Goal: Task Accomplishment & Management: Use online tool/utility

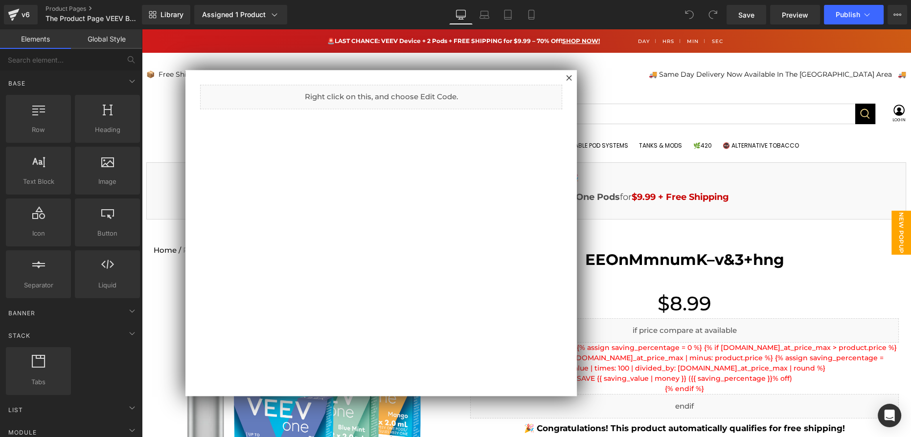
click at [654, 164] on div at bounding box center [526, 233] width 770 height 408
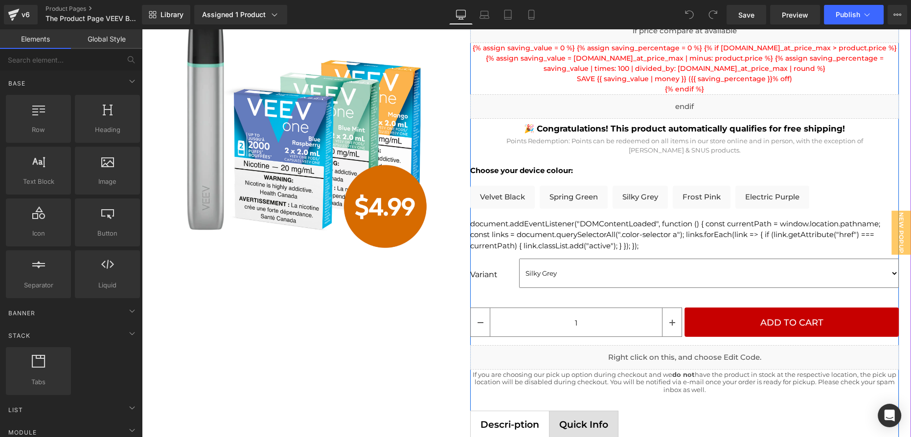
scroll to position [267, 0]
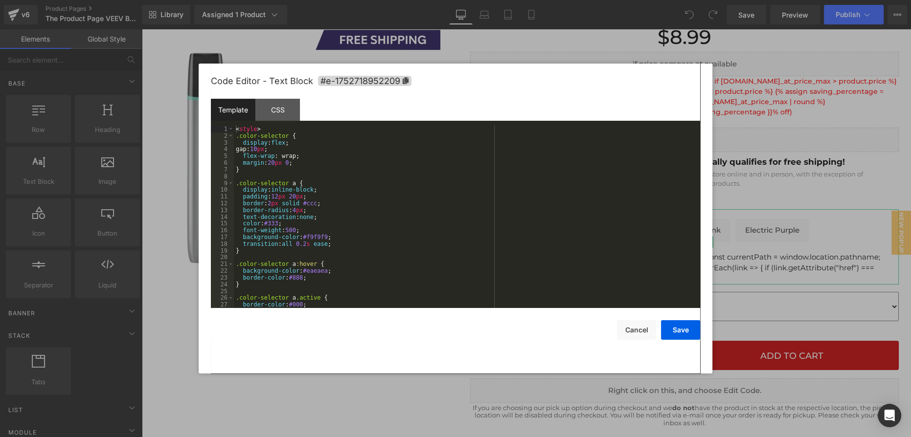
click at [687, 0] on div "You are previewing how the will restyle your page. You can not edit Elements in…" at bounding box center [455, 0] width 911 height 0
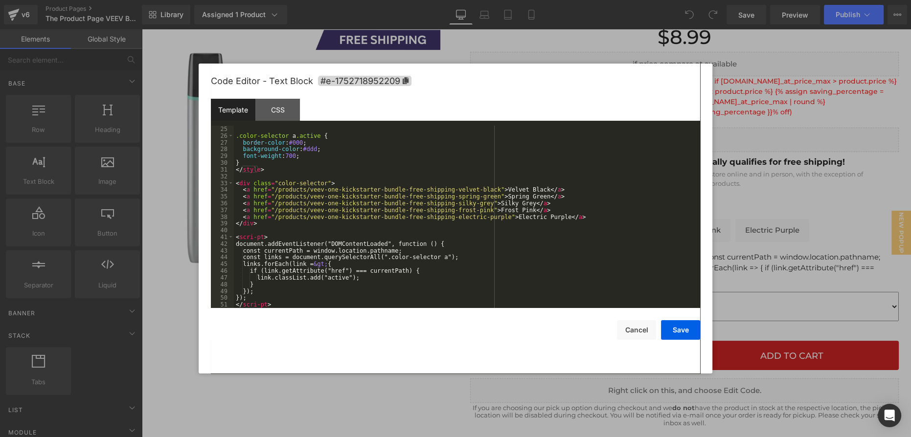
scroll to position [162, 0]
drag, startPoint x: 627, startPoint y: 335, endPoint x: 487, endPoint y: 306, distance: 143.5
click at [628, 335] on button "Cancel" at bounding box center [636, 330] width 39 height 20
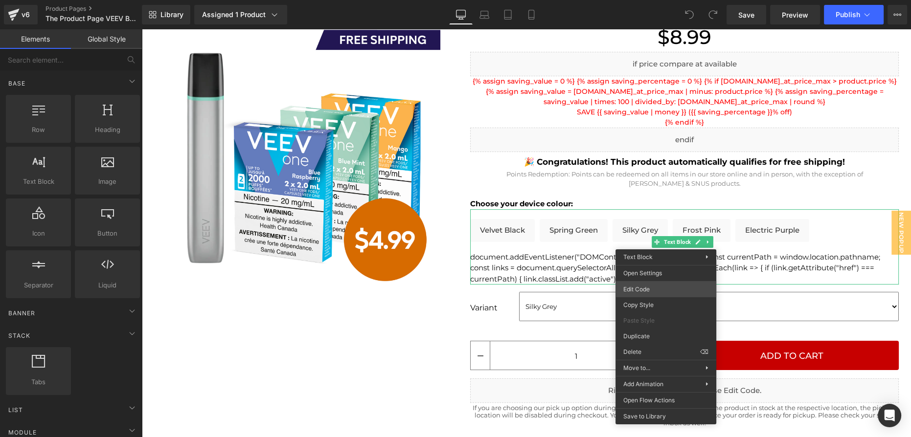
click at [662, 0] on div "You are previewing how the will restyle your page. You can not edit Elements in…" at bounding box center [455, 0] width 911 height 0
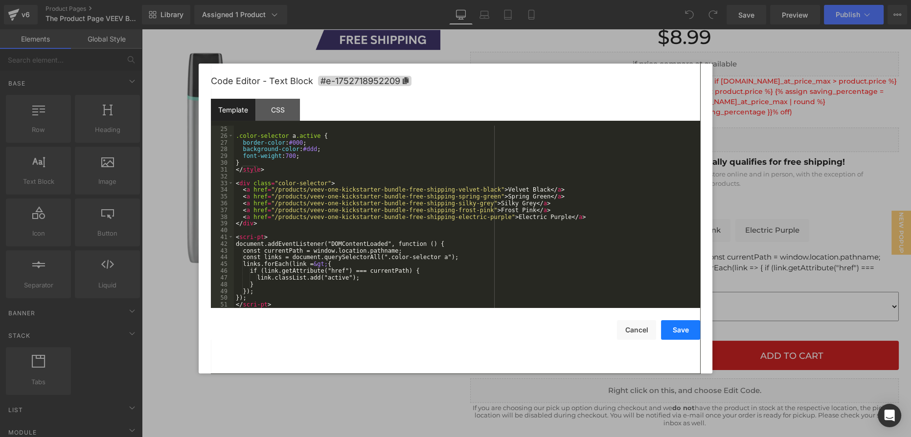
click at [674, 331] on button "Save" at bounding box center [680, 330] width 39 height 20
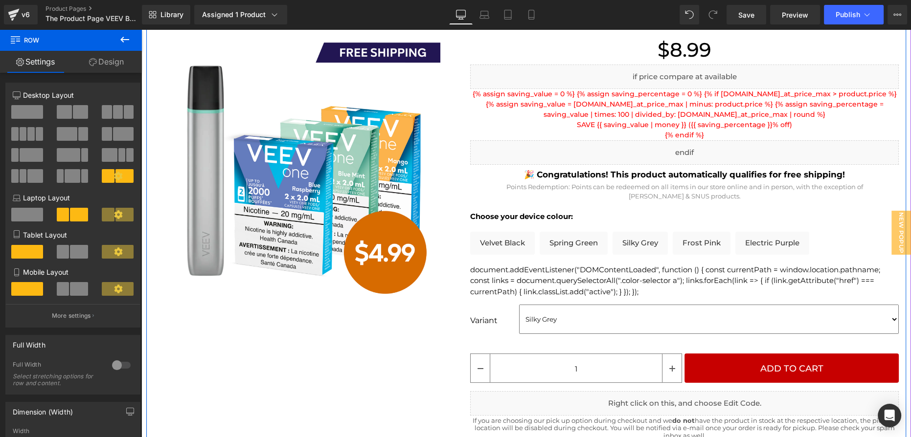
scroll to position [311, 0]
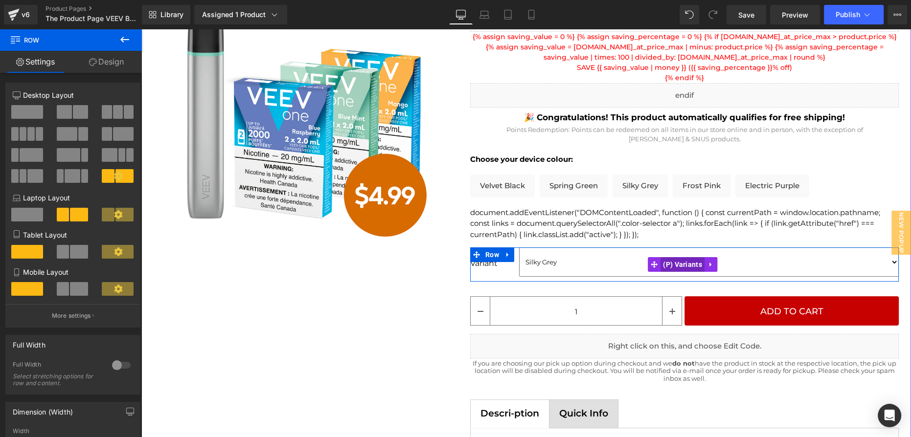
click at [683, 263] on span "(P) Variants" at bounding box center [683, 264] width 44 height 15
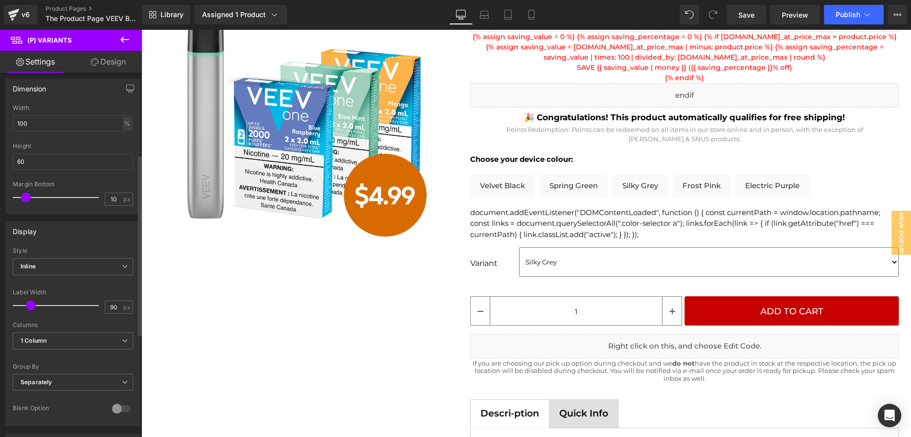
scroll to position [178, 0]
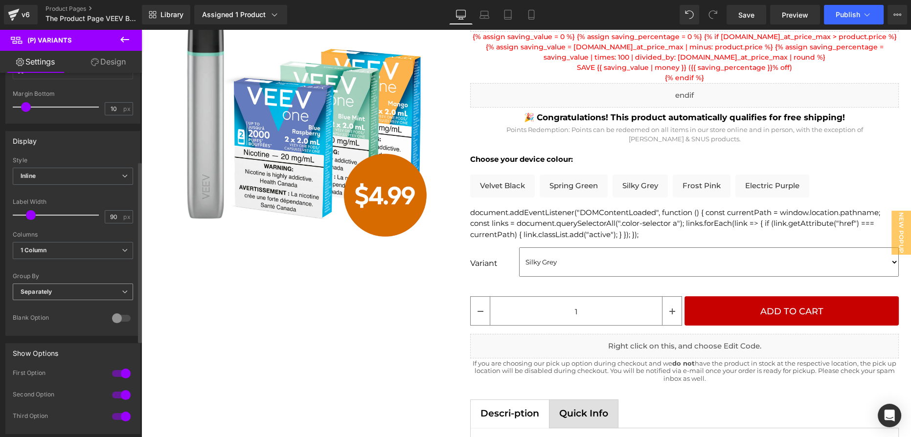
click at [58, 296] on span "Separately" at bounding box center [73, 292] width 120 height 17
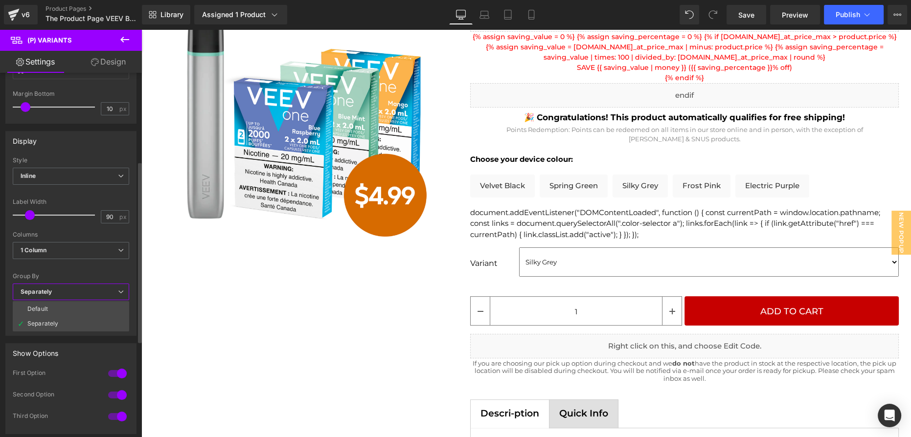
click at [58, 296] on span "Separately" at bounding box center [71, 292] width 116 height 17
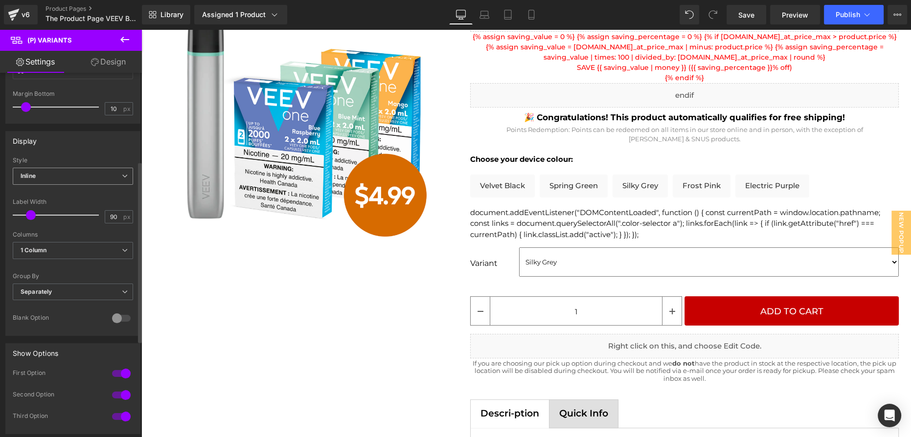
click at [69, 181] on span "Inline" at bounding box center [73, 176] width 120 height 17
click at [69, 181] on span "Inline" at bounding box center [71, 176] width 116 height 17
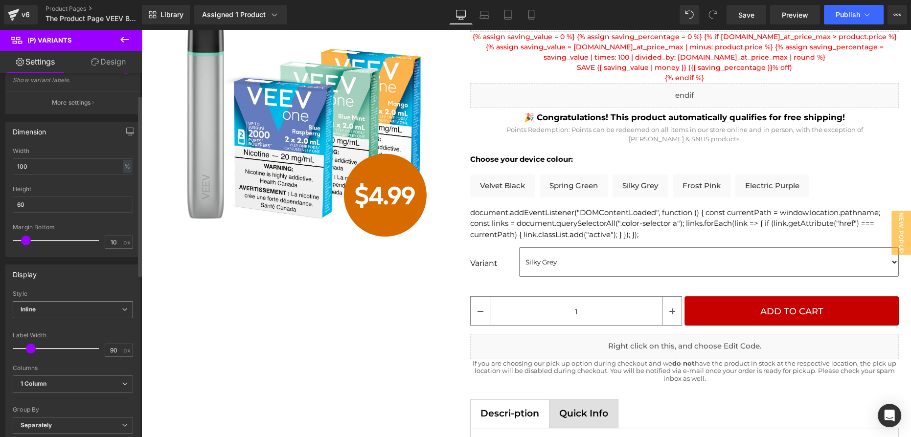
scroll to position [0, 0]
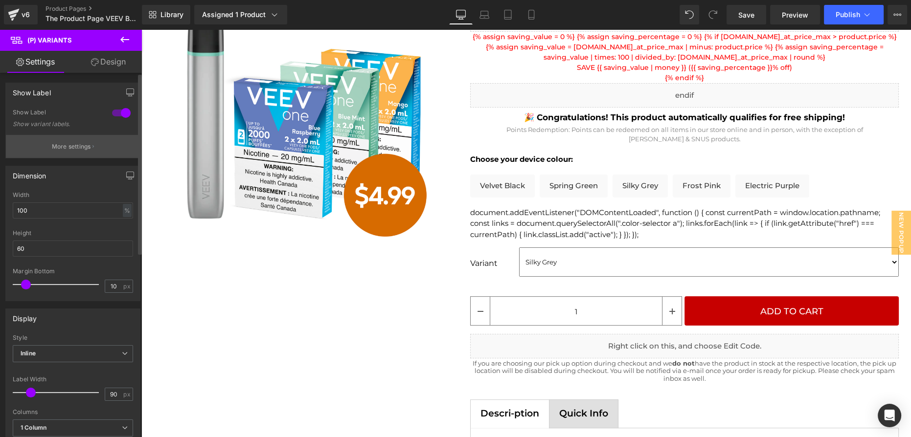
click at [79, 153] on button "More settings" at bounding box center [73, 146] width 134 height 23
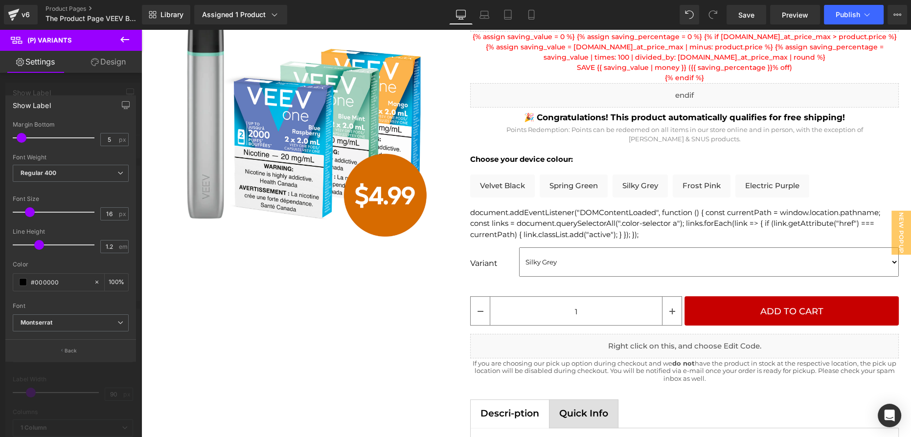
click at [117, 32] on button at bounding box center [125, 40] width 34 height 22
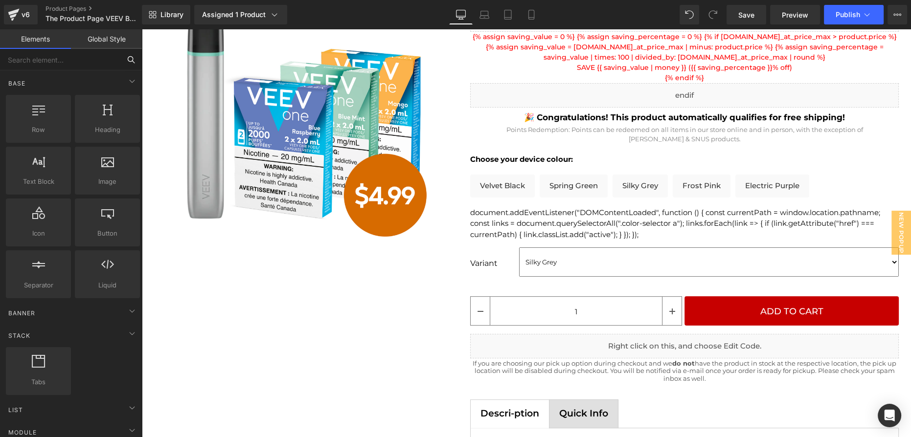
click at [61, 55] on input "text" at bounding box center [60, 60] width 120 height 22
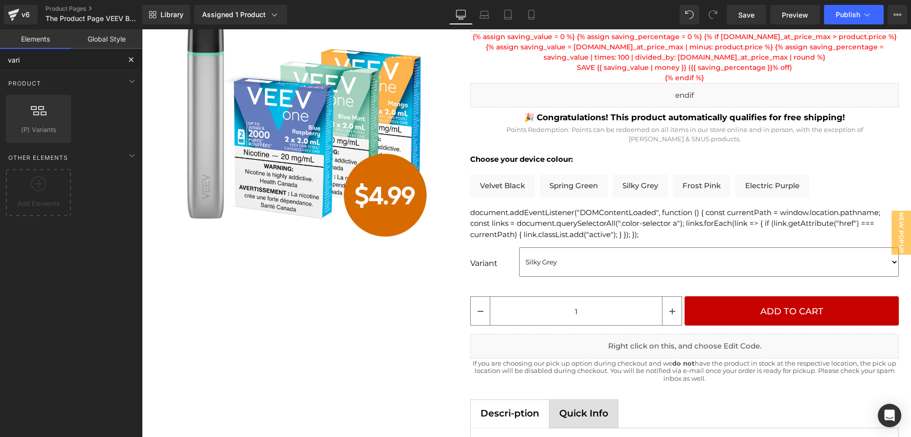
type input "varia"
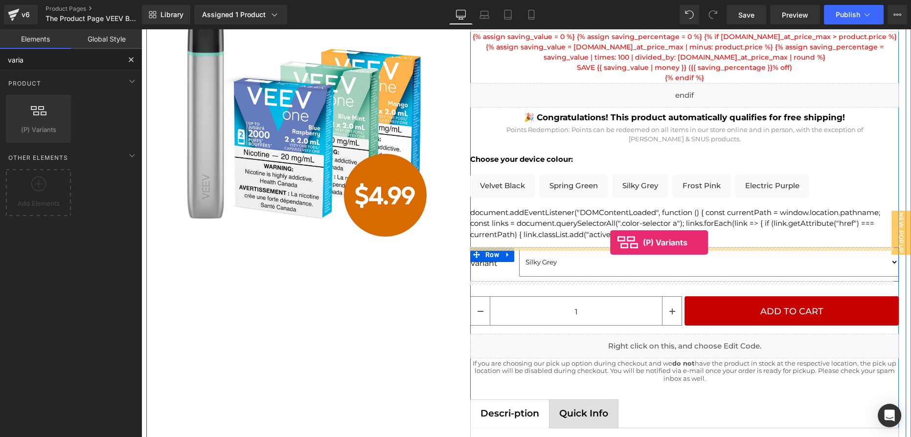
drag, startPoint x: 188, startPoint y: 150, endPoint x: 610, endPoint y: 243, distance: 431.8
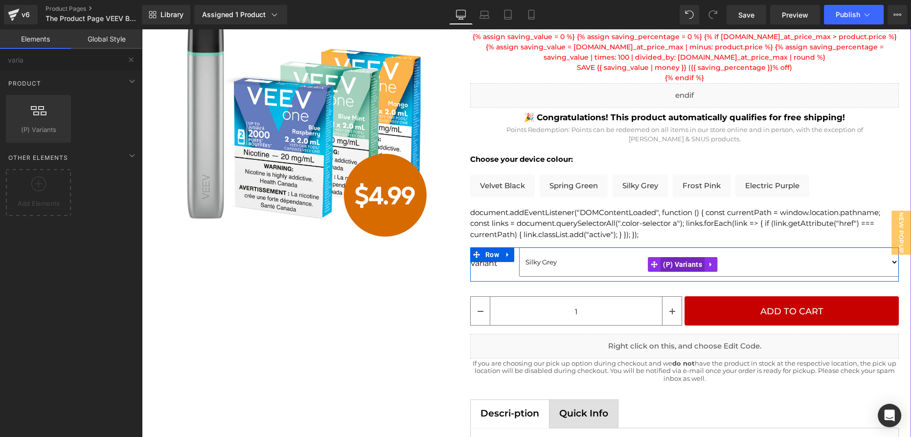
click at [672, 265] on span "(P) Variants" at bounding box center [683, 264] width 44 height 15
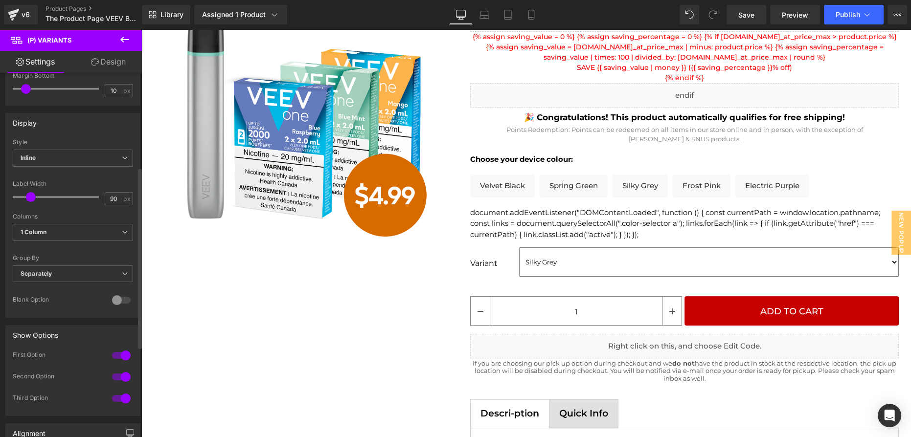
scroll to position [222, 0]
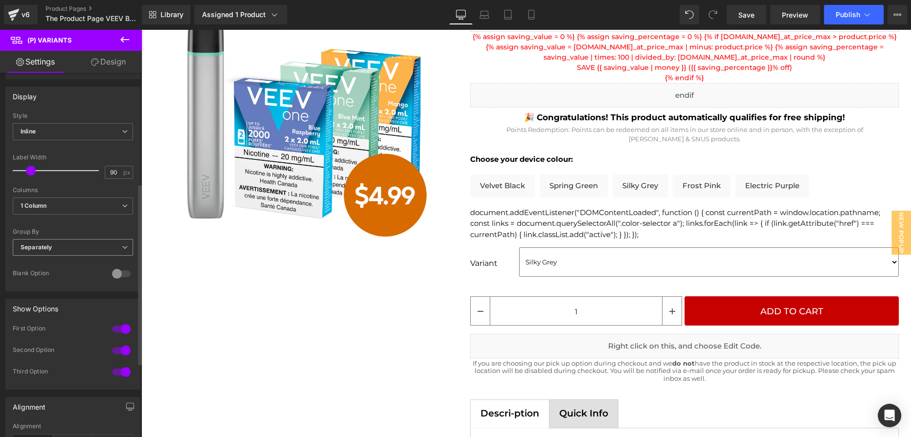
click at [77, 244] on span "Separately" at bounding box center [73, 247] width 120 height 17
click at [71, 257] on li "Default" at bounding box center [71, 264] width 116 height 15
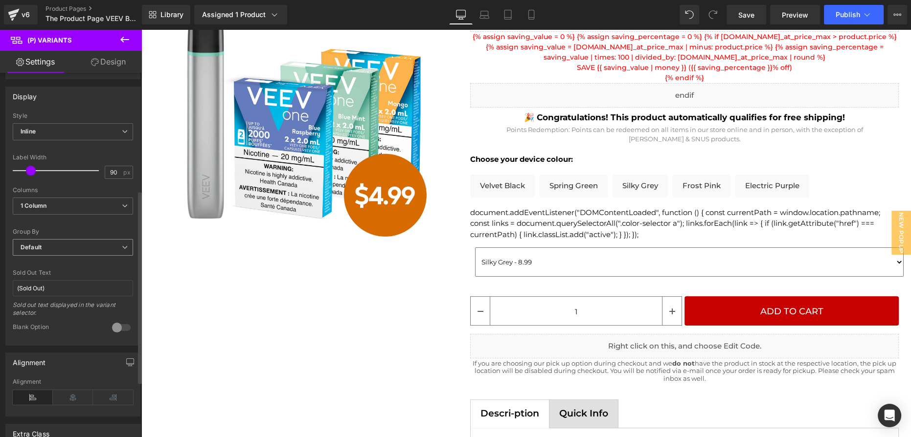
click at [70, 244] on span "Default" at bounding box center [73, 247] width 120 height 17
click at [66, 277] on li "Separately" at bounding box center [71, 279] width 116 height 15
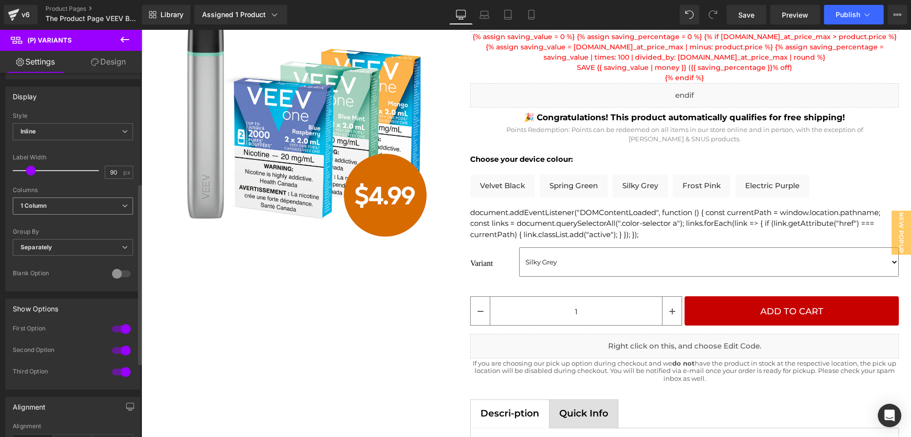
click at [64, 209] on span "1 Column" at bounding box center [73, 206] width 120 height 17
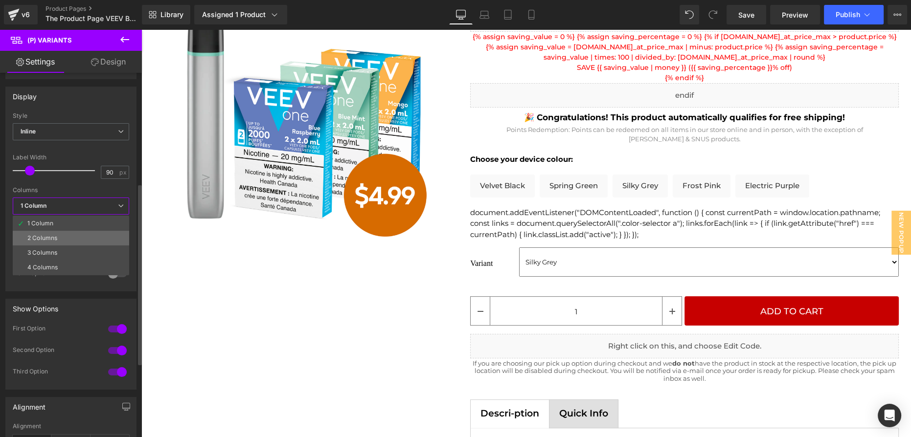
click at [69, 231] on li "2 Columns" at bounding box center [71, 238] width 116 height 15
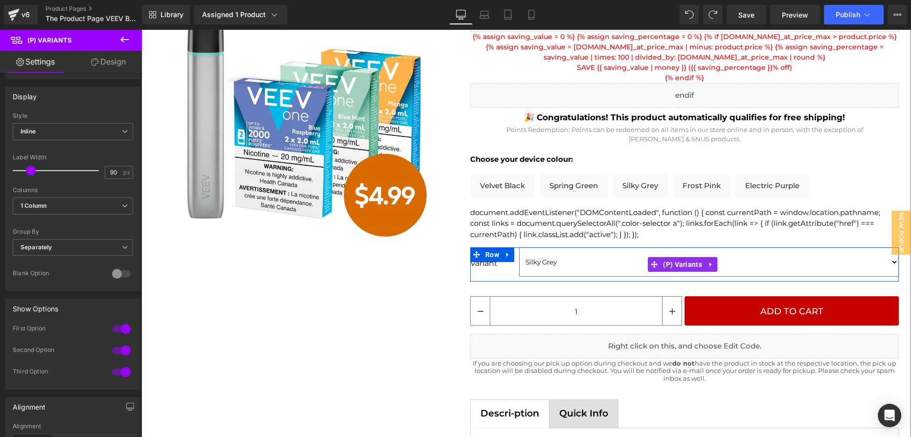
click at [599, 263] on select "Silky Grey Frost Pink Electric Purple Spring Green Velvet Black" at bounding box center [709, 262] width 380 height 29
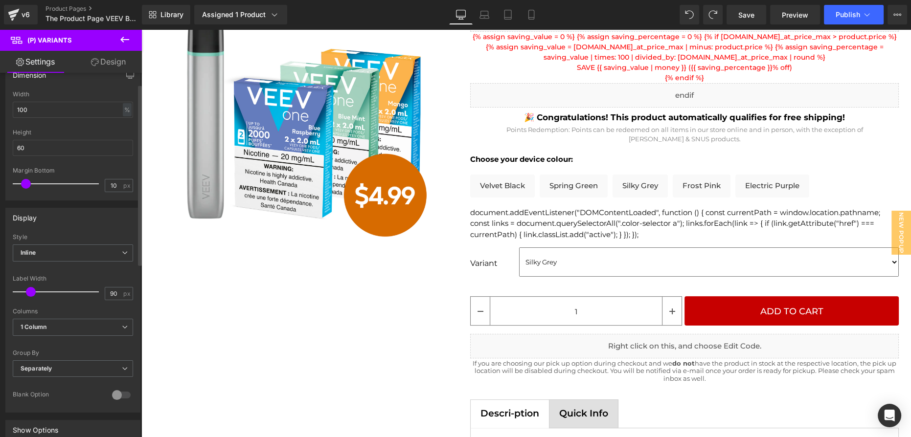
scroll to position [0, 0]
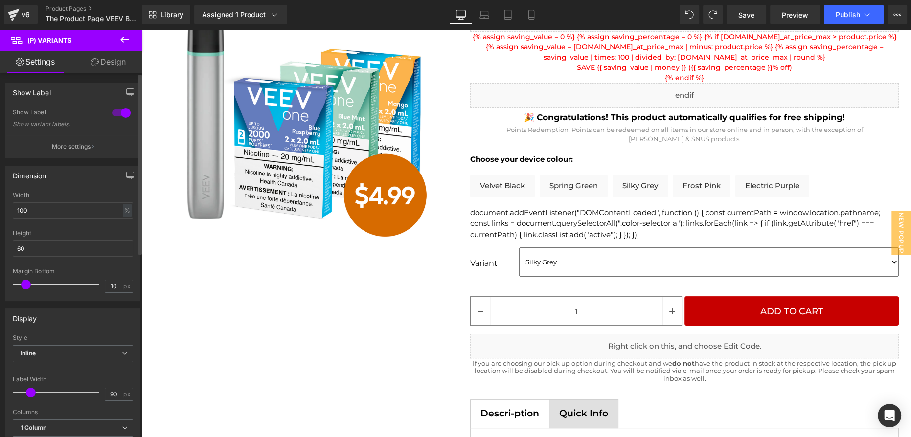
click at [112, 114] on div at bounding box center [121, 113] width 23 height 16
click at [76, 153] on button "More settings" at bounding box center [73, 146] width 134 height 23
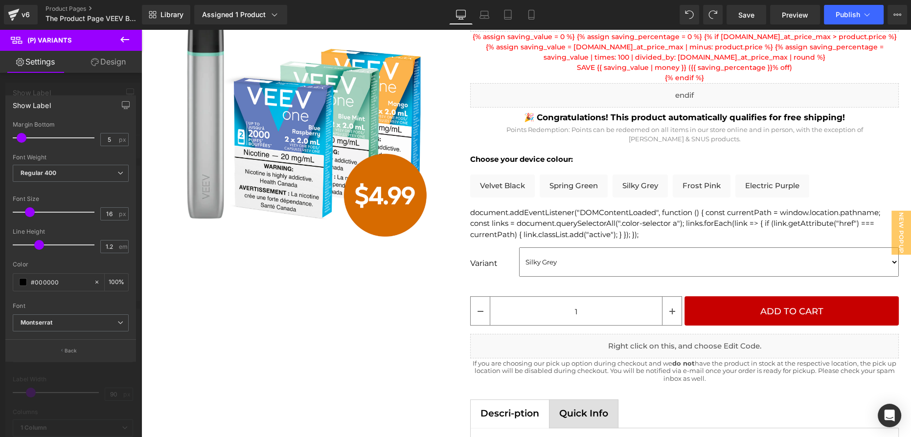
click at [91, 81] on div at bounding box center [71, 235] width 142 height 413
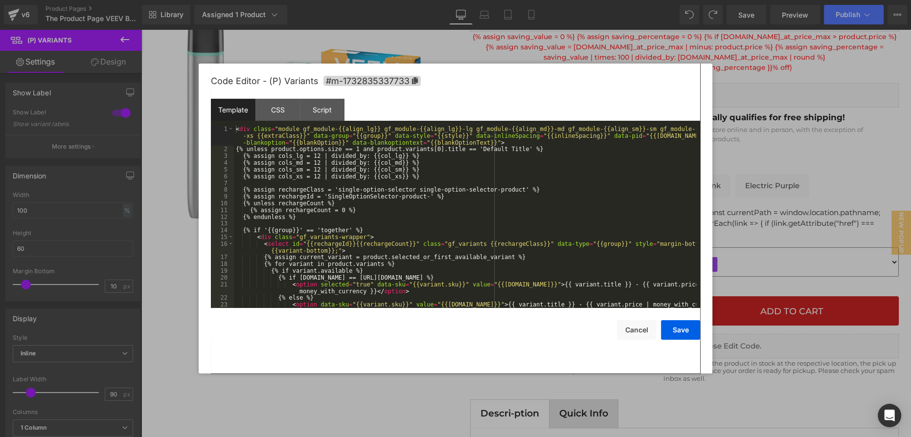
click at [680, 0] on div "(P) Variants You are previewing how the will restyle your page. You can not edi…" at bounding box center [455, 0] width 911 height 0
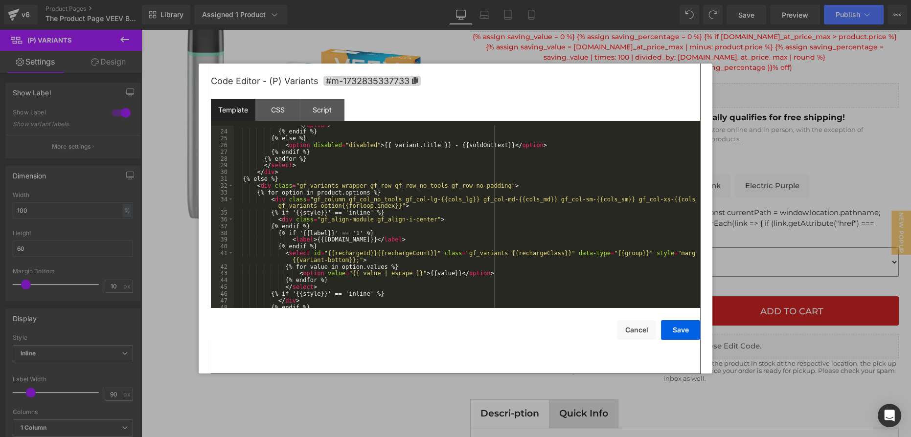
scroll to position [236, 0]
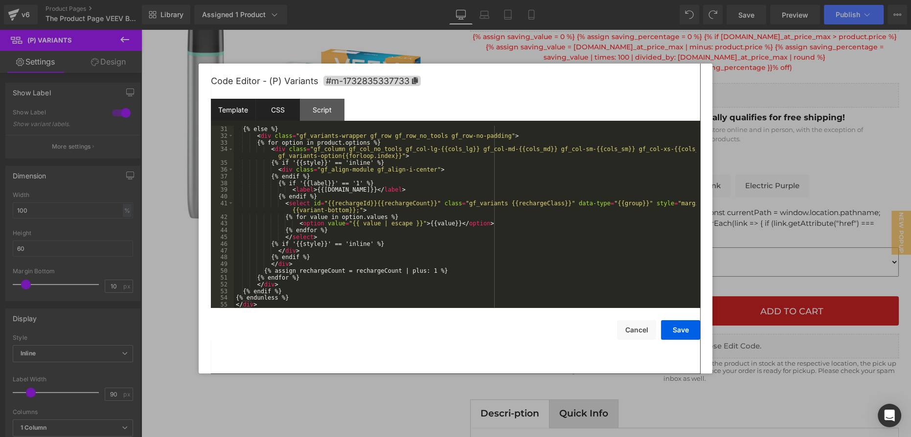
click at [291, 111] on div "CSS" at bounding box center [277, 110] width 45 height 22
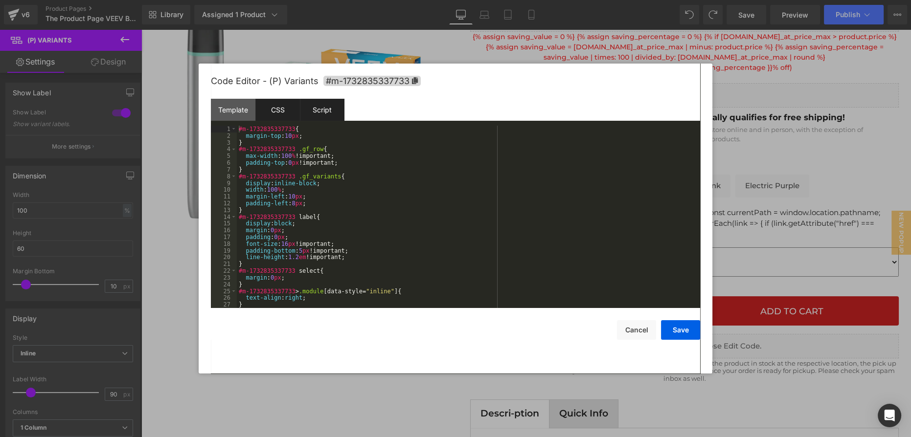
click at [325, 111] on div "Script" at bounding box center [322, 110] width 45 height 22
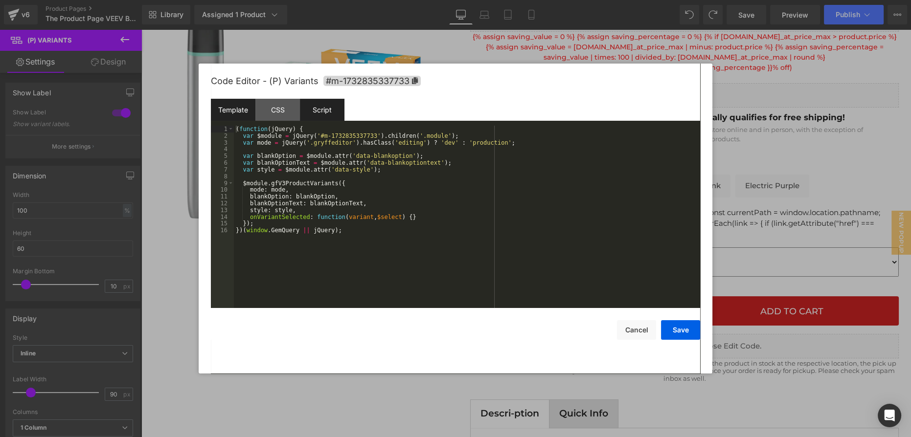
click at [245, 115] on div "Template" at bounding box center [233, 110] width 45 height 22
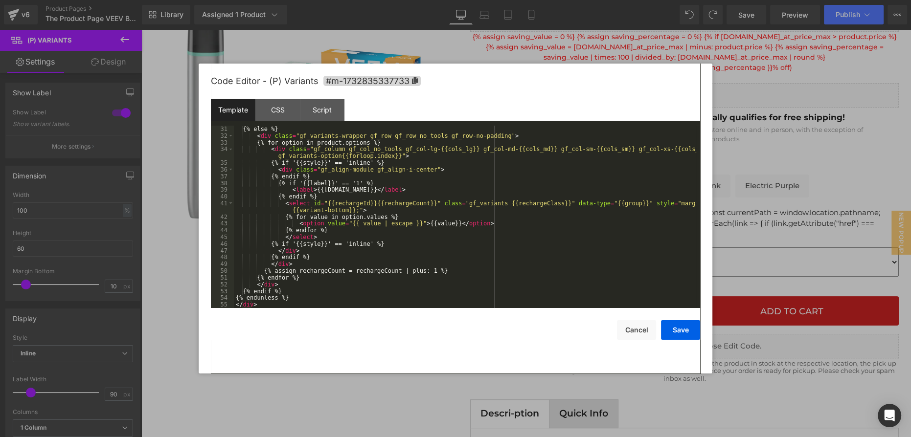
click at [373, 179] on div "{% else %} < div class = "gf_variants-wrapper gf_row gf_row_no_tools gf_row-no-…" at bounding box center [465, 224] width 462 height 196
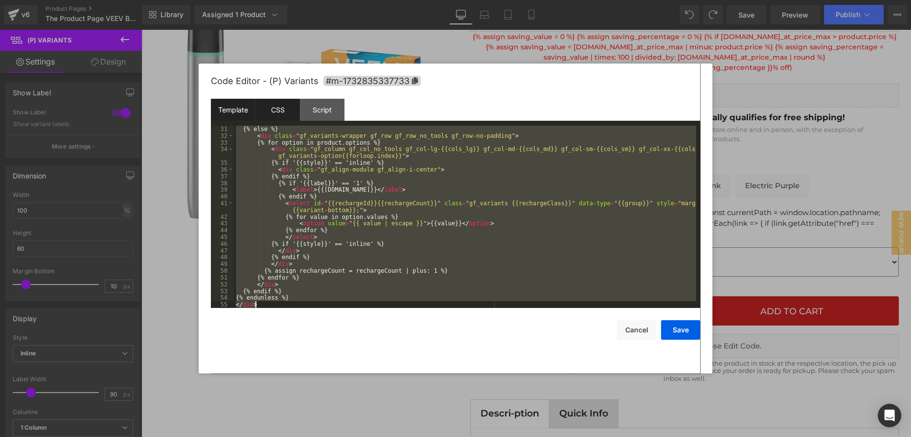
click at [291, 118] on div "CSS" at bounding box center [277, 110] width 45 height 22
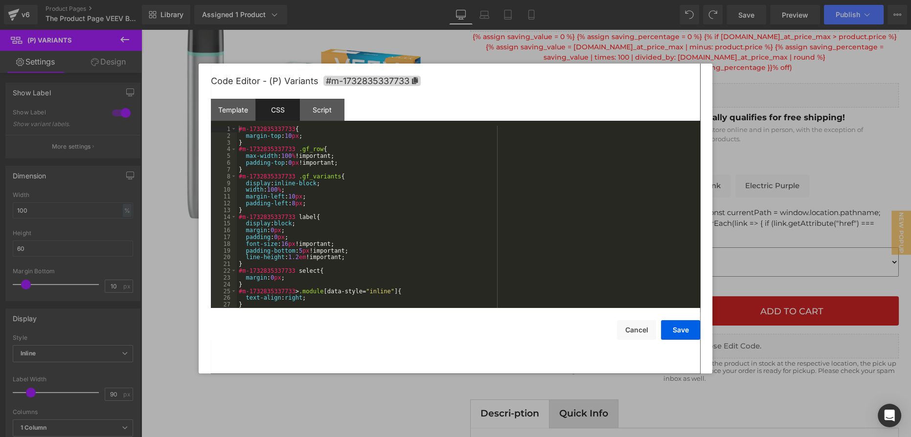
click at [352, 167] on div "#m-1732835337733 { margin-top : 10 px ; } #m-1732835337733 .gf_row { max-width …" at bounding box center [466, 224] width 459 height 196
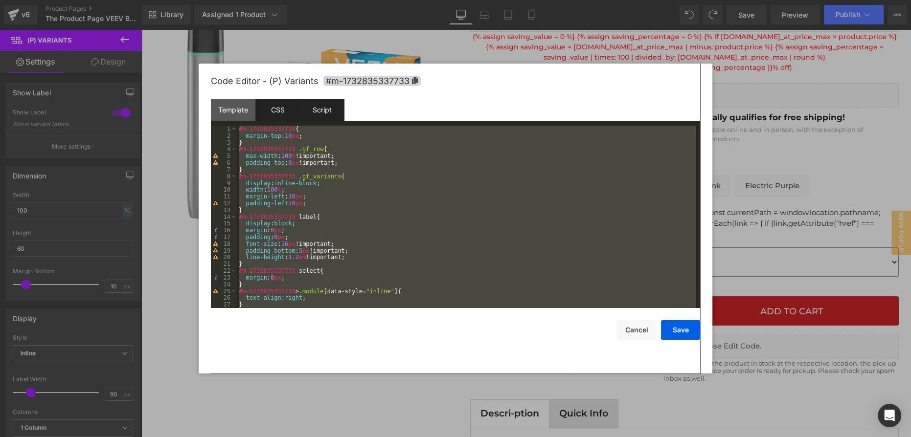
click at [318, 118] on div "Script" at bounding box center [322, 110] width 45 height 22
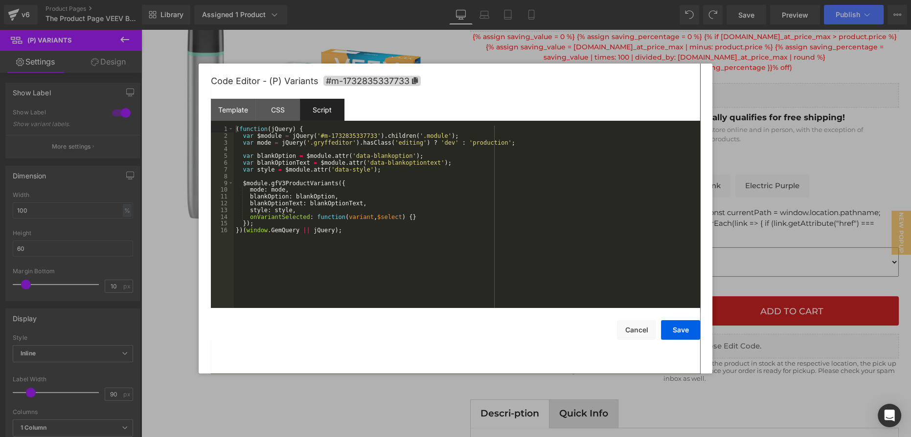
click at [334, 167] on div "( function ( jQuery ) { var $module = jQuery ( '#m-1732835337733' ) . children …" at bounding box center [467, 224] width 466 height 196
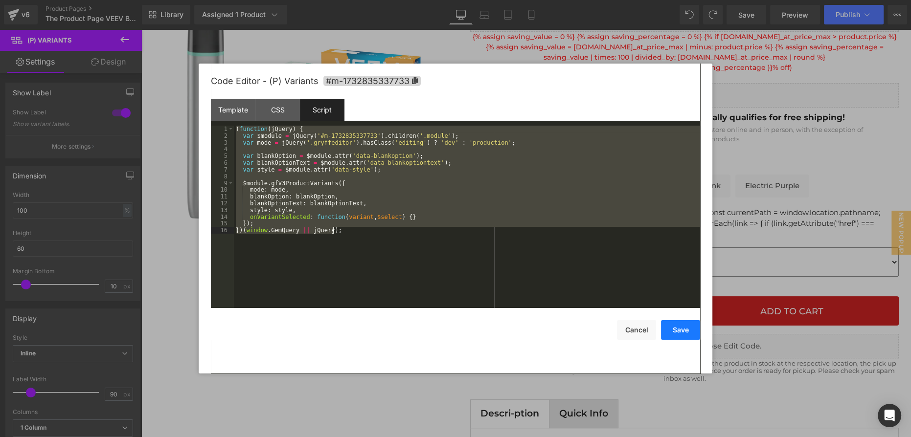
click at [682, 329] on button "Save" at bounding box center [680, 330] width 39 height 20
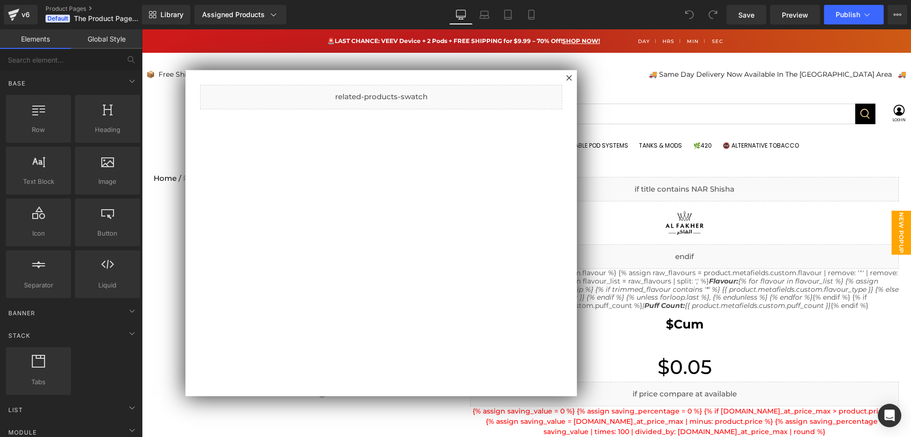
click at [583, 79] on div at bounding box center [526, 233] width 770 height 408
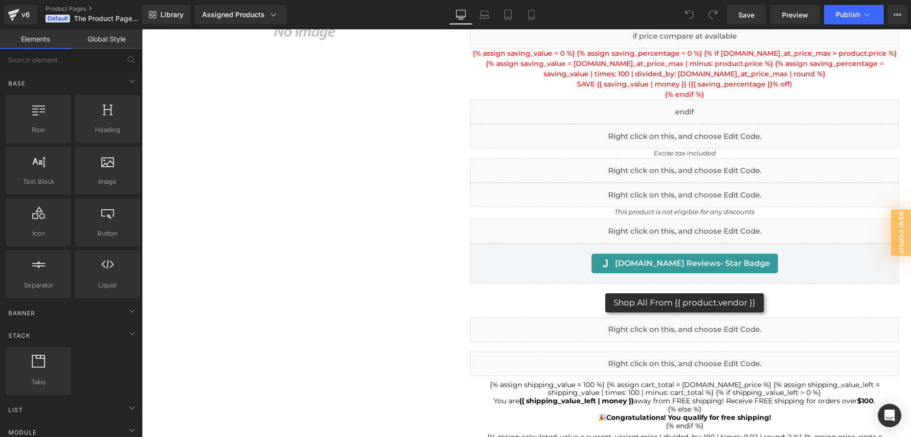
scroll to position [400, 0]
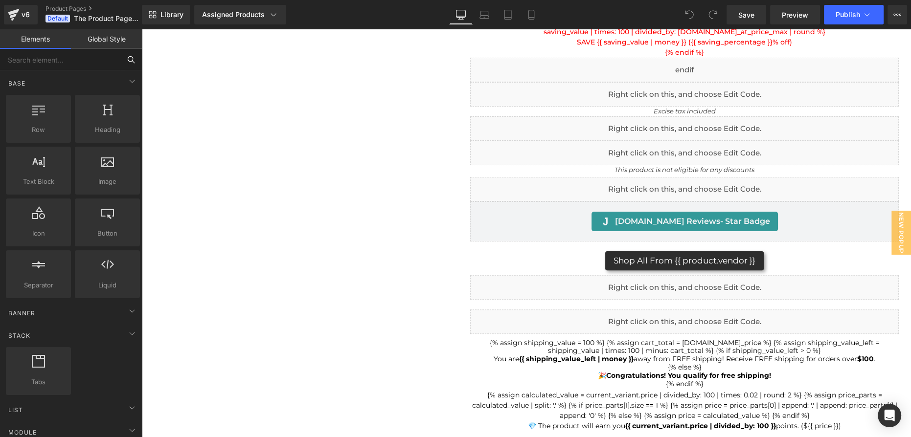
click at [78, 66] on input "text" at bounding box center [60, 60] width 120 height 22
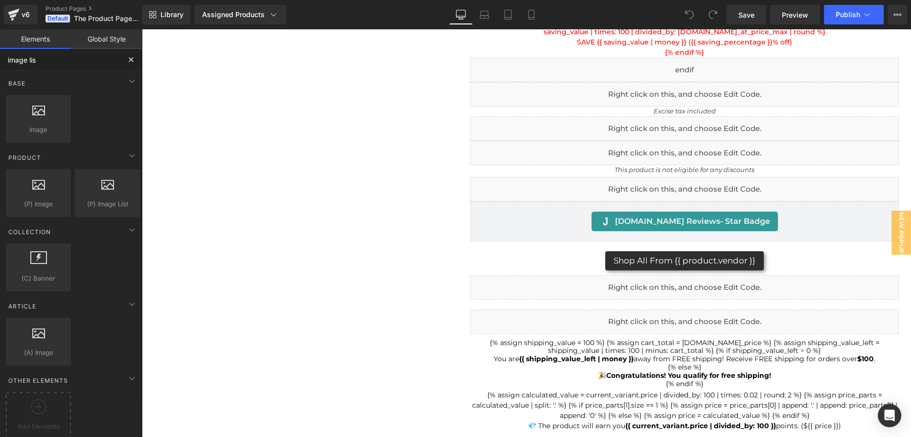
type input "image list"
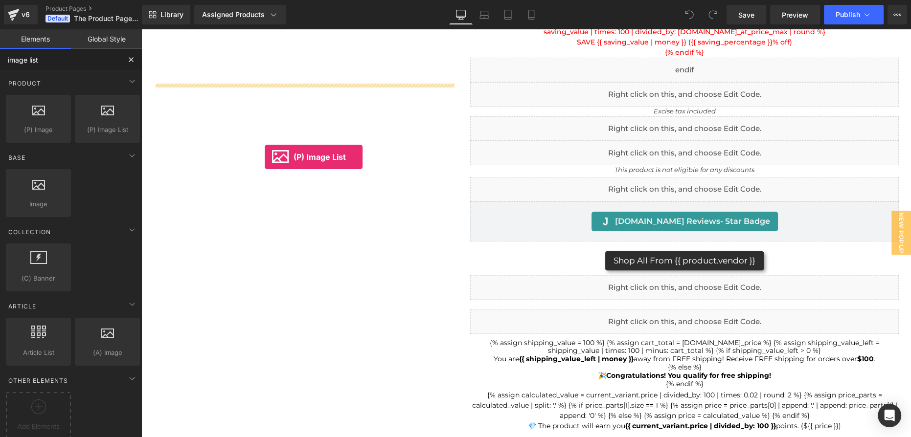
drag, startPoint x: 246, startPoint y: 144, endPoint x: 265, endPoint y: 157, distance: 22.8
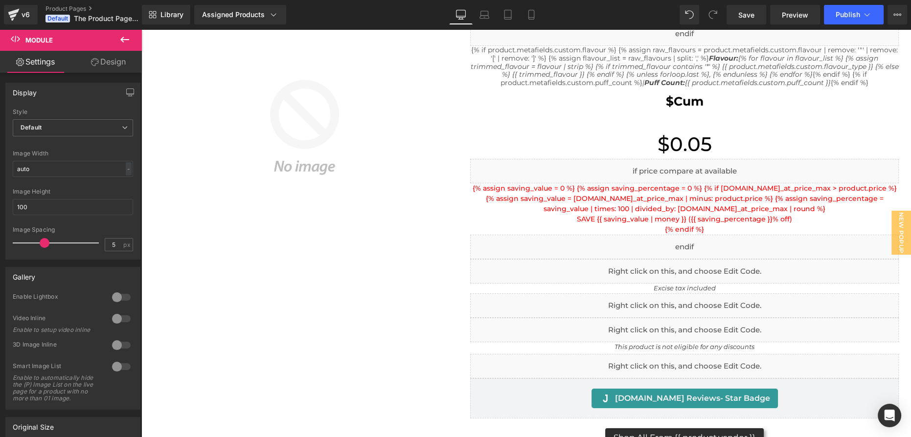
scroll to position [222, 0]
click at [850, 18] on span "Publish" at bounding box center [848, 15] width 24 height 8
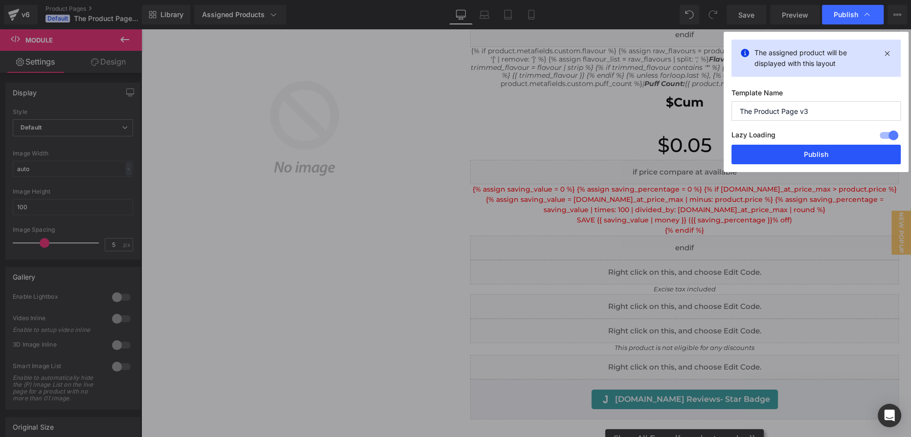
click at [832, 146] on button "Publish" at bounding box center [816, 155] width 169 height 20
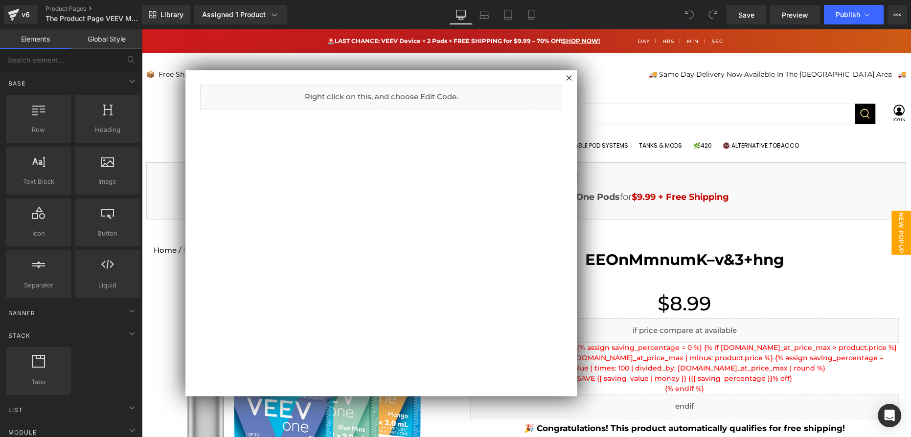
click at [664, 178] on div at bounding box center [526, 233] width 770 height 408
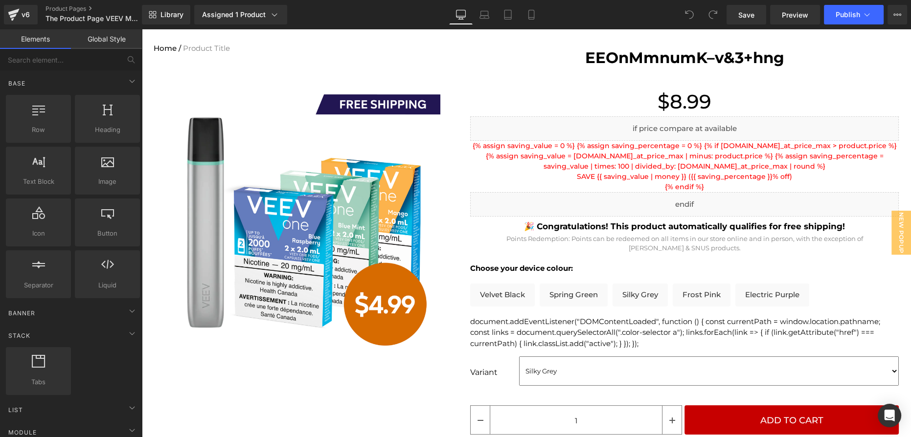
scroll to position [222, 0]
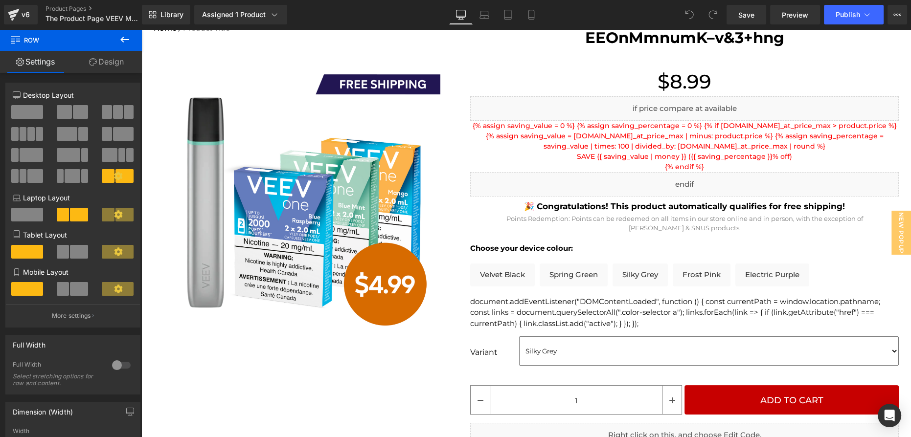
click at [127, 39] on icon at bounding box center [124, 40] width 9 height 6
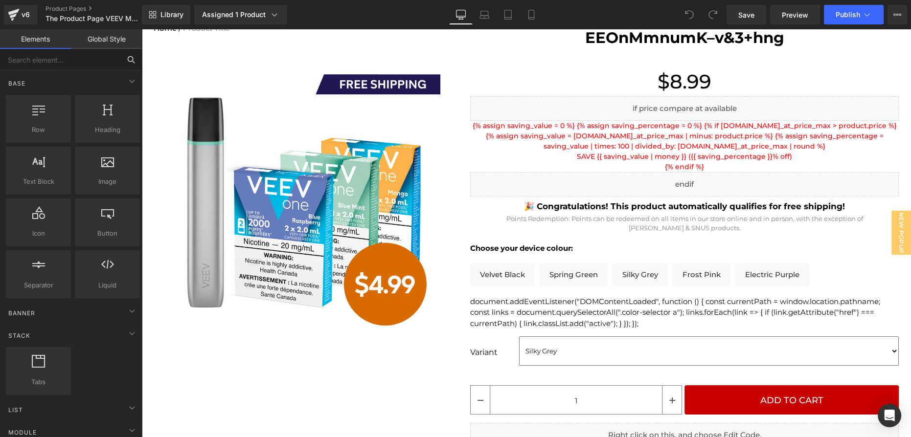
click at [67, 61] on input "text" at bounding box center [60, 60] width 120 height 22
type input "te"
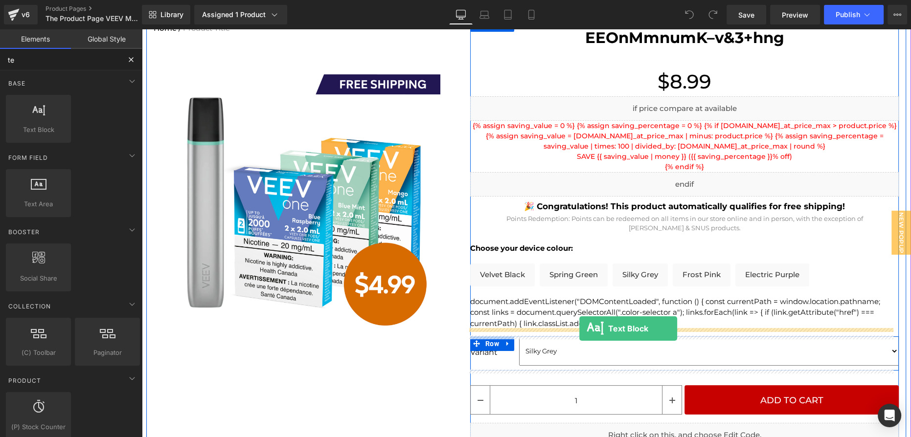
drag, startPoint x: 180, startPoint y: 147, endPoint x: 579, endPoint y: 329, distance: 439.5
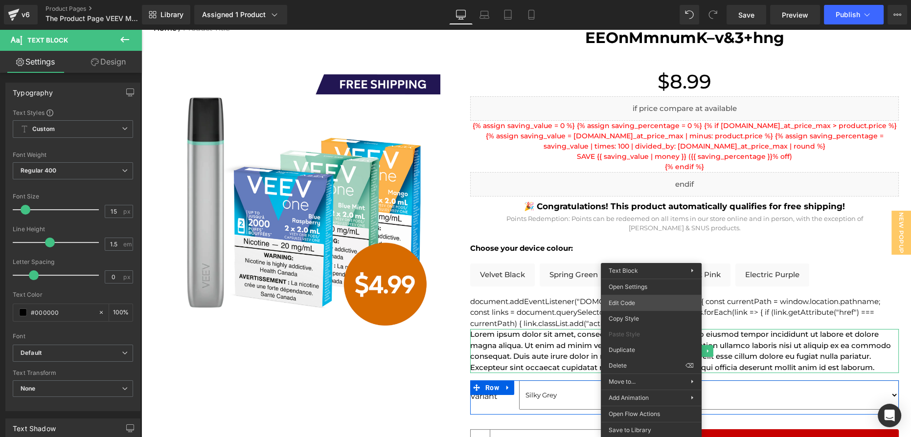
click at [623, 0] on div "Text Block You are previewing how the will restyle your page. You can not edit …" at bounding box center [455, 0] width 911 height 0
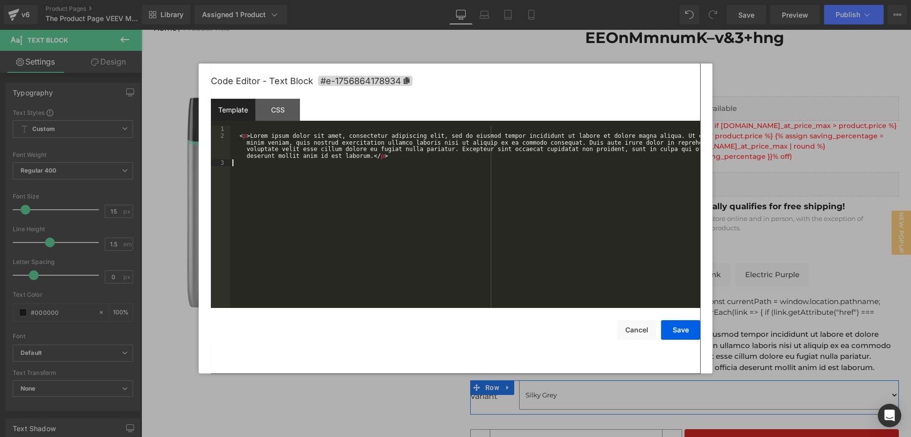
click at [438, 258] on div "< p > Lorem ipsum dolor sit amet, consectetur adipiscing elit, sed do eiusmod t…" at bounding box center [465, 224] width 470 height 196
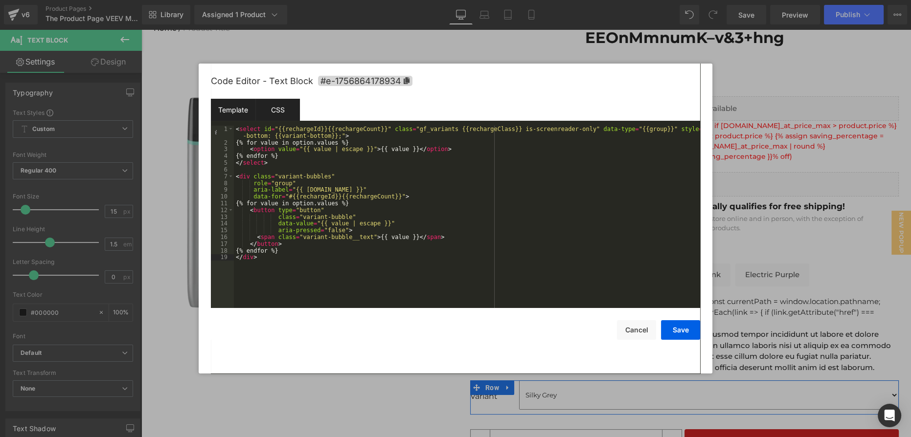
click at [281, 116] on div "CSS" at bounding box center [277, 110] width 45 height 22
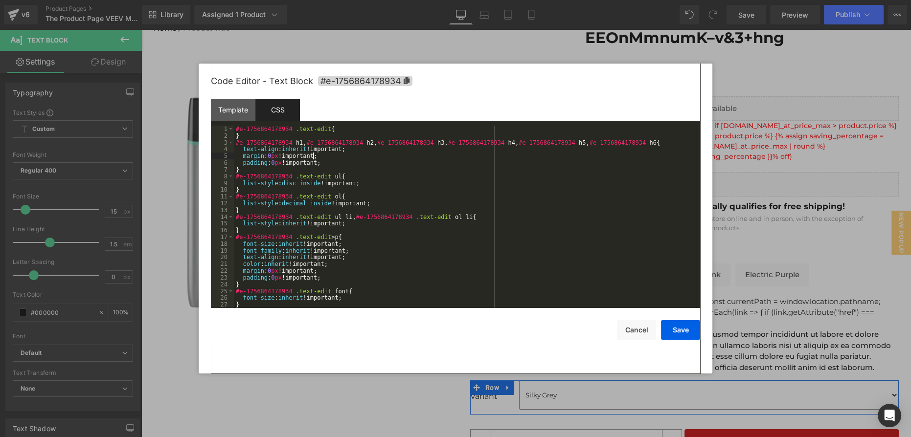
click at [318, 158] on div "#e-1756864178934 .text-edit { } #e-1756864178934 h1 , #e-1756864178934 h2 , #e-…" at bounding box center [465, 224] width 462 height 196
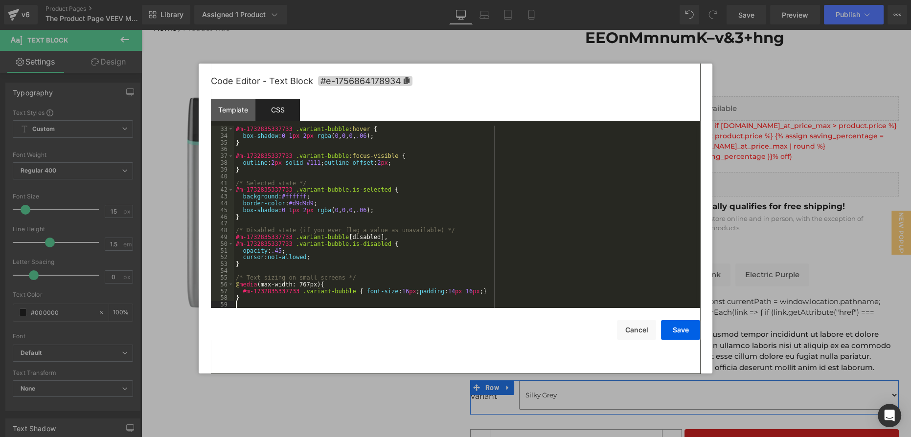
scroll to position [216, 0]
click at [227, 114] on div "Template" at bounding box center [233, 110] width 45 height 22
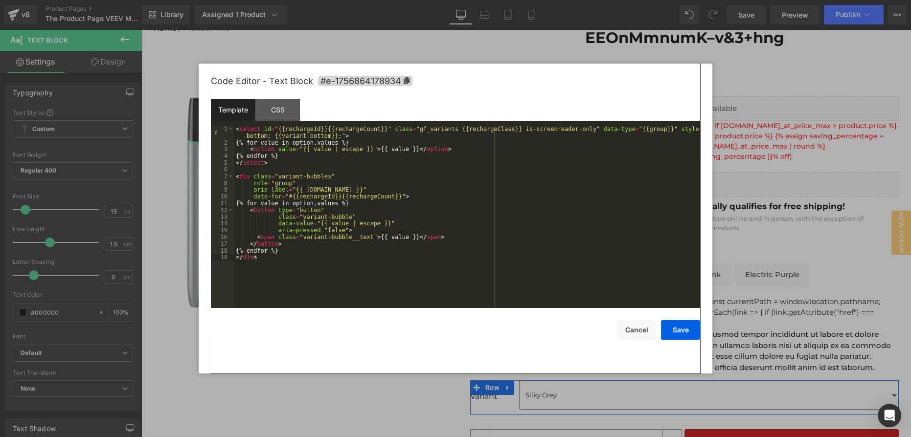
click at [326, 261] on div "< select id = "{{rechargeId}}{{rechargeCount}}" class = "gf_variants {{recharge…" at bounding box center [467, 227] width 466 height 203
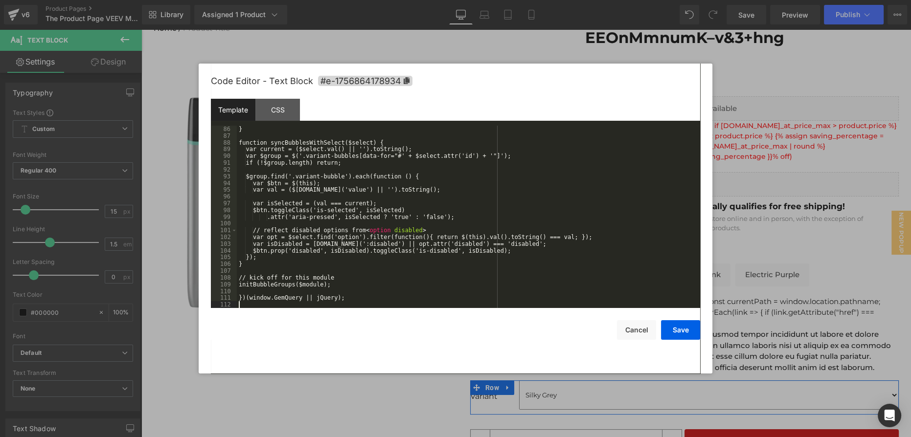
scroll to position [581, 0]
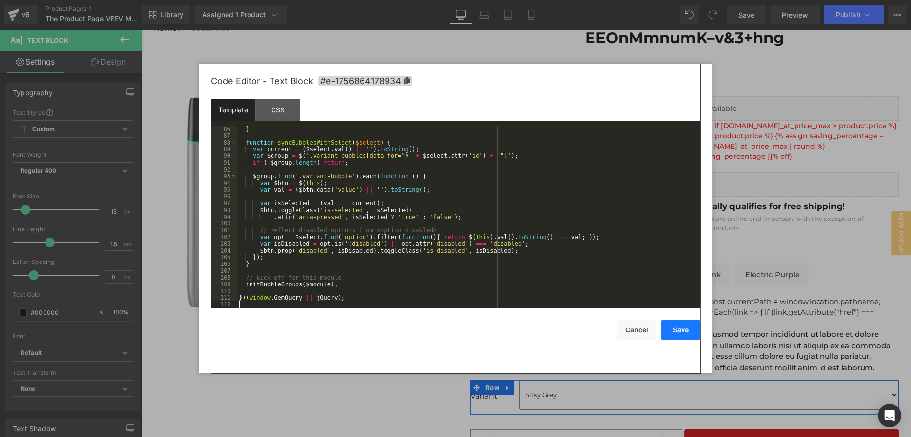
click at [676, 327] on button "Save" at bounding box center [680, 330] width 39 height 20
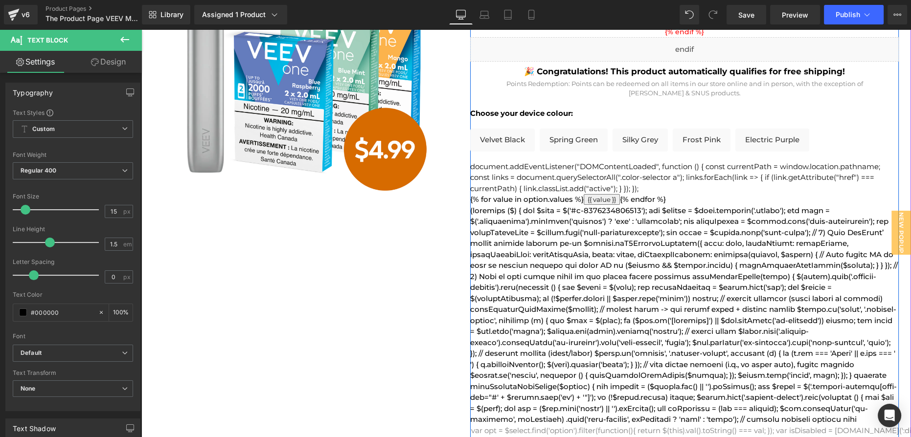
scroll to position [400, 0]
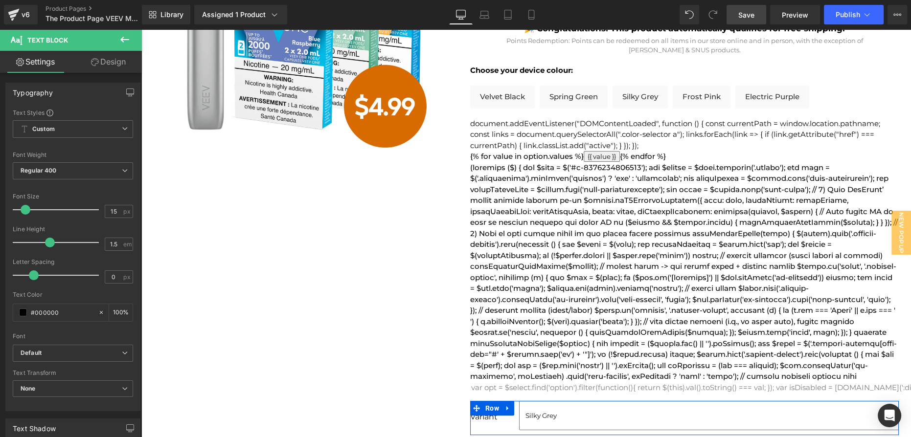
click at [759, 18] on link "Save" at bounding box center [747, 15] width 40 height 20
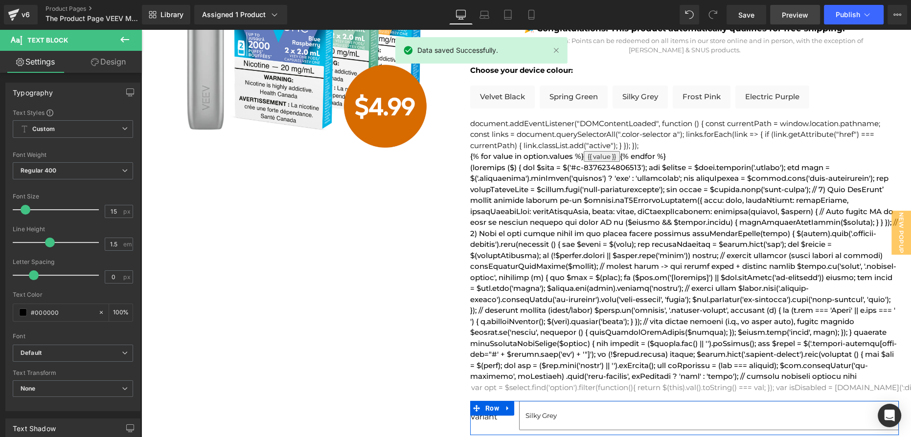
click at [792, 17] on span "Preview" at bounding box center [795, 15] width 26 height 10
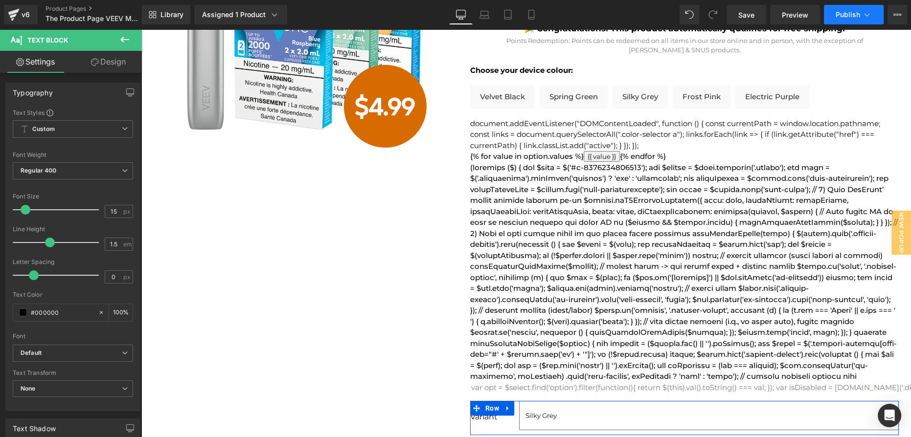
click at [855, 20] on button "Publish" at bounding box center [854, 15] width 60 height 20
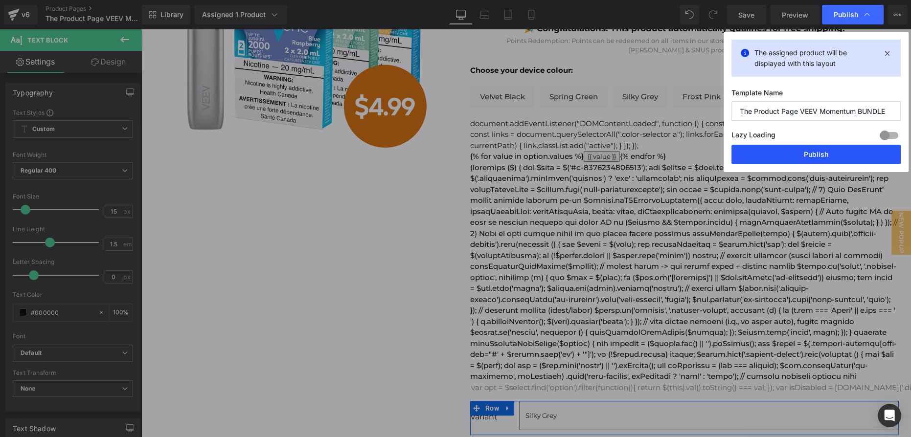
drag, startPoint x: 818, startPoint y: 152, endPoint x: 674, endPoint y: 119, distance: 147.7
click at [818, 152] on button "Publish" at bounding box center [816, 155] width 169 height 20
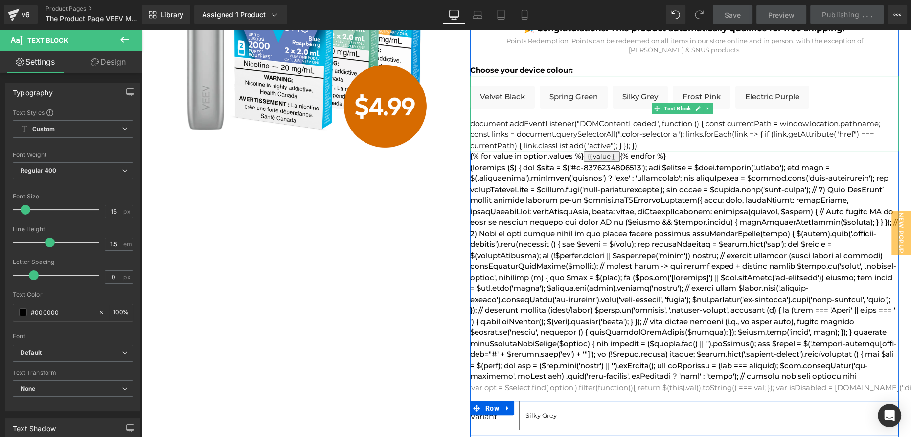
scroll to position [267, 0]
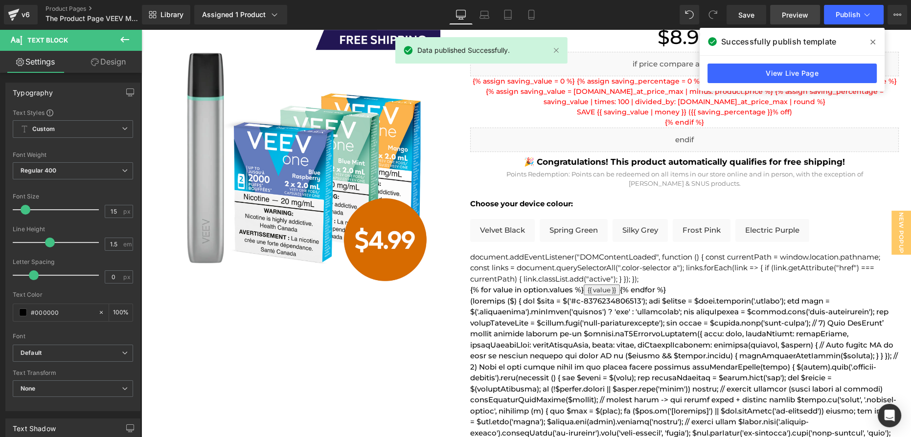
click at [786, 19] on span "Preview" at bounding box center [795, 15] width 26 height 10
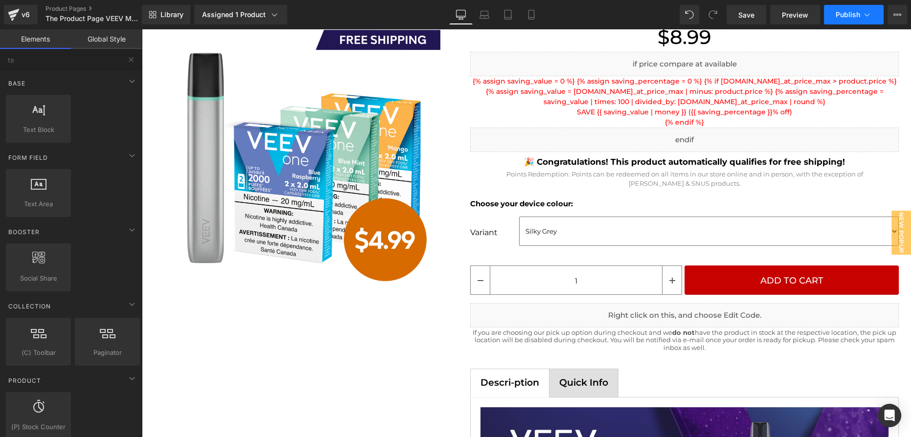
click at [859, 11] on span "Publish" at bounding box center [848, 15] width 24 height 8
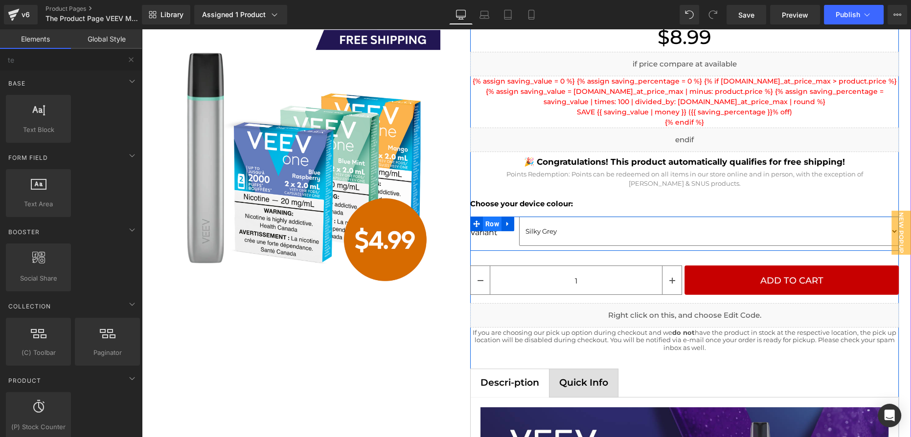
click at [486, 225] on span "Row" at bounding box center [492, 224] width 19 height 15
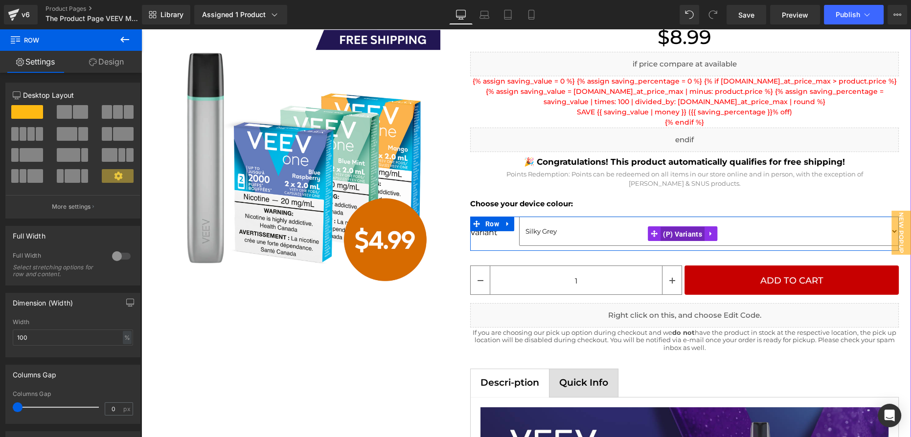
click at [681, 233] on span "(P) Variants" at bounding box center [683, 234] width 44 height 15
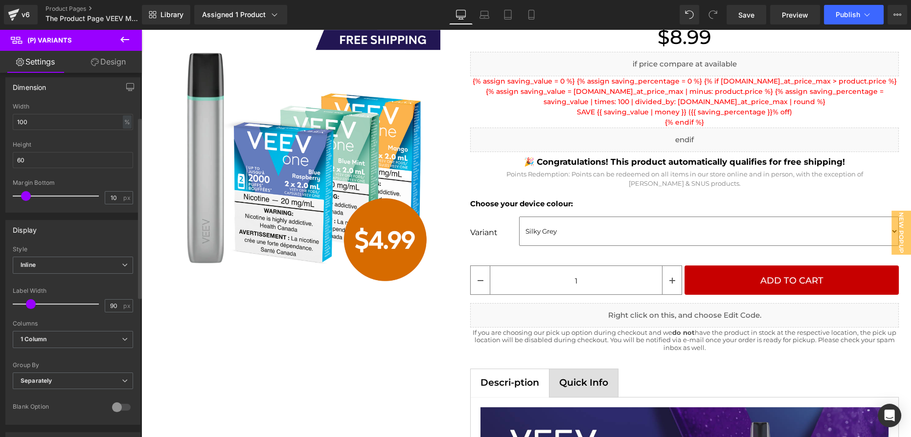
scroll to position [178, 0]
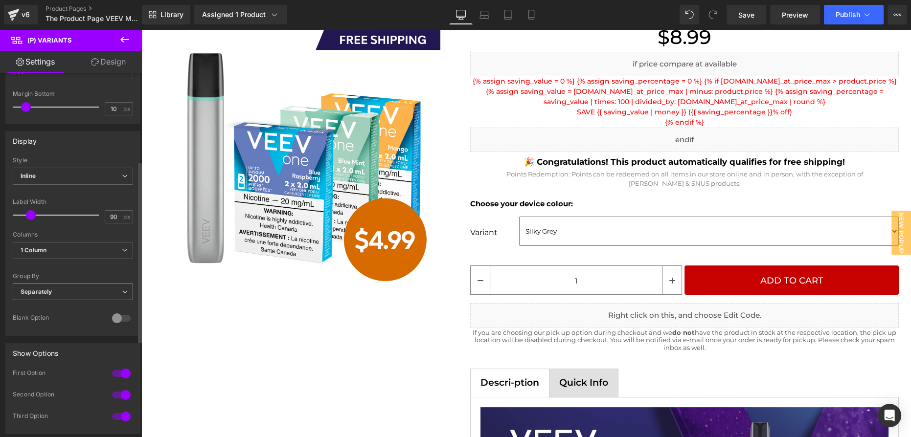
click at [72, 285] on span "Separately" at bounding box center [73, 292] width 120 height 17
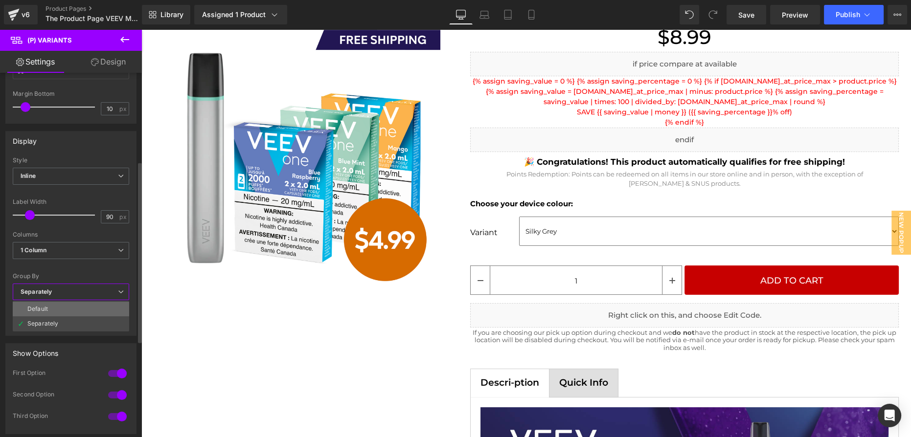
click at [68, 304] on li "Default" at bounding box center [71, 309] width 116 height 15
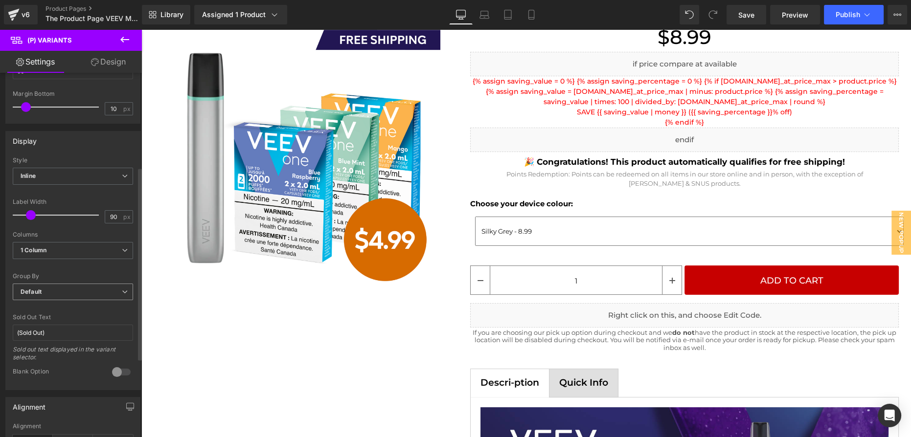
click at [69, 292] on span "Default" at bounding box center [73, 292] width 120 height 17
click at [61, 322] on li "Separately" at bounding box center [71, 324] width 116 height 15
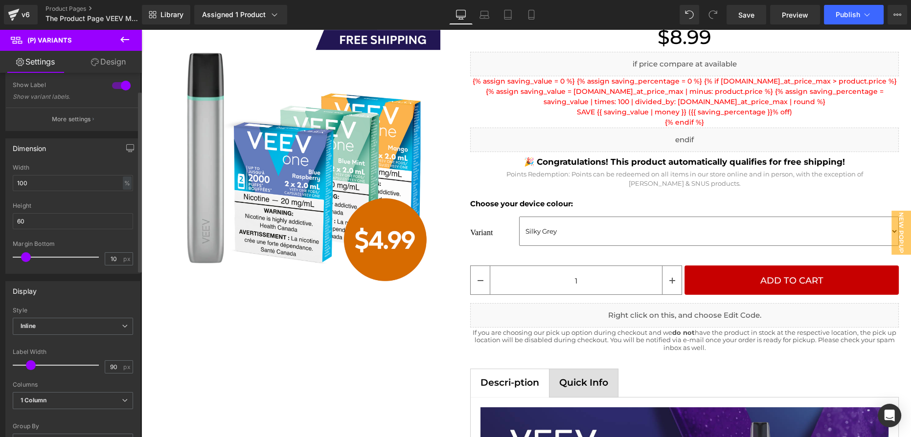
scroll to position [0, 0]
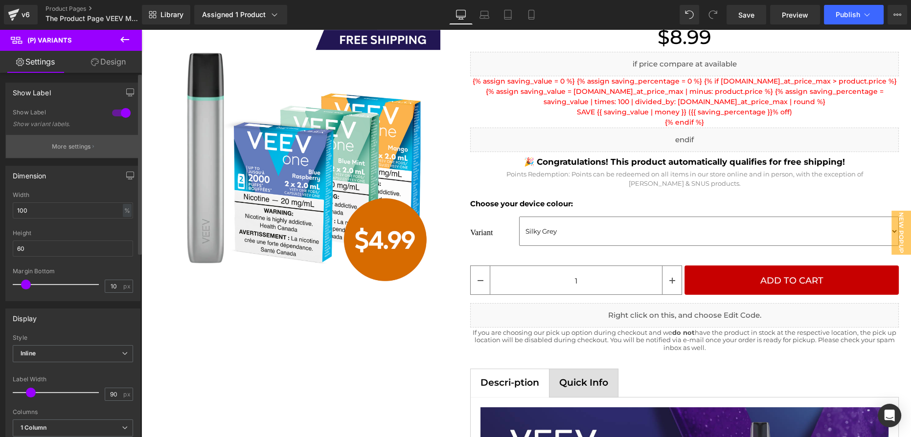
click at [101, 147] on button "More settings" at bounding box center [73, 146] width 134 height 23
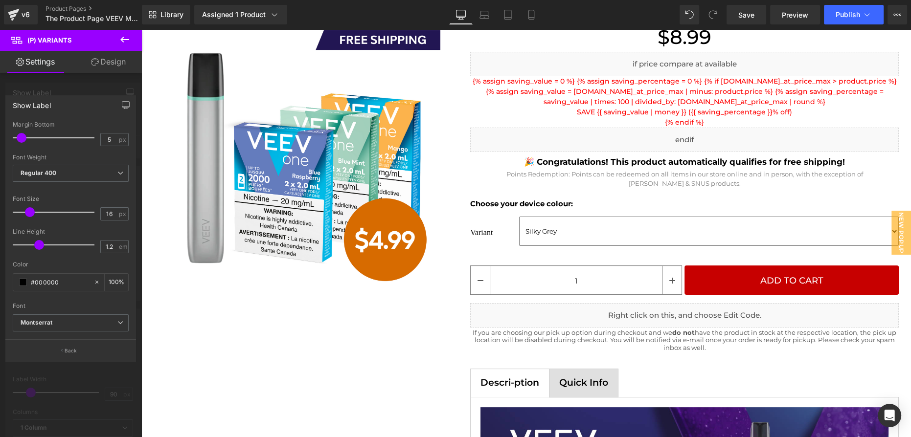
click at [100, 82] on div at bounding box center [71, 235] width 142 height 413
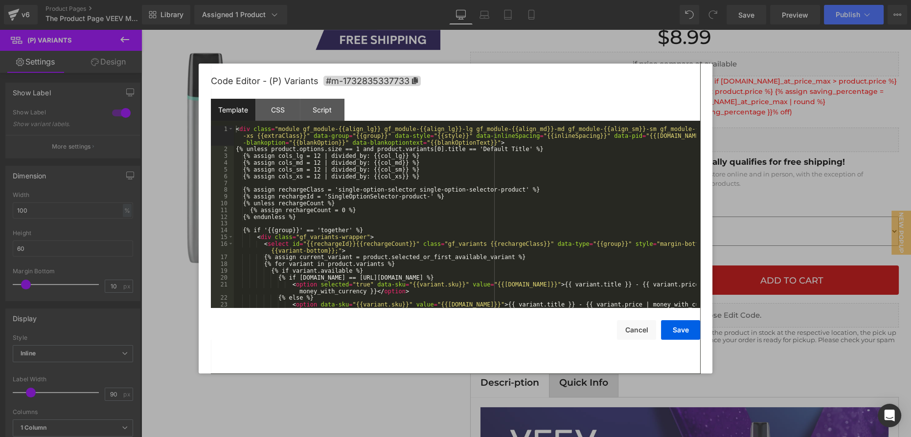
click at [670, 0] on div "(P) Variants You are previewing how the will restyle your page. You can not edi…" at bounding box center [455, 0] width 911 height 0
click at [494, 206] on div "< div class = "module gf_module-{{align_lg}} gf_module-{{align_lg}}-lg gf_modul…" at bounding box center [465, 234] width 462 height 216
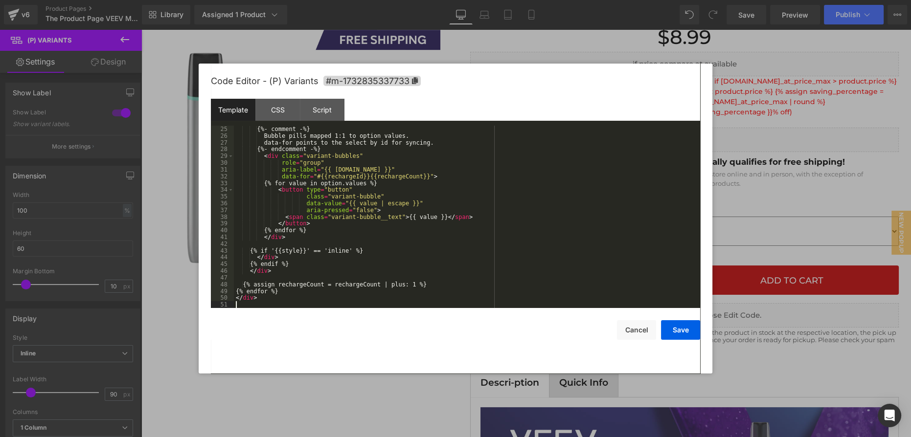
scroll to position [169, 0]
click at [671, 330] on button "Save" at bounding box center [680, 330] width 39 height 20
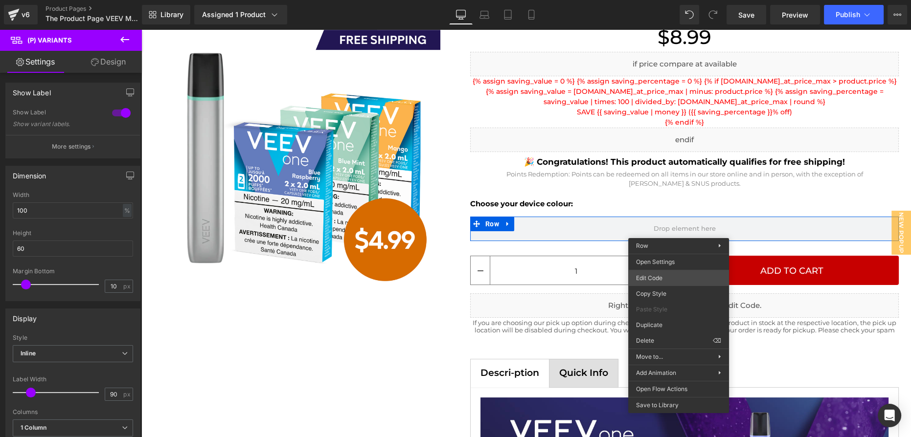
click at [669, 0] on div "(P) Variants You are previewing how the will restyle your page. You can not edi…" at bounding box center [455, 0] width 911 height 0
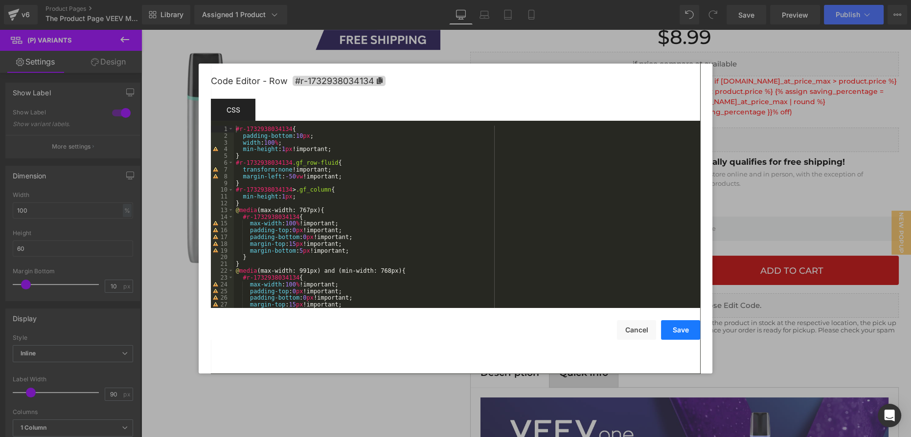
click at [678, 333] on button "Save" at bounding box center [680, 330] width 39 height 20
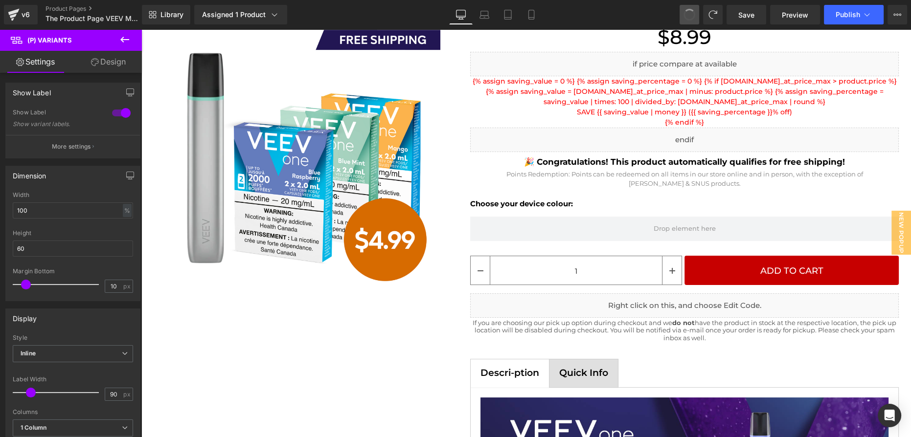
click at [691, 14] on span at bounding box center [690, 15] width 14 height 14
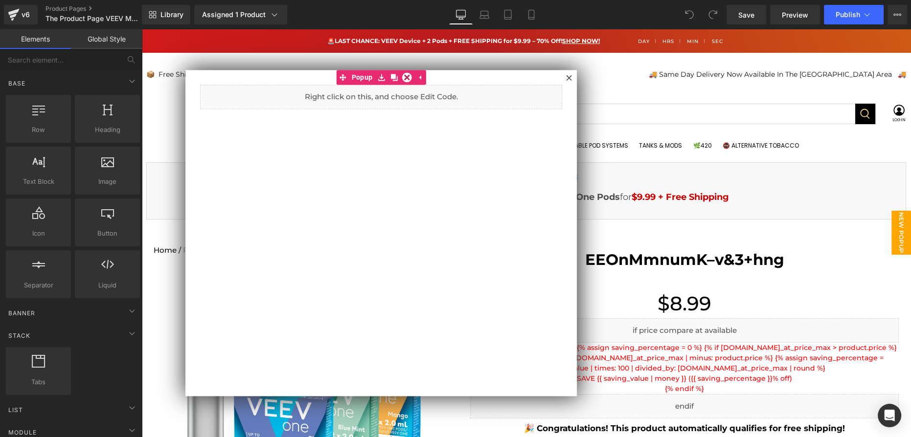
click at [612, 111] on div at bounding box center [526, 233] width 770 height 408
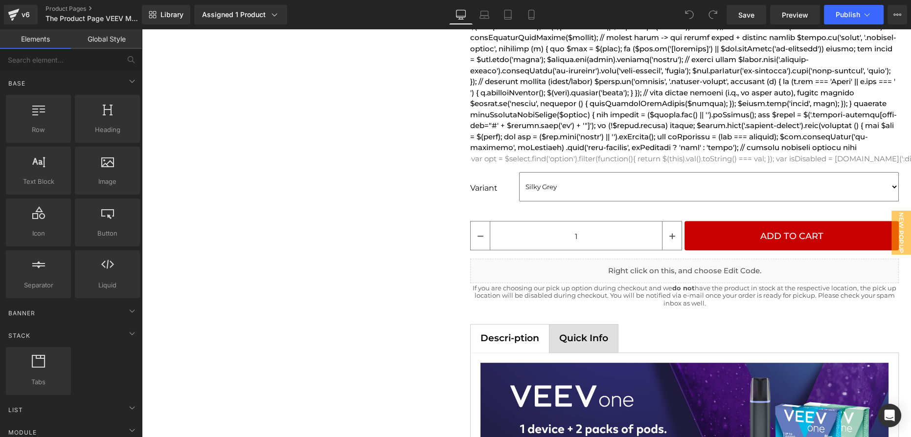
scroll to position [622, 0]
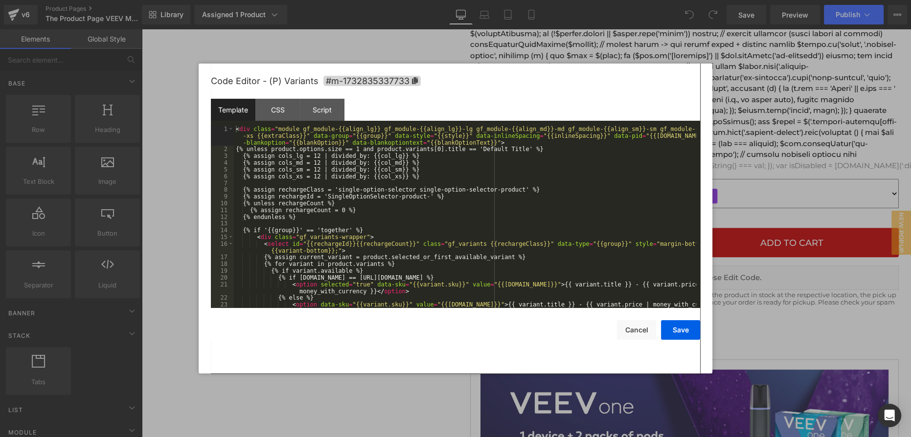
click at [664, 0] on div "You are previewing how the will restyle your page. You can not edit Elements in…" at bounding box center [455, 0] width 911 height 0
click at [448, 189] on div "< div class = "module gf_module-{{align_lg}} gf_module-{{align_lg}}-lg gf_modul…" at bounding box center [465, 234] width 462 height 216
click at [323, 171] on div "< div class = "module gf_module-{{align_lg}} gf_module-{{align_lg}}-lg gf_modul…" at bounding box center [465, 234] width 462 height 216
click at [290, 113] on div "CSS" at bounding box center [277, 110] width 45 height 22
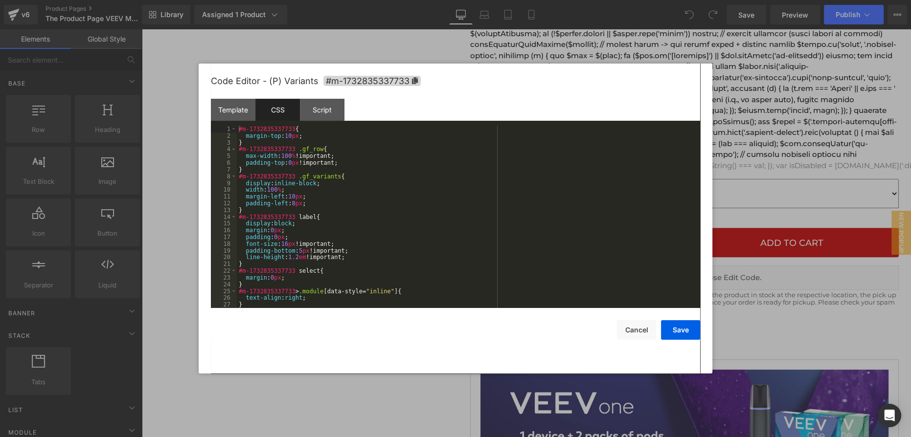
click at [316, 170] on div "#m-1732835337733 { margin-top : 10 px ; } #m-1732835337733 .gf_row { max-width …" at bounding box center [466, 224] width 459 height 196
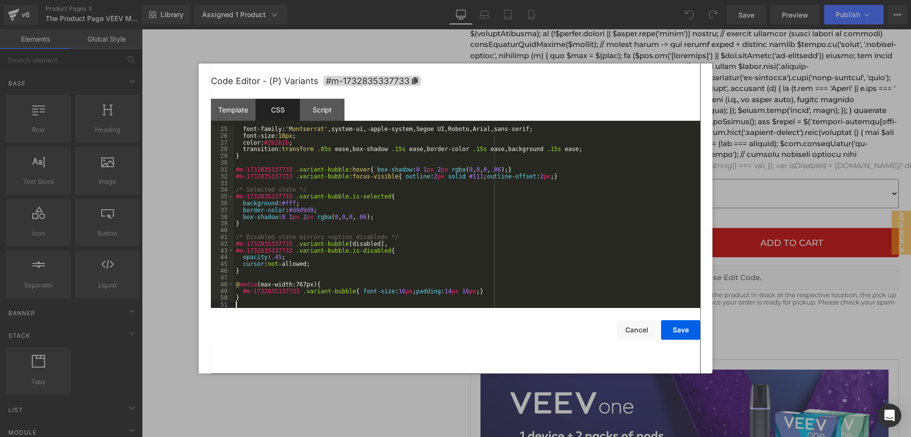
scroll to position [162, 0]
click at [349, 117] on div "Template CSS Script Data" at bounding box center [455, 112] width 489 height 27
click at [316, 112] on div "Script" at bounding box center [322, 110] width 45 height 22
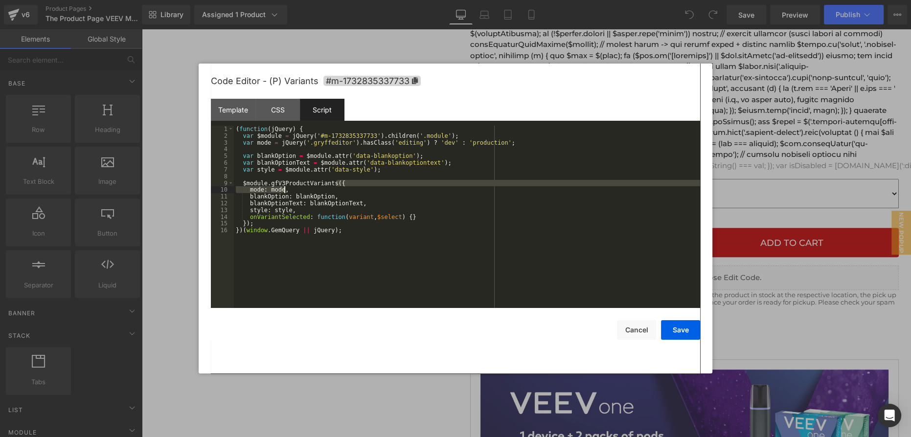
click at [350, 187] on div "( function ( jQuery ) { var $module = jQuery ( '#m-1732835337733' ) . children …" at bounding box center [467, 224] width 466 height 196
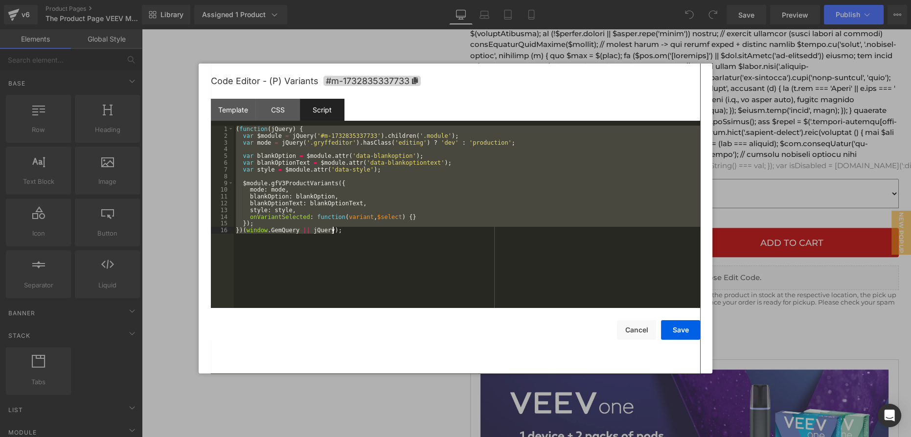
scroll to position [385, 0]
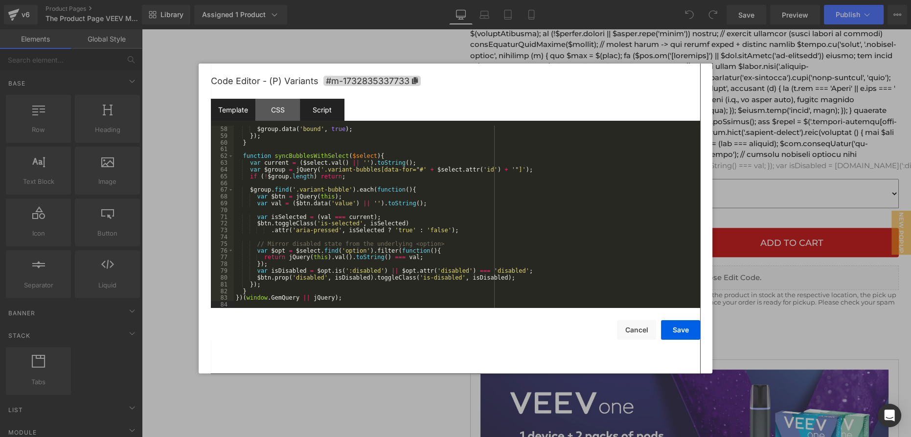
click at [226, 107] on div "Template" at bounding box center [233, 110] width 45 height 22
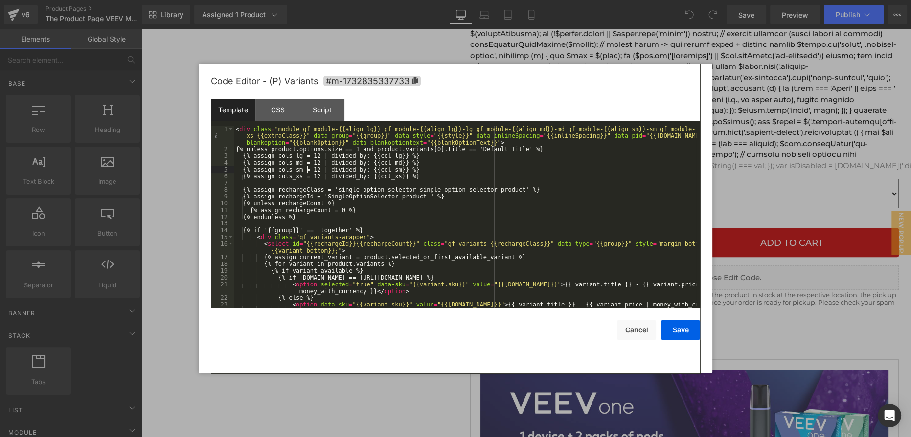
click at [308, 172] on div "< div class = "module gf_module-{{align_lg}} gf_module-{{align_lg}}-lg gf_modul…" at bounding box center [465, 234] width 462 height 216
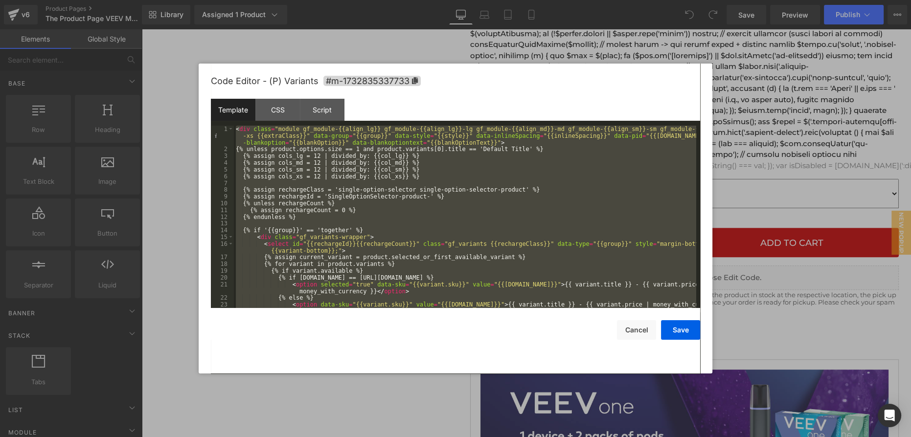
scroll to position [169, 0]
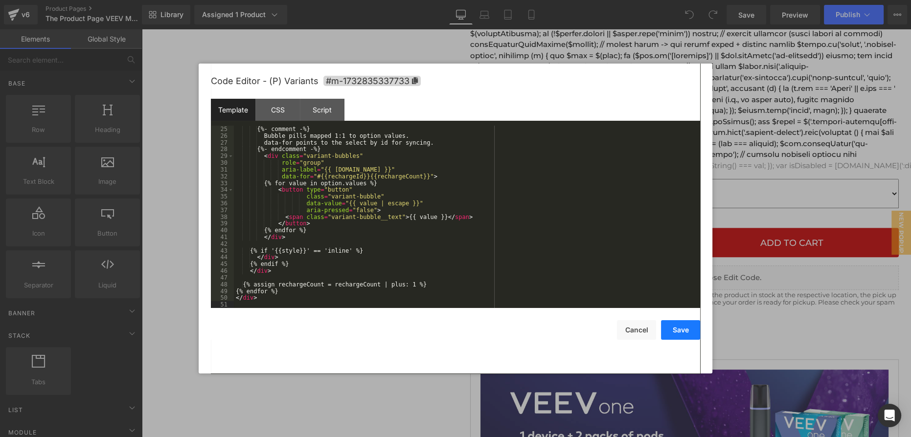
click at [669, 331] on button "Save" at bounding box center [680, 330] width 39 height 20
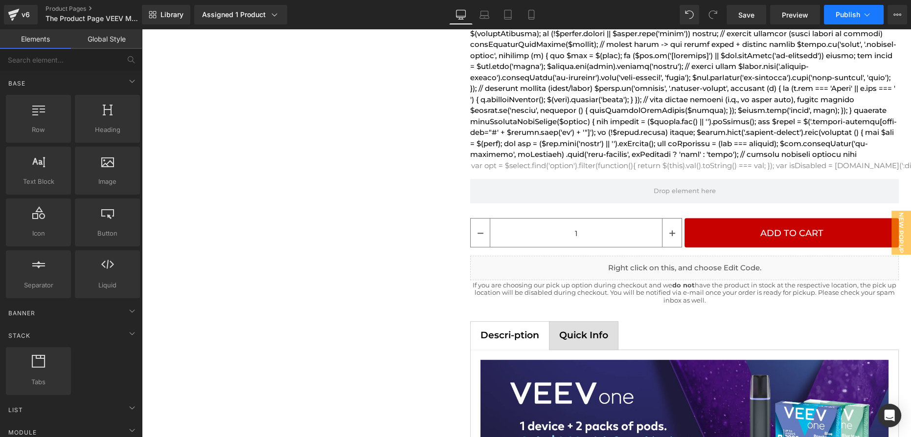
click at [852, 18] on span "Publish" at bounding box center [848, 15] width 24 height 8
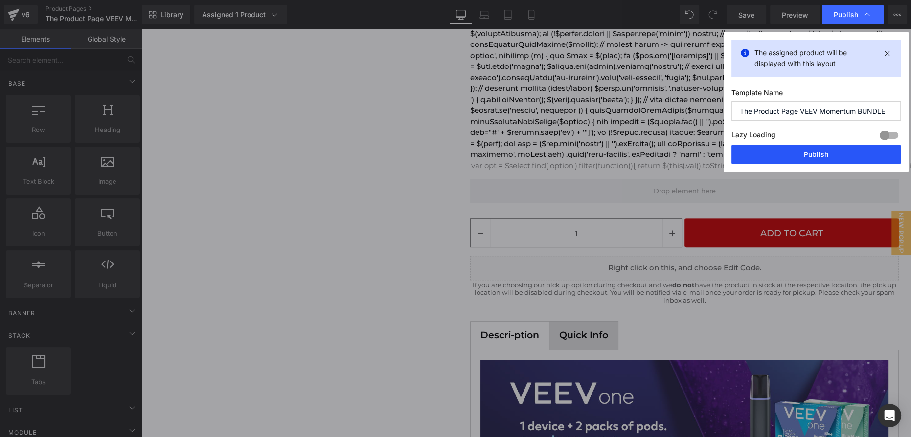
drag, startPoint x: 836, startPoint y: 153, endPoint x: 674, endPoint y: 95, distance: 171.9
click at [836, 153] on button "Publish" at bounding box center [816, 155] width 169 height 20
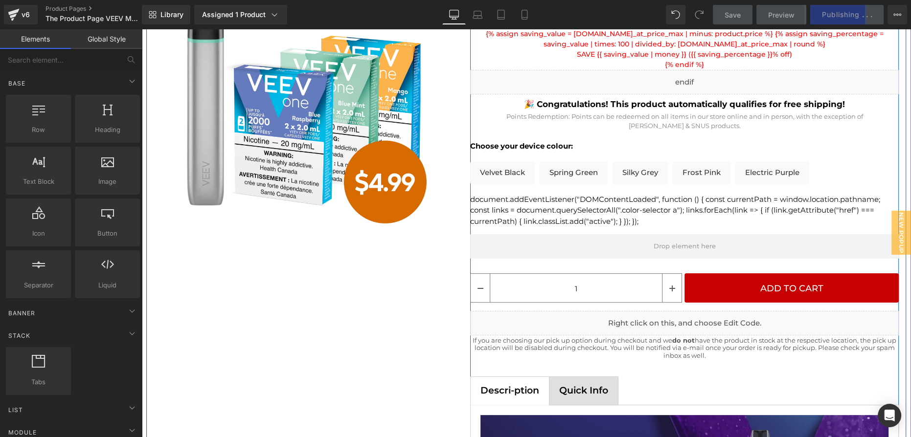
scroll to position [267, 0]
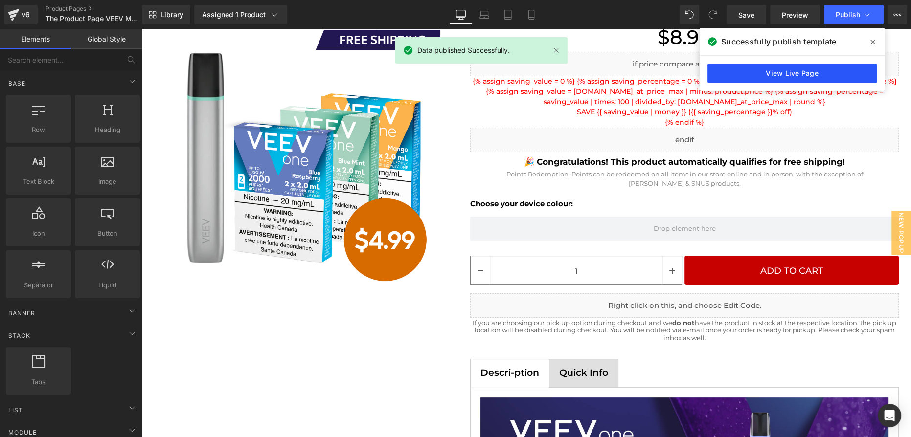
click at [841, 71] on link "View Live Page" at bounding box center [792, 74] width 169 height 20
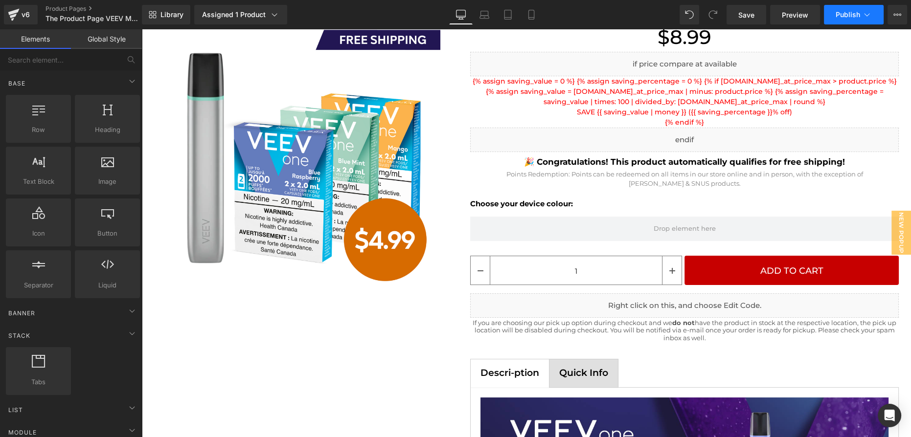
click at [849, 23] on button "Publish" at bounding box center [854, 15] width 60 height 20
click at [793, 16] on span "Preview" at bounding box center [795, 15] width 26 height 10
click at [865, 13] on icon at bounding box center [867, 15] width 10 height 10
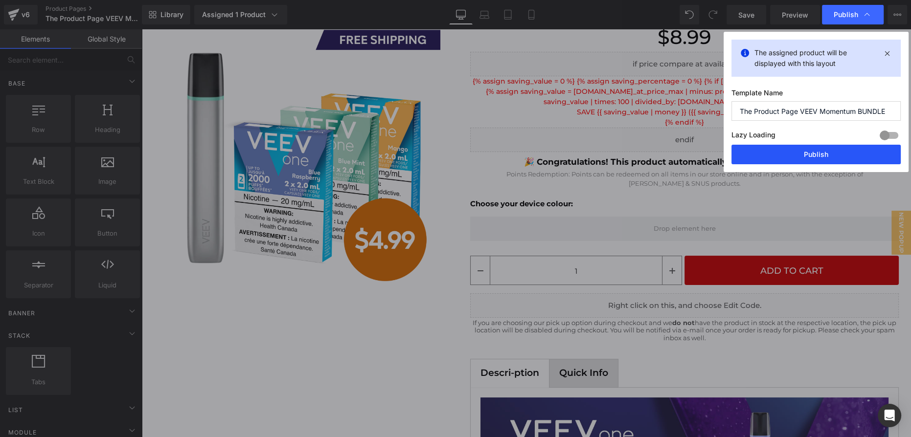
click at [830, 152] on button "Publish" at bounding box center [816, 155] width 169 height 20
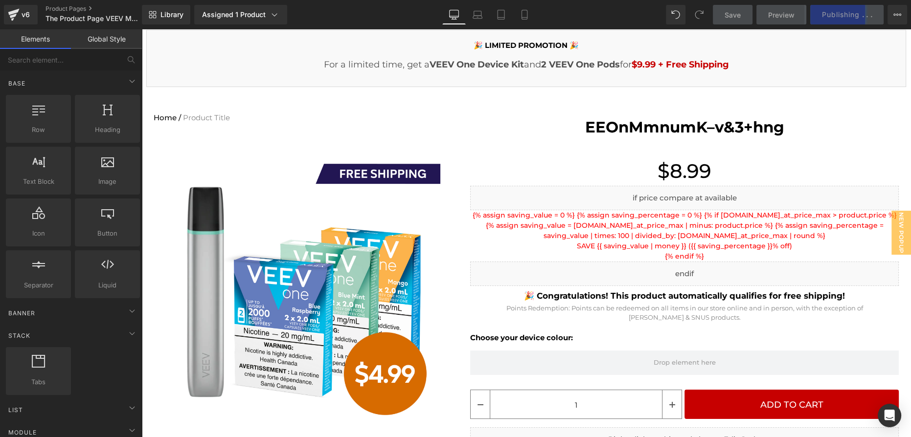
scroll to position [133, 0]
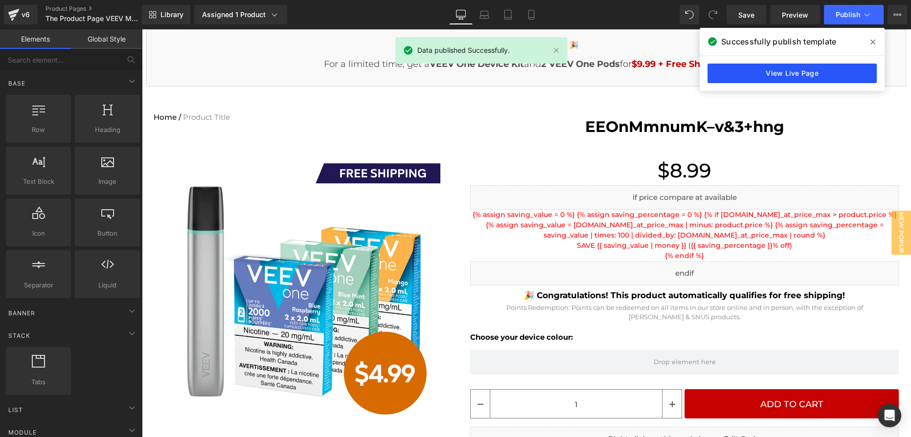
click at [845, 71] on link "View Live Page" at bounding box center [792, 74] width 169 height 20
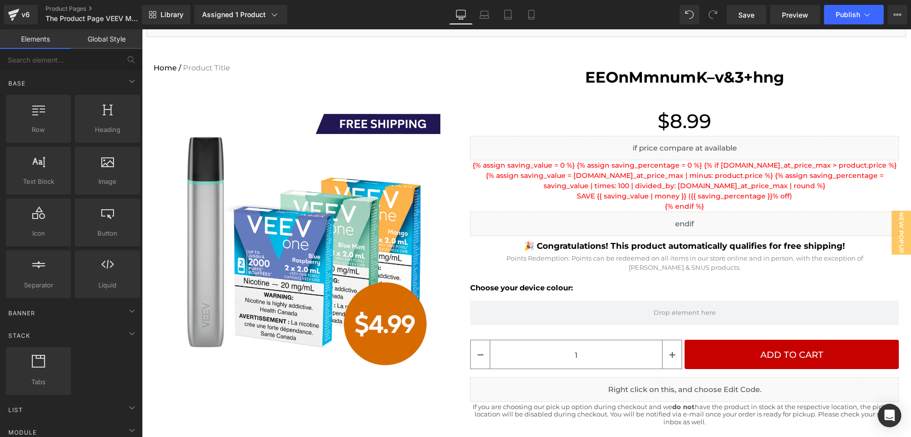
scroll to position [267, 0]
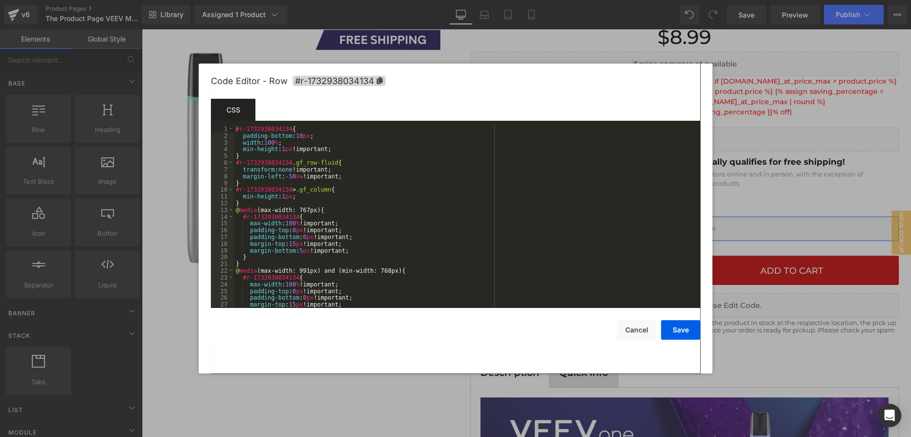
click at [640, 0] on div "You are previewing how the will restyle your page. You can not edit Elements in…" at bounding box center [455, 0] width 911 height 0
drag, startPoint x: 671, startPoint y: 331, endPoint x: 508, endPoint y: 275, distance: 171.6
click at [671, 331] on button "Save" at bounding box center [680, 330] width 39 height 20
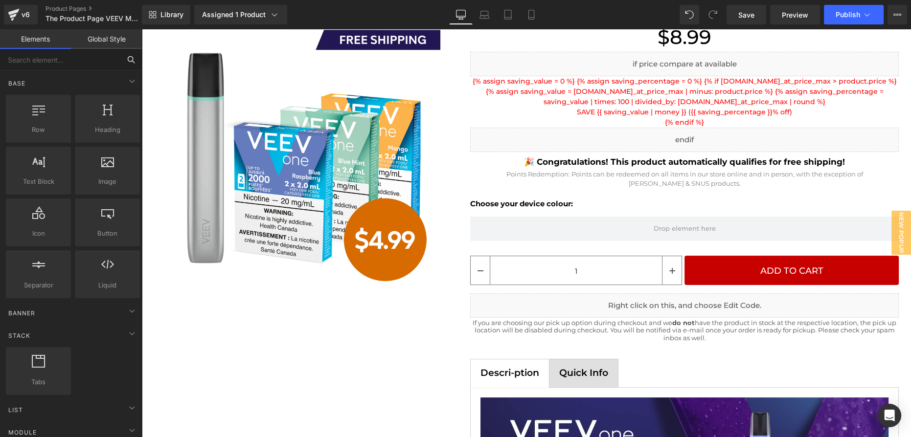
click at [65, 64] on input "text" at bounding box center [60, 60] width 120 height 22
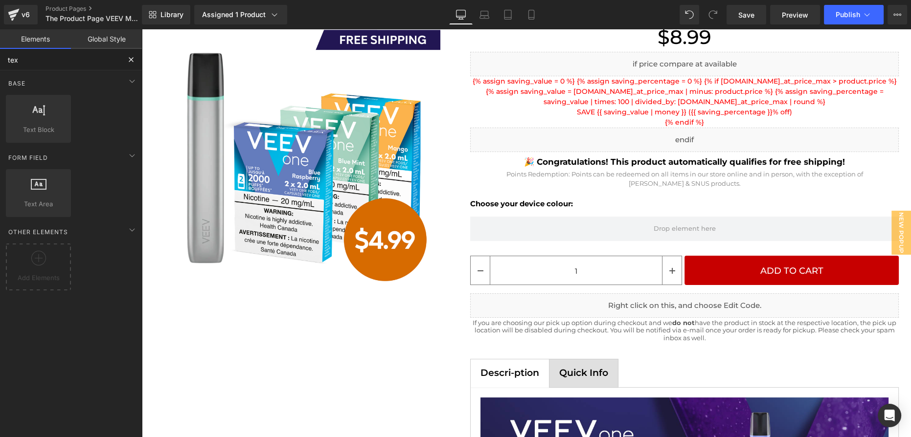
type input "text"
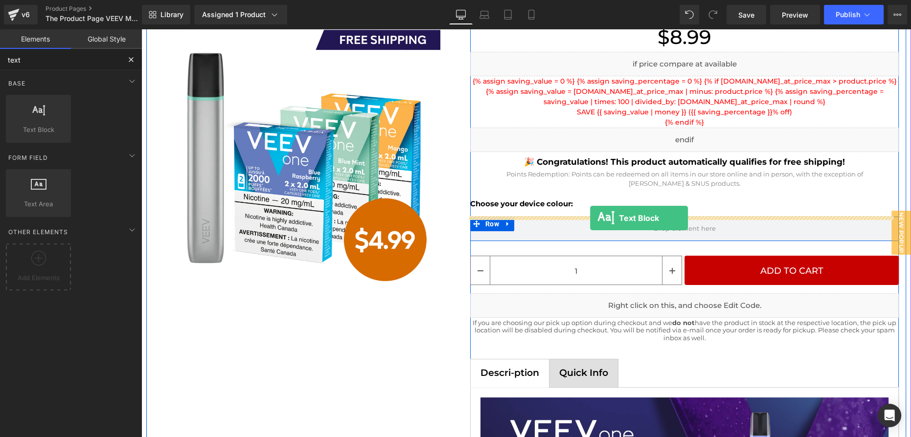
drag, startPoint x: 220, startPoint y: 160, endPoint x: 590, endPoint y: 218, distance: 375.0
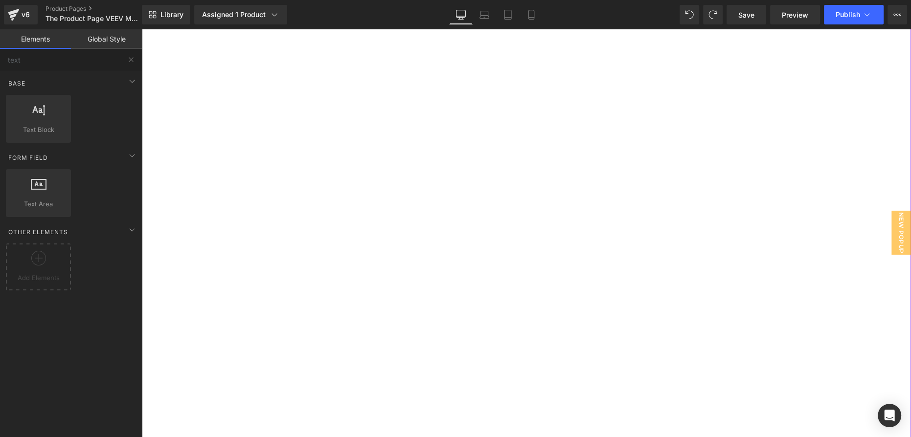
scroll to position [1606, 0]
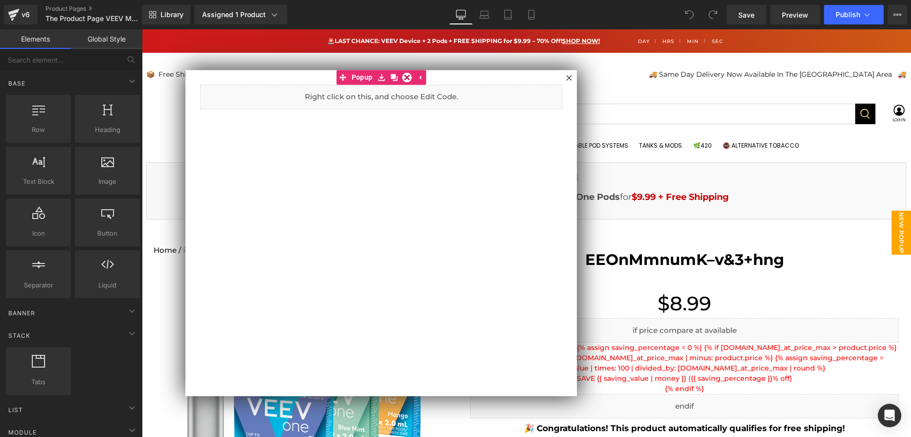
click at [635, 117] on div at bounding box center [526, 233] width 770 height 408
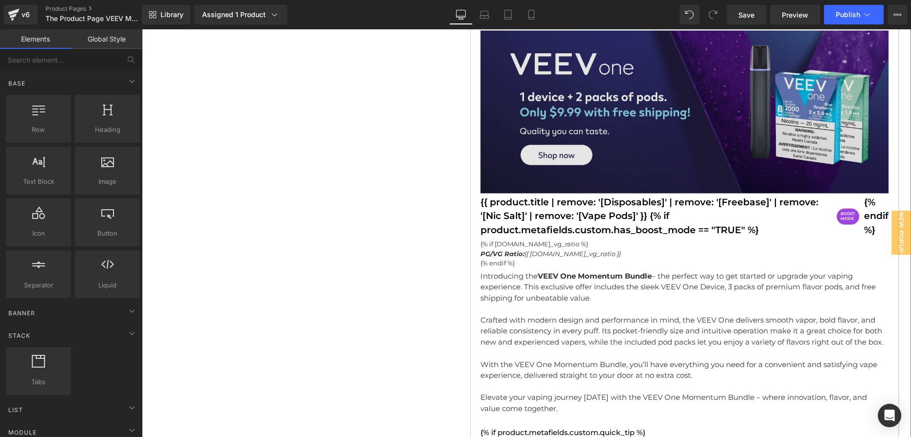
scroll to position [1913, 0]
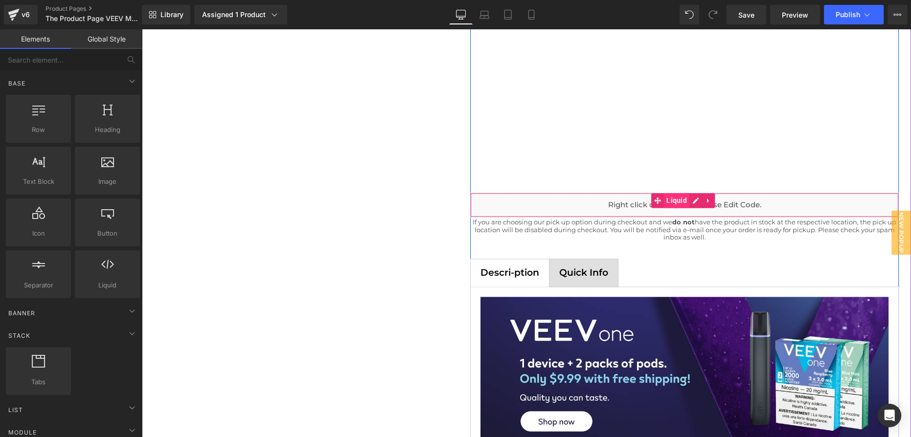
click at [675, 202] on span "Liquid" at bounding box center [676, 200] width 25 height 15
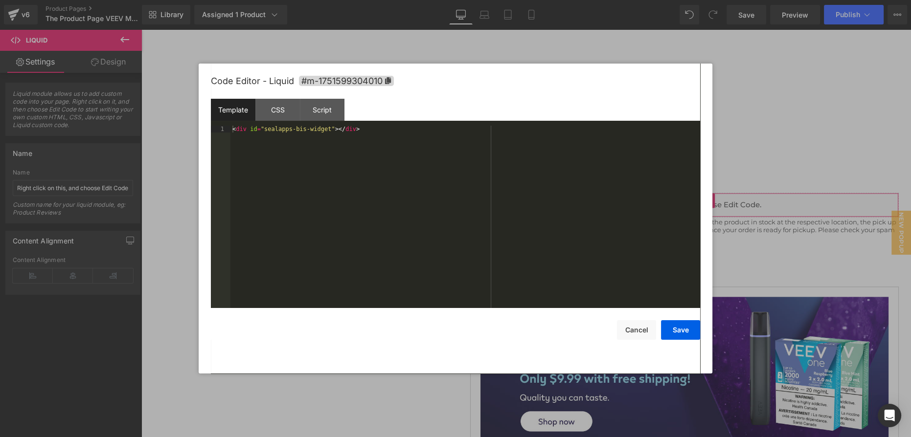
click at [668, 0] on div "Liquid You are previewing how the will restyle your page. You can not edit Elem…" at bounding box center [455, 0] width 911 height 0
click at [675, 331] on button "Save" at bounding box center [680, 330] width 39 height 20
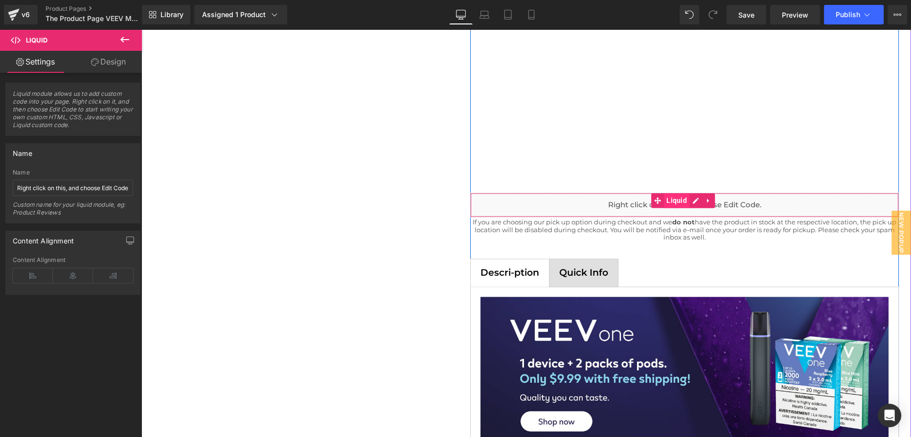
drag, startPoint x: 685, startPoint y: 201, endPoint x: 685, endPoint y: 207, distance: 6.4
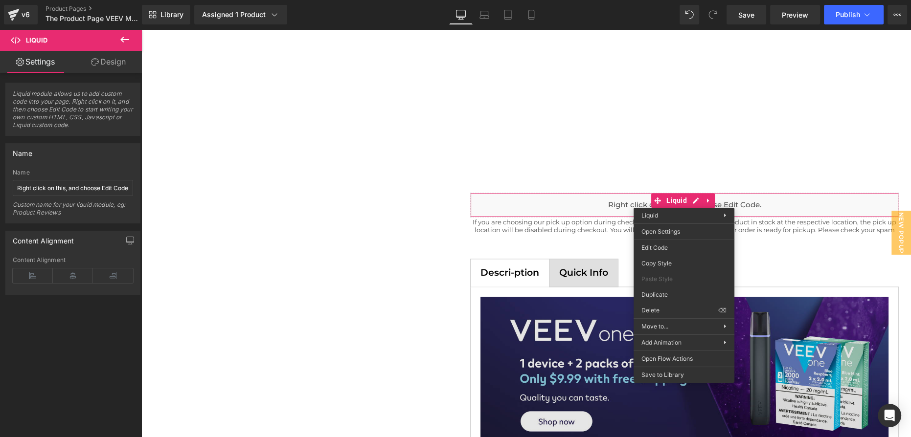
drag, startPoint x: 819, startPoint y: 335, endPoint x: 677, endPoint y: 305, distance: 144.4
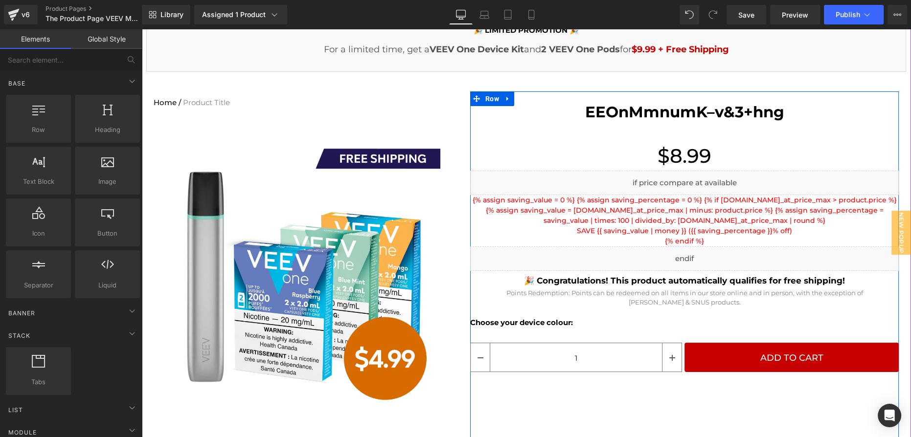
scroll to position [133, 0]
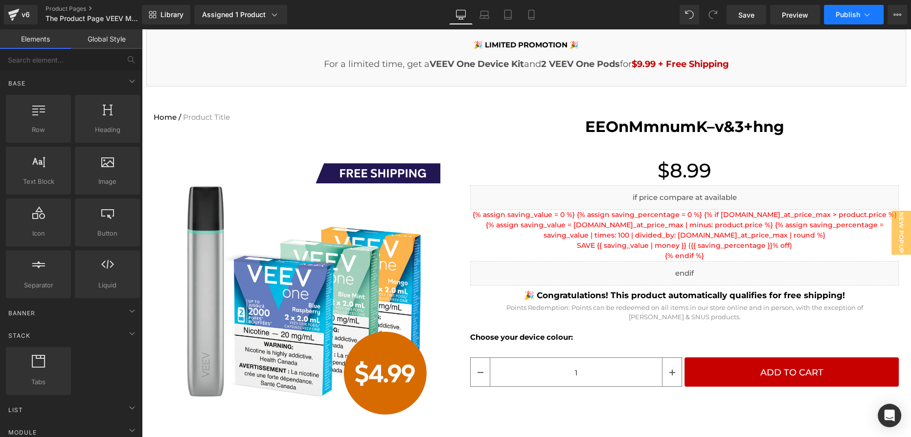
click at [843, 19] on span "Publish" at bounding box center [848, 15] width 24 height 8
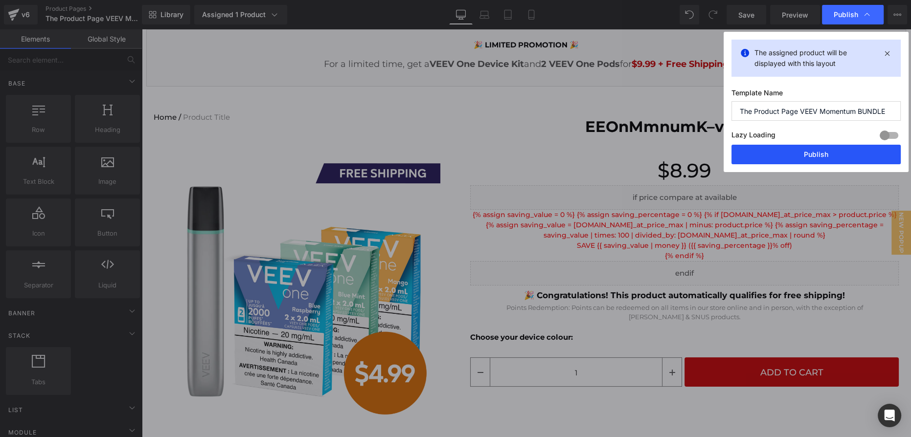
click at [821, 156] on button "Publish" at bounding box center [816, 155] width 169 height 20
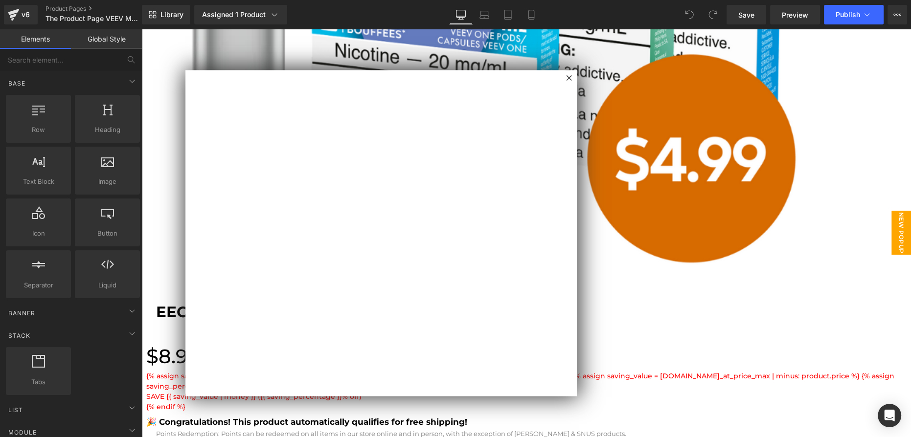
click at [645, 181] on div at bounding box center [526, 233] width 770 height 408
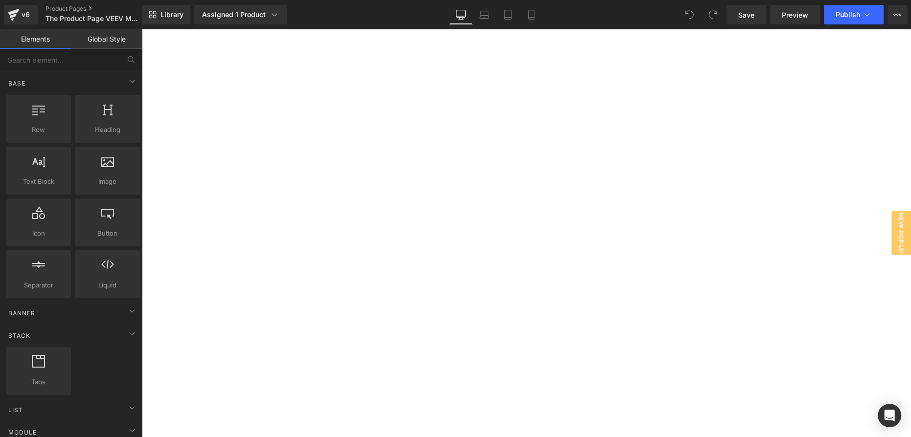
scroll to position [1735, 0]
click at [548, 343] on div "1 (P) Quantity ADD TO CART (P) Cart Button Row" at bounding box center [439, 194] width 587 height 1605
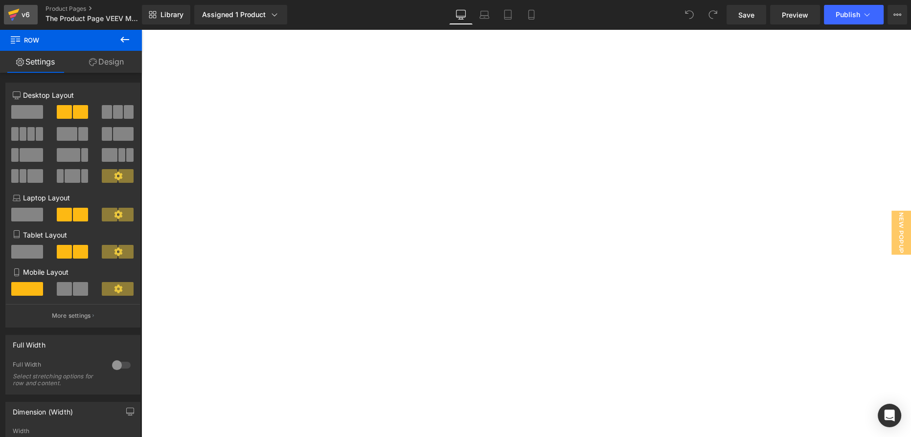
click at [27, 14] on div "v6" at bounding box center [26, 14] width 12 height 13
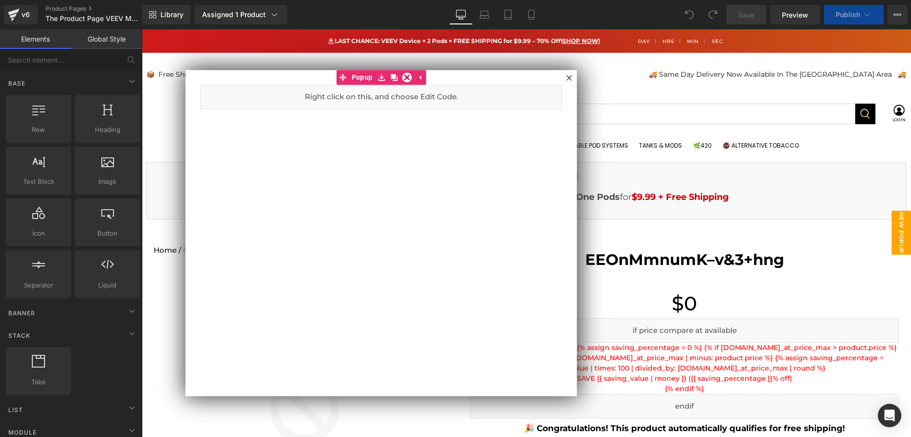
click at [731, 215] on div at bounding box center [526, 233] width 770 height 408
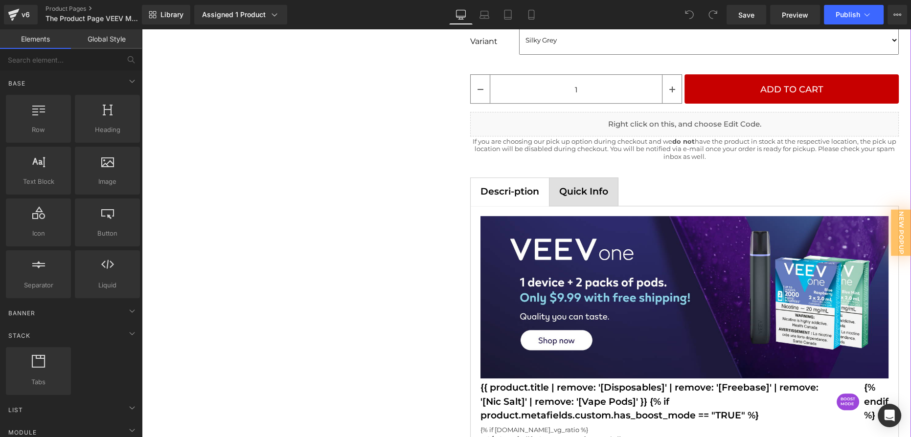
scroll to position [356, 0]
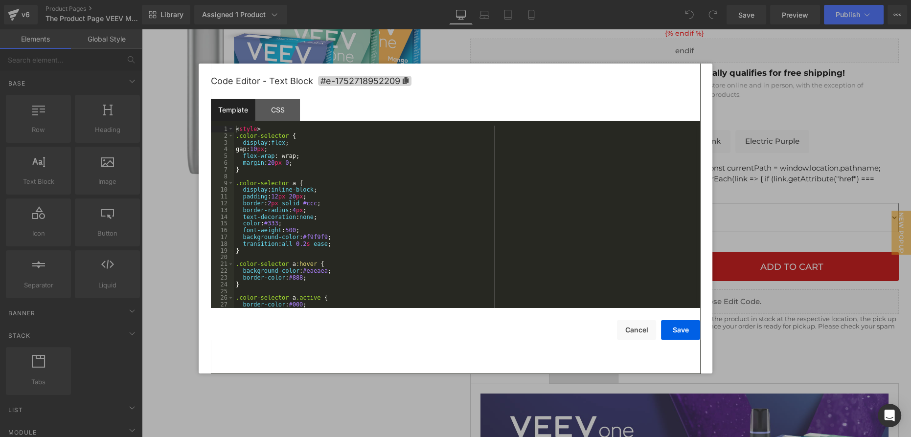
click at [684, 0] on div "You are previewing how the will restyle your page. You can not edit Elements in…" at bounding box center [455, 0] width 911 height 0
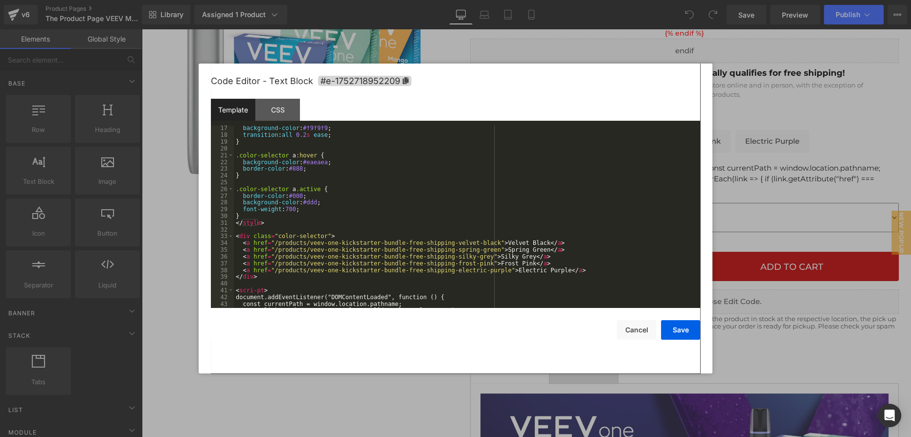
scroll to position [0, 0]
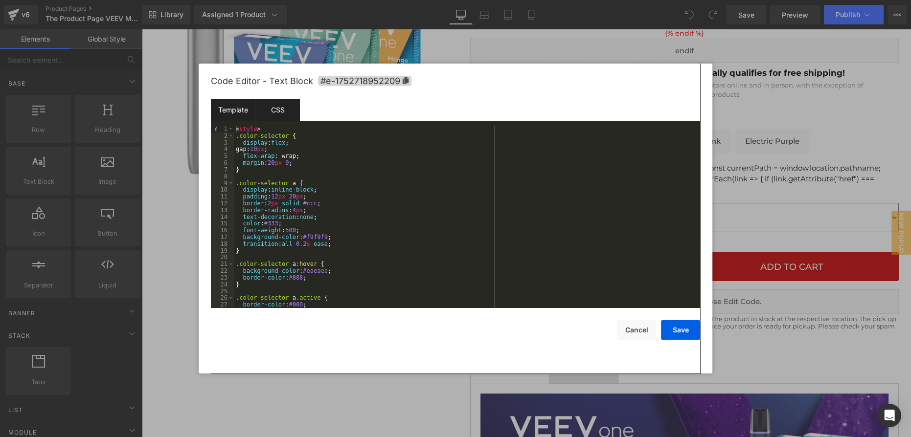
click at [281, 114] on div "CSS" at bounding box center [277, 110] width 45 height 22
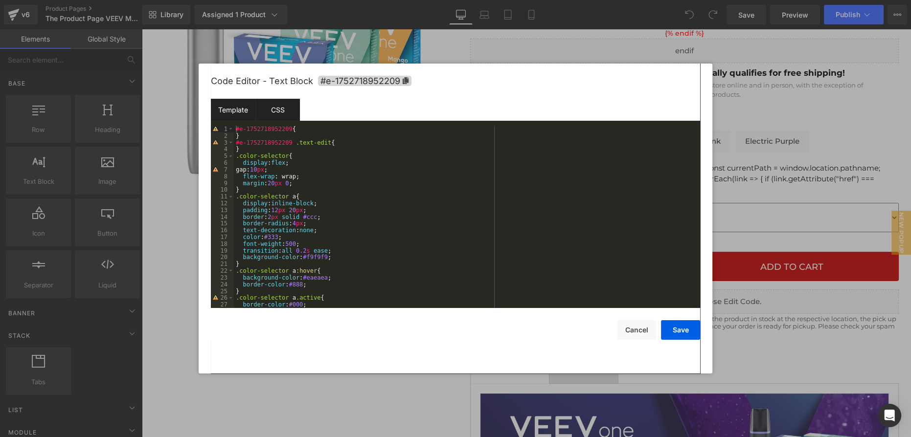
click at [249, 111] on div "Template" at bounding box center [233, 110] width 45 height 22
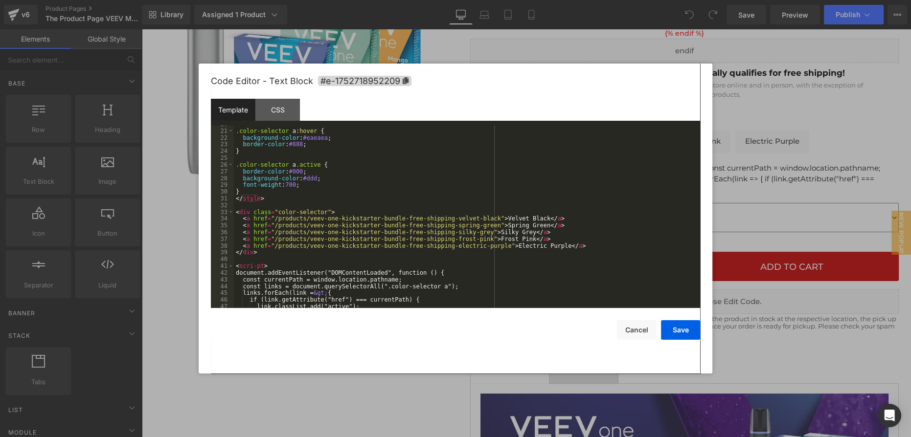
scroll to position [162, 0]
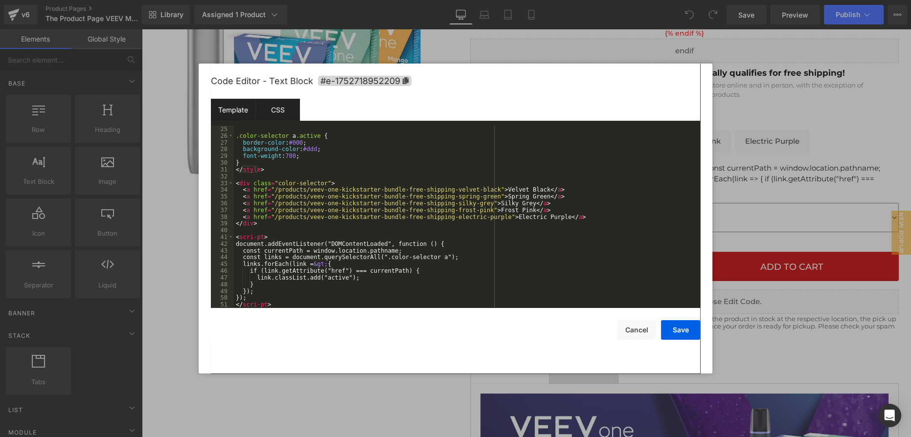
click at [275, 107] on div "CSS" at bounding box center [277, 110] width 45 height 22
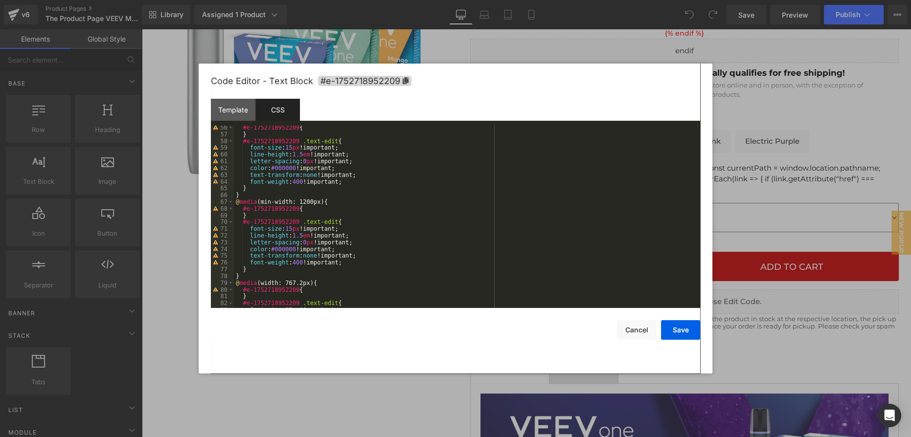
scroll to position [433, 0]
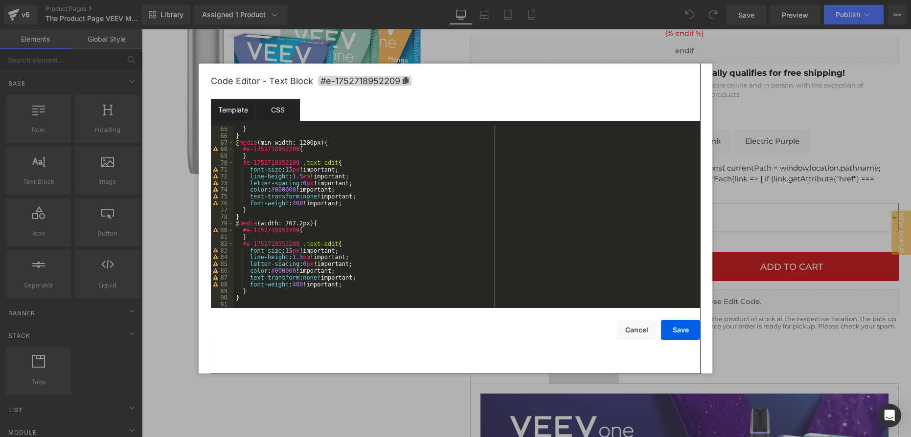
click at [227, 116] on div "Template" at bounding box center [233, 110] width 45 height 22
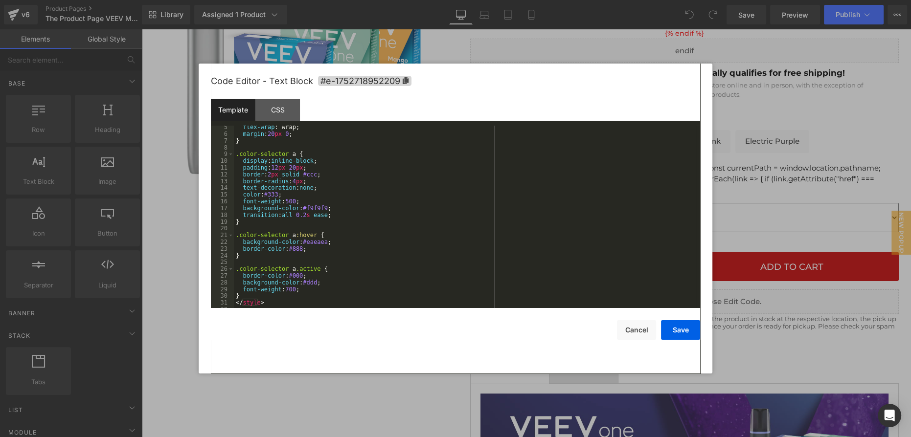
scroll to position [0, 0]
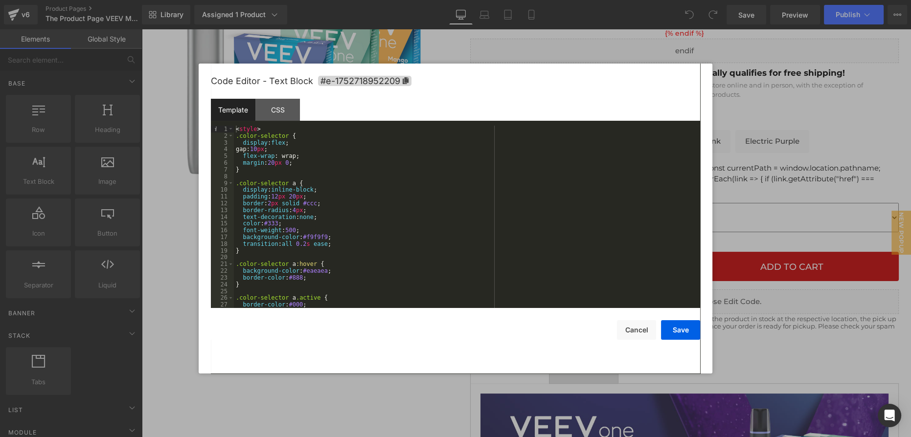
click at [386, 160] on div "< style > .color-selector { display : flex ; gap: 10 px ; flex-wrap : wrap; mar…" at bounding box center [465, 224] width 462 height 196
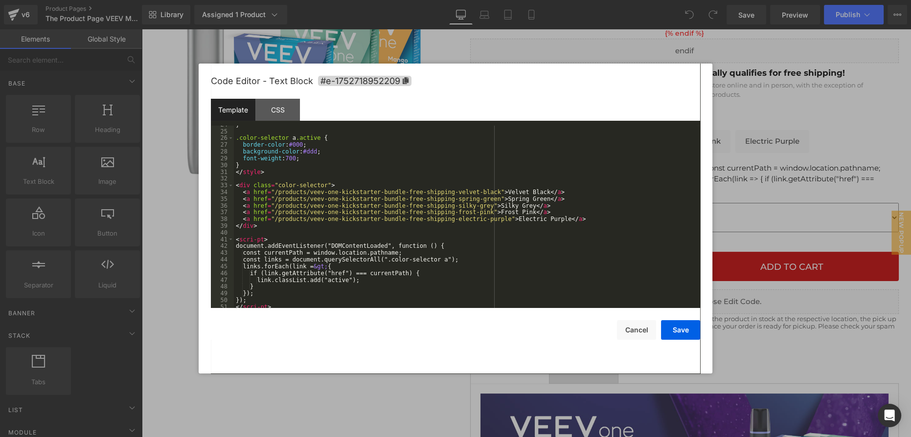
scroll to position [162, 0]
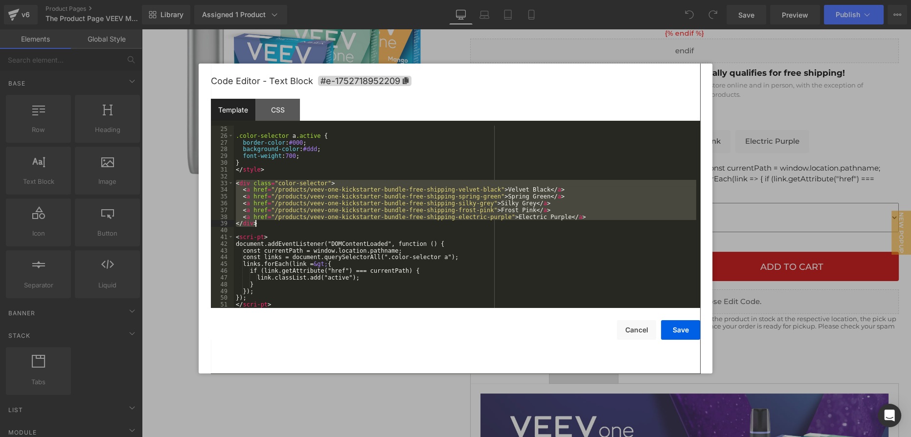
drag, startPoint x: 234, startPoint y: 181, endPoint x: 353, endPoint y: 223, distance: 125.5
click at [353, 223] on div ".color-selector a .active { border-color : #000 ; background-color : #ddd ; fon…" at bounding box center [465, 224] width 462 height 196
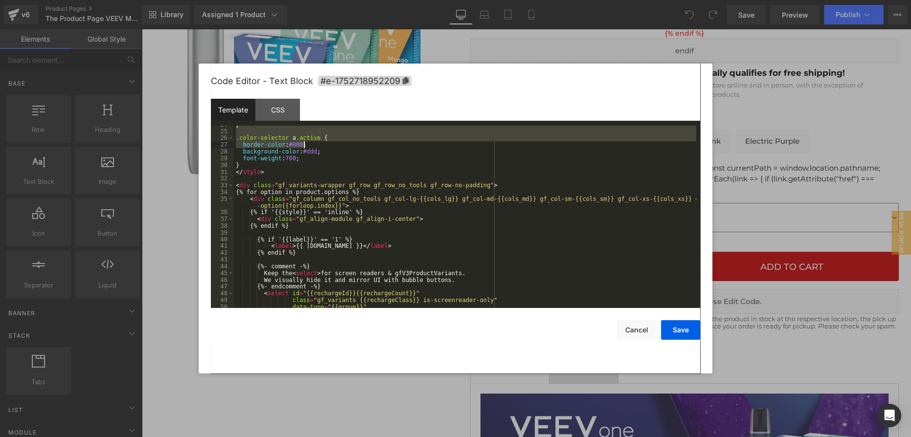
scroll to position [160, 0]
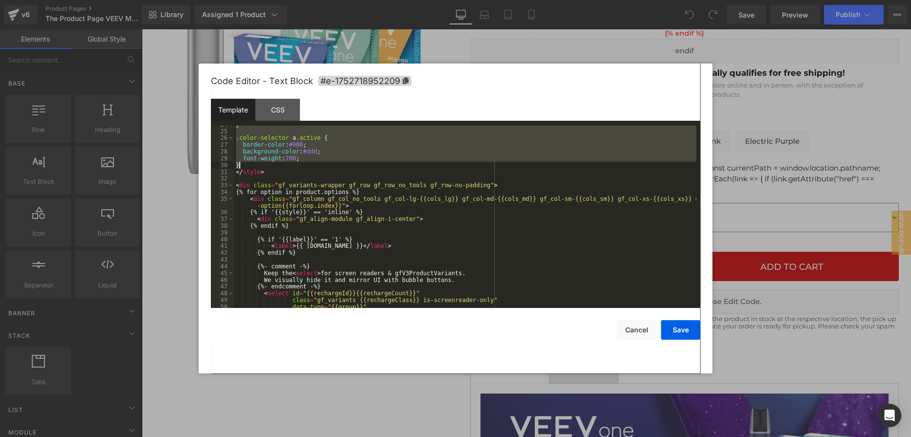
drag, startPoint x: 235, startPoint y: 134, endPoint x: 336, endPoint y: 162, distance: 104.8
click at [336, 162] on div "} .color-selector a .active { border-color : #000 ; background-color : #ddd ; f…" at bounding box center [465, 219] width 462 height 196
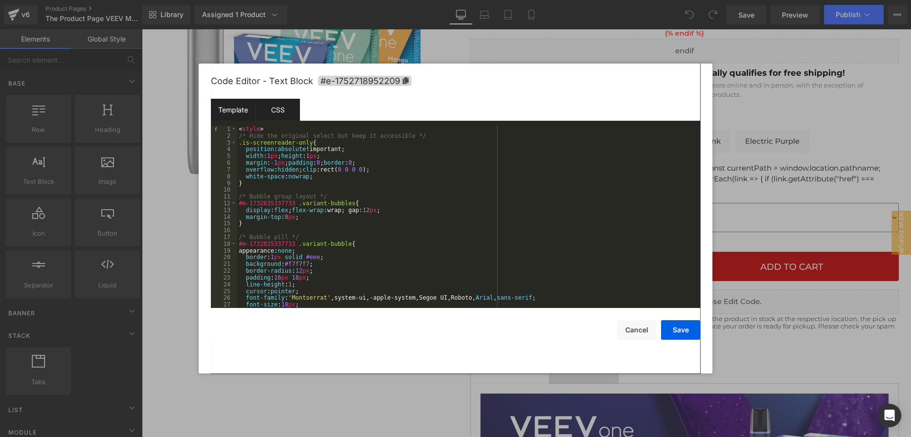
scroll to position [26, 0]
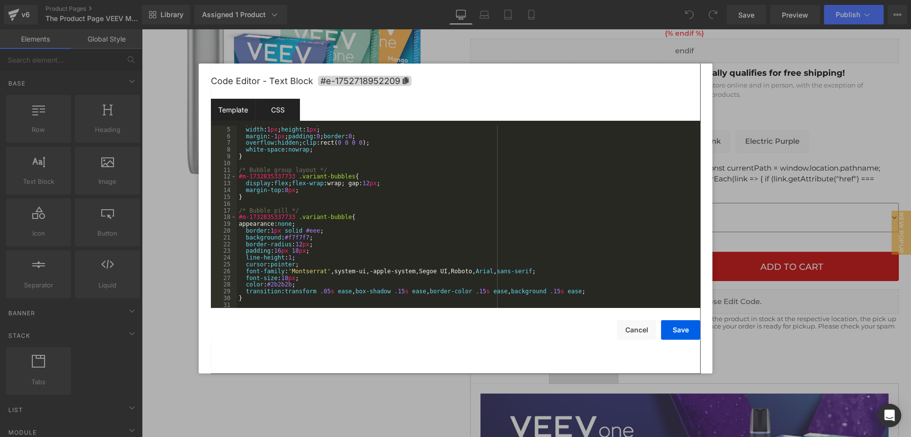
click at [290, 109] on div "CSS" at bounding box center [277, 110] width 45 height 22
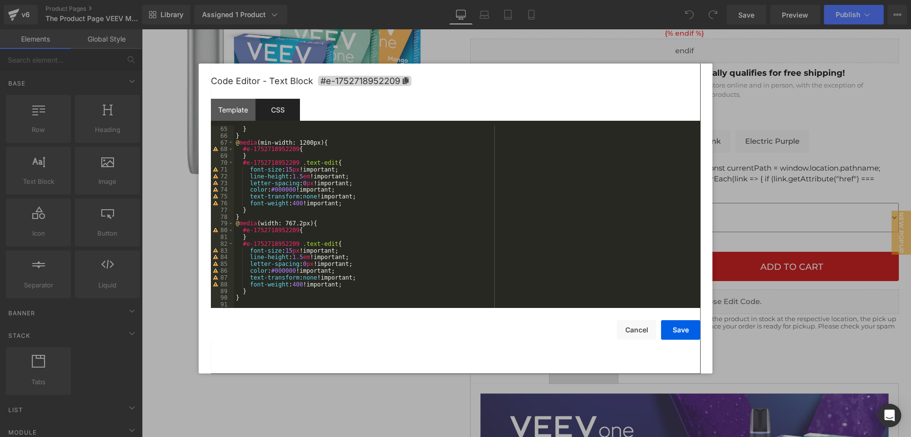
click at [344, 173] on div "} } @ media (min-width: 1200px) { #e-1752718952209 { } #e-1752718952209 .text-e…" at bounding box center [465, 224] width 462 height 196
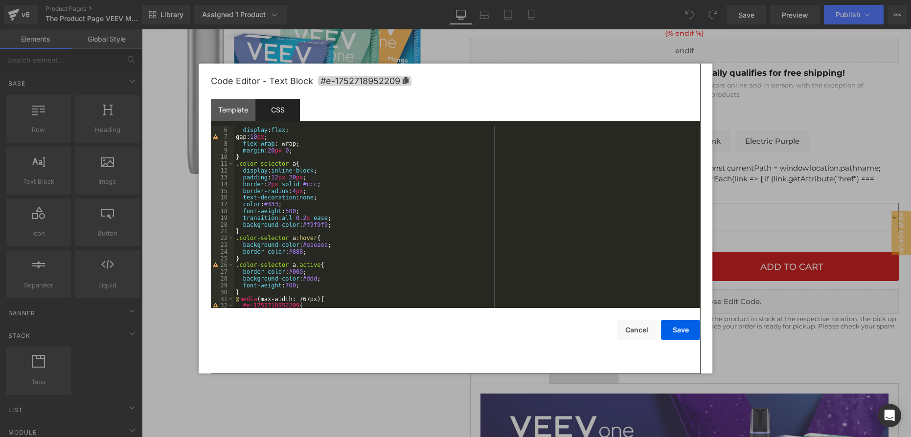
scroll to position [0, 0]
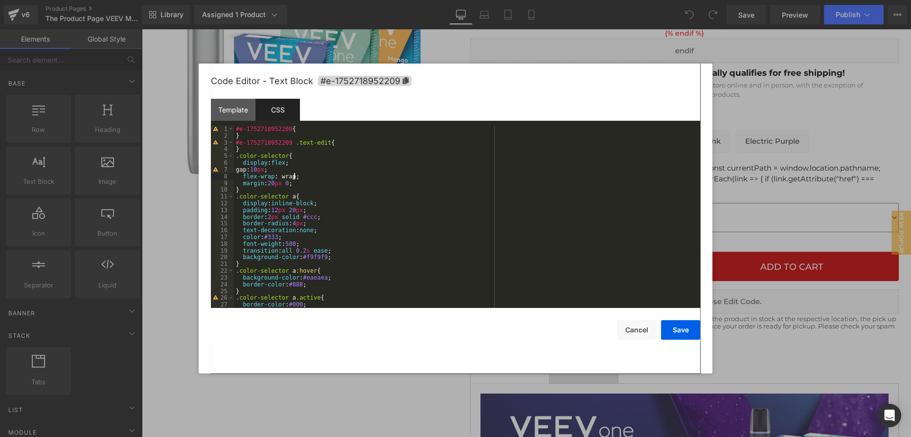
click at [378, 178] on div "#e-1752718952209 { } #e-1752718952209 .text-edit { } .color-selector { display …" at bounding box center [465, 224] width 462 height 196
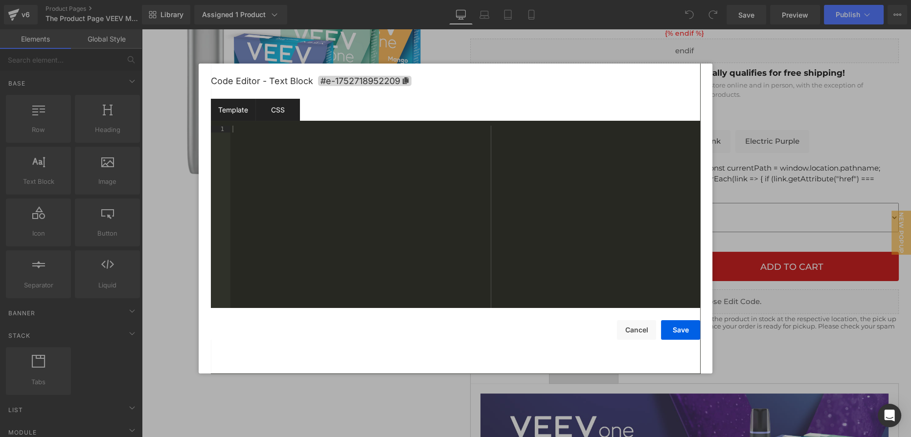
click at [241, 113] on div "Template" at bounding box center [233, 110] width 45 height 22
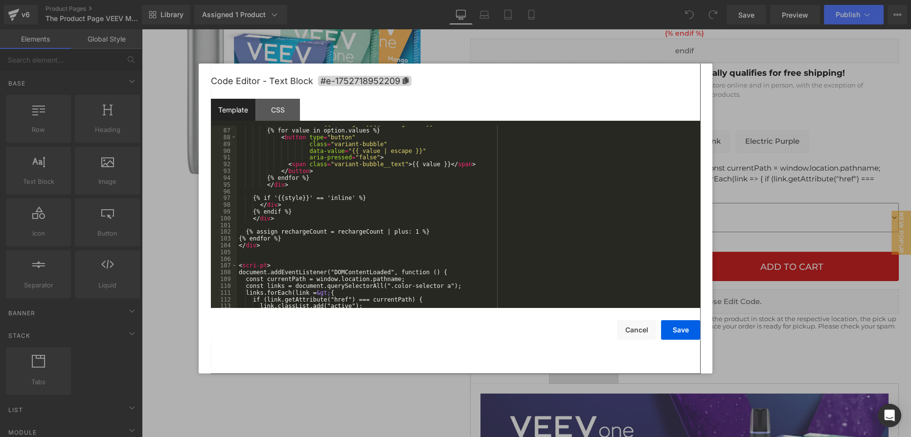
scroll to position [615, 0]
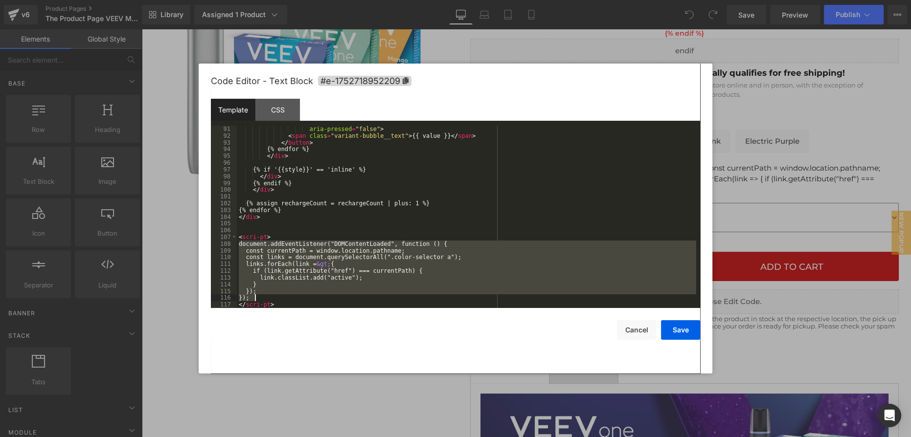
drag, startPoint x: 240, startPoint y: 244, endPoint x: 321, endPoint y: 298, distance: 98.0
click at [321, 298] on div "aria-pressed = "false" > < span class = "variant-bubble__text" > {{ value }} </…" at bounding box center [466, 224] width 459 height 196
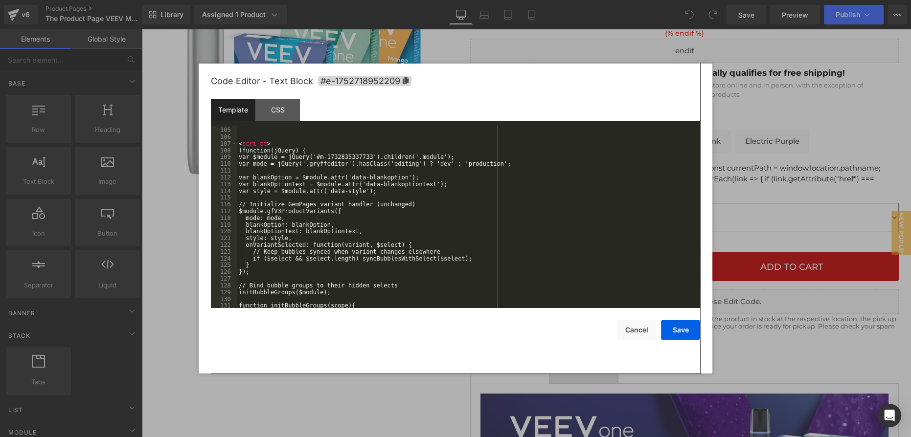
scroll to position [682, 0]
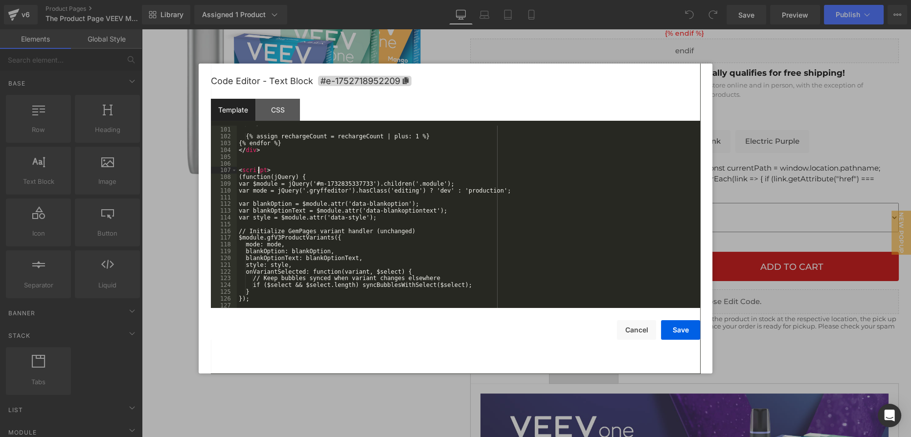
click at [259, 167] on div "</ div > {% assign rechargeCount = rechargeCount | plus: 1 %} {% endfor %} </ d…" at bounding box center [466, 218] width 459 height 196
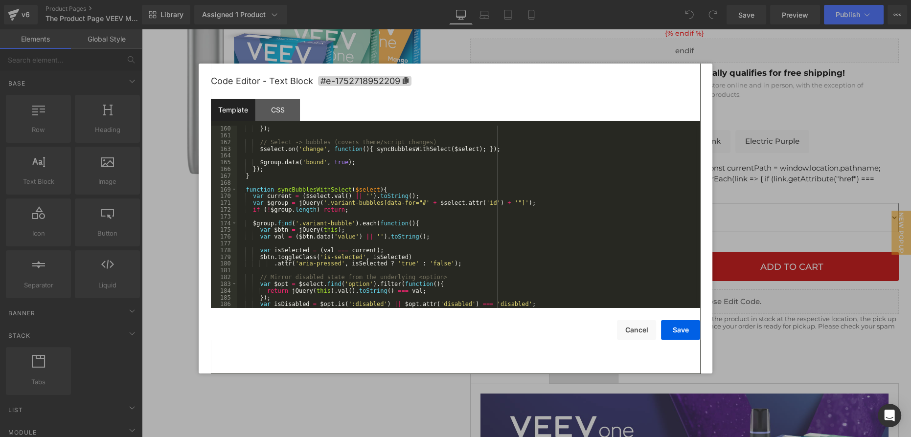
scroll to position [1116, 0]
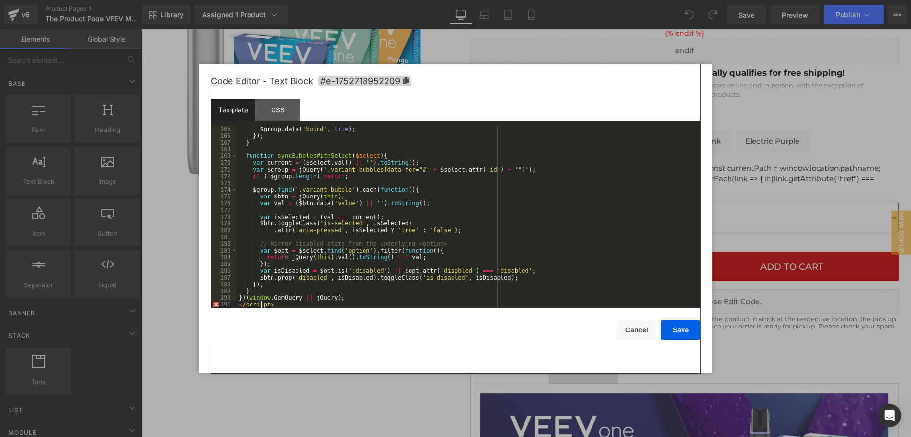
click at [261, 306] on div "$group . data ( 'bound' , true ) ; }) ; } function syncBubblesWithSelect ( $sel…" at bounding box center [466, 224] width 459 height 196
click at [701, 324] on div "Code Editor - Text Block #e-1752718952209 Template CSS 165 166 167 168 169 170 …" at bounding box center [456, 219] width 514 height 310
click at [686, 329] on button "Save" at bounding box center [680, 330] width 39 height 20
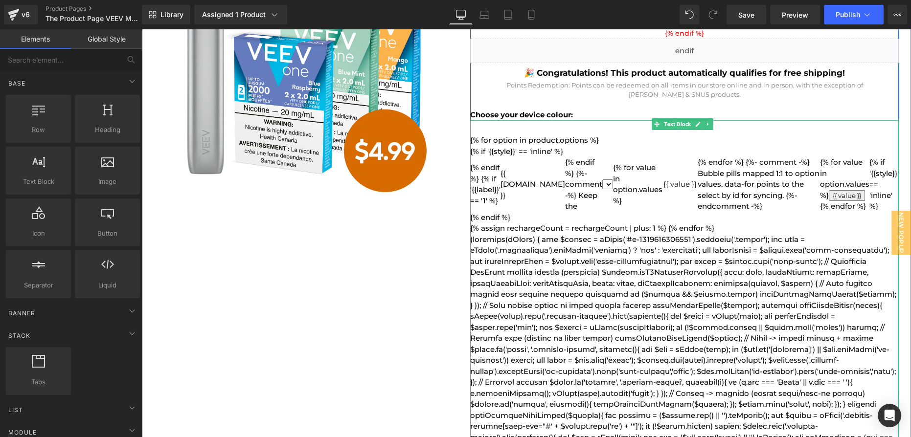
click at [602, 186] on select "for screen readers & gfV3ProductVariants. We visually hide it and mirror UI wit…" at bounding box center [607, 185] width 11 height 10
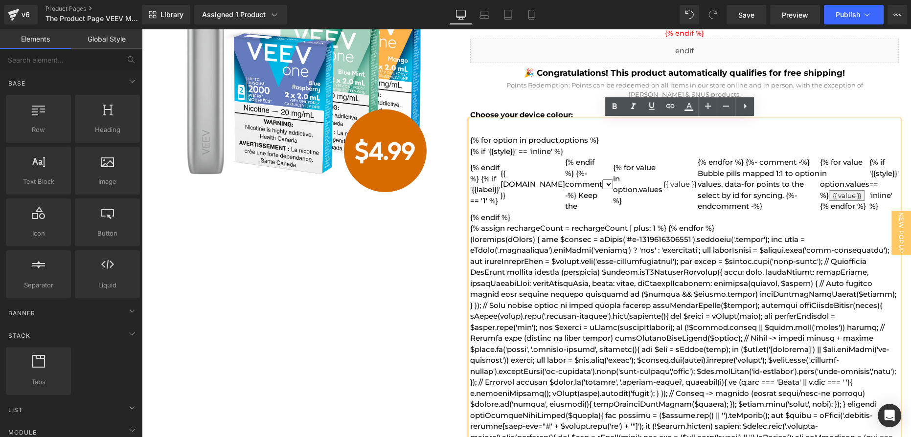
click at [602, 186] on select "for screen readers & gfV3ProductVariants. We visually hide it and mirror UI wit…" at bounding box center [607, 185] width 11 height 10
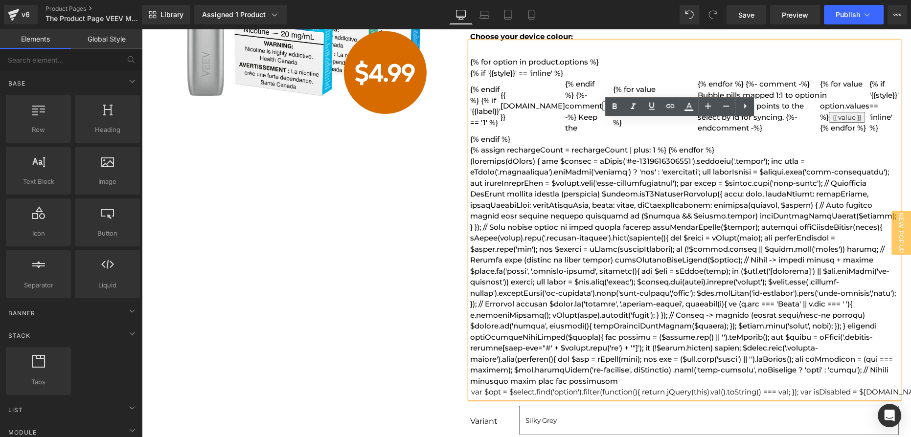
scroll to position [356, 0]
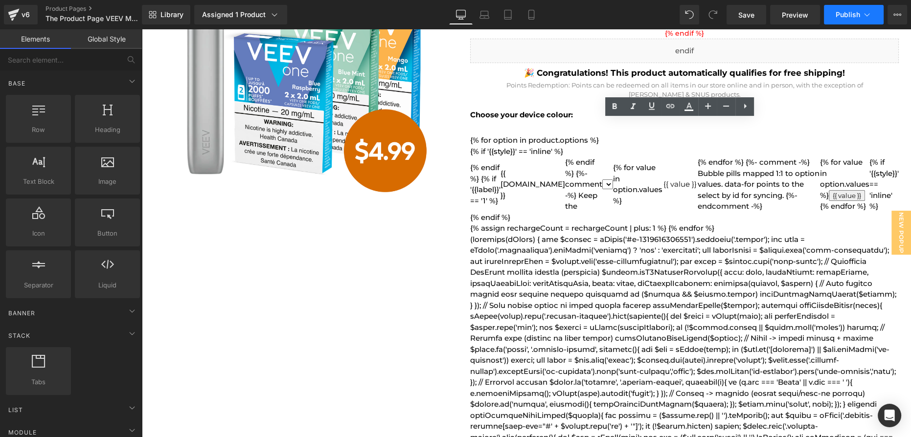
click at [834, 18] on button "Publish" at bounding box center [854, 15] width 60 height 20
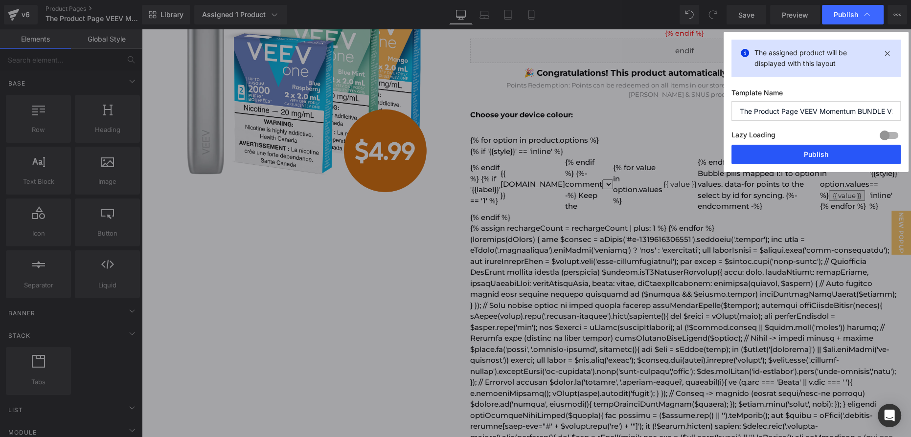
click at [825, 156] on button "Publish" at bounding box center [816, 155] width 169 height 20
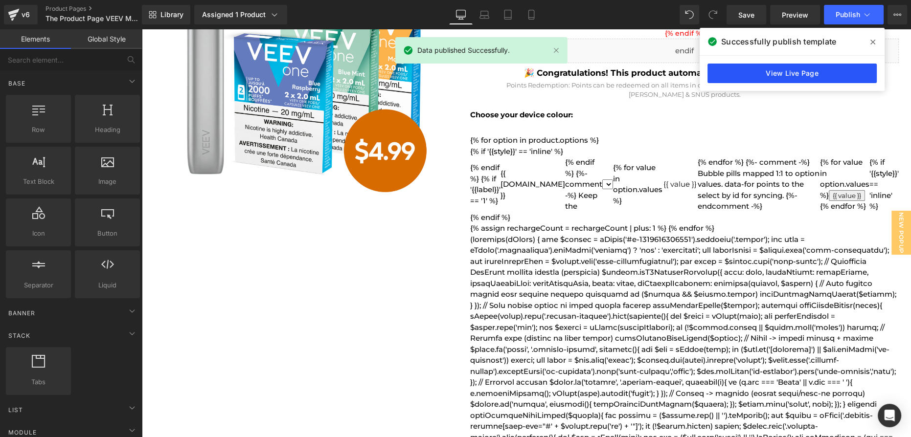
click at [788, 75] on link "View Live Page" at bounding box center [792, 74] width 169 height 20
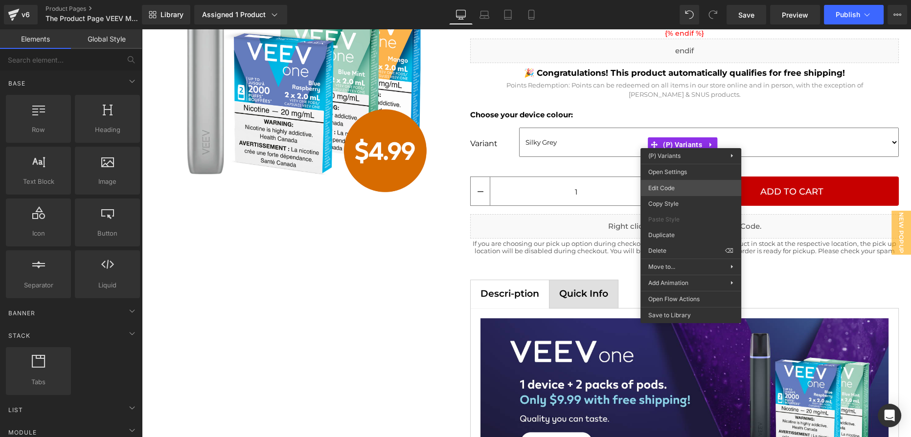
click at [678, 0] on div "You are previewing how the will restyle your page. You can not edit Elements in…" at bounding box center [455, 0] width 911 height 0
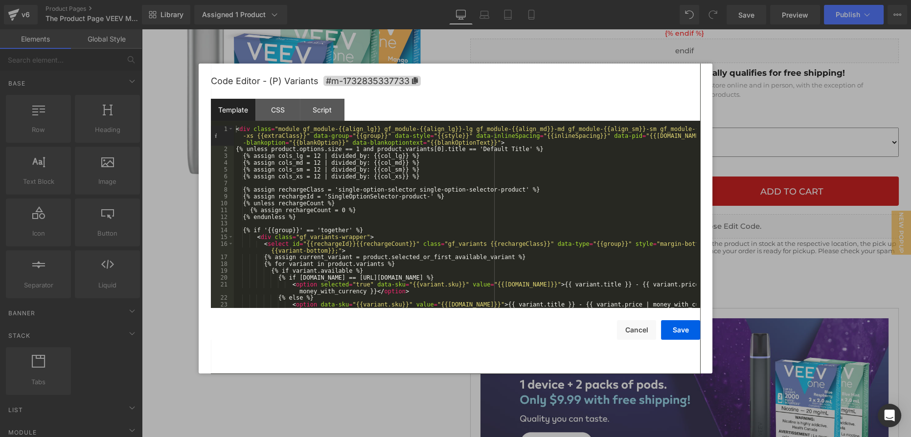
click at [493, 143] on div "< div class = "module gf_module-{{align_lg}} gf_module-{{align_lg}}-lg gf_modul…" at bounding box center [465, 234] width 462 height 216
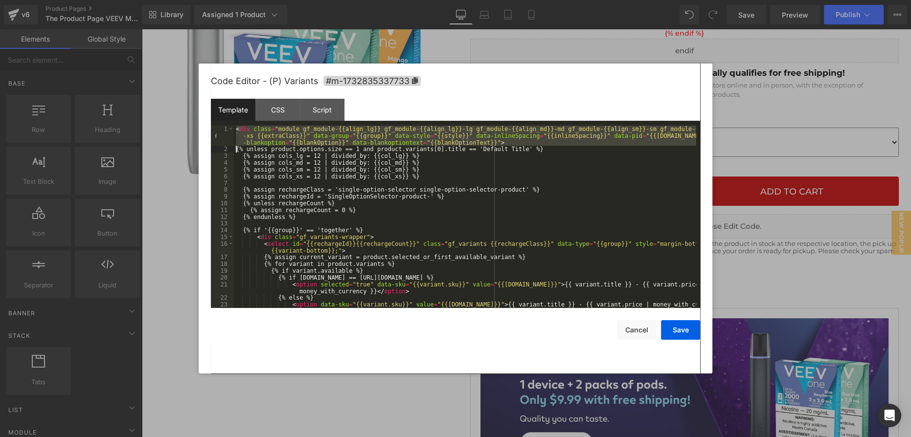
click at [493, 143] on div "< div class = "module gf_module-{{align_lg}} gf_module-{{align_lg}}-lg gf_modul…" at bounding box center [465, 217] width 462 height 183
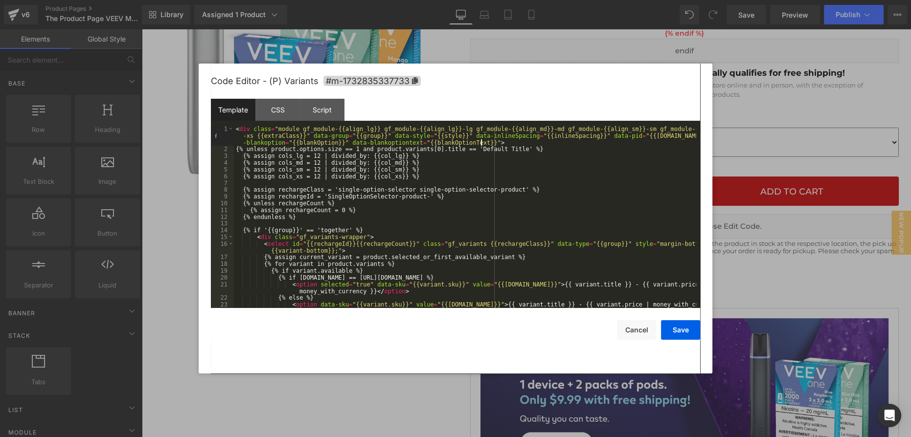
click at [340, 164] on div "< div class = "module gf_module-{{align_lg}} gf_module-{{align_lg}}-lg gf_modul…" at bounding box center [465, 234] width 462 height 216
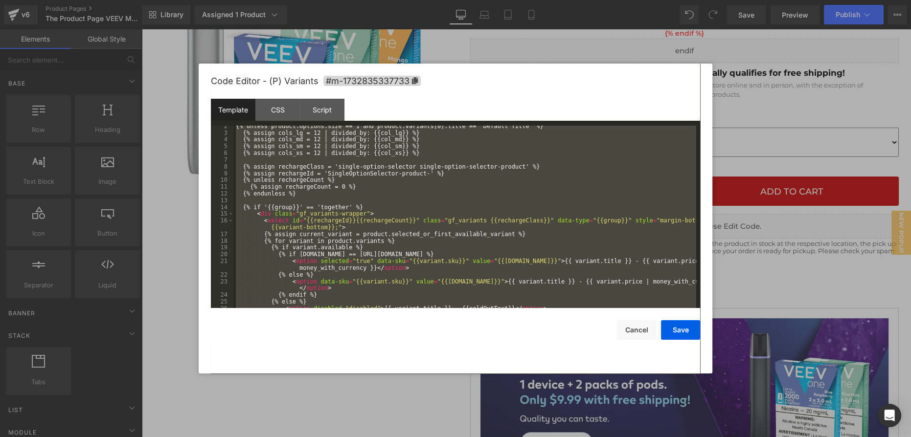
scroll to position [0, 0]
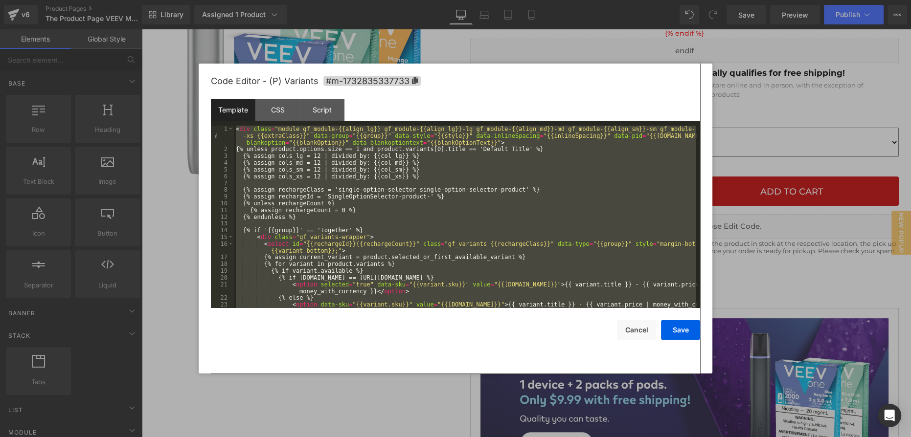
click at [341, 163] on div "< div class = "module gf_module-{{align_lg}} gf_module-{{align_lg}}-lg gf_modul…" at bounding box center [465, 217] width 462 height 183
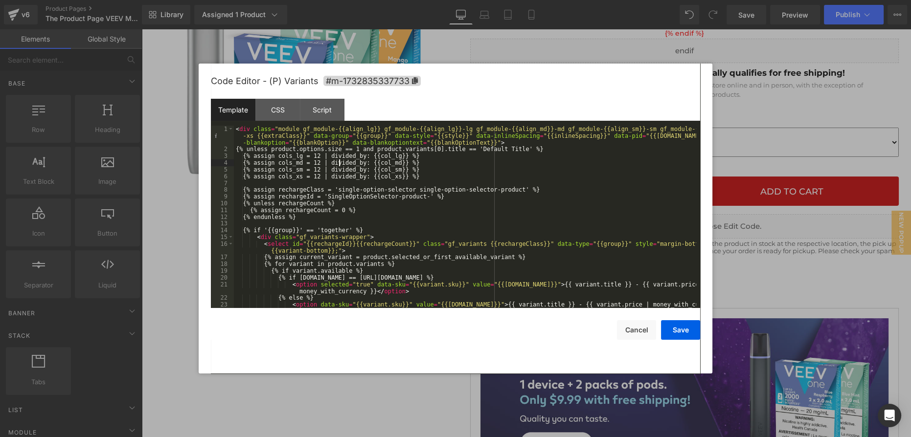
click at [285, 144] on div "< div class = "module gf_module-{{align_lg}} gf_module-{{align_lg}}-lg gf_modul…" at bounding box center [465, 234] width 462 height 216
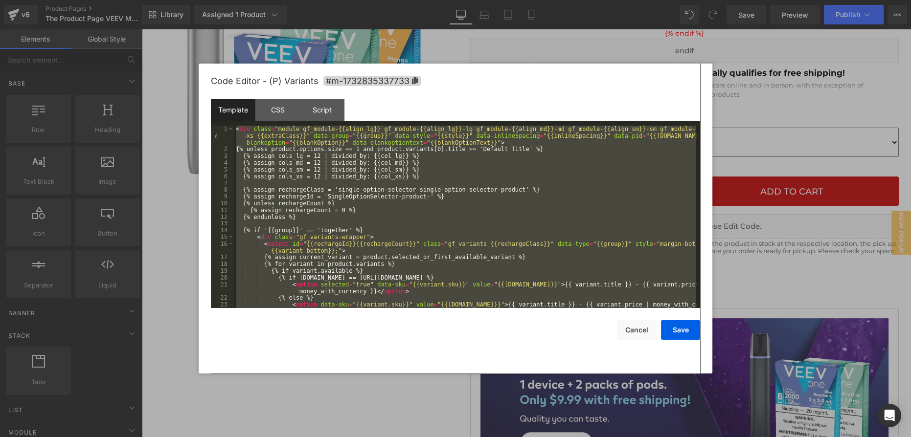
click at [303, 168] on div "< div class = "module gf_module-{{align_lg}} gf_module-{{align_lg}}-lg gf_modul…" at bounding box center [465, 217] width 462 height 183
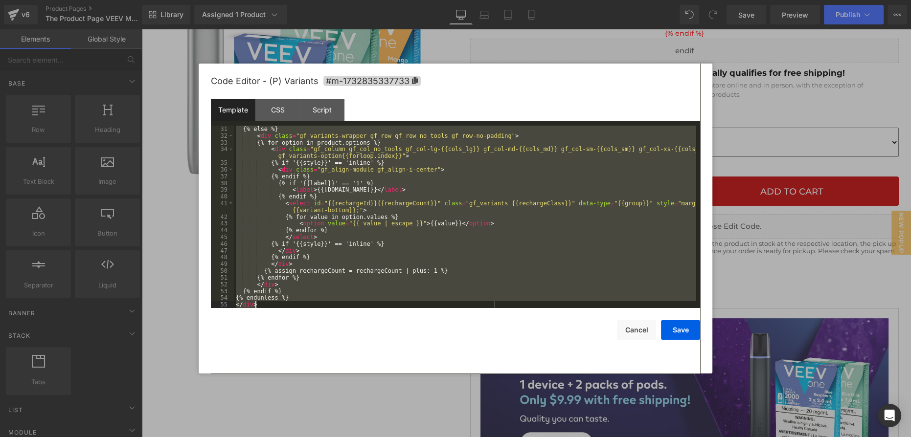
drag, startPoint x: 251, startPoint y: 237, endPoint x: 345, endPoint y: 303, distance: 115.2
click at [345, 303] on div "{% else %} < div class = "gf_variants-wrapper gf_row gf_row_no_tools gf_row-no-…" at bounding box center [465, 224] width 462 height 196
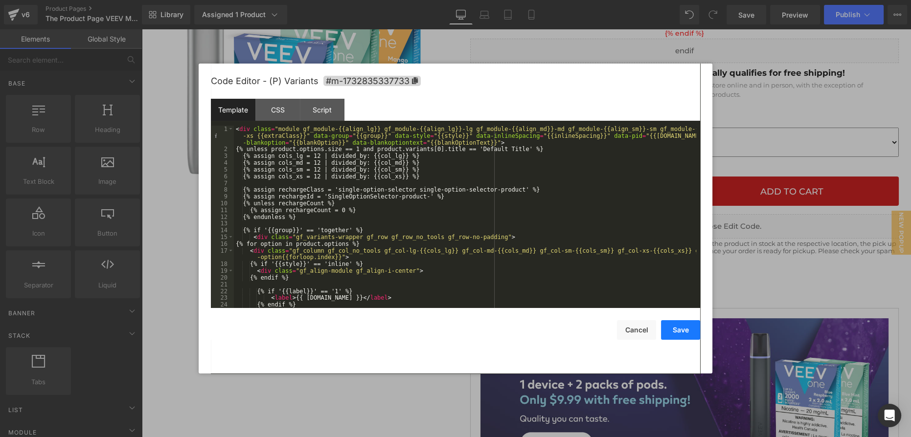
click at [671, 332] on button "Save" at bounding box center [680, 330] width 39 height 20
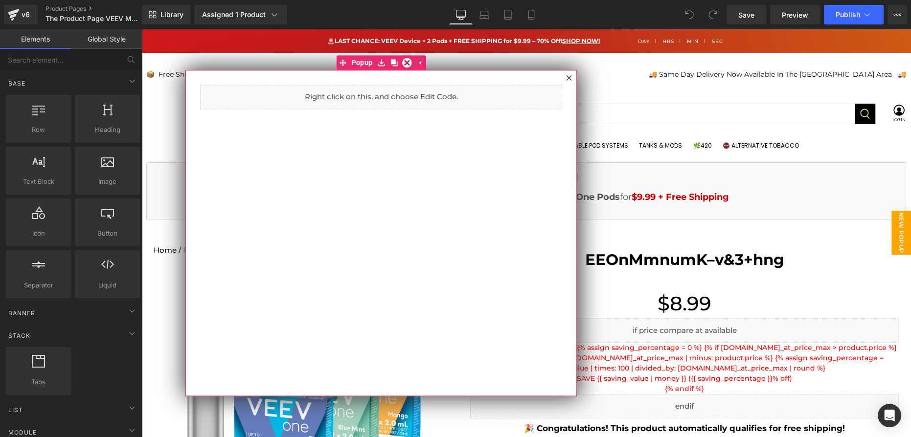
click at [568, 74] on div at bounding box center [569, 78] width 12 height 12
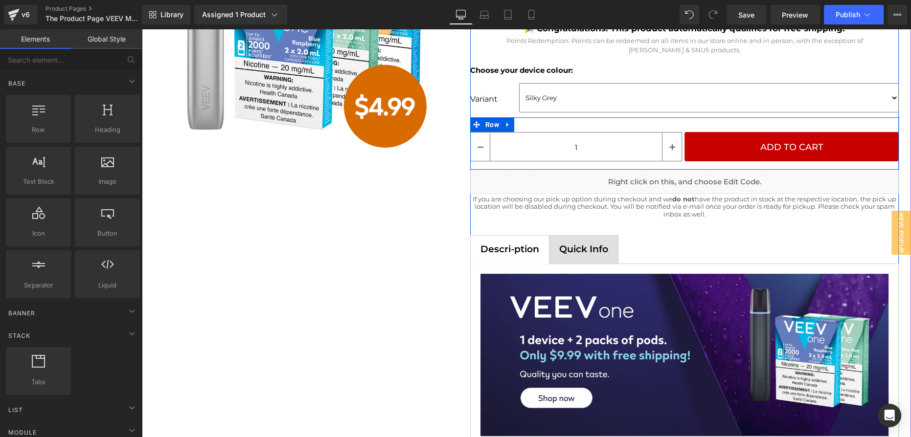
scroll to position [267, 0]
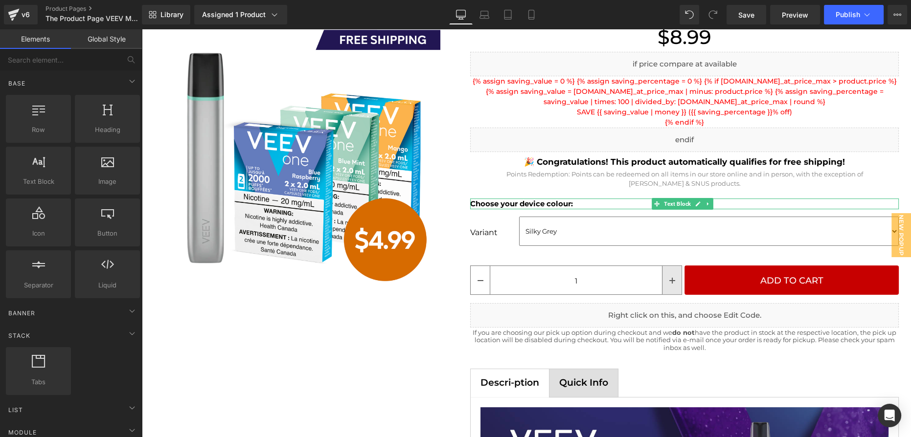
drag, startPoint x: 802, startPoint y: 323, endPoint x: 661, endPoint y: 295, distance: 144.3
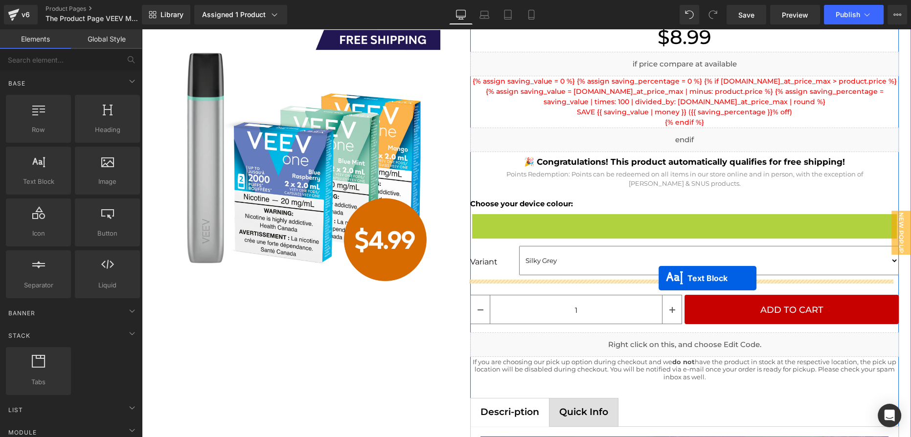
drag, startPoint x: 673, startPoint y: 220, endPoint x: 659, endPoint y: 278, distance: 59.9
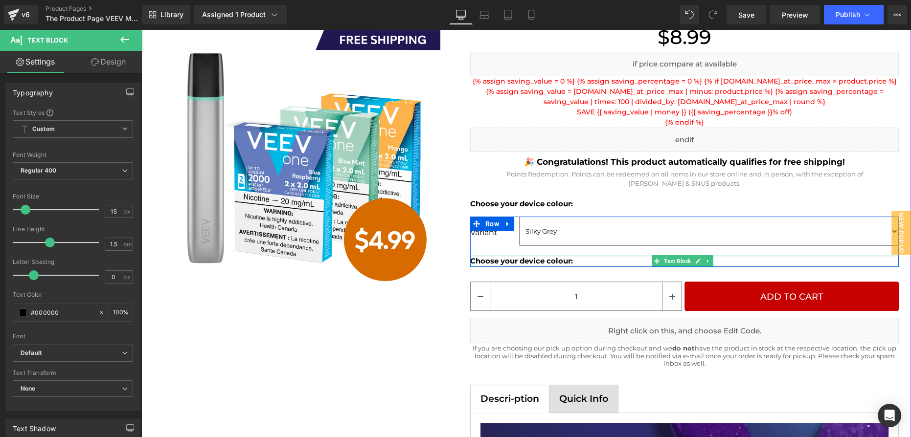
click at [538, 260] on strong "Choose your device colour:" at bounding box center [521, 260] width 103 height 9
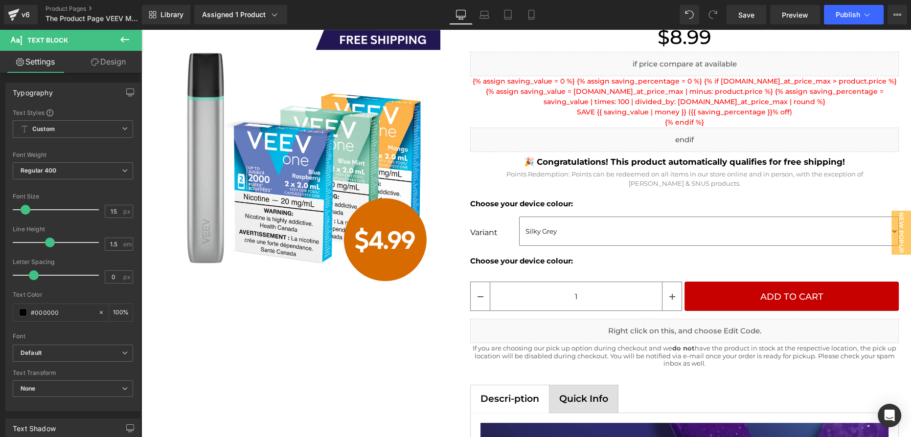
click at [119, 37] on icon at bounding box center [125, 40] width 12 height 12
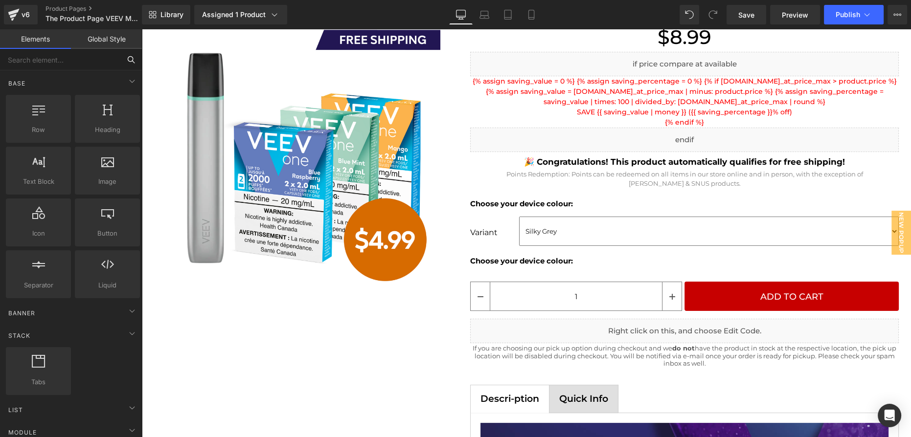
click at [72, 61] on input "text" at bounding box center [60, 60] width 120 height 22
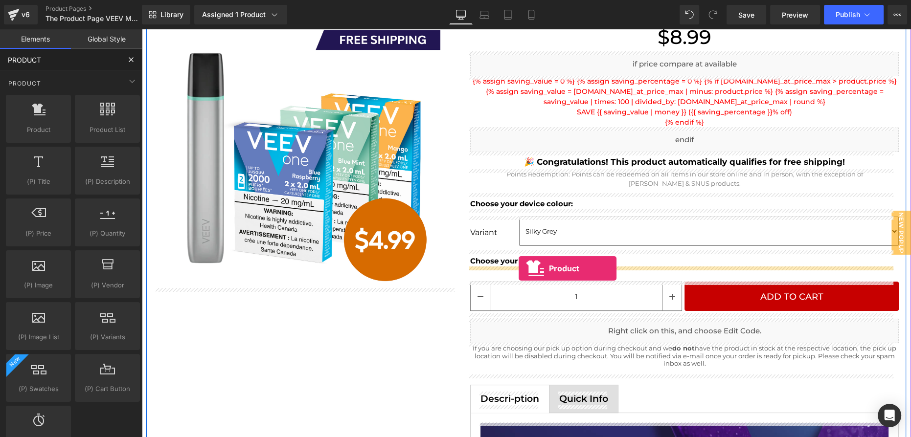
drag, startPoint x: 207, startPoint y: 159, endPoint x: 519, endPoint y: 268, distance: 329.9
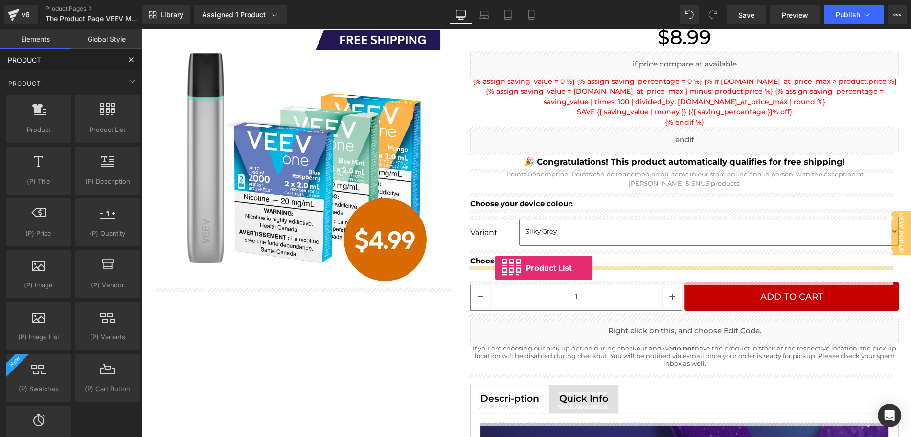
drag, startPoint x: 276, startPoint y: 167, endPoint x: 495, endPoint y: 268, distance: 240.8
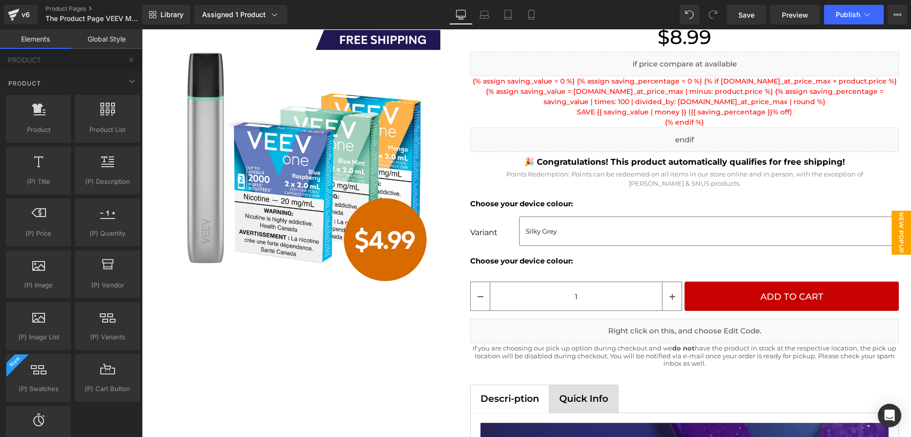
click at [894, 233] on span "New Popup" at bounding box center [902, 233] width 20 height 44
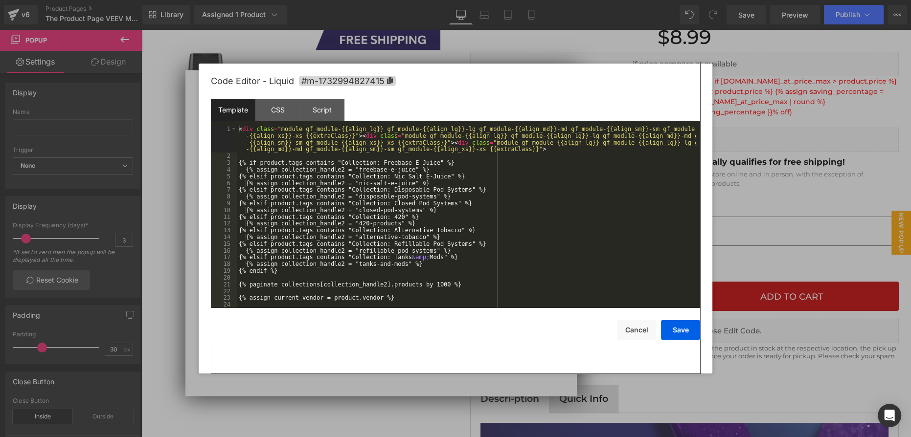
click at [370, 0] on div "Product List You are previewing how the will restyle your page. You can not edi…" at bounding box center [455, 0] width 911 height 0
click at [394, 172] on div "< div class = "module gf_module-{{align_lg}} gf_module-{{align_lg}}-lg gf_modul…" at bounding box center [466, 234] width 459 height 216
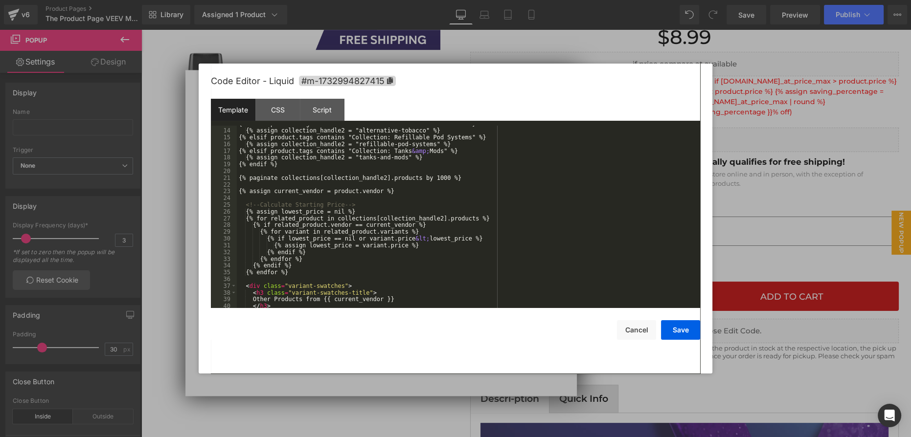
scroll to position [0, 0]
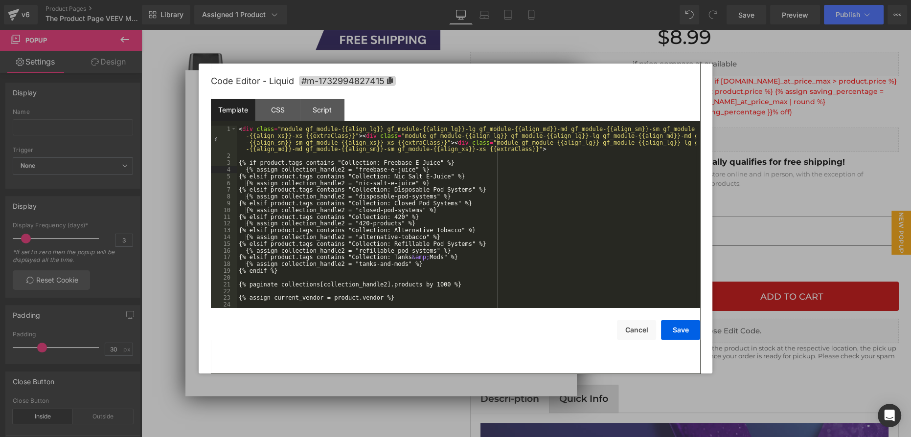
click at [473, 202] on div "< div class = "module gf_module-{{align_lg}} gf_module-{{align_lg}}-lg gf_modul…" at bounding box center [466, 234] width 459 height 216
click at [523, 172] on div "< div class = "module gf_module-{{align_lg}} gf_module-{{align_lg}}-lg gf_modul…" at bounding box center [466, 234] width 459 height 216
click at [683, 328] on button "Save" at bounding box center [680, 330] width 39 height 20
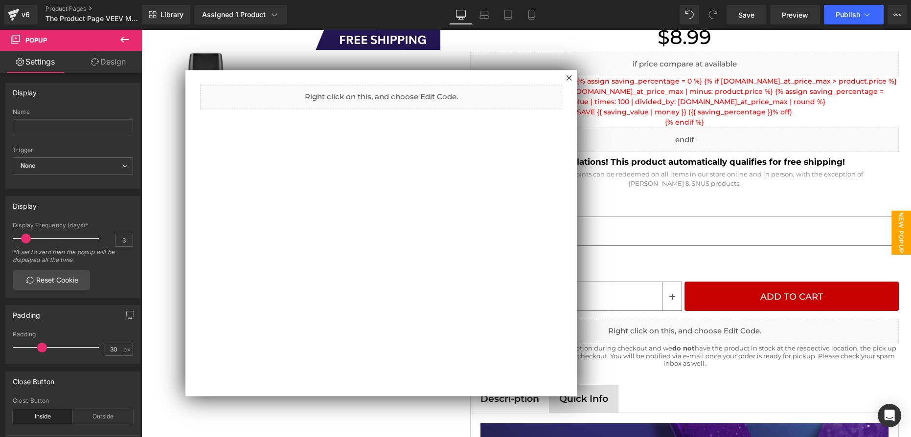
click at [653, 203] on div at bounding box center [526, 233] width 770 height 408
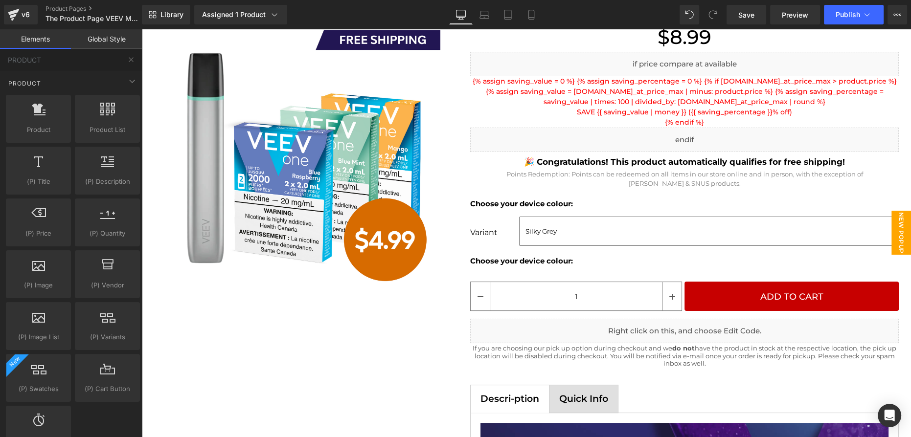
click at [895, 229] on span "New Popup" at bounding box center [902, 233] width 20 height 44
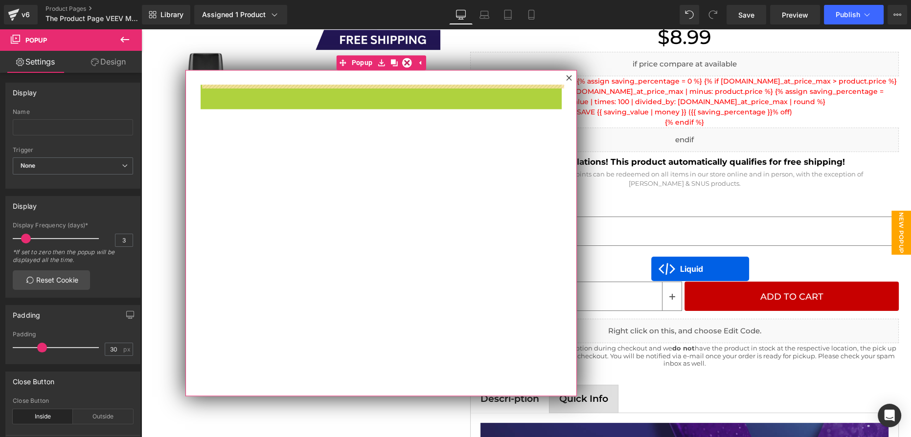
drag, startPoint x: 378, startPoint y: 103, endPoint x: 651, endPoint y: 269, distance: 319.7
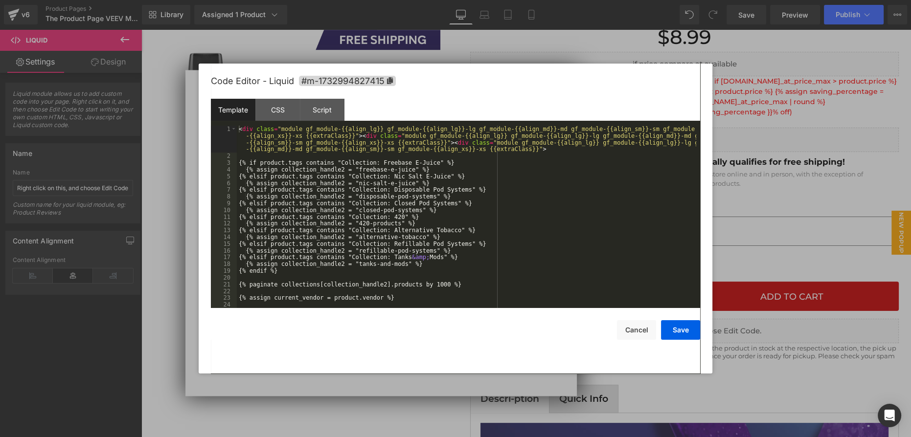
click at [388, 0] on div "Liquid You are previewing how the will restyle your page. You can not edit Elem…" at bounding box center [455, 0] width 911 height 0
click at [505, 148] on div "< div class = "module gf_module-{{align_lg}} gf_module-{{align_lg}}-lg gf_modul…" at bounding box center [466, 234] width 459 height 216
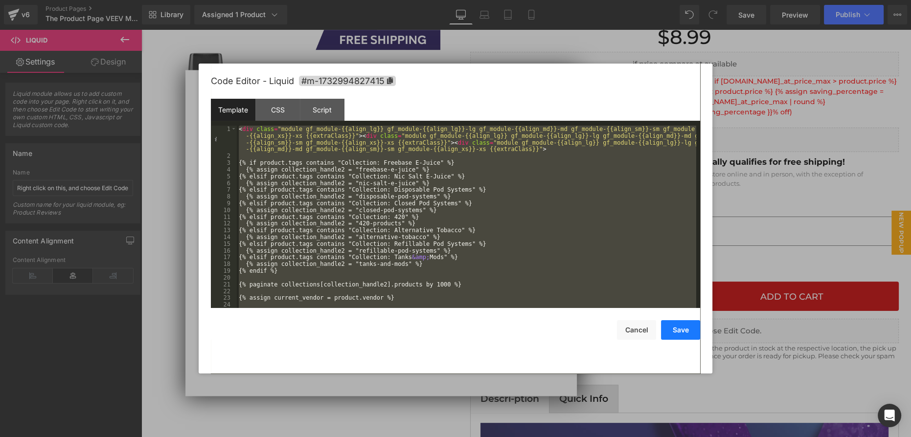
click at [668, 331] on button "Save" at bounding box center [680, 330] width 39 height 20
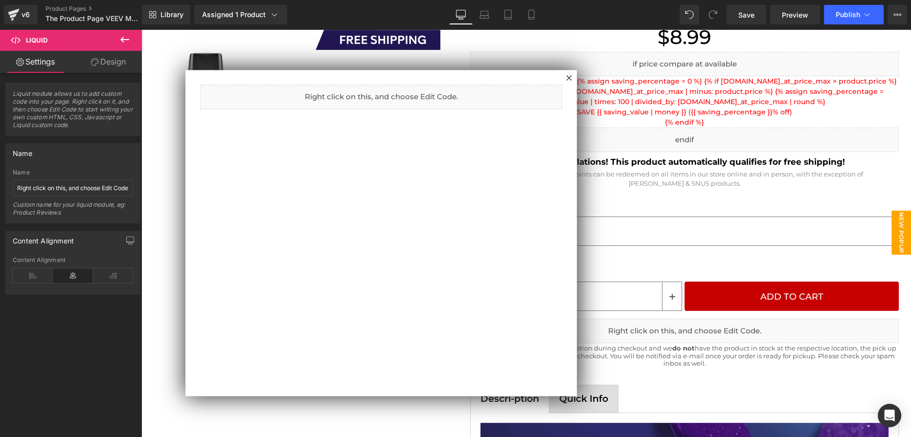
click at [650, 249] on div at bounding box center [526, 233] width 770 height 408
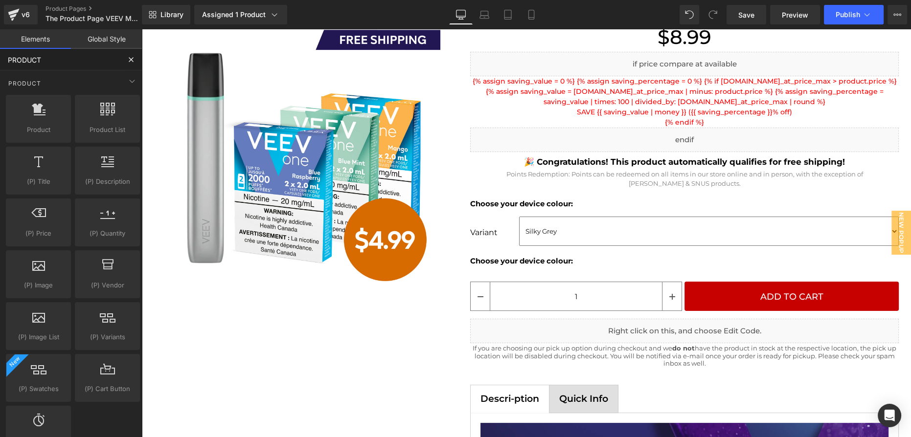
click at [55, 68] on input "PRODUCT" at bounding box center [60, 60] width 120 height 22
click at [55, 66] on input "PRODUCT" at bounding box center [60, 60] width 120 height 22
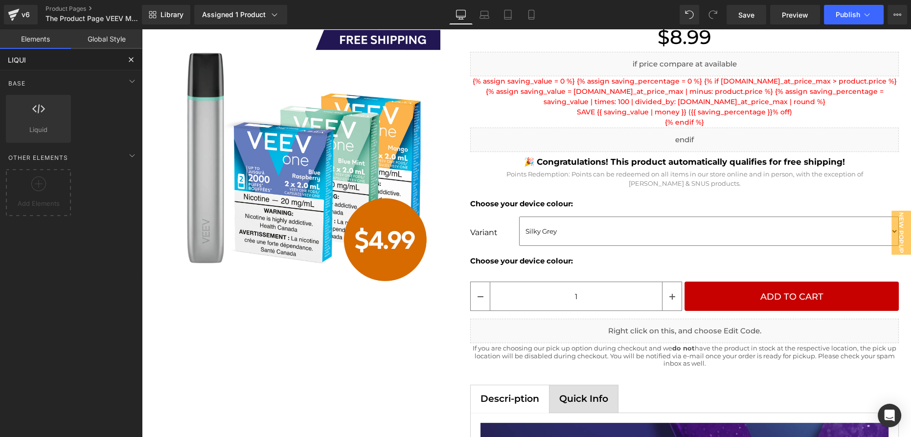
type input "LIQUID"
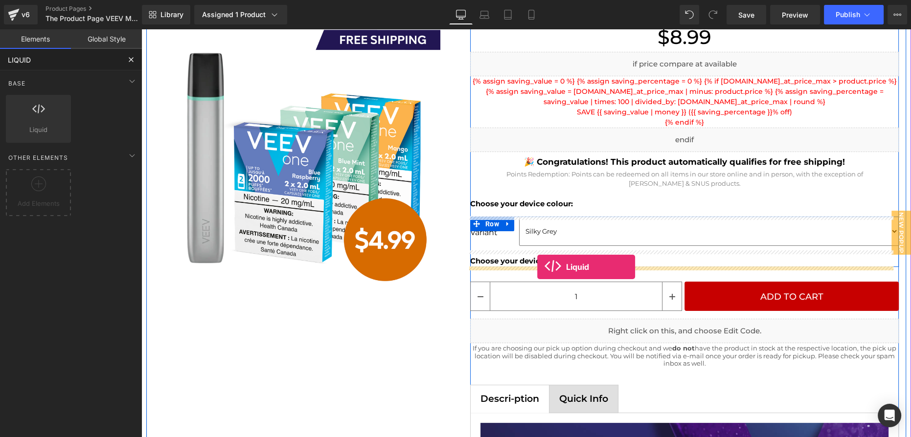
drag, startPoint x: 179, startPoint y: 137, endPoint x: 537, endPoint y: 267, distance: 381.7
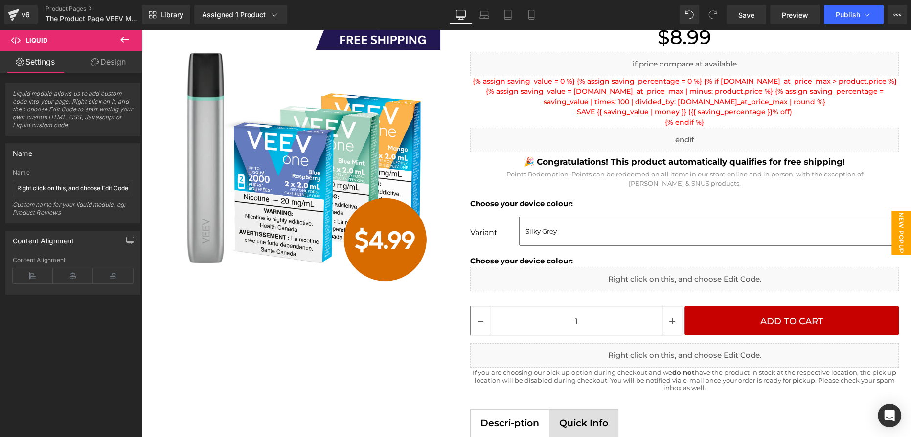
click at [894, 230] on span "New Popup" at bounding box center [902, 233] width 20 height 44
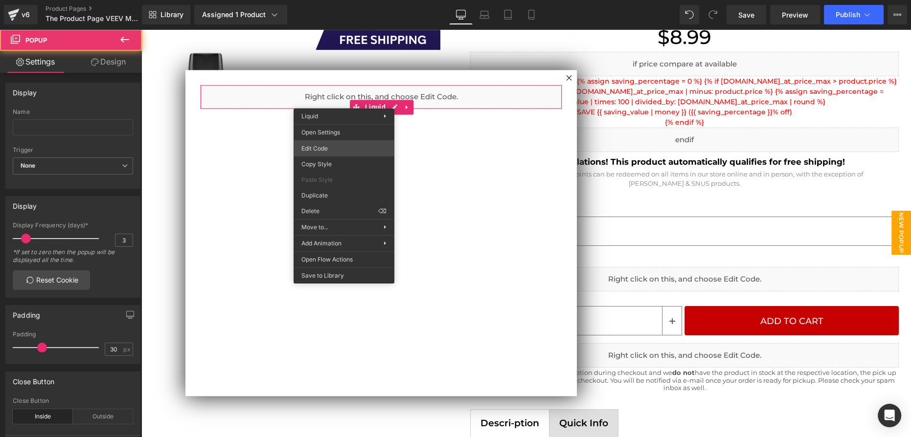
click at [342, 0] on div "Liquid You are previewing how the will restyle your page. You can not edit Elem…" at bounding box center [455, 0] width 911 height 0
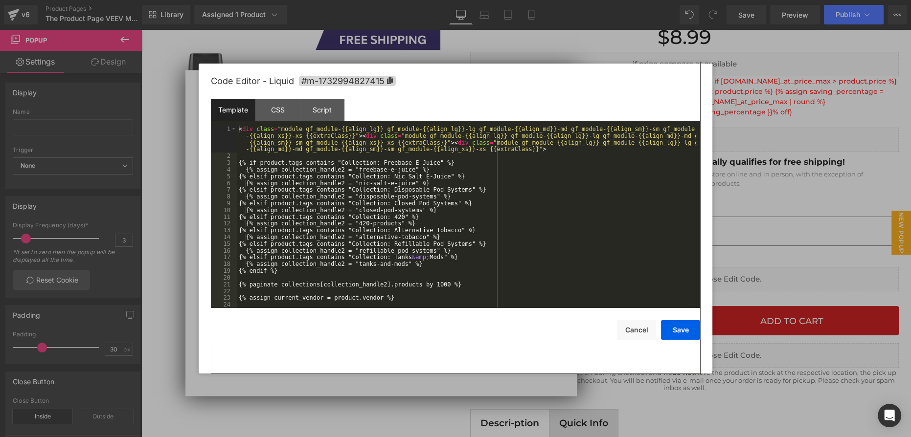
click at [302, 138] on div "< div class = "module gf_module-{{align_lg}} gf_module-{{align_lg}}-lg gf_modul…" at bounding box center [466, 234] width 459 height 216
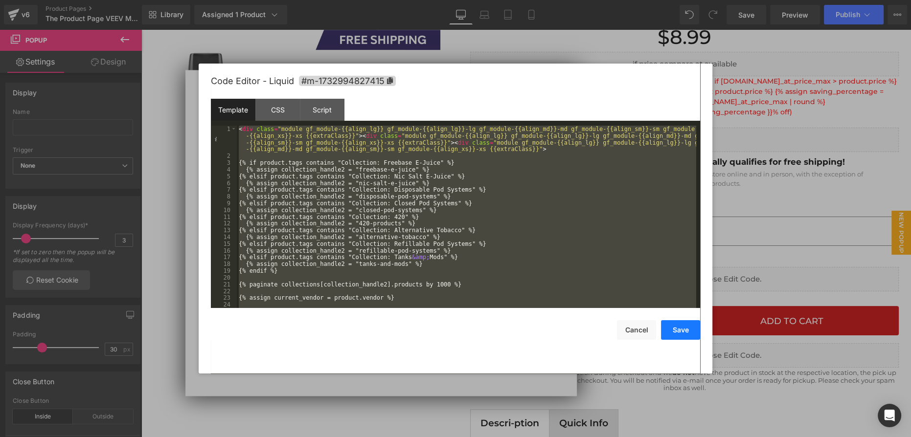
drag, startPoint x: 680, startPoint y: 330, endPoint x: 526, endPoint y: 249, distance: 173.4
click at [680, 330] on button "Save" at bounding box center [680, 330] width 39 height 20
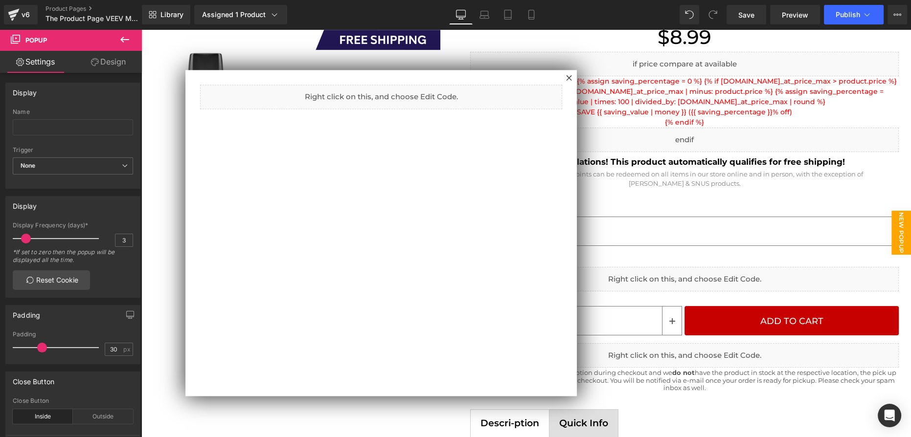
drag, startPoint x: 654, startPoint y: 275, endPoint x: 629, endPoint y: 279, distance: 24.8
click at [629, 279] on div at bounding box center [526, 233] width 770 height 408
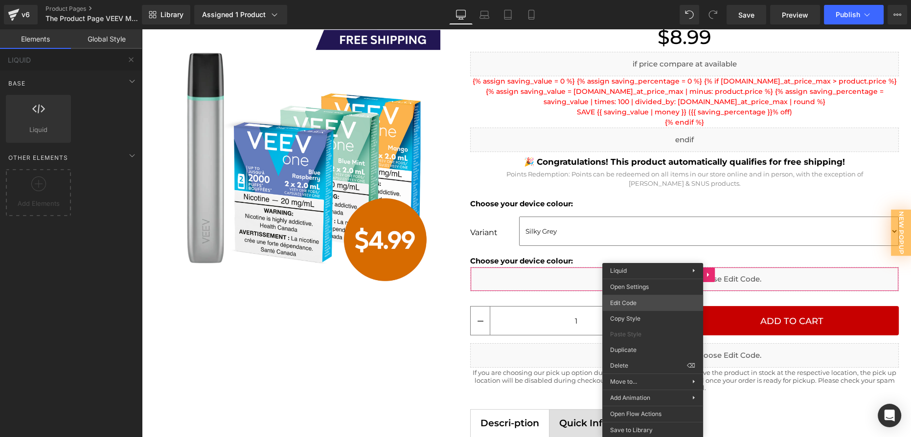
click at [639, 0] on div "Liquid You are previewing how the will restyle your page. You can not edit Elem…" at bounding box center [455, 0] width 911 height 0
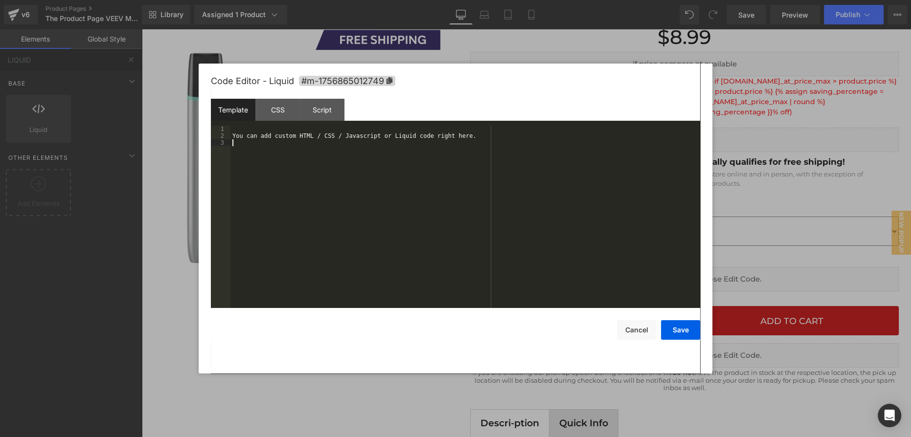
click at [431, 216] on div "You can add custom HTML / CSS / Javascript or Liquid code right here." at bounding box center [465, 224] width 470 height 196
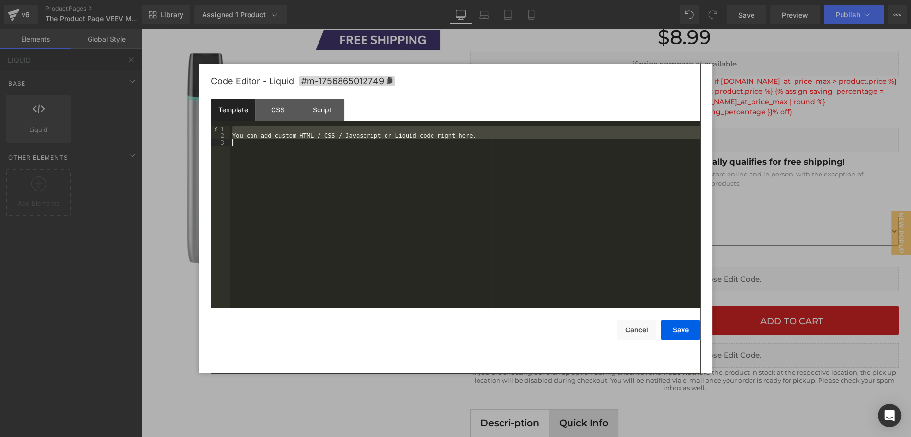
scroll to position [838, 0]
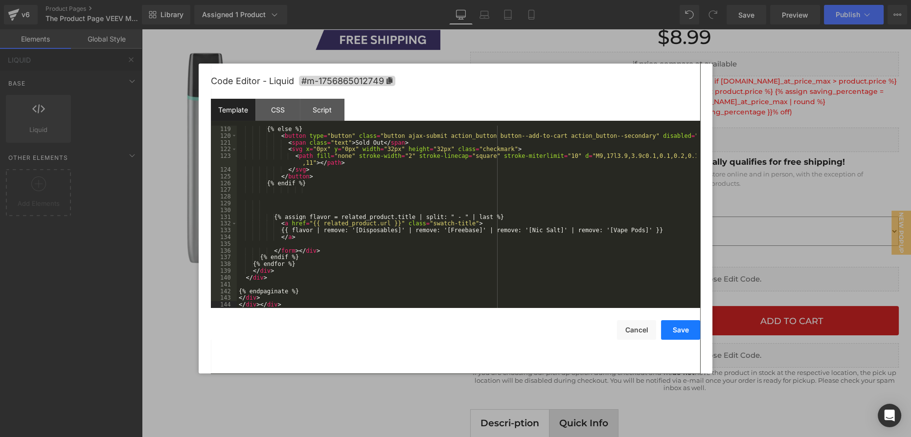
click at [683, 335] on button "Save" at bounding box center [680, 330] width 39 height 20
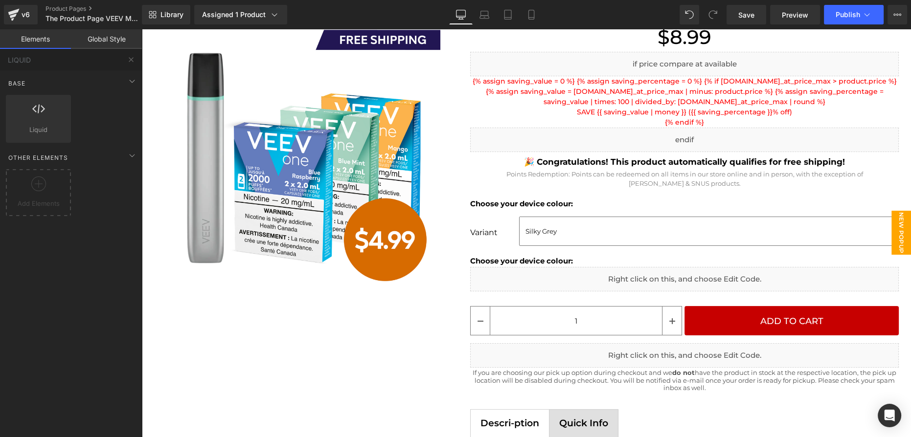
click at [892, 235] on span "New Popup" at bounding box center [902, 233] width 20 height 44
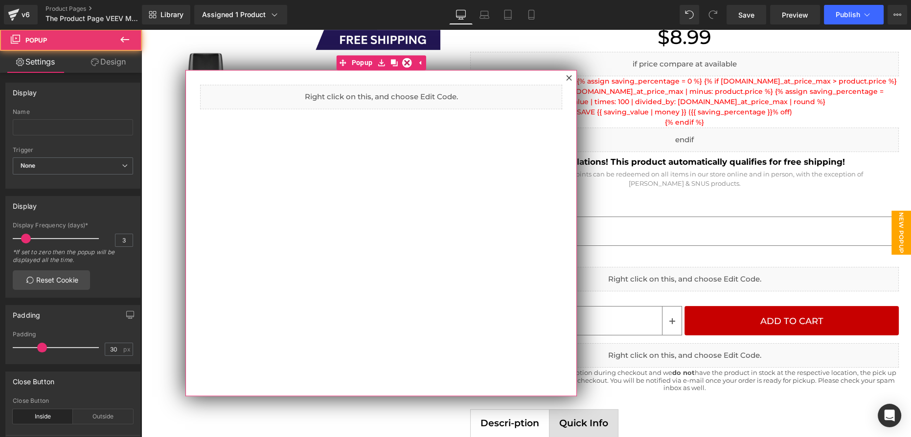
click at [390, 102] on div "Liquid" at bounding box center [381, 97] width 362 height 24
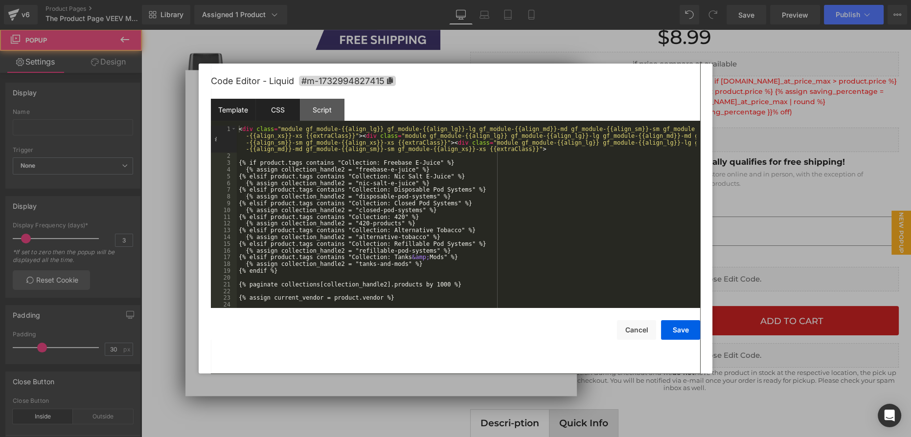
click at [287, 105] on div "CSS" at bounding box center [277, 110] width 45 height 22
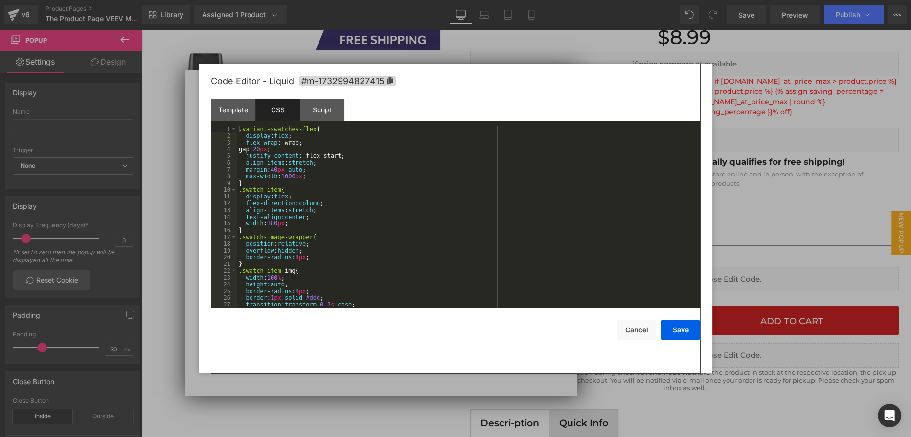
click at [321, 166] on div ".variant-swatches-flex { display : flex ; flex-wrap : wrap; gap: 20 px ; justif…" at bounding box center [466, 224] width 459 height 196
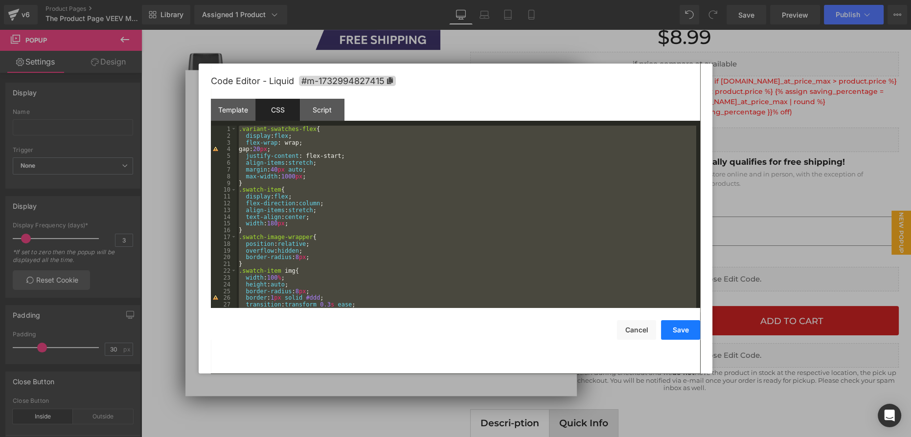
click at [687, 335] on button "Save" at bounding box center [680, 330] width 39 height 20
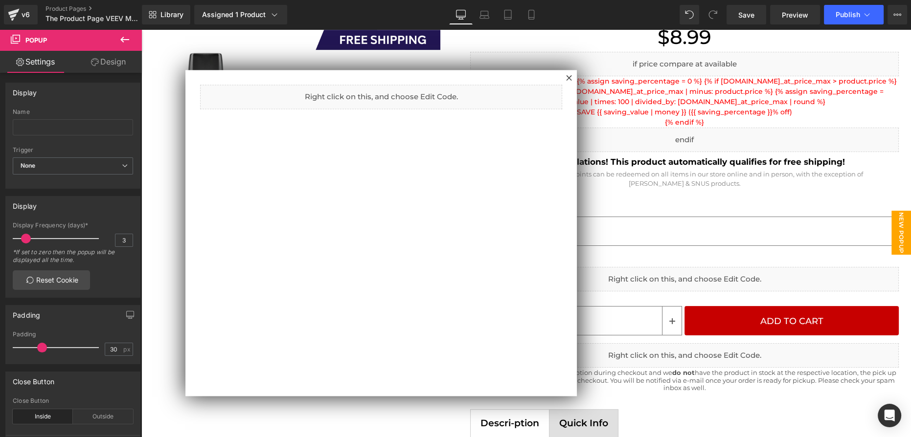
click at [639, 280] on div at bounding box center [526, 233] width 770 height 408
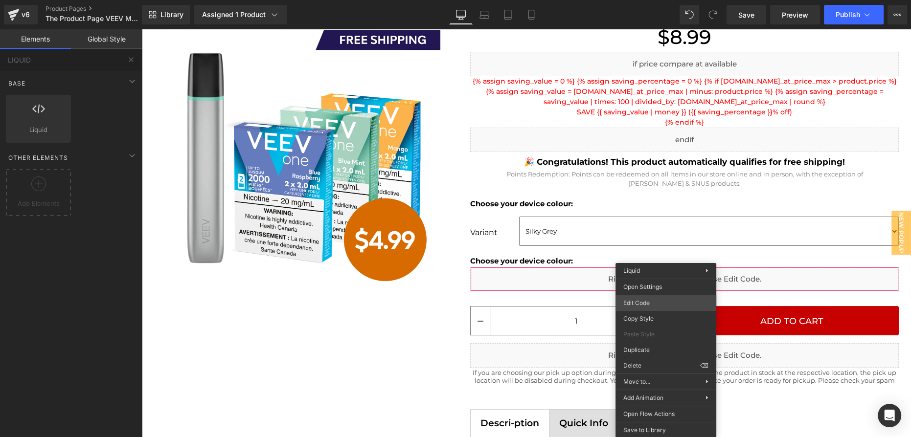
click at [653, 0] on div "Liquid You are previewing how the will restyle your page. You can not edit Elem…" at bounding box center [455, 0] width 911 height 0
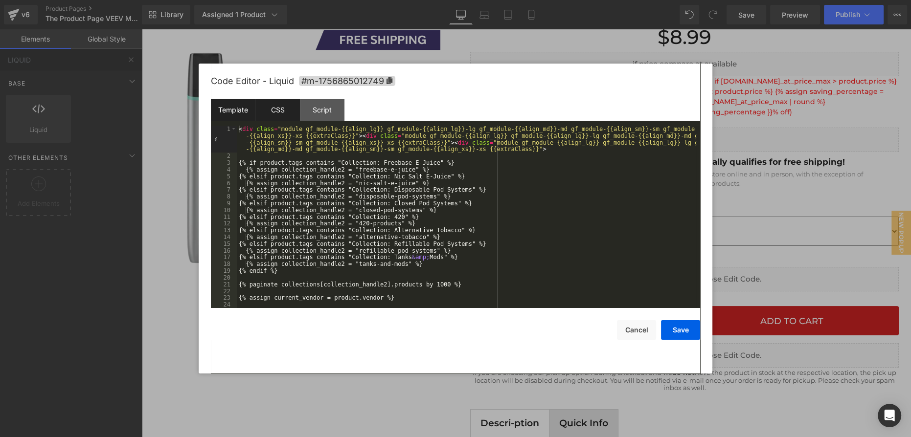
click at [277, 113] on div "CSS" at bounding box center [277, 110] width 45 height 22
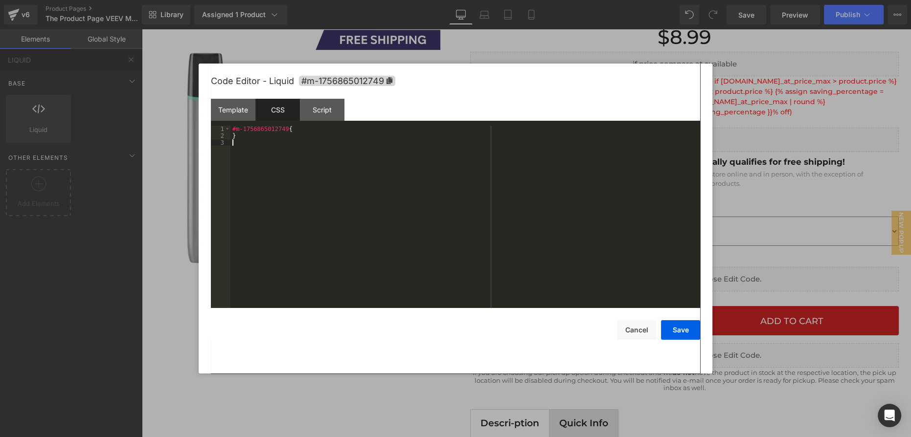
click at [338, 177] on div "#m-1756865012749 { }" at bounding box center [465, 224] width 470 height 196
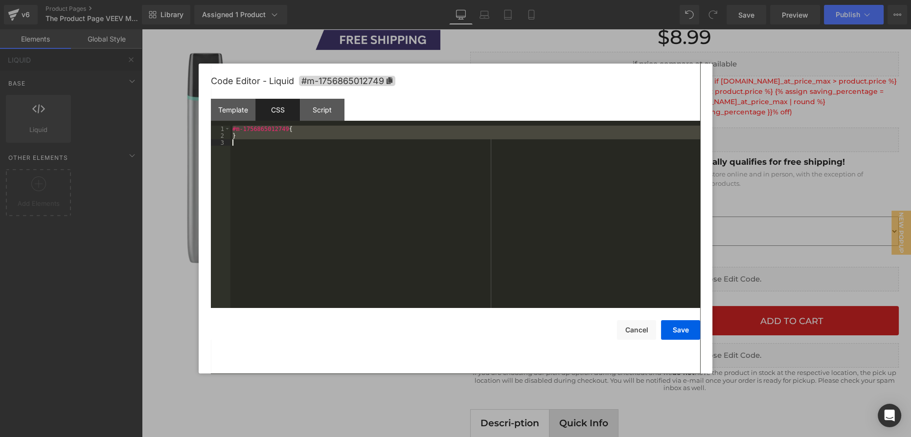
scroll to position [858, 0]
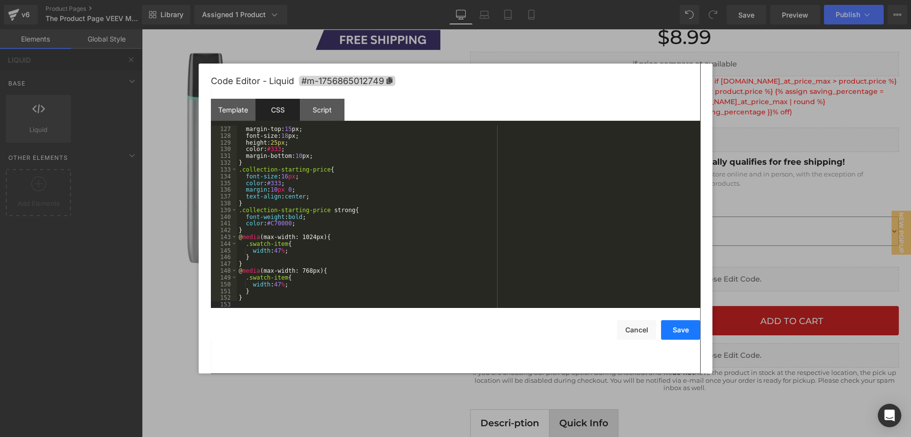
click at [685, 324] on button "Save" at bounding box center [680, 330] width 39 height 20
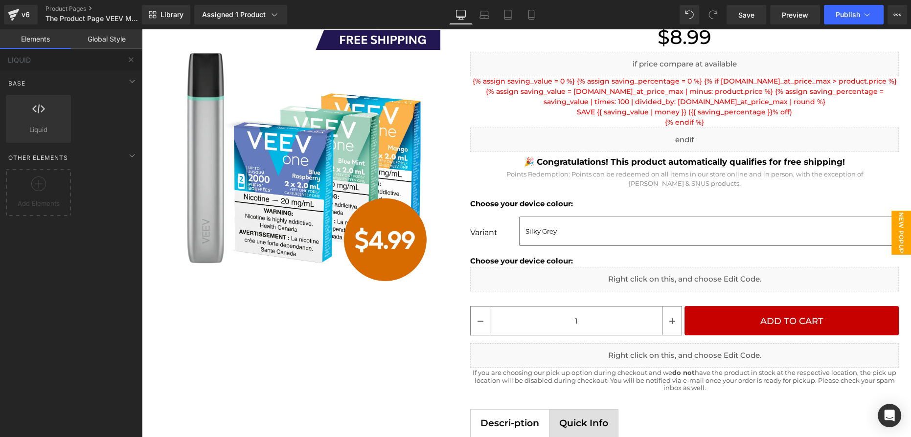
click at [896, 227] on span "New Popup" at bounding box center [902, 233] width 20 height 44
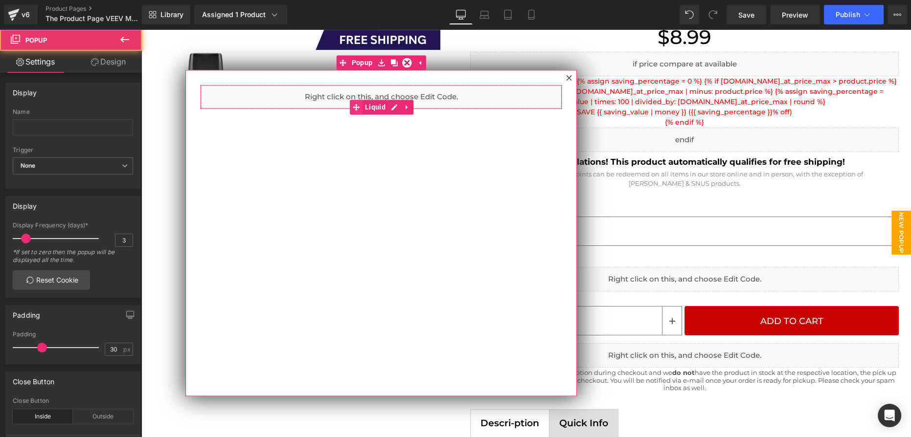
click at [351, 101] on span at bounding box center [356, 107] width 13 height 15
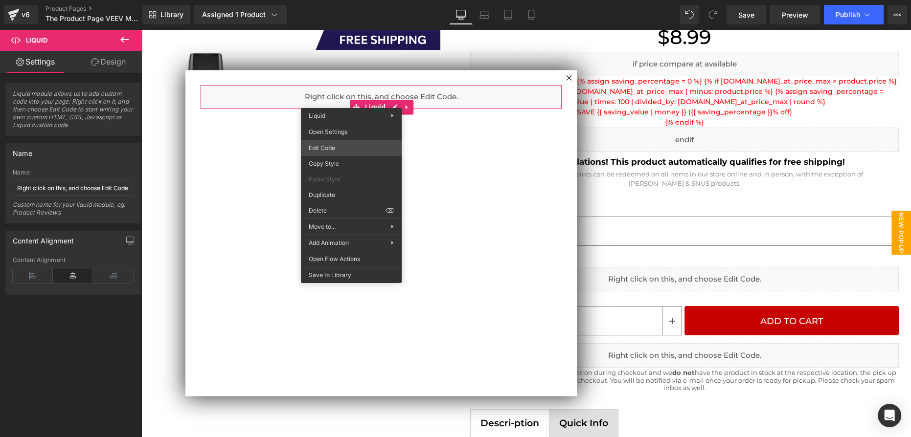
click at [367, 0] on div "Liquid You are previewing how the will restyle your page. You can not edit Elem…" at bounding box center [455, 0] width 911 height 0
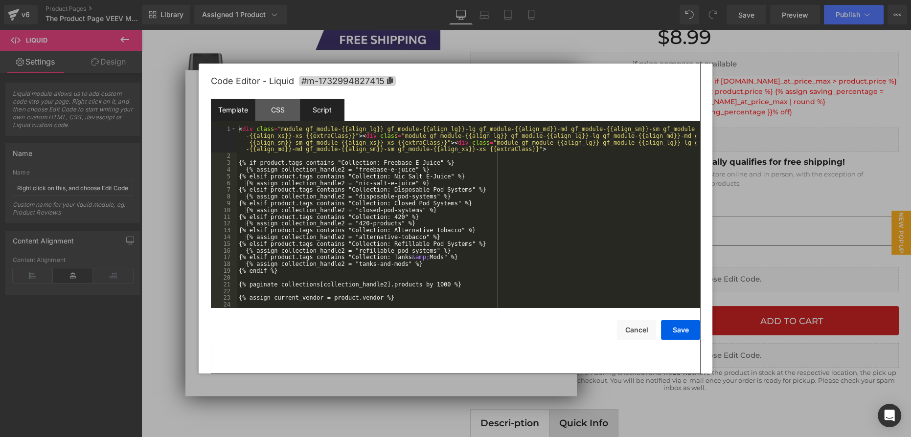
click at [317, 107] on div "Script" at bounding box center [322, 110] width 45 height 22
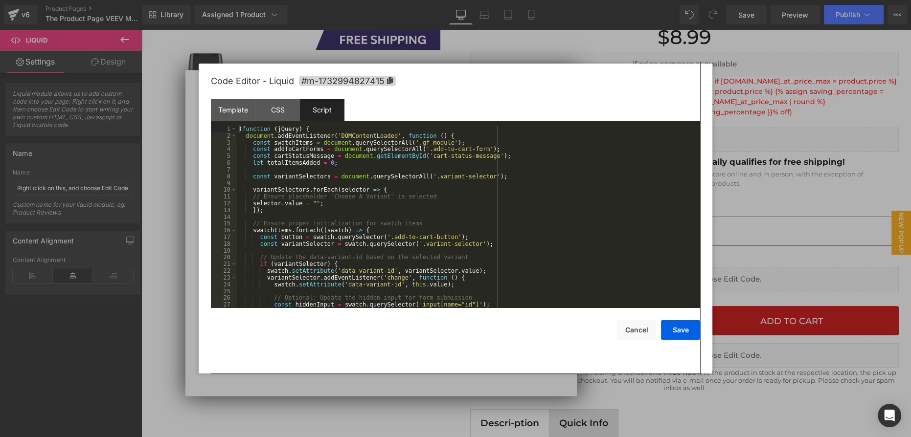
click at [325, 156] on div "( function ( jQuery ) { document . addEventListener ( 'DOMContentLoaded' , func…" at bounding box center [466, 224] width 459 height 196
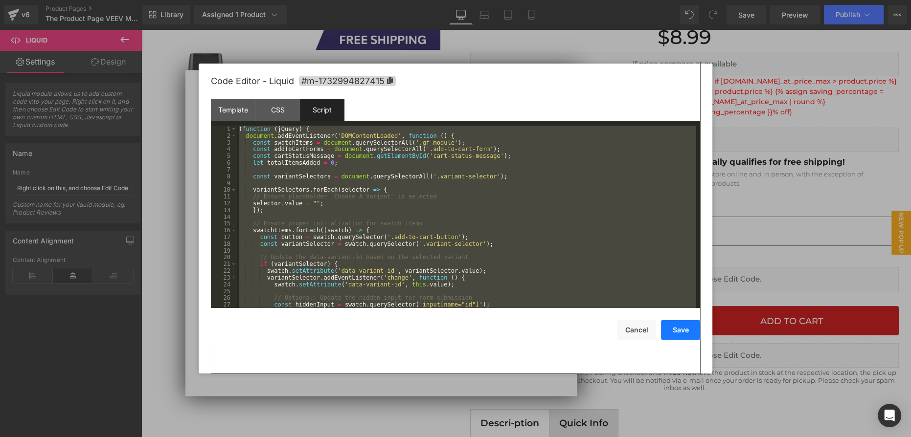
drag, startPoint x: 679, startPoint y: 325, endPoint x: 539, endPoint y: 280, distance: 147.0
click at [679, 325] on button "Save" at bounding box center [680, 330] width 39 height 20
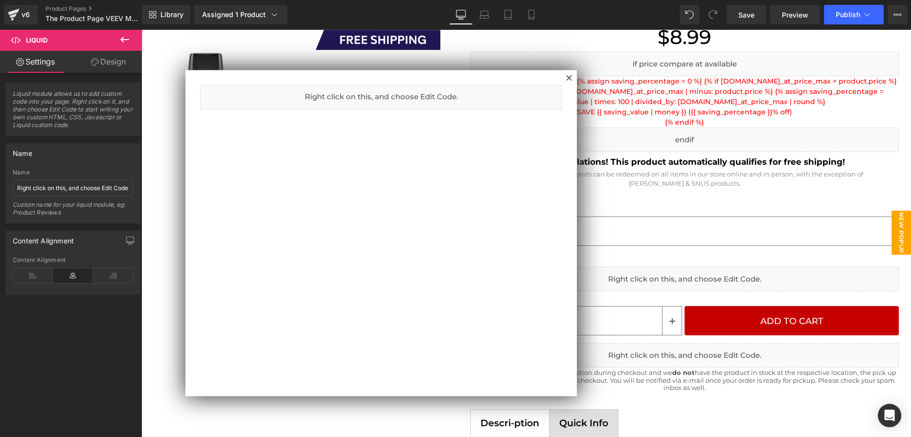
click at [683, 279] on div at bounding box center [526, 233] width 770 height 408
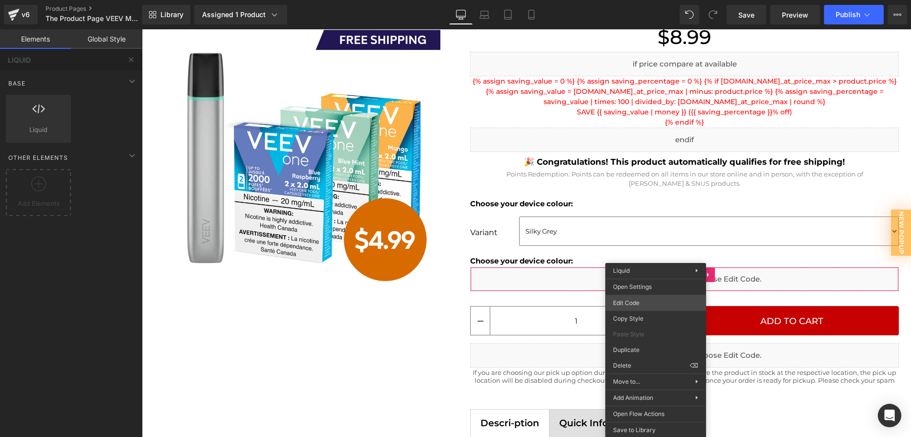
click at [660, 0] on div "Liquid You are previewing how the will restyle your page. You can not edit Elem…" at bounding box center [455, 0] width 911 height 0
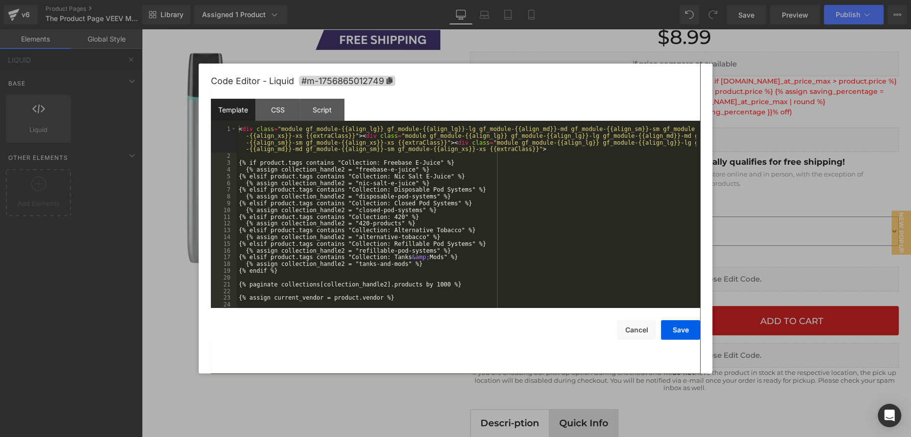
click at [347, 209] on div "< div class = "module gf_module-{{align_lg}} gf_module-{{align_lg}}-lg gf_modul…" at bounding box center [466, 234] width 459 height 216
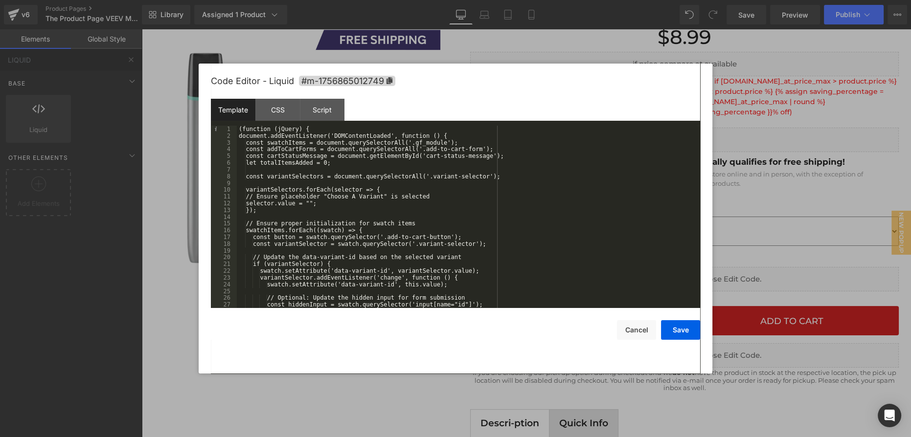
scroll to position [838, 0]
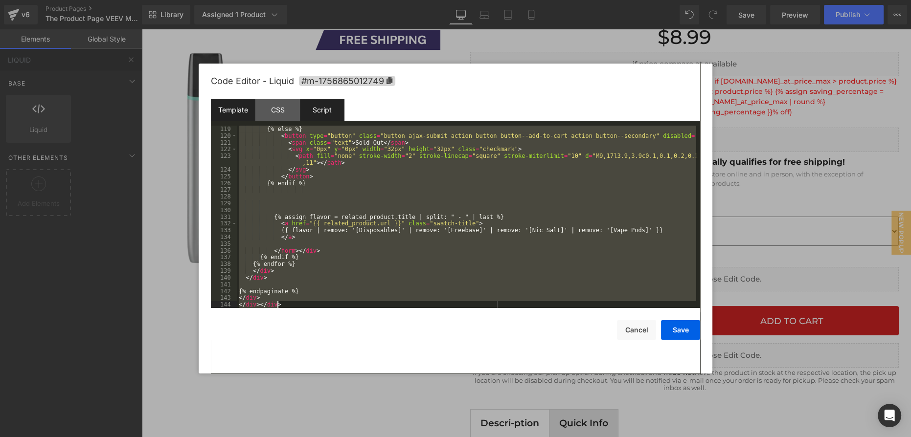
click at [333, 108] on div "Script" at bounding box center [322, 110] width 45 height 22
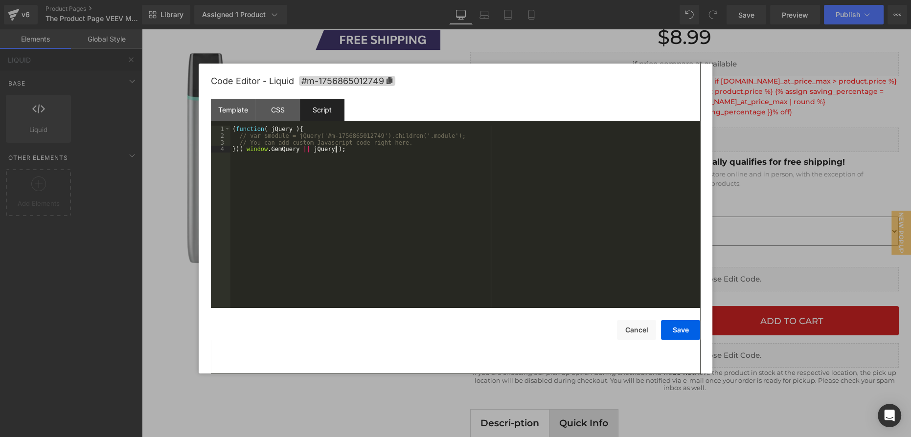
click at [385, 187] on div "( function ( jQuery ) { // var $module = jQuery('#m-1756865012749').children('.…" at bounding box center [465, 224] width 470 height 196
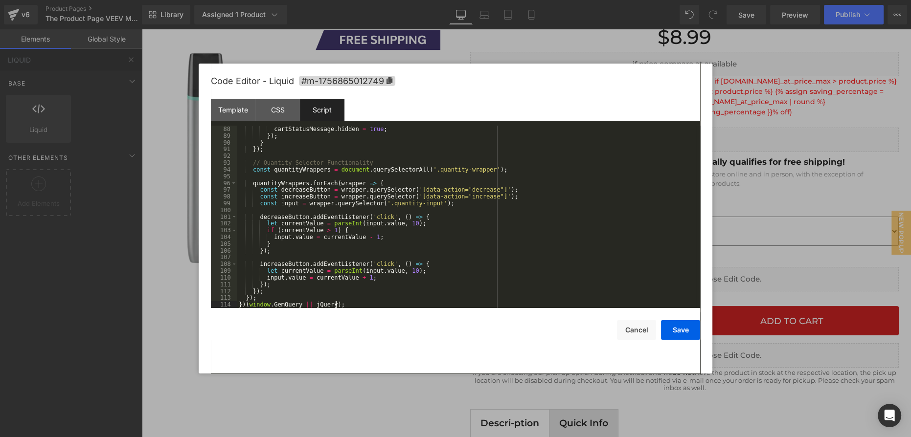
scroll to position [588, 0]
click at [237, 115] on div "Template" at bounding box center [233, 110] width 45 height 22
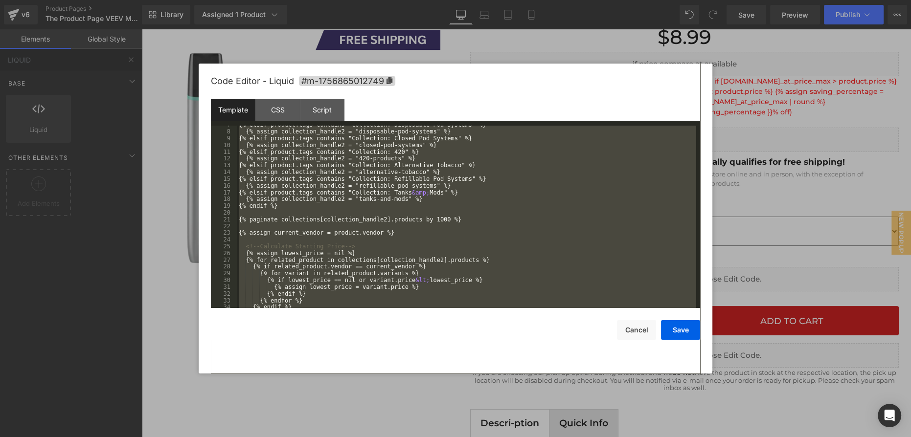
scroll to position [0, 0]
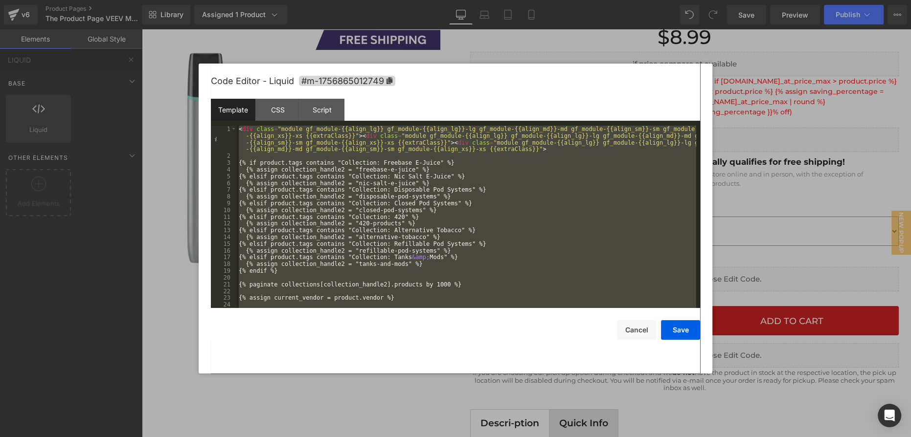
click at [574, 235] on div "< div class = "module gf_module-{{align_lg}} gf_module-{{align_lg}}-lg gf_modul…" at bounding box center [466, 217] width 459 height 183
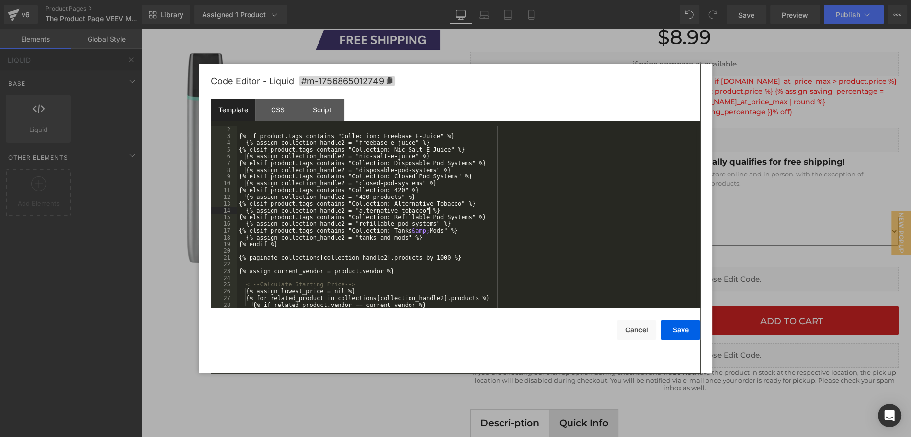
scroll to position [26, 0]
click at [437, 221] on div "< div class = "module gf_module-{{align_lg}} gf_module-{{align_lg}}-lg gf_modul…" at bounding box center [466, 207] width 459 height 216
click at [518, 226] on div "< div class = "module gf_module-{{align_lg}} gf_module-{{align_lg}}-lg gf_modul…" at bounding box center [466, 217] width 459 height 183
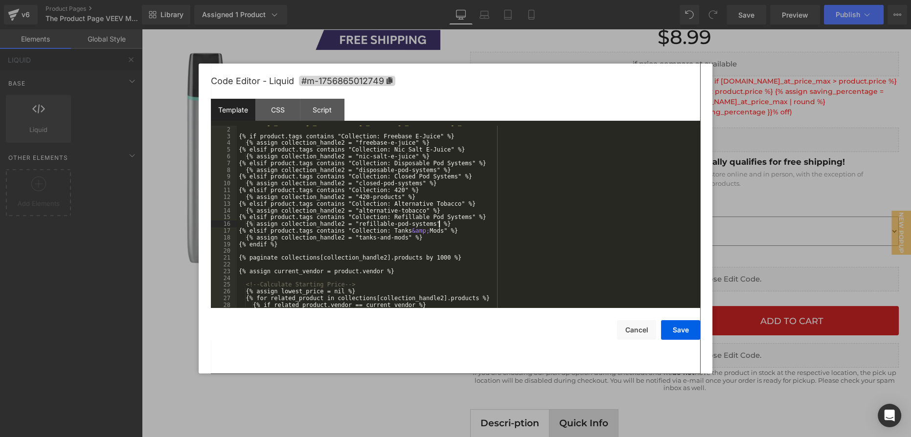
scroll to position [0, 0]
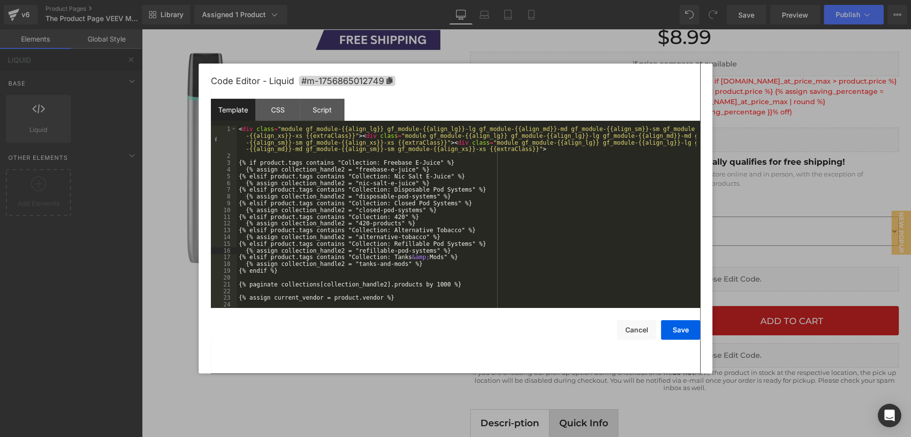
click at [420, 180] on div "< div class = "module gf_module-{{align_lg}} gf_module-{{align_lg}}-lg gf_modul…" at bounding box center [466, 234] width 459 height 216
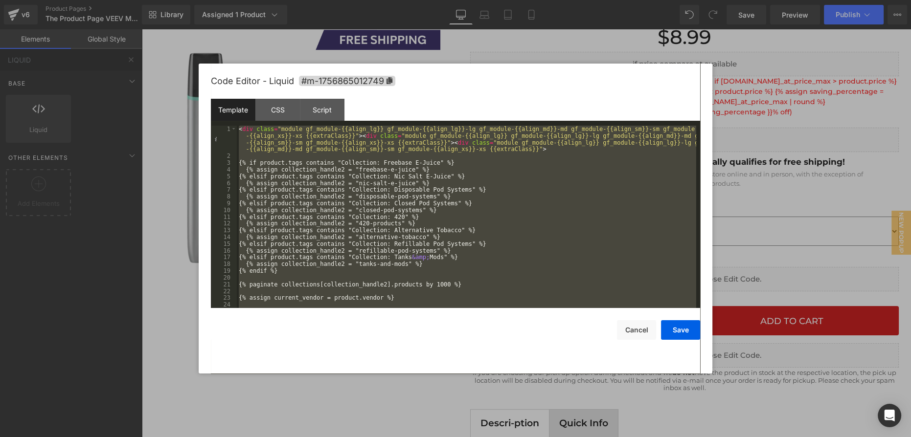
click at [440, 144] on div "< div class = "module gf_module-{{align_lg}} gf_module-{{align_lg}}-lg gf_modul…" at bounding box center [466, 217] width 459 height 183
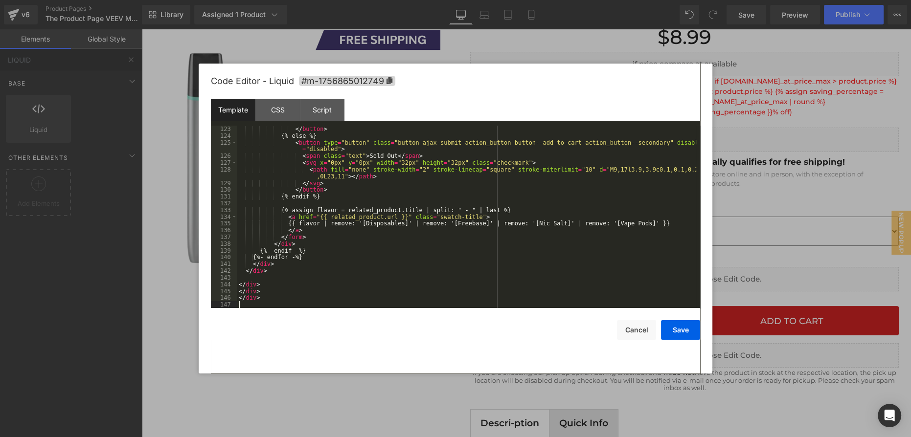
scroll to position [865, 0]
click at [674, 330] on button "Save" at bounding box center [680, 330] width 39 height 20
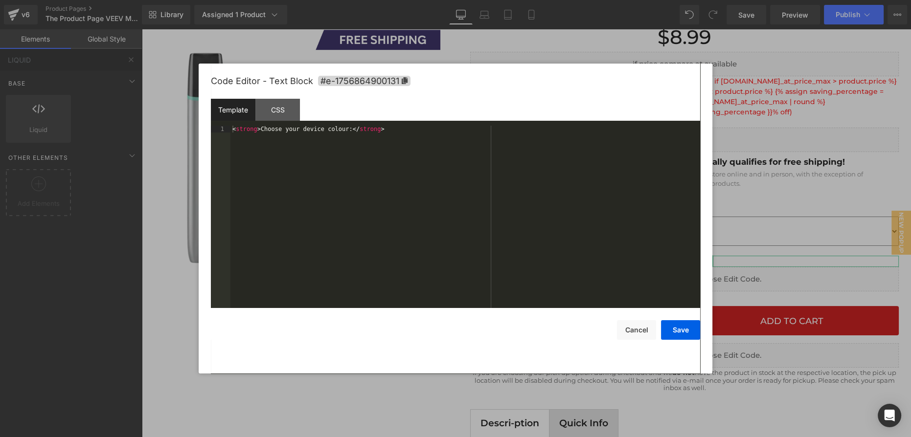
click at [651, 0] on div "Liquid You are previewing how the will restyle your page. You can not edit Elem…" at bounding box center [455, 0] width 911 height 0
click at [295, 130] on div "< strong > Choose your device colour: </ strong >" at bounding box center [465, 224] width 470 height 196
drag, startPoint x: 282, startPoint y: 129, endPoint x: 340, endPoint y: 131, distance: 57.3
click at [340, 131] on div "< strong > Choose your device colour: </ strong >" at bounding box center [465, 224] width 470 height 196
click at [675, 334] on button "Save" at bounding box center [680, 330] width 39 height 20
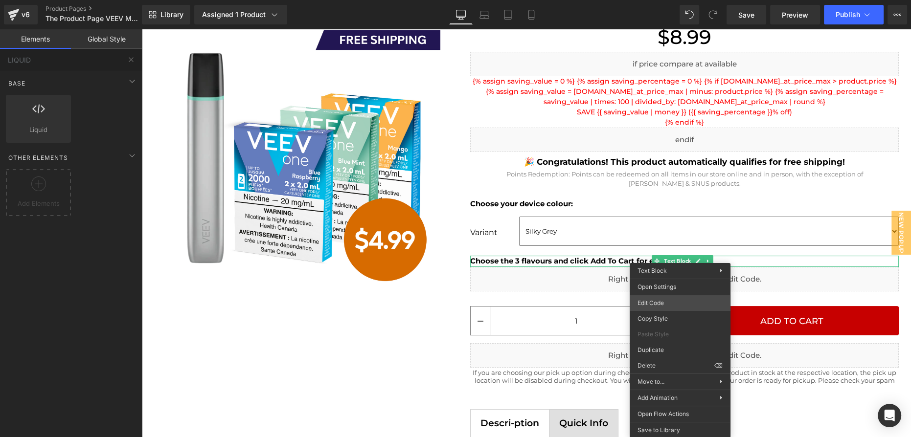
click at [672, 0] on div "Liquid You are previewing how the will restyle your page. You can not edit Elem…" at bounding box center [455, 0] width 911 height 0
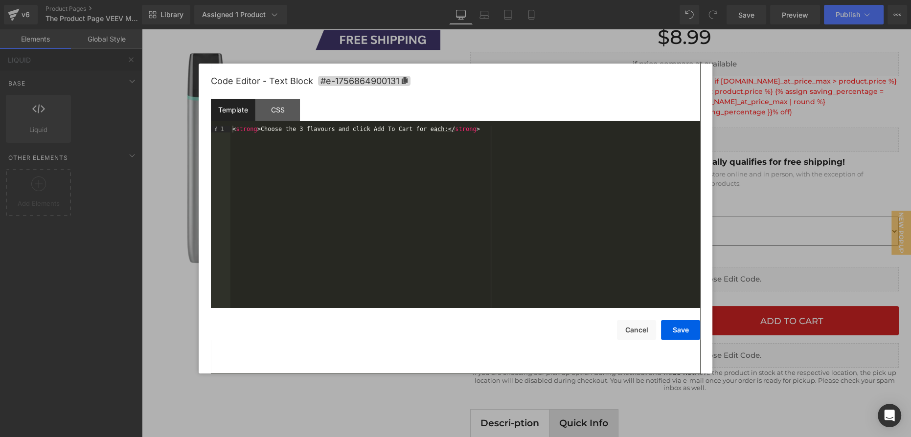
click at [347, 129] on div "< strong > Choose the 3 flavours and click Add To Cart for each: </ strong >" at bounding box center [465, 224] width 470 height 196
drag, startPoint x: 355, startPoint y: 130, endPoint x: 407, endPoint y: 130, distance: 52.4
click at [407, 130] on div "< strong > Choose the 3 flavours and Add To Cart for each: </ strong >" at bounding box center [465, 224] width 470 height 196
click at [415, 155] on div "< strong > Choose the 3 flavours and Add To Cart for each: </ strong >" at bounding box center [465, 224] width 470 height 196
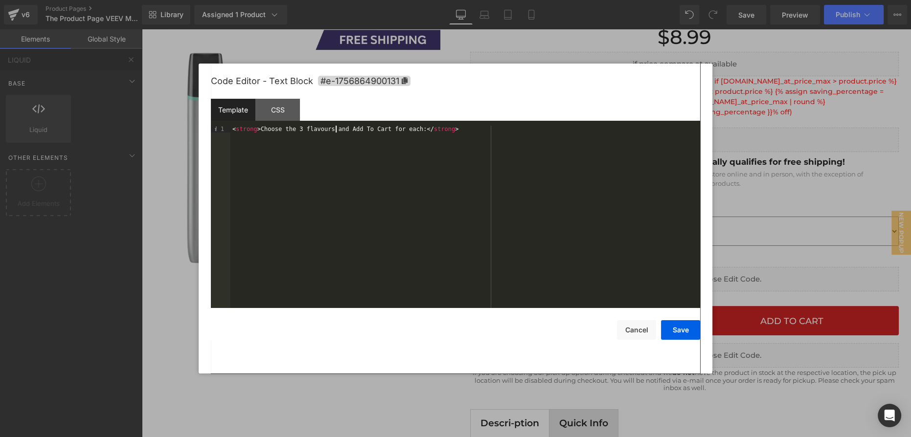
click at [337, 130] on div "< strong > Choose the 3 flavours and Add To Cart for each: </ strong >" at bounding box center [465, 224] width 470 height 196
click at [667, 327] on button "Save" at bounding box center [680, 330] width 39 height 20
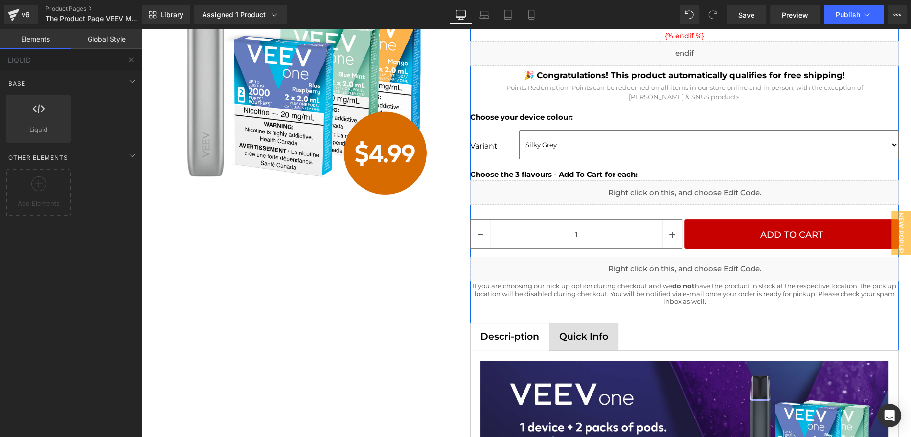
scroll to position [400, 0]
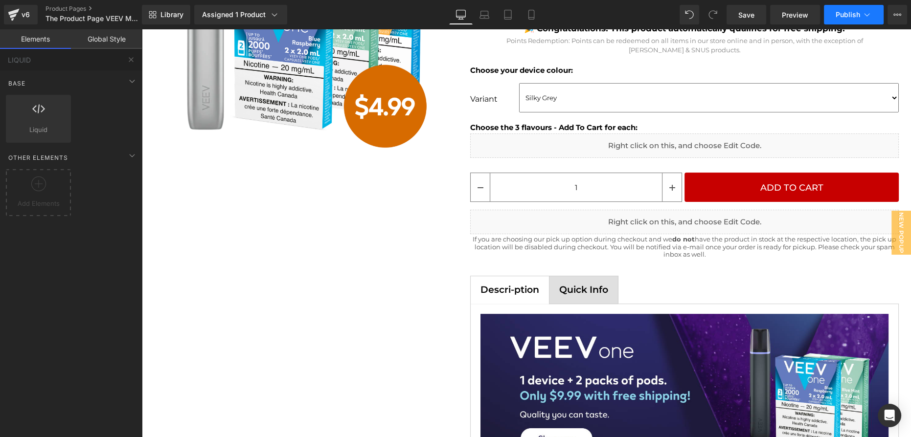
click at [855, 14] on span "Publish" at bounding box center [848, 15] width 24 height 8
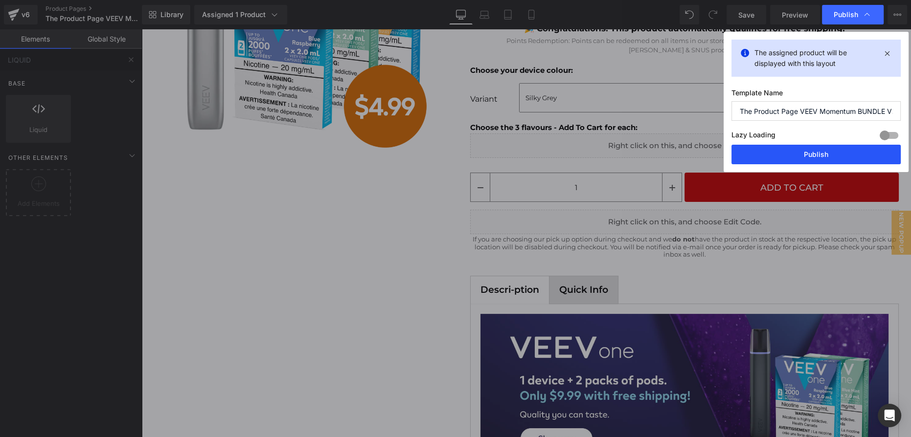
click at [816, 154] on button "Publish" at bounding box center [816, 155] width 169 height 20
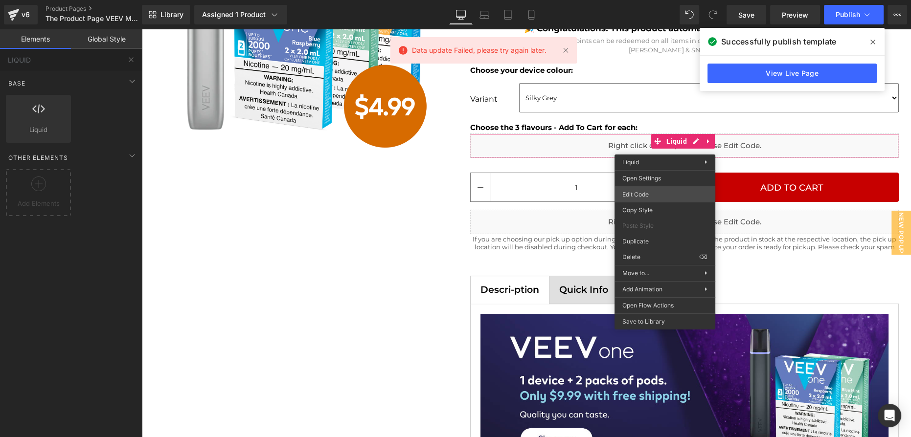
click at [646, 0] on div "Liquid You are previewing how the will restyle your page. You can not edit Elem…" at bounding box center [455, 0] width 911 height 0
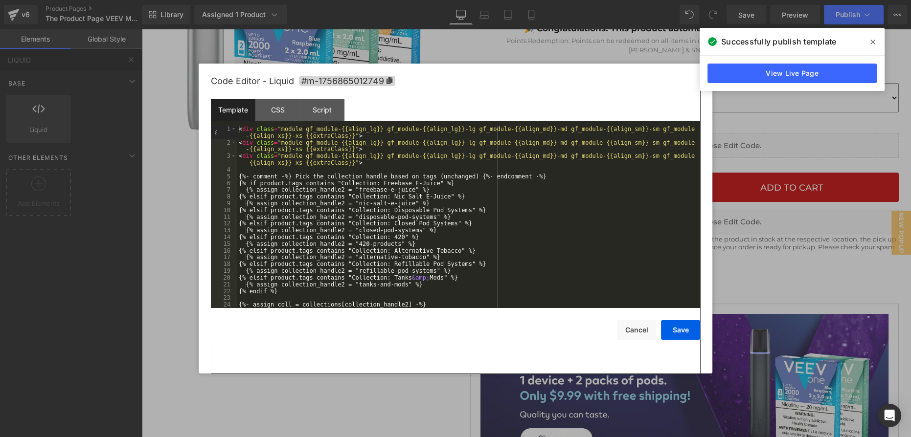
scroll to position [0, 0]
click at [434, 157] on div "< div class = "module gf_module-{{align_lg}} gf_module-{{align_lg}}-lg gf_modul…" at bounding box center [466, 227] width 459 height 203
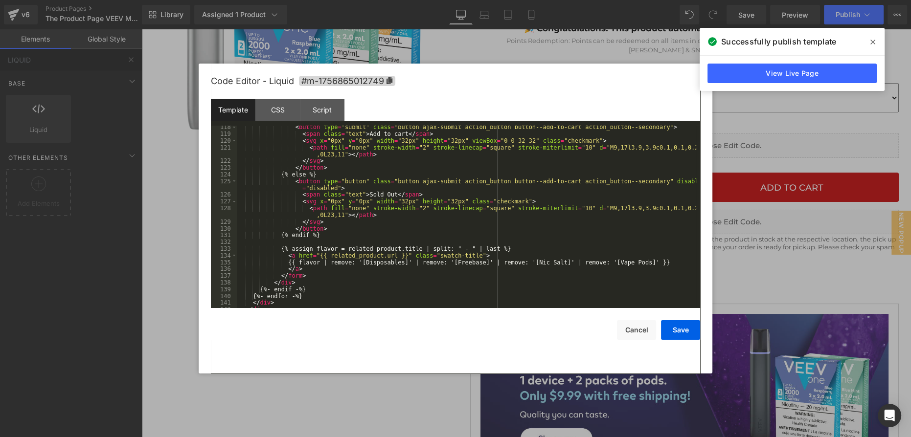
scroll to position [865, 0]
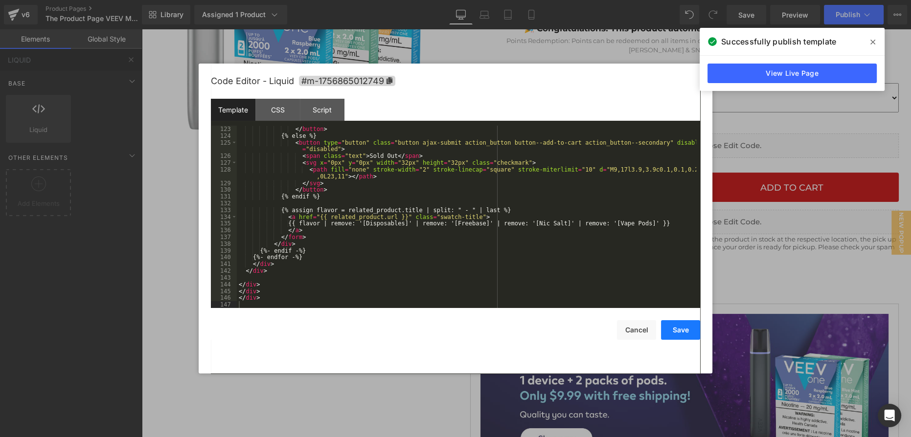
click at [675, 330] on button "Save" at bounding box center [680, 330] width 39 height 20
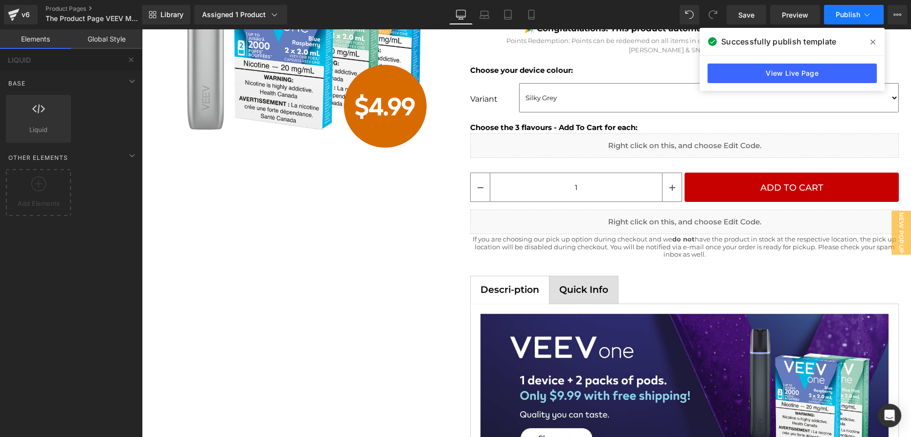
click at [846, 14] on span "Publish" at bounding box center [848, 15] width 24 height 8
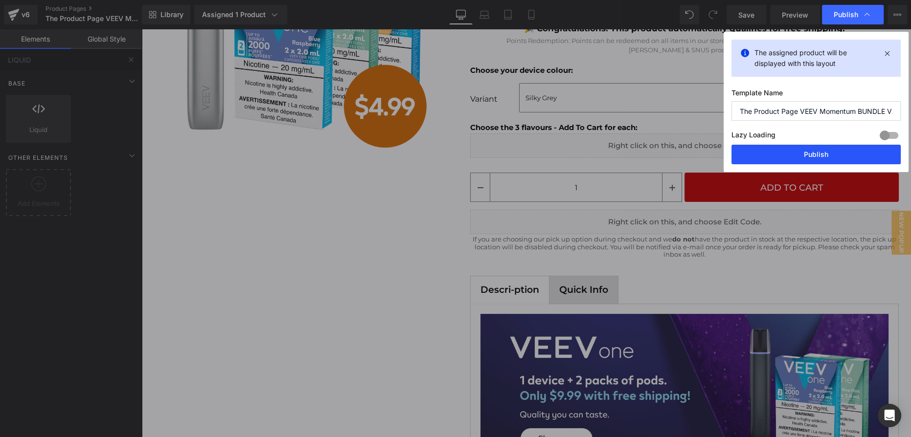
click at [827, 154] on button "Publish" at bounding box center [816, 155] width 169 height 20
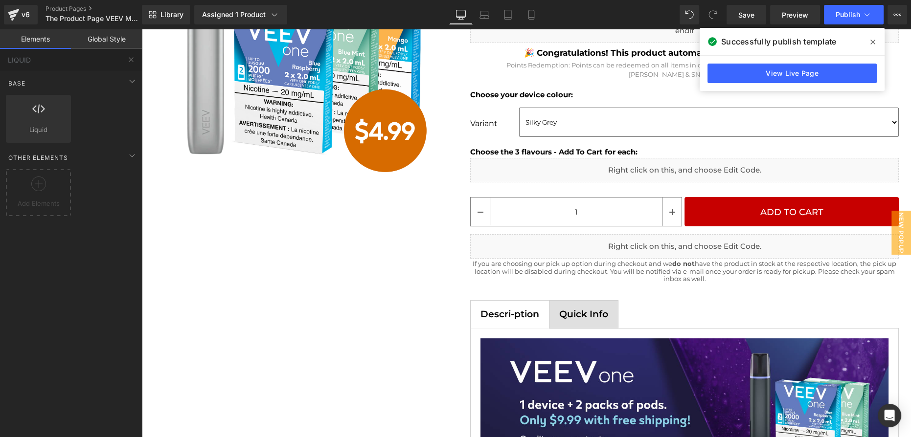
scroll to position [356, 0]
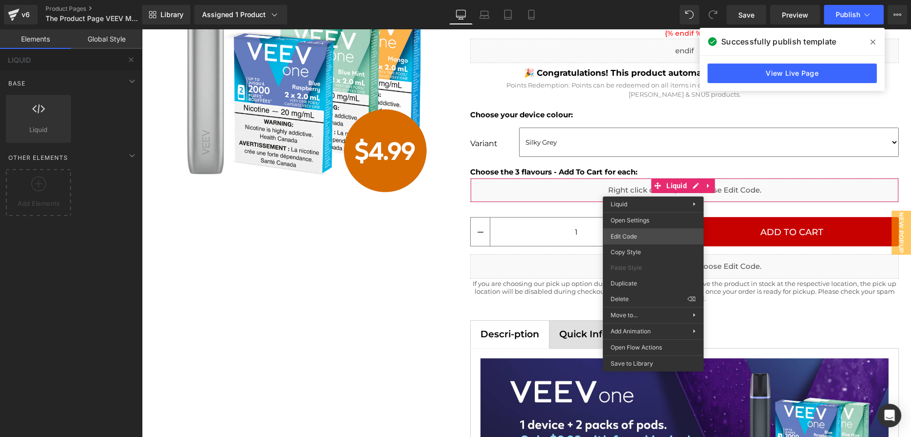
click at [647, 0] on div "Liquid You are previewing how the will restyle your page. You can not edit Elem…" at bounding box center [455, 0] width 911 height 0
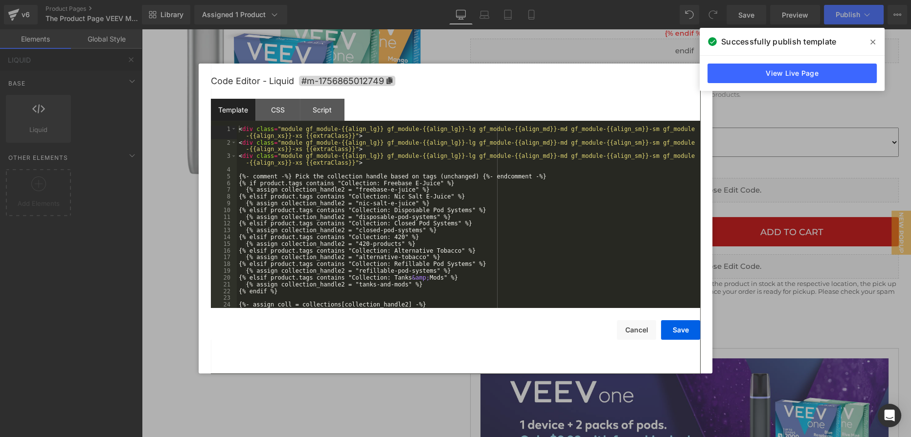
click at [449, 207] on div "< div class = "module gf_module-{{align_lg}} gf_module-{{align_lg}}-lg gf_modul…" at bounding box center [466, 227] width 459 height 203
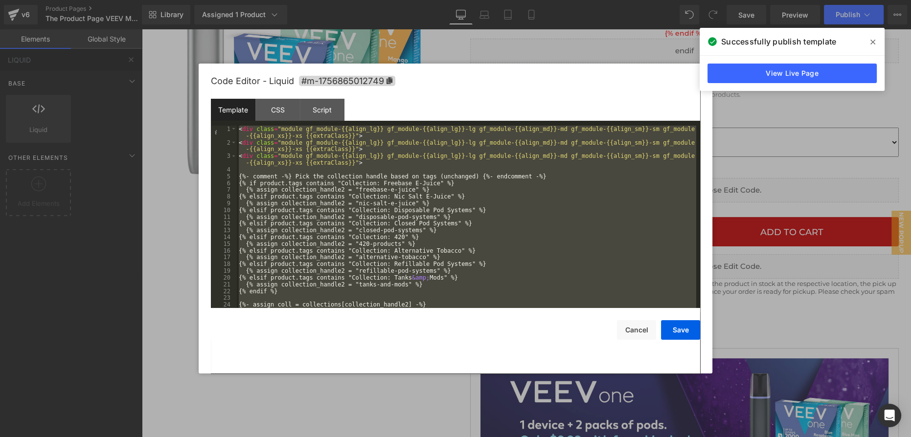
scroll to position [845, 0]
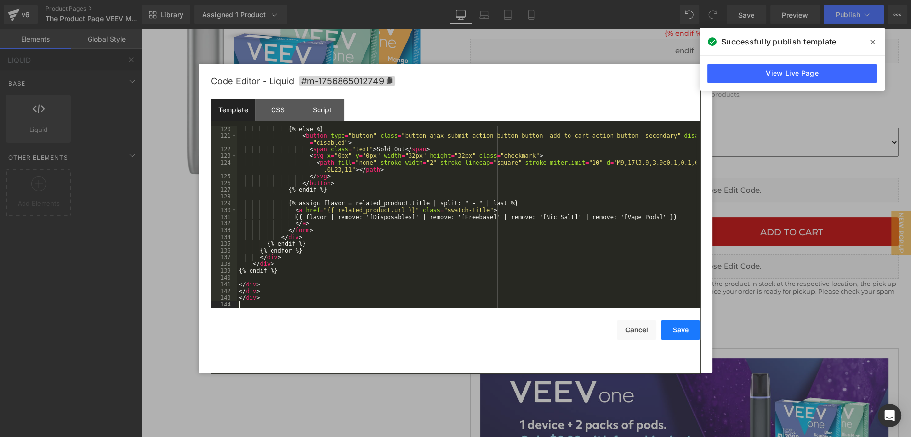
click at [686, 331] on button "Save" at bounding box center [680, 330] width 39 height 20
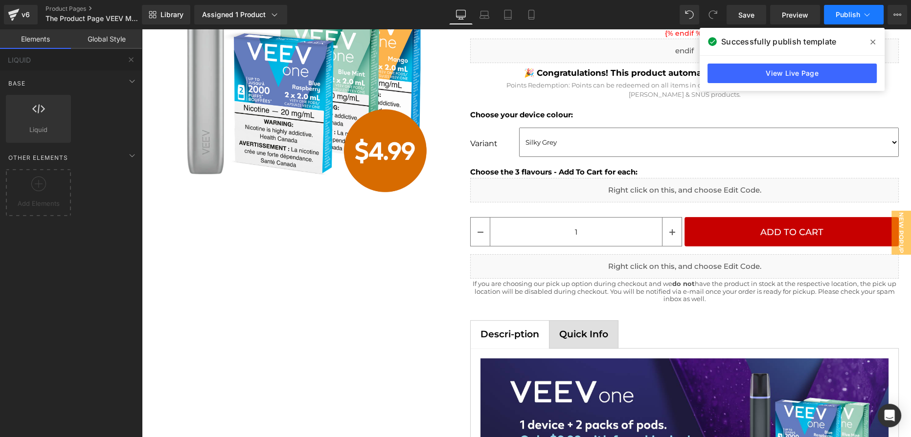
click at [844, 15] on span "Publish" at bounding box center [848, 15] width 24 height 8
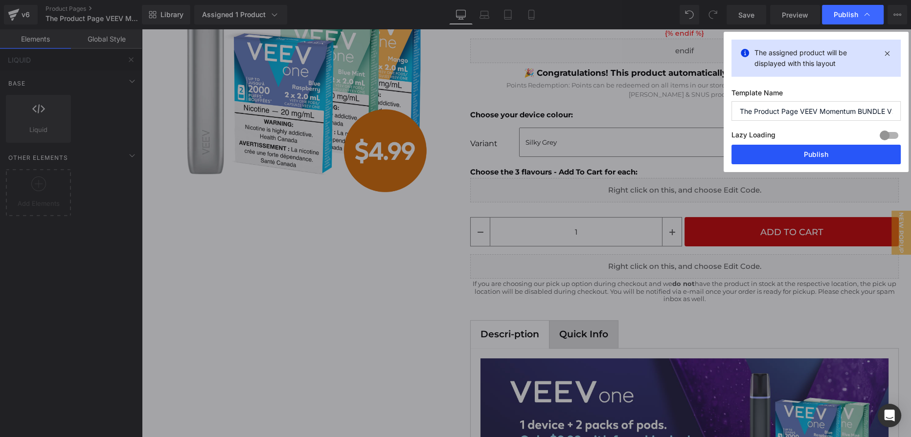
click at [811, 158] on button "Publish" at bounding box center [816, 155] width 169 height 20
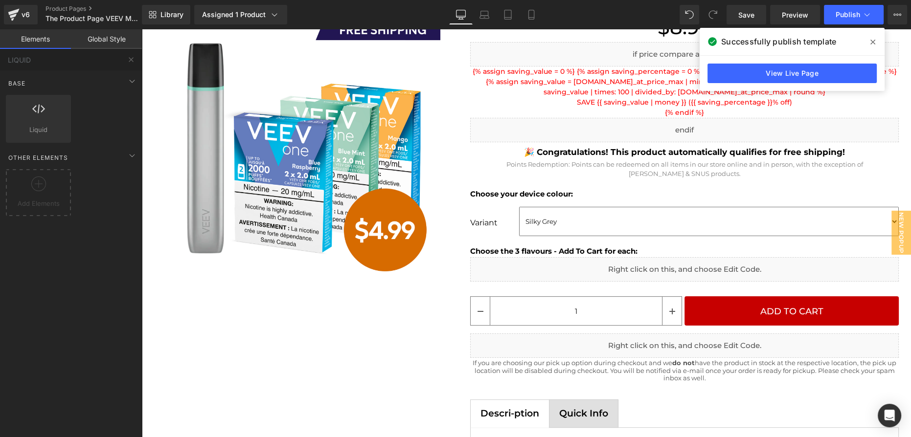
scroll to position [133, 0]
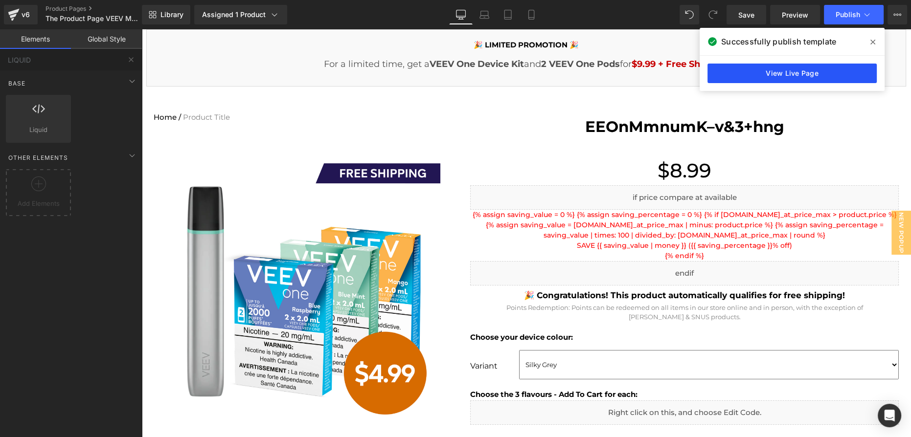
click at [826, 72] on link "View Live Page" at bounding box center [792, 74] width 169 height 20
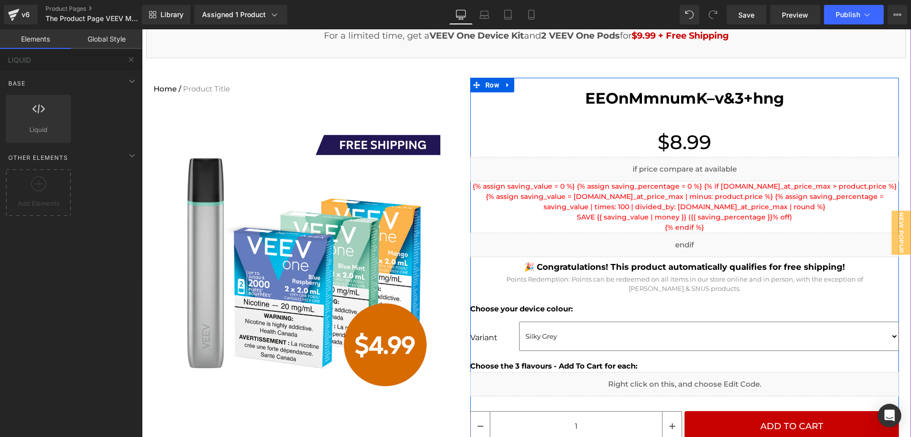
scroll to position [222, 0]
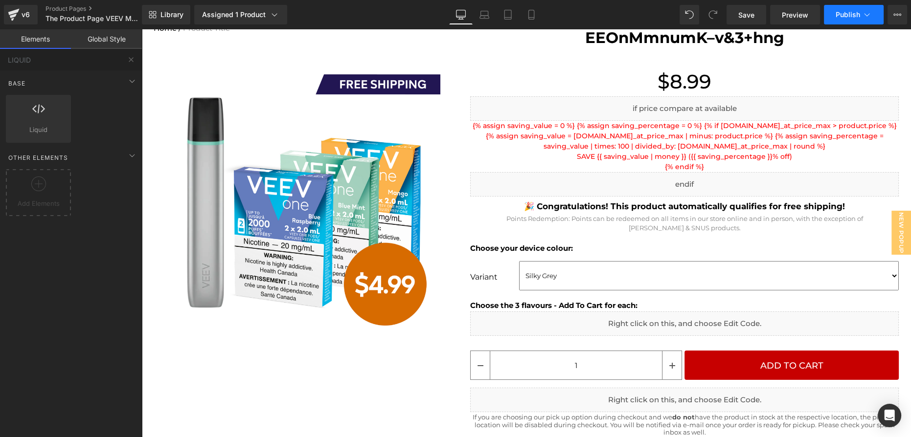
click at [843, 14] on span "Publish" at bounding box center [848, 15] width 24 height 8
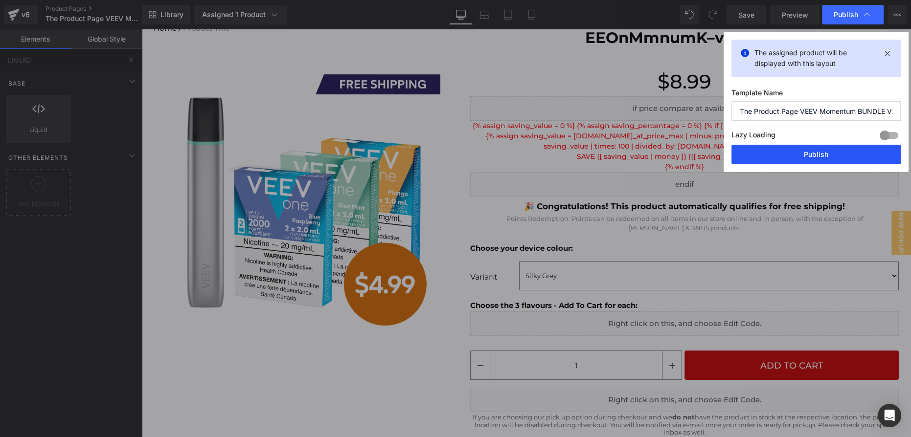
click at [821, 152] on button "Publish" at bounding box center [816, 155] width 169 height 20
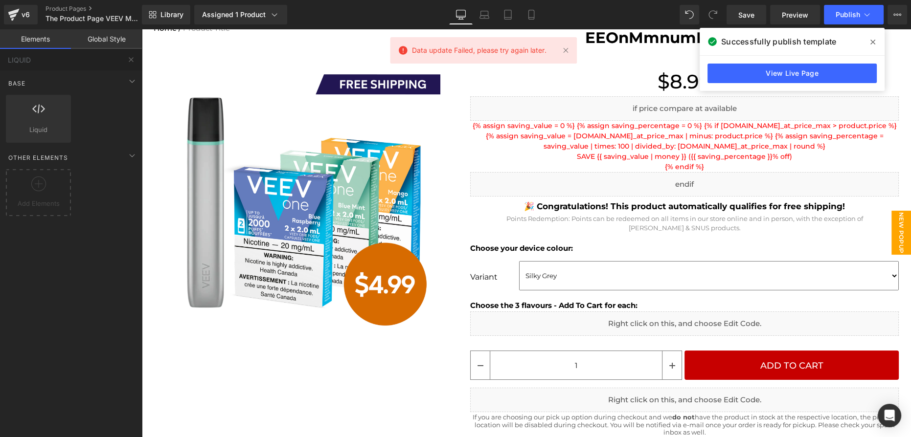
click at [892, 230] on span "New Popup" at bounding box center [902, 233] width 20 height 44
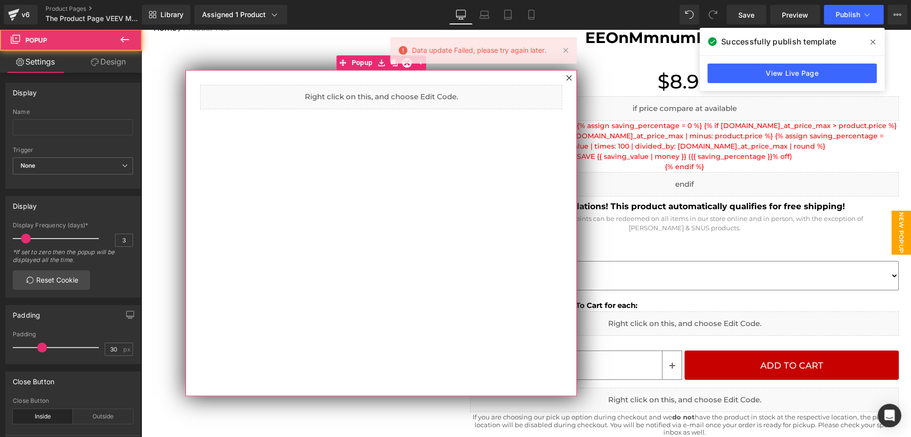
drag, startPoint x: 571, startPoint y: 78, endPoint x: 441, endPoint y: 116, distance: 134.8
click at [457, 128] on div "Liquid Popup" at bounding box center [380, 233] width 391 height 326
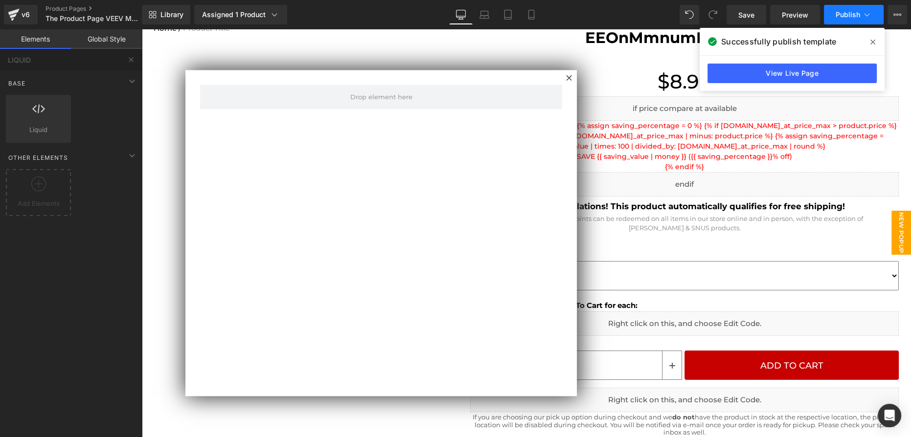
click at [863, 16] on icon at bounding box center [867, 15] width 10 height 10
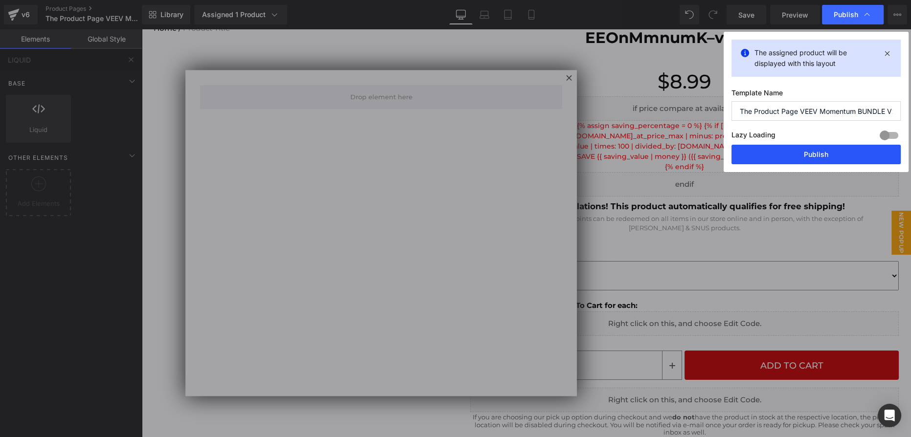
click at [812, 155] on button "Publish" at bounding box center [816, 155] width 169 height 20
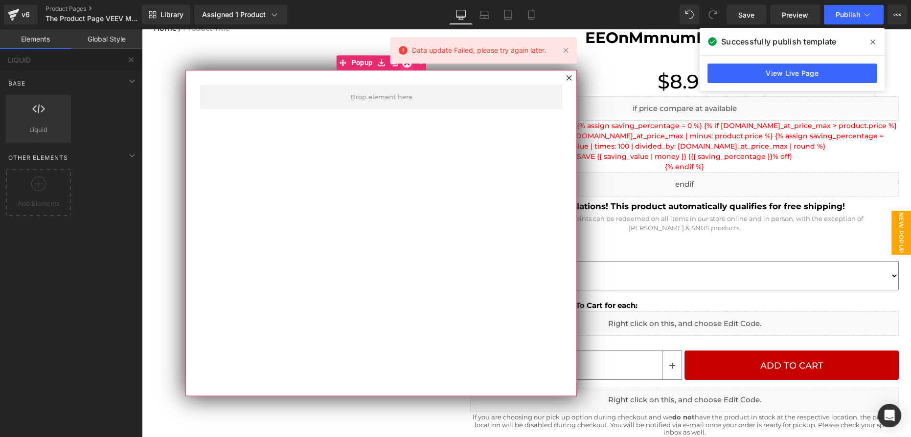
click at [405, 68] on icon at bounding box center [407, 63] width 10 height 10
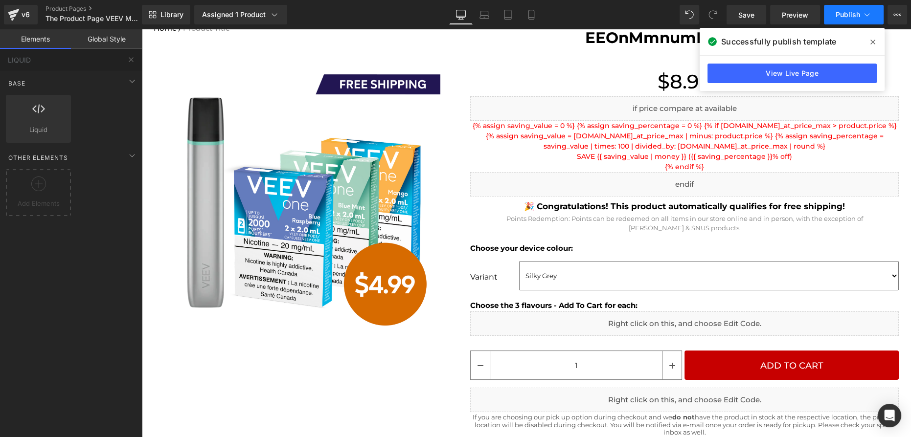
click at [840, 19] on button "Publish" at bounding box center [854, 15] width 60 height 20
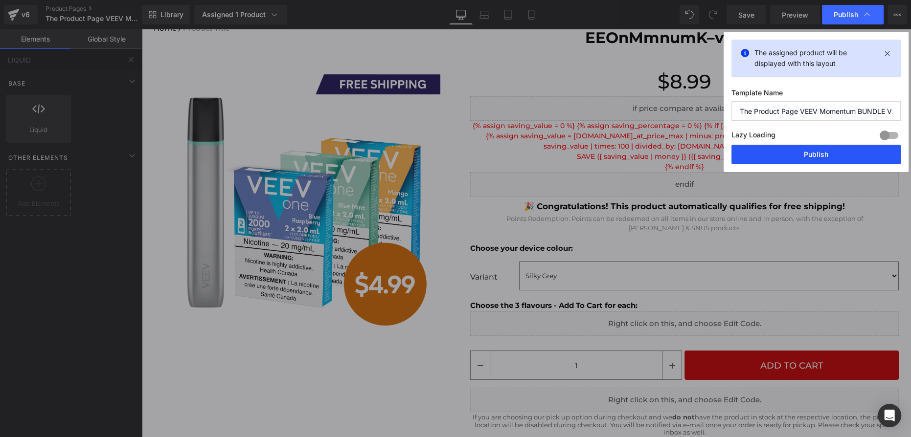
click at [798, 159] on button "Publish" at bounding box center [816, 155] width 169 height 20
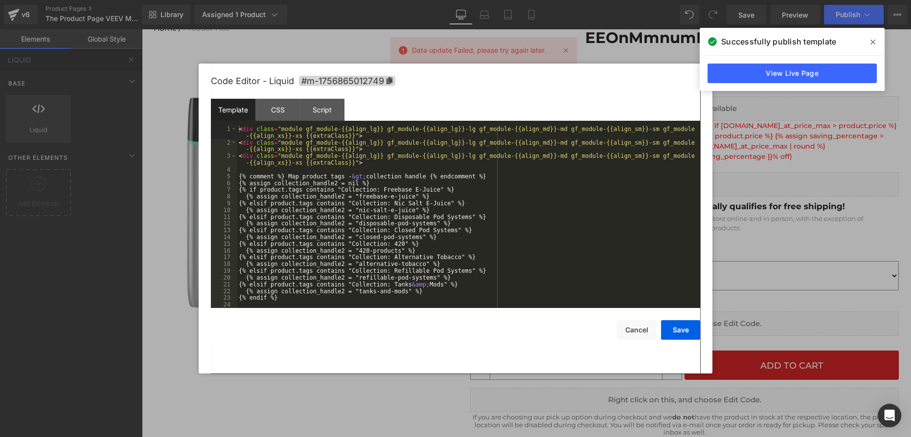
click at [672, 0] on div "Liquid You are previewing how the will restyle your page. You can not edit Elem…" at bounding box center [455, 0] width 911 height 0
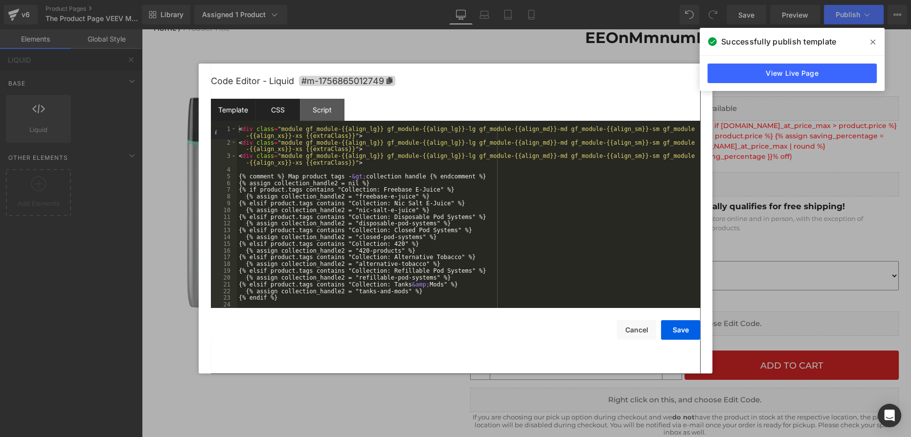
click at [288, 112] on div "CSS" at bounding box center [277, 110] width 45 height 22
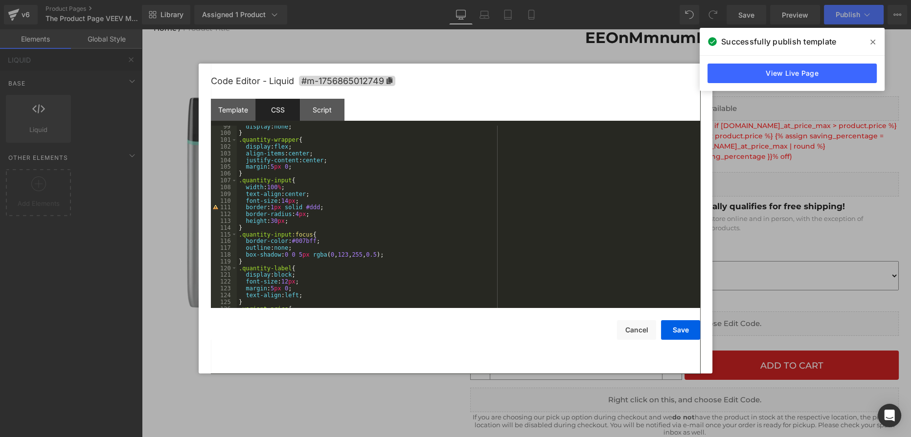
scroll to position [539, 0]
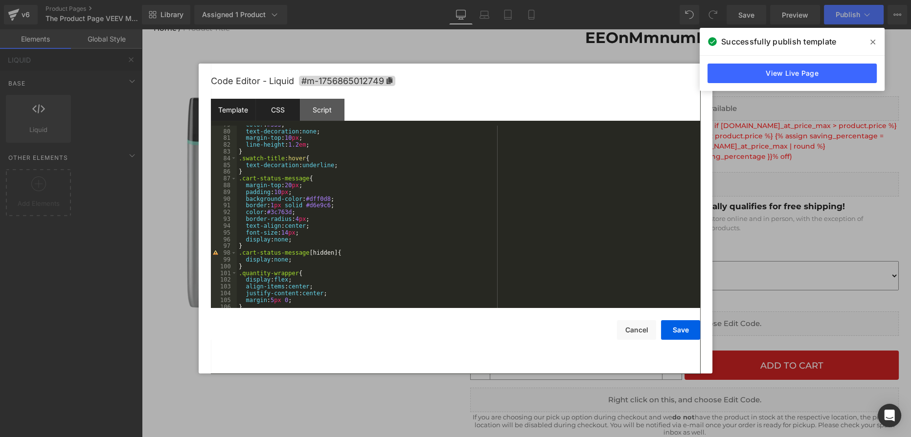
click at [237, 111] on div "Template" at bounding box center [233, 110] width 45 height 22
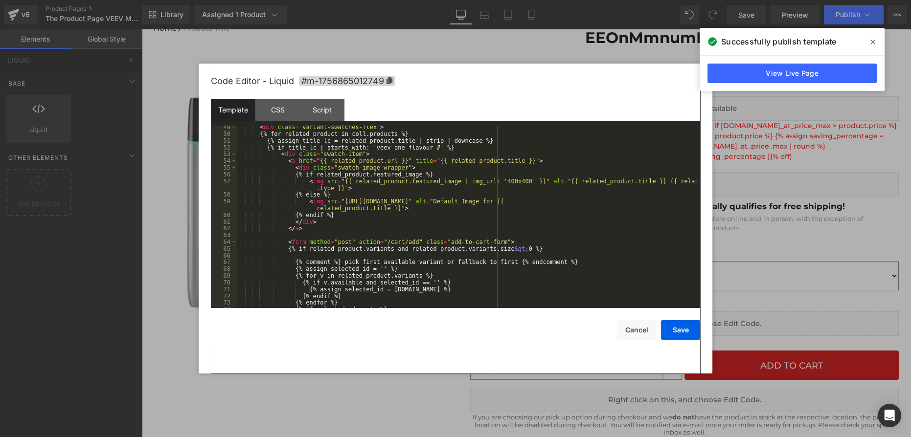
scroll to position [346, 0]
click at [457, 160] on div "< div class = "variant-swatches-flex" > {% for related_product in coll.products…" at bounding box center [466, 222] width 459 height 196
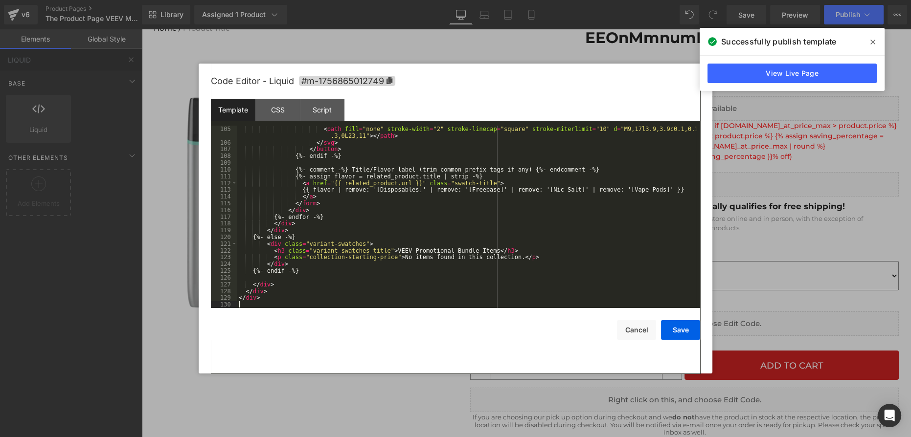
scroll to position [750, 0]
click at [678, 332] on button "Save" at bounding box center [680, 330] width 39 height 20
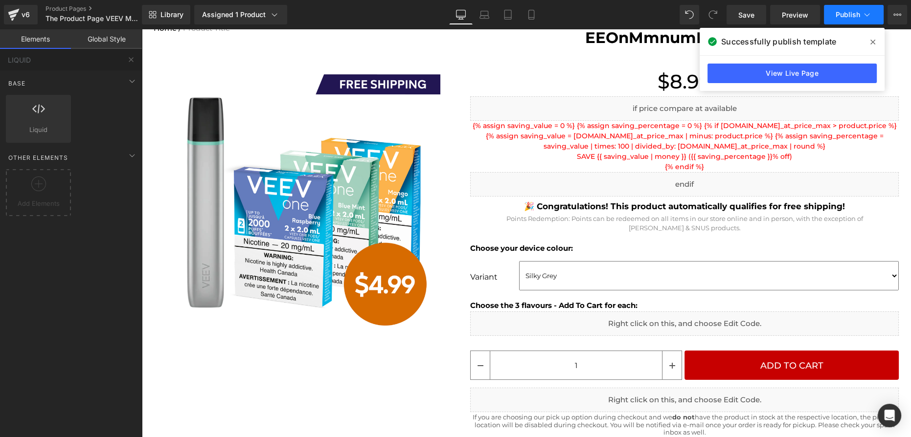
click at [841, 13] on span "Publish" at bounding box center [848, 15] width 24 height 8
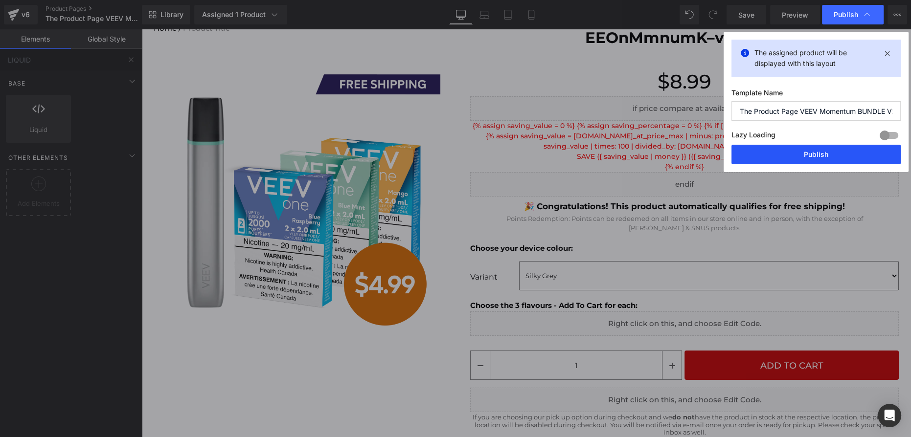
click at [831, 155] on button "Publish" at bounding box center [816, 155] width 169 height 20
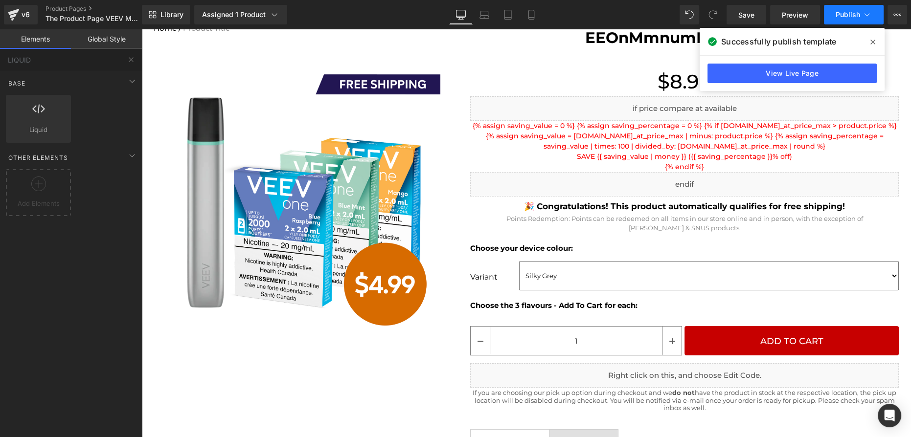
click at [840, 19] on button "Publish" at bounding box center [854, 15] width 60 height 20
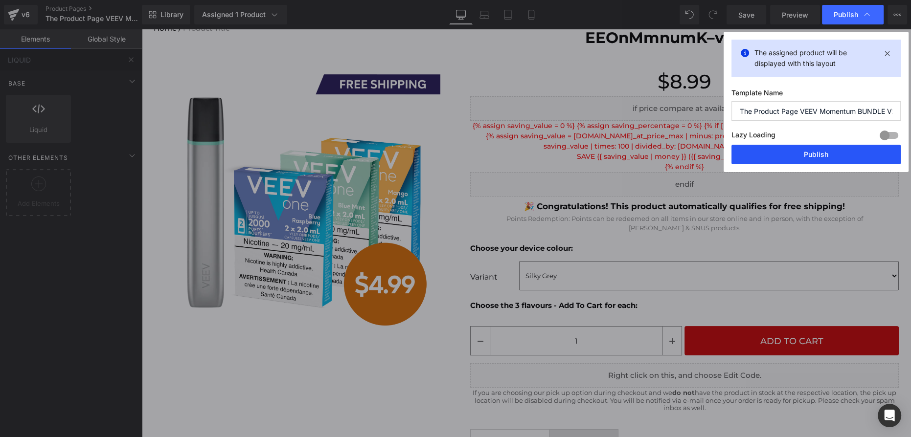
click at [821, 150] on button "Publish" at bounding box center [816, 155] width 169 height 20
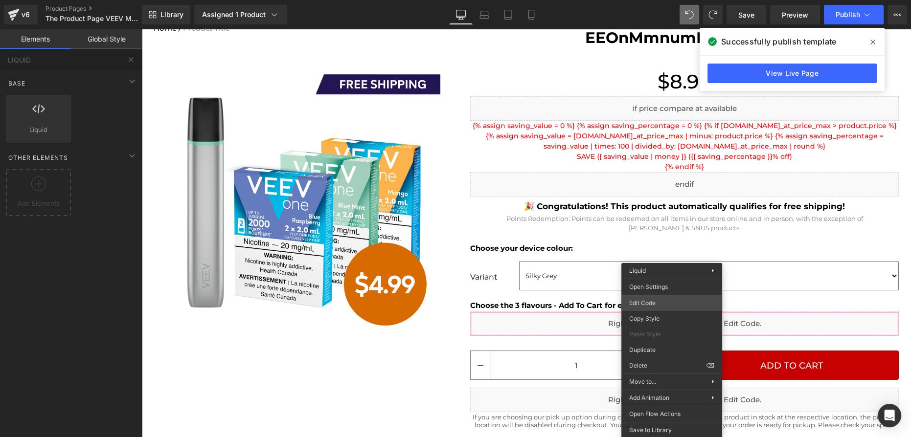
click at [665, 0] on div "Liquid You are previewing how the will restyle your page. You can not edit Elem…" at bounding box center [455, 0] width 911 height 0
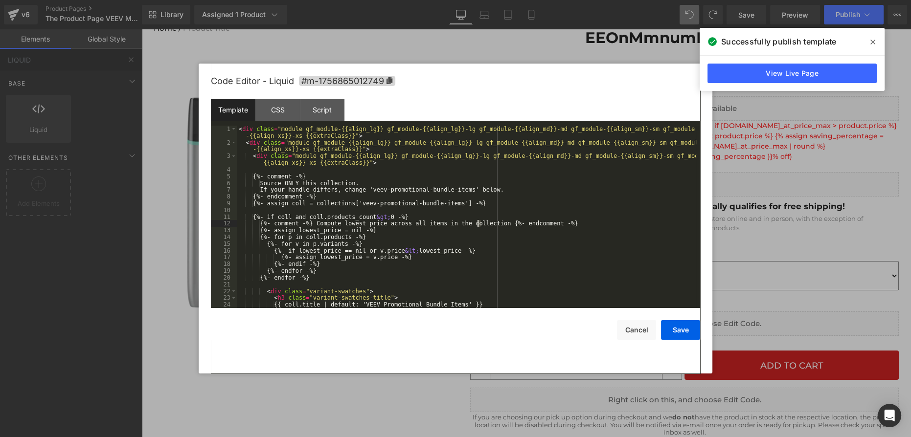
click at [478, 227] on div "< div class = "module gf_module-{{align_lg}} gf_module-{{align_lg}}-lg gf_modul…" at bounding box center [466, 227] width 459 height 203
click at [461, 227] on div "< div class = "module gf_module-{{align_lg}} gf_module-{{align_lg}}-lg gf_modul…" at bounding box center [466, 227] width 459 height 203
click at [320, 194] on div "< div class = "module gf_module-{{align_lg}} gf_module-{{align_lg}}-lg gf_modul…" at bounding box center [466, 227] width 459 height 203
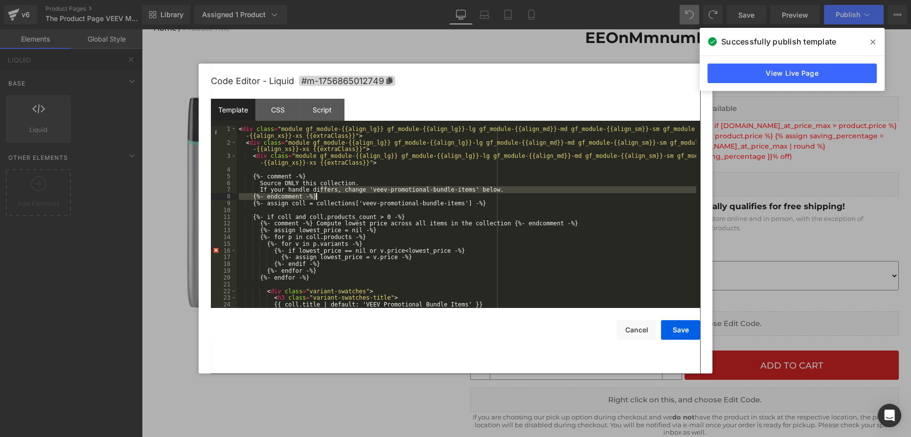
click at [320, 194] on div "< div class = "module gf_module-{{align_lg}} gf_module-{{align_lg}}-lg gf_modul…" at bounding box center [466, 217] width 459 height 183
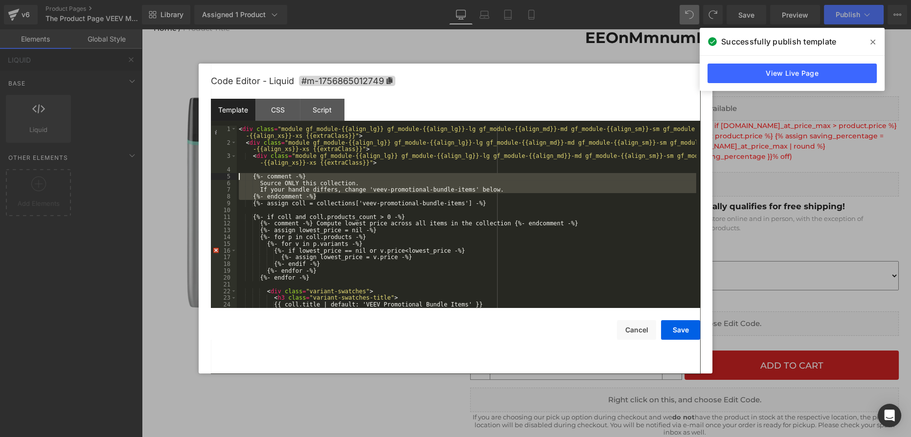
drag, startPoint x: 323, startPoint y: 199, endPoint x: 206, endPoint y: 174, distance: 120.4
click at [206, 174] on div "Code Editor - Liquid #m-1756865012749 Template CSS Script Data 1 2 3 4 5 6 7 8 …" at bounding box center [456, 219] width 514 height 310
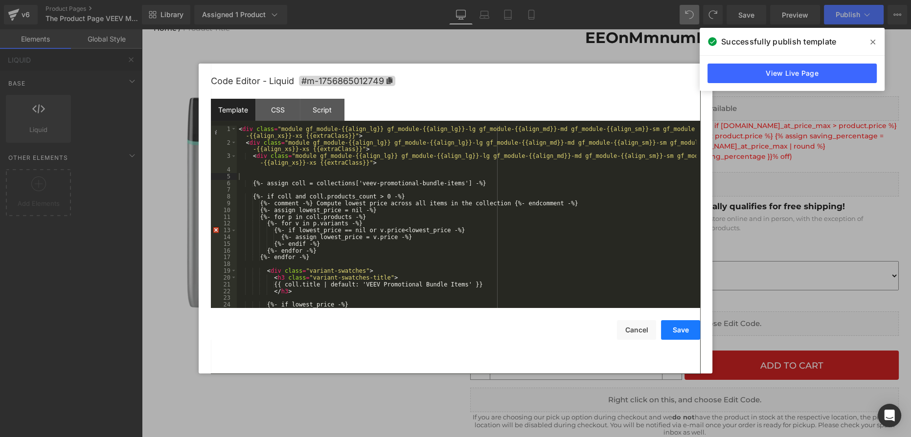
click at [691, 329] on button "Save" at bounding box center [680, 330] width 39 height 20
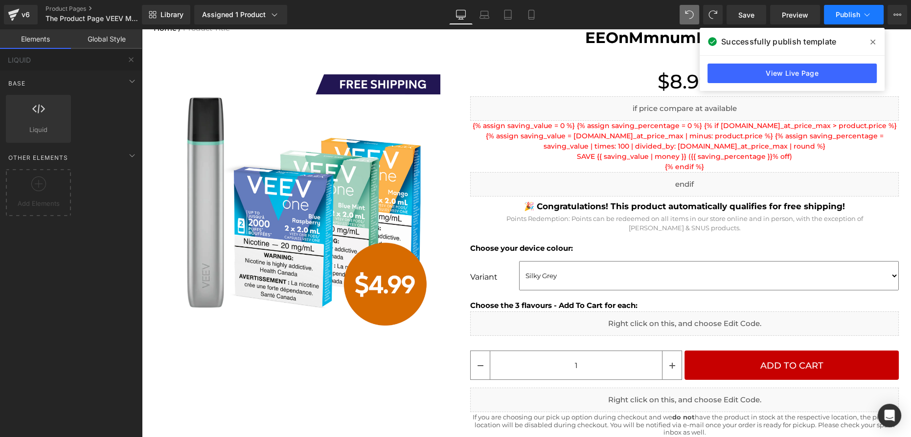
click at [849, 18] on span "Publish" at bounding box center [848, 15] width 24 height 8
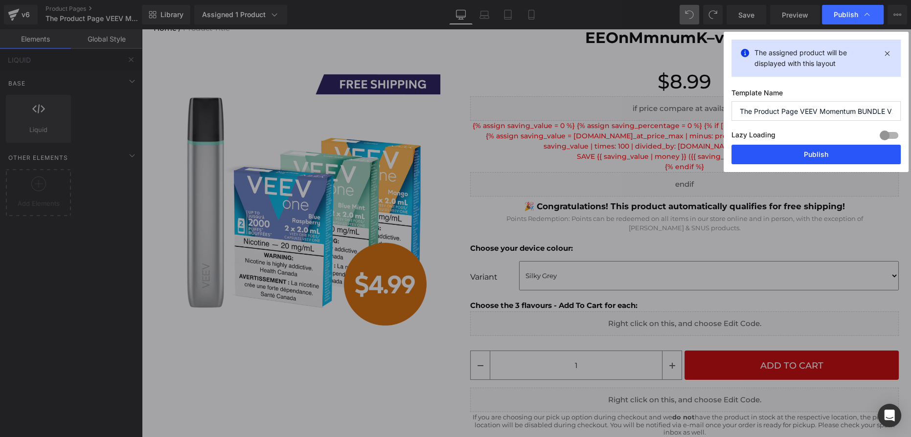
click at [827, 149] on button "Publish" at bounding box center [816, 155] width 169 height 20
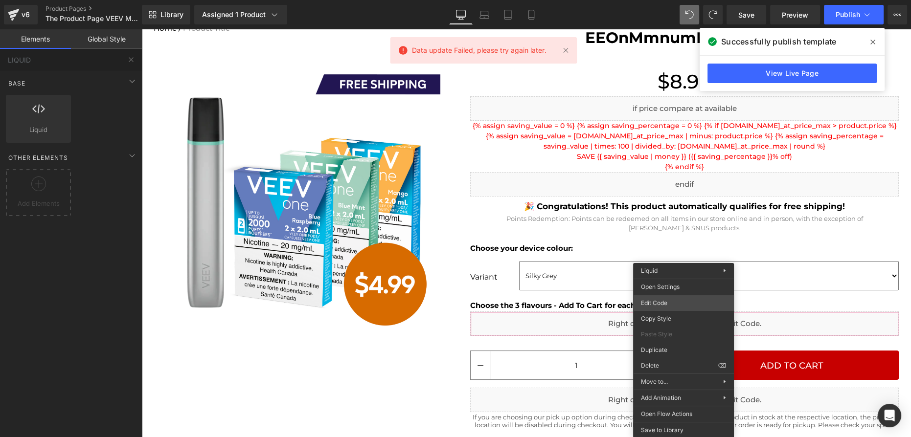
click at [657, 0] on div "Liquid You are previewing how the will restyle your page. You can not edit Elem…" at bounding box center [455, 0] width 911 height 0
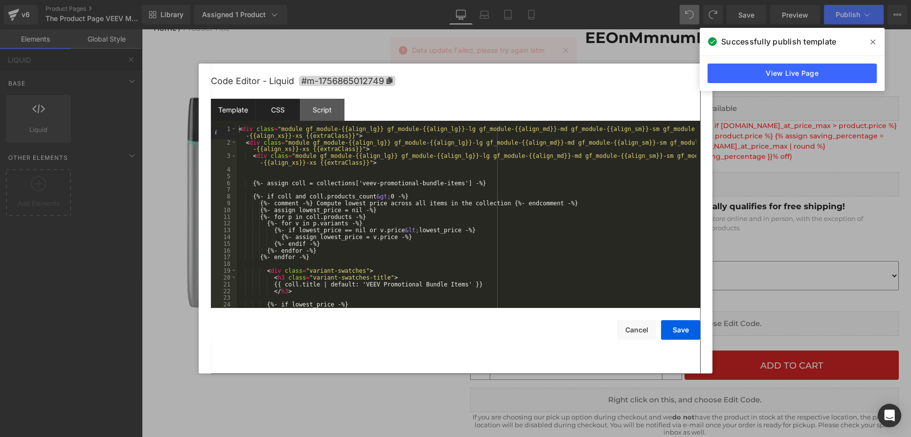
click at [286, 114] on div "CSS" at bounding box center [277, 110] width 45 height 22
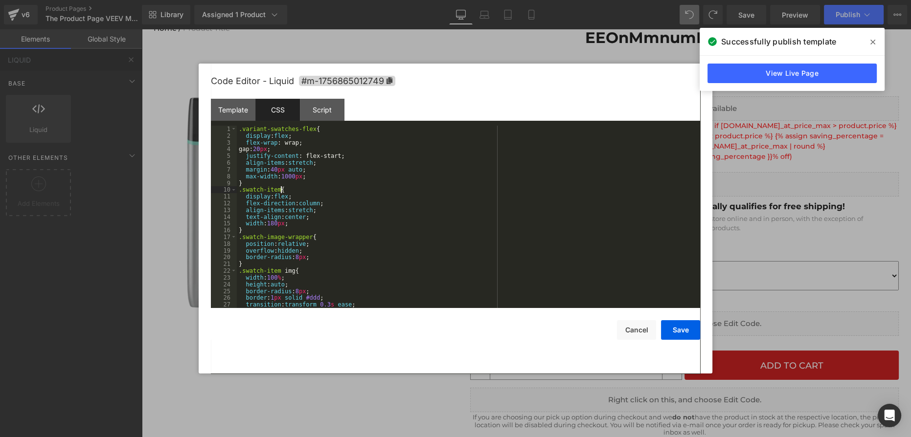
click at [315, 188] on div ".variant-swatches-flex { display : flex ; flex-wrap : wrap; gap: 20 px ; justif…" at bounding box center [466, 224] width 459 height 196
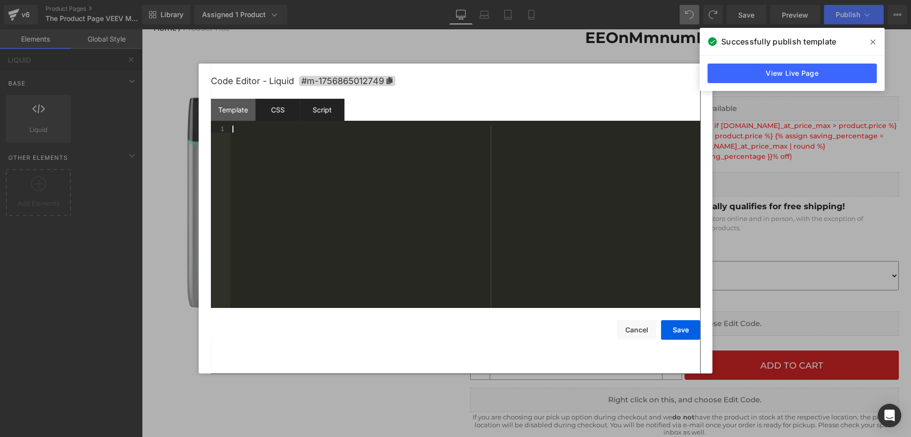
click at [323, 118] on div "Script" at bounding box center [322, 110] width 45 height 22
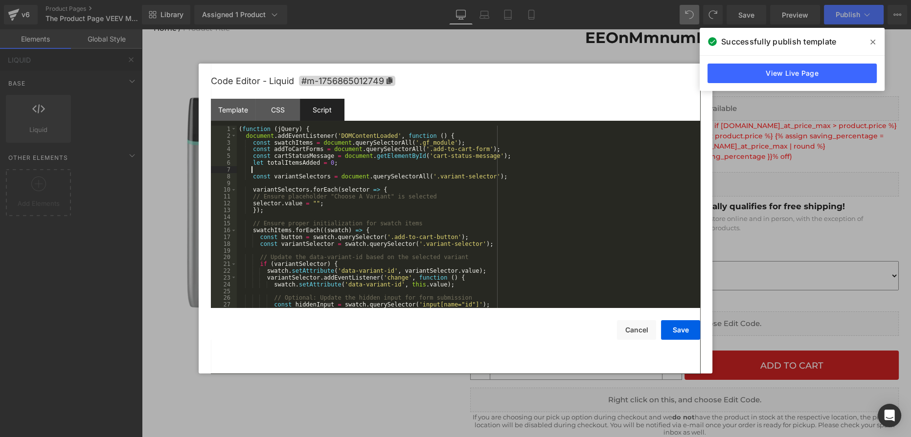
click at [323, 173] on div "( function ( jQuery ) { document . addEventListener ( 'DOMContentLoaded' , func…" at bounding box center [466, 224] width 459 height 196
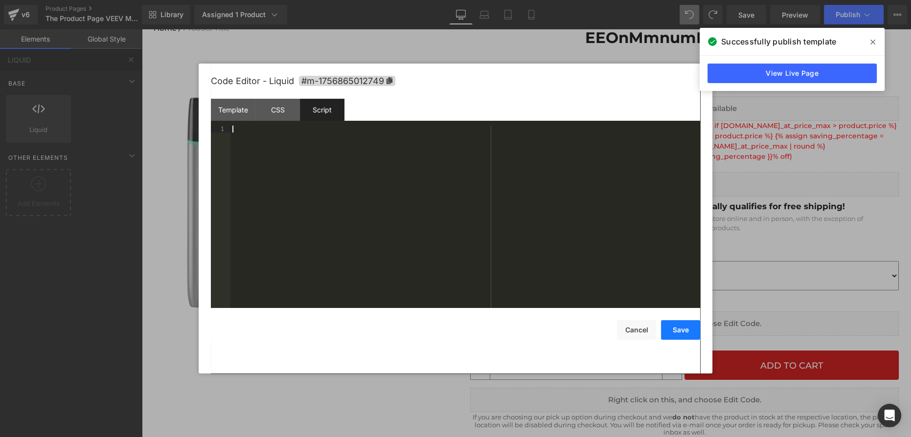
click at [676, 332] on button "Save" at bounding box center [680, 330] width 39 height 20
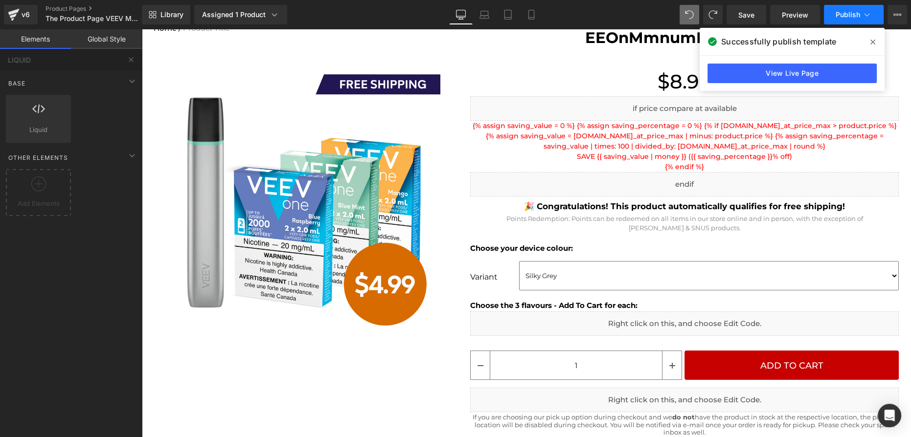
click at [846, 19] on button "Publish" at bounding box center [854, 15] width 60 height 20
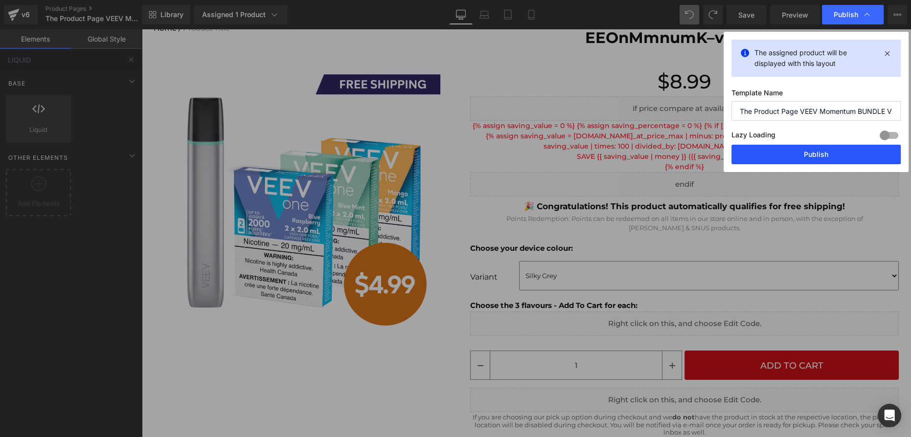
click at [839, 151] on button "Publish" at bounding box center [816, 155] width 169 height 20
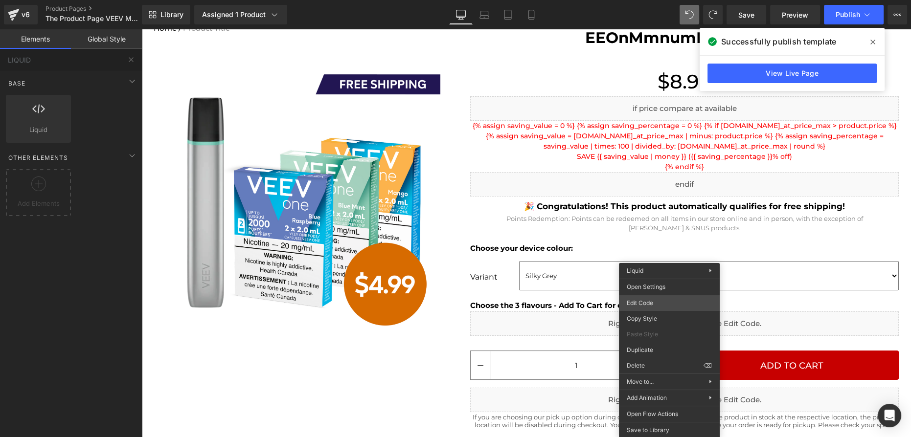
click at [662, 0] on div "Liquid You are previewing how the will restyle your page. You can not edit Elem…" at bounding box center [455, 0] width 911 height 0
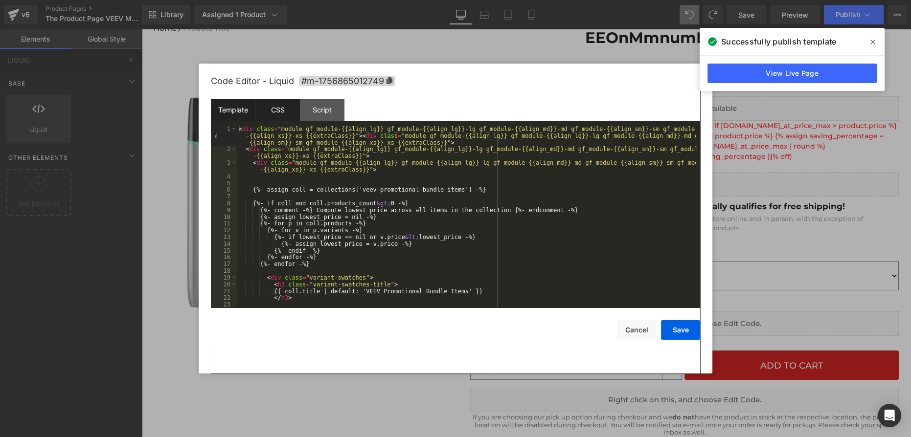
click at [282, 112] on div "CSS" at bounding box center [277, 110] width 45 height 22
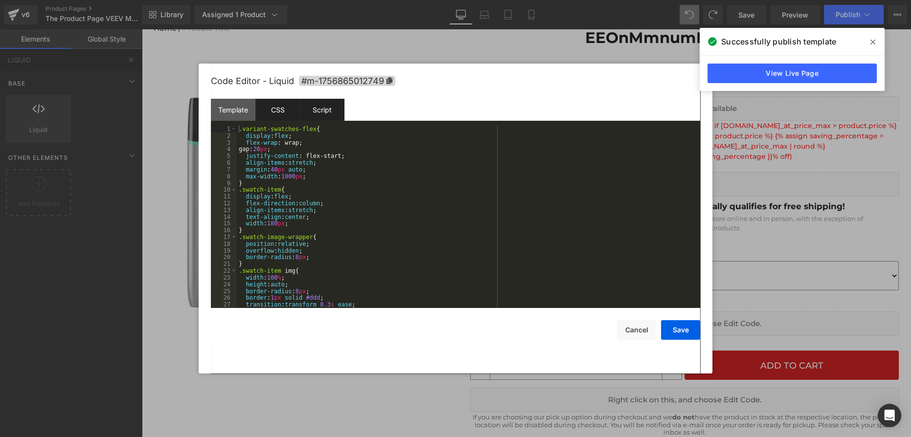
click at [320, 114] on div "Script" at bounding box center [322, 110] width 45 height 22
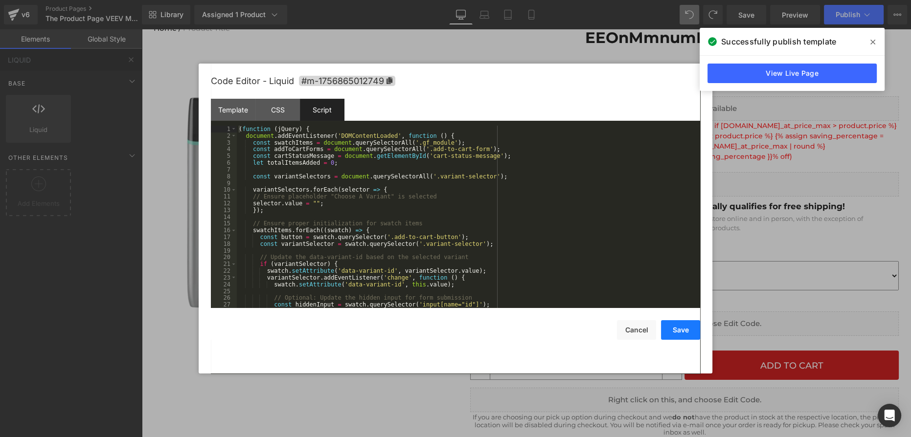
click at [673, 325] on button "Save" at bounding box center [680, 330] width 39 height 20
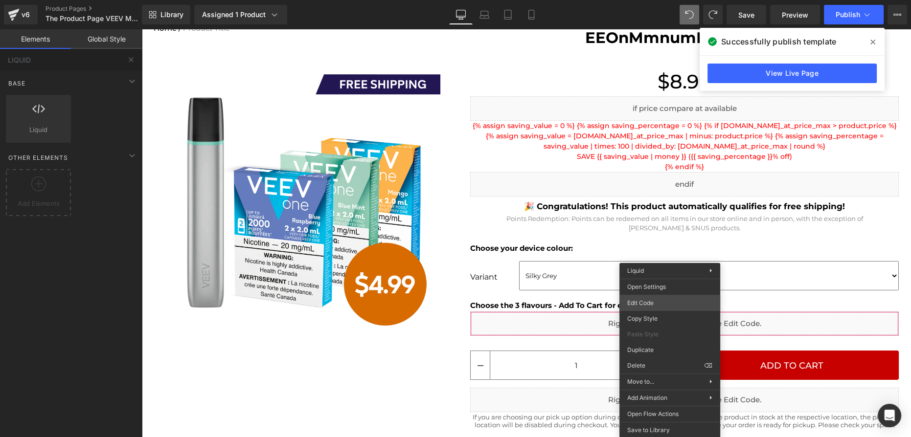
click at [662, 0] on div "Liquid You are previewing how the will restyle your page. You can not edit Elem…" at bounding box center [455, 0] width 911 height 0
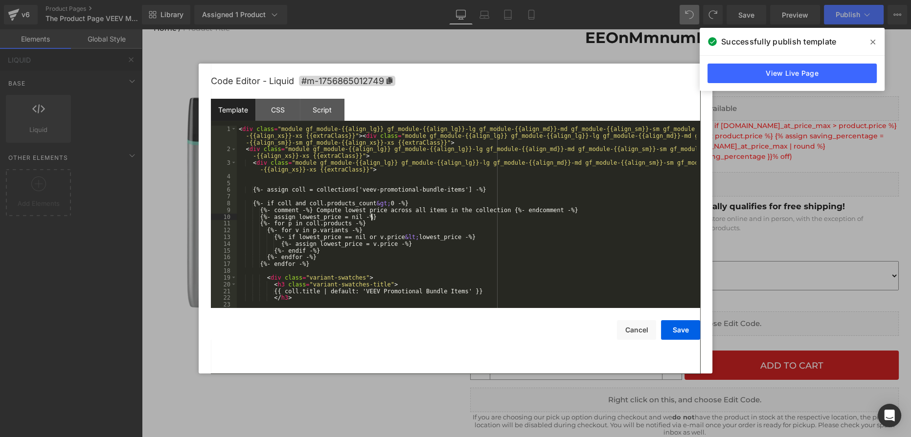
click at [465, 215] on div "< div class = "module gf_module-{{align_lg}} gf_module-{{align_lg}}-lg gf_modul…" at bounding box center [466, 230] width 459 height 209
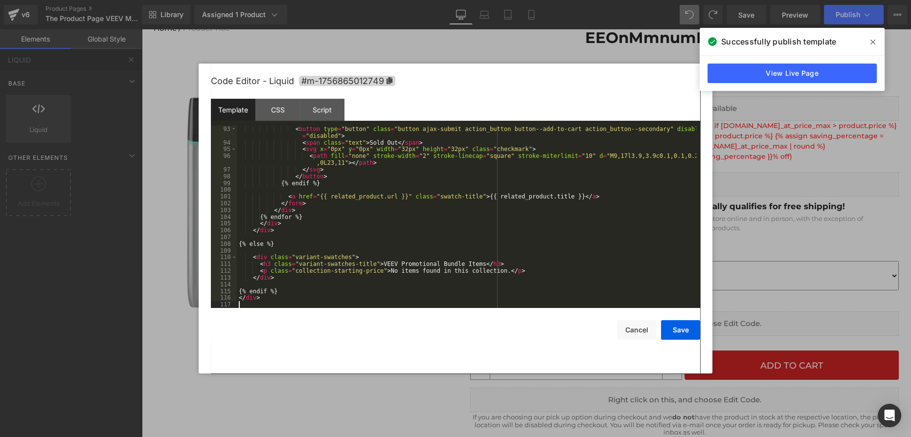
scroll to position [642, 0]
click at [671, 333] on button "Save" at bounding box center [680, 330] width 39 height 20
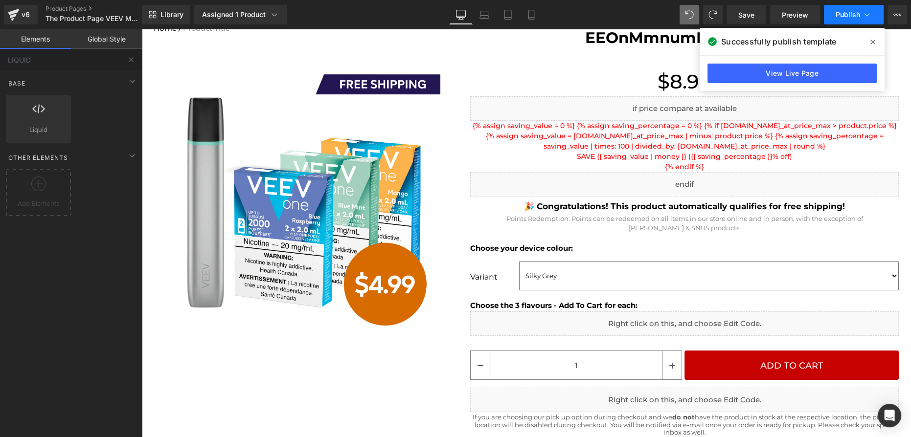
click at [844, 15] on span "Publish" at bounding box center [848, 15] width 24 height 8
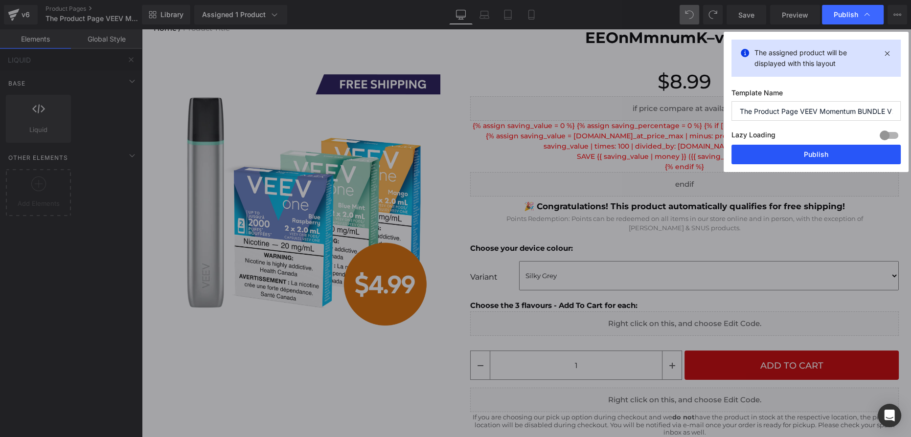
click at [828, 155] on button "Publish" at bounding box center [816, 155] width 169 height 20
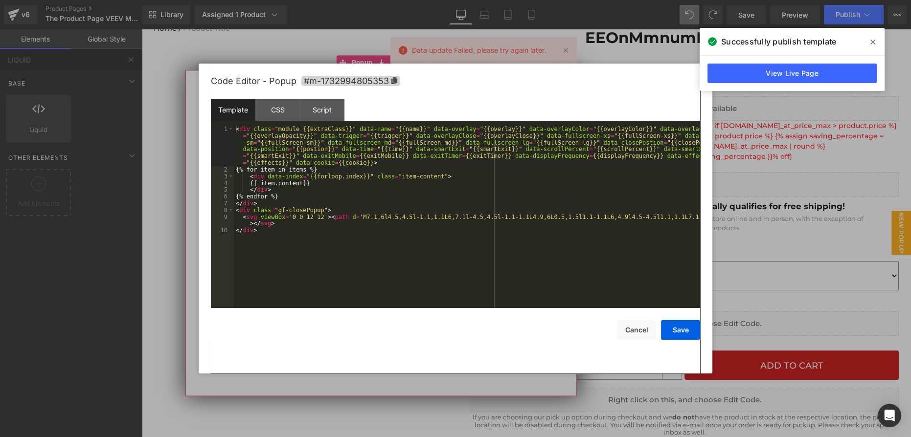
click at [367, 0] on div "Liquid You are previewing how the will restyle your page. You can not edit Elem…" at bounding box center [455, 0] width 911 height 0
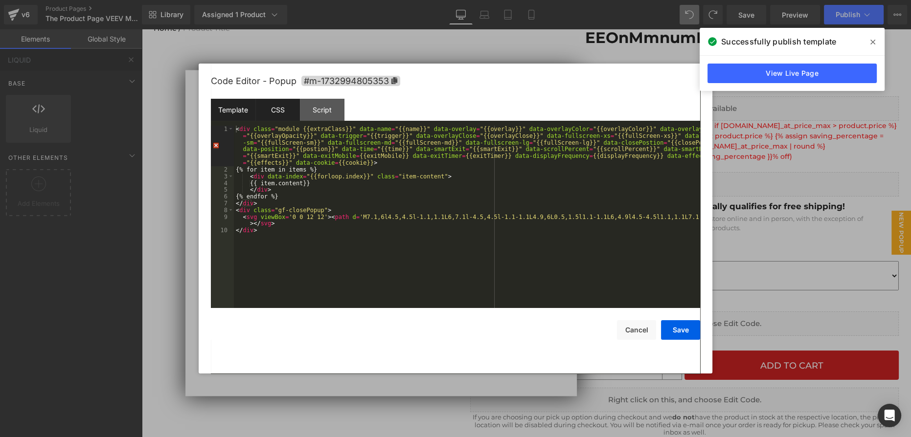
click at [288, 114] on div "CSS" at bounding box center [277, 110] width 45 height 22
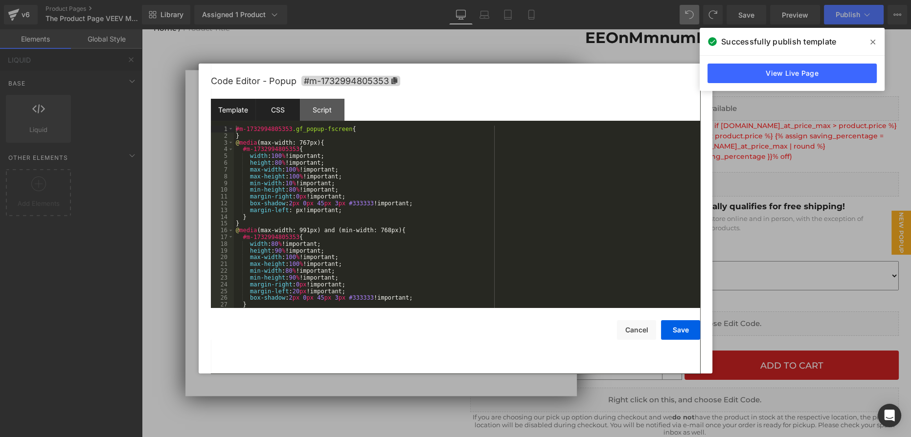
click at [252, 114] on div "Template" at bounding box center [233, 110] width 45 height 22
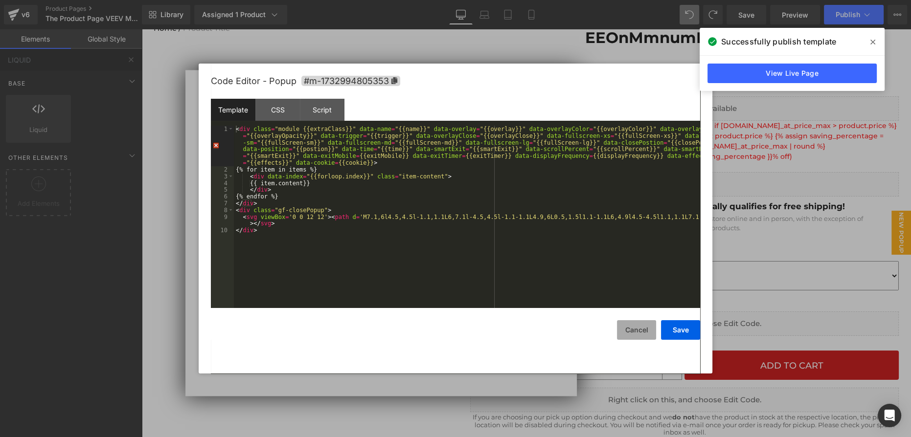
click at [629, 328] on button "Cancel" at bounding box center [636, 330] width 39 height 20
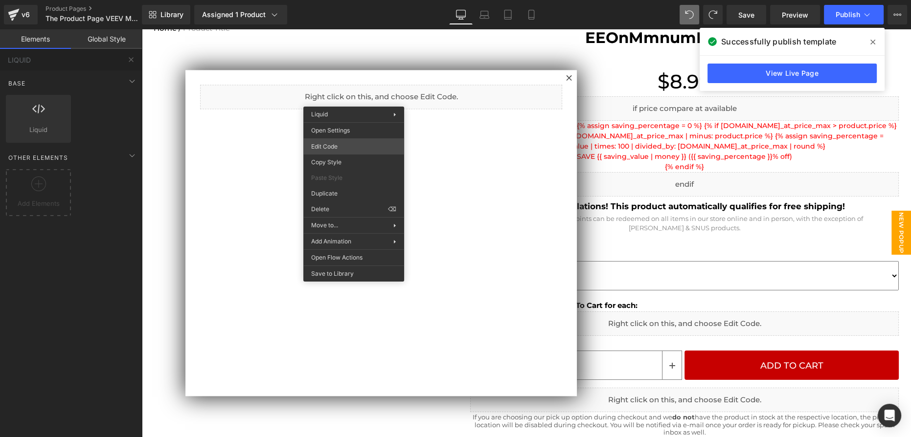
click at [357, 0] on div "Liquid You are previewing how the will restyle your page. You can not edit Elem…" at bounding box center [455, 0] width 911 height 0
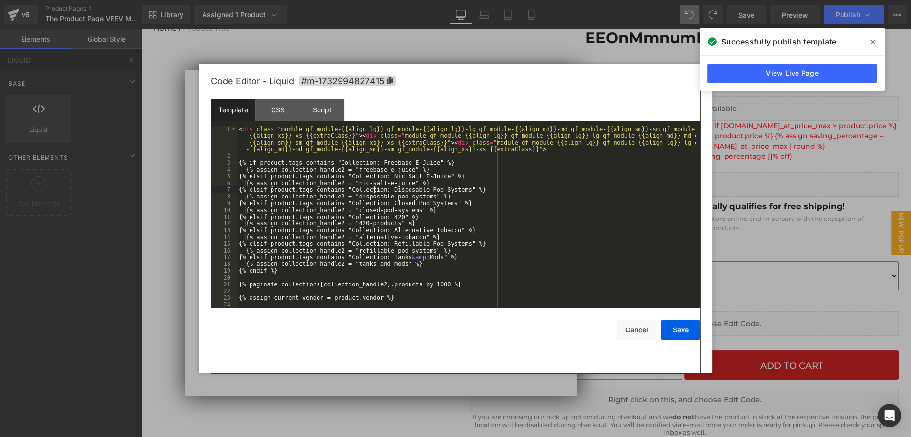
click at [374, 190] on div "< div class = "module gf_module-{{align_lg}} gf_module-{{align_lg}}-lg gf_modul…" at bounding box center [466, 234] width 459 height 216
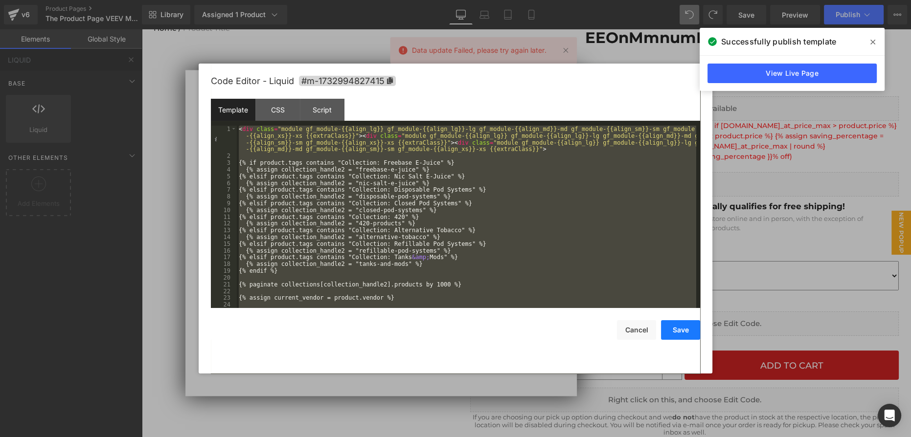
click at [681, 332] on button "Save" at bounding box center [680, 330] width 39 height 20
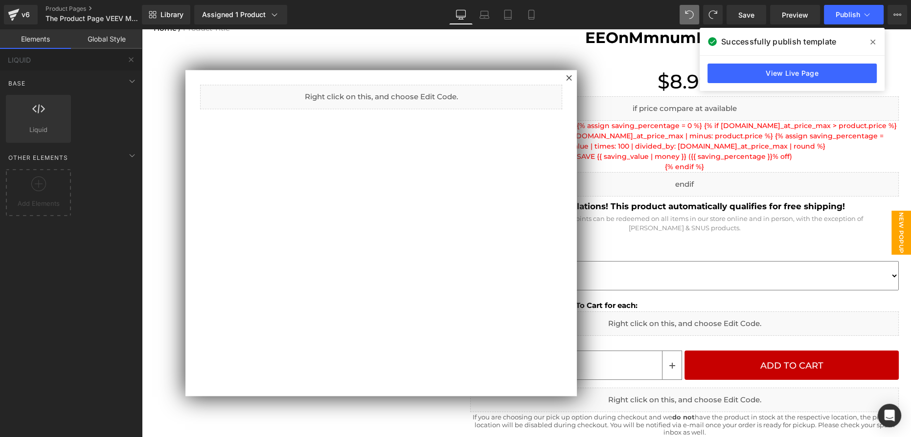
click at [742, 329] on div at bounding box center [526, 233] width 770 height 408
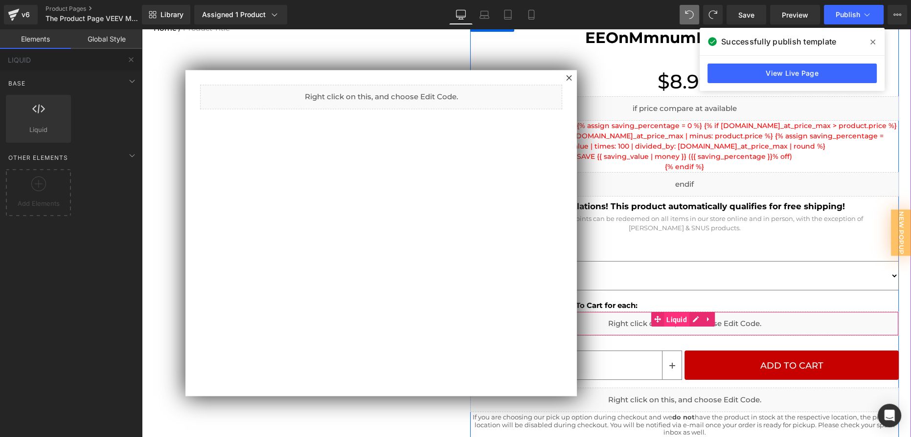
drag, startPoint x: 670, startPoint y: 320, endPoint x: 815, endPoint y: 356, distance: 149.1
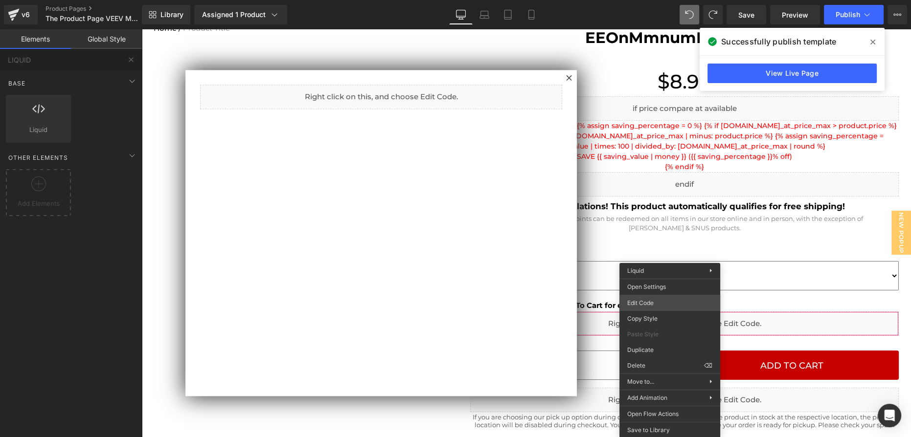
click at [652, 0] on div "Liquid You are previewing how the will restyle your page. You can not edit Elem…" at bounding box center [455, 0] width 911 height 0
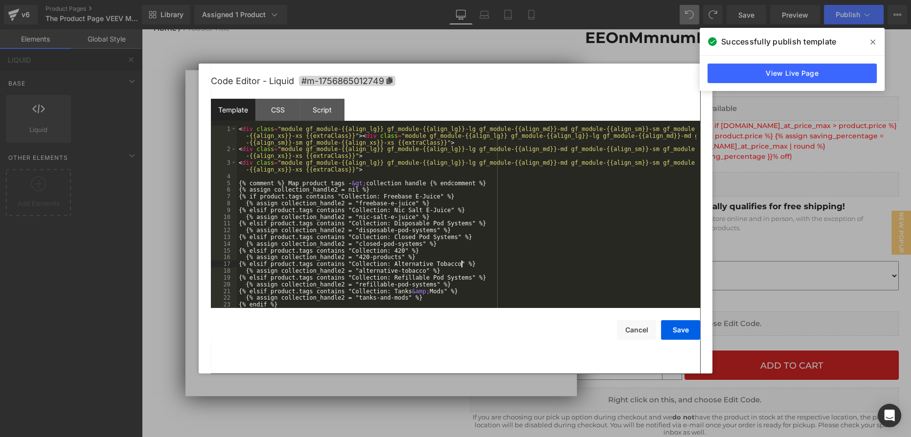
click at [508, 267] on div "< div class = "module gf_module-{{align_lg}} gf_module-{{align_lg}}-lg gf_modul…" at bounding box center [466, 230] width 459 height 209
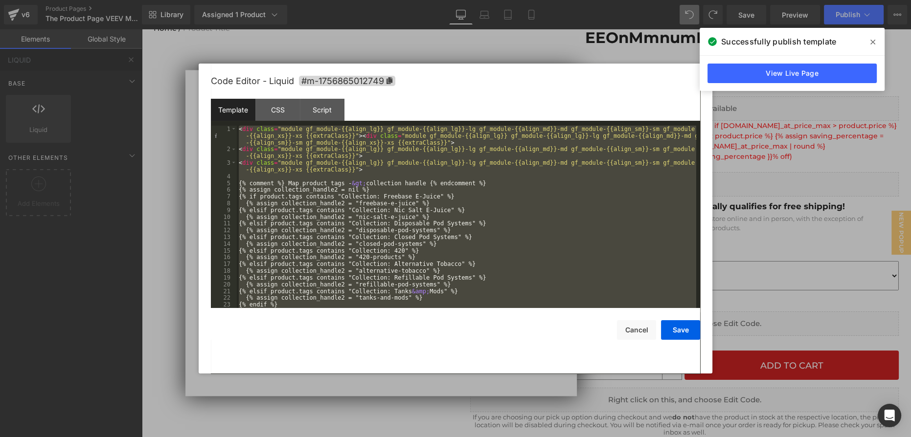
scroll to position [838, 0]
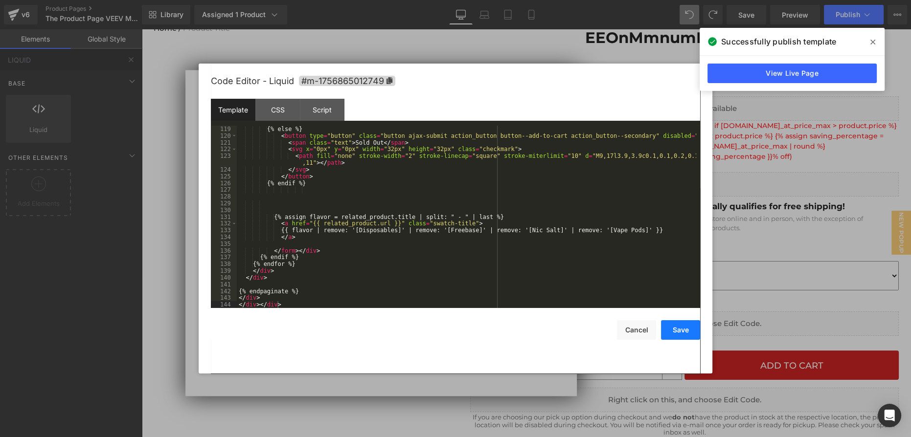
click at [682, 328] on button "Save" at bounding box center [680, 330] width 39 height 20
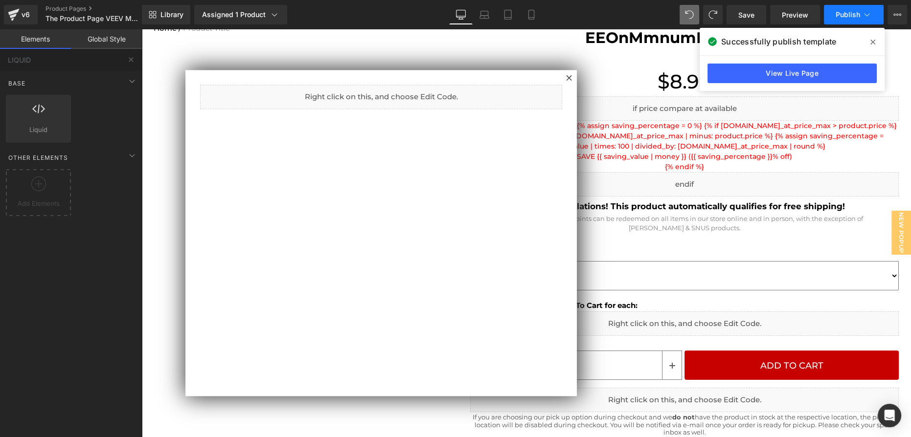
click at [850, 21] on button "Publish" at bounding box center [854, 15] width 60 height 20
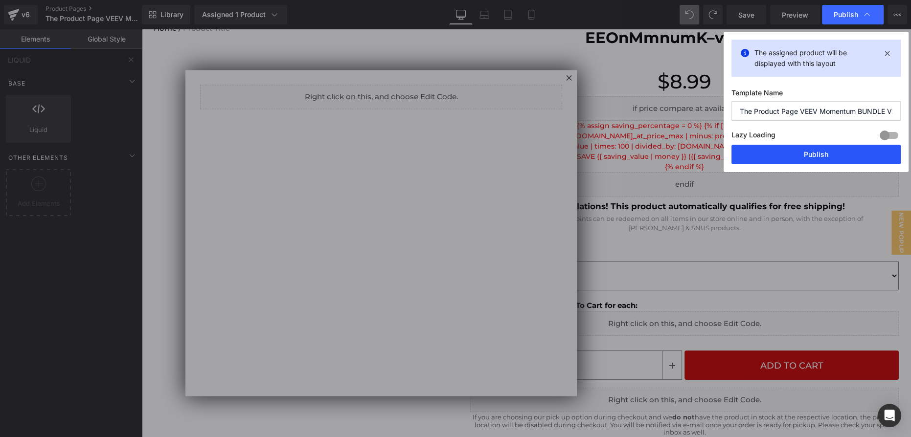
click at [800, 146] on button "Publish" at bounding box center [816, 155] width 169 height 20
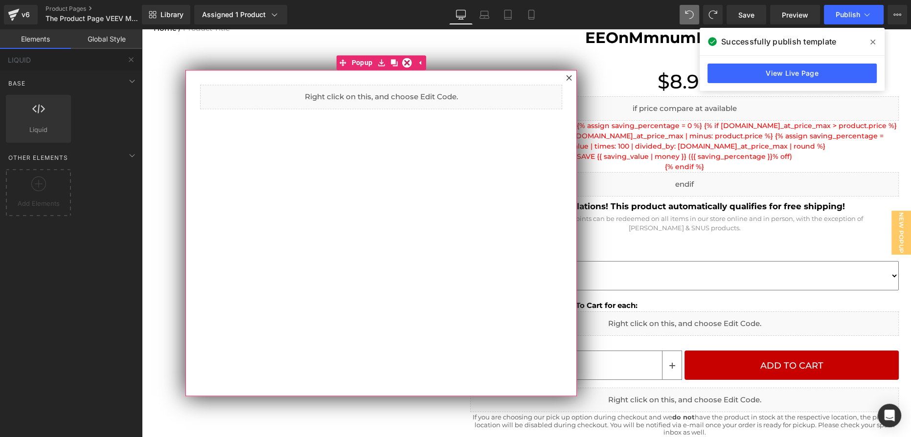
click at [572, 80] on div at bounding box center [569, 78] width 12 height 12
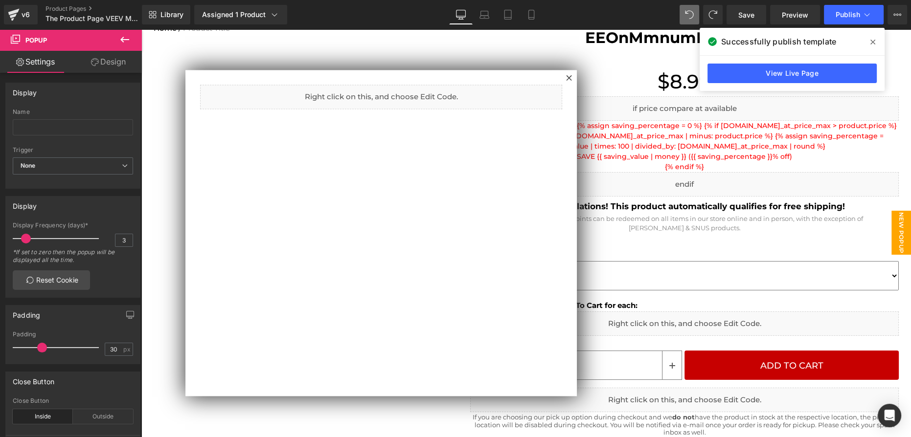
click at [902, 230] on span "New Popup" at bounding box center [902, 233] width 20 height 44
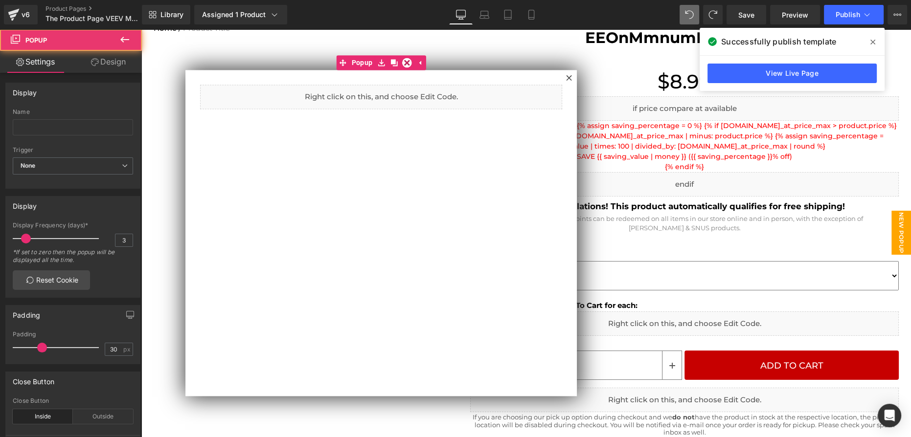
click at [895, 234] on span "New Popup" at bounding box center [902, 233] width 20 height 44
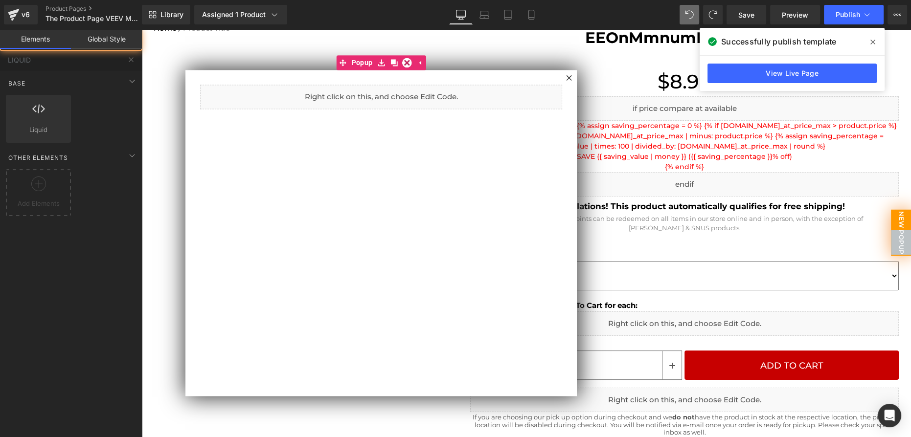
click at [895, 234] on span "New Popup" at bounding box center [901, 233] width 21 height 46
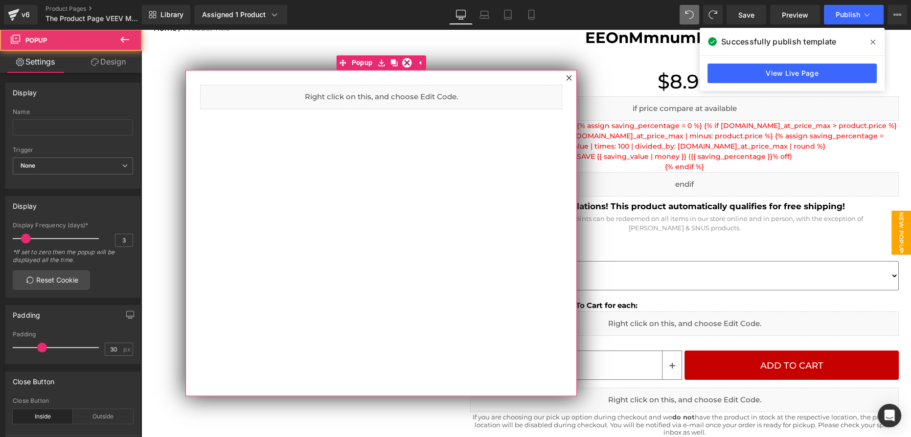
click at [568, 77] on icon at bounding box center [569, 78] width 6 height 6
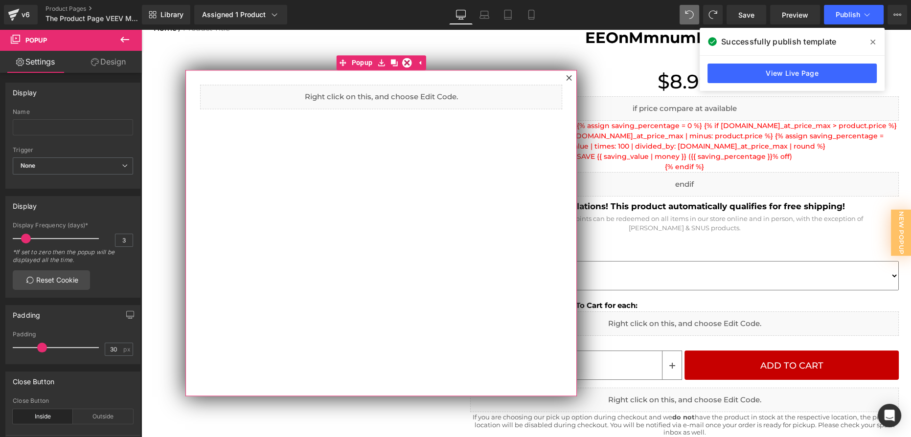
click at [582, 60] on div at bounding box center [684, 56] width 429 height 11
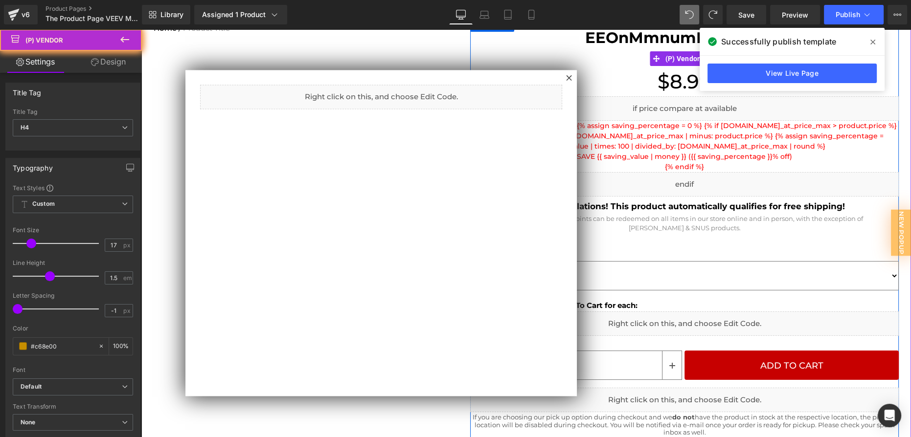
click at [582, 60] on div at bounding box center [684, 56] width 429 height 11
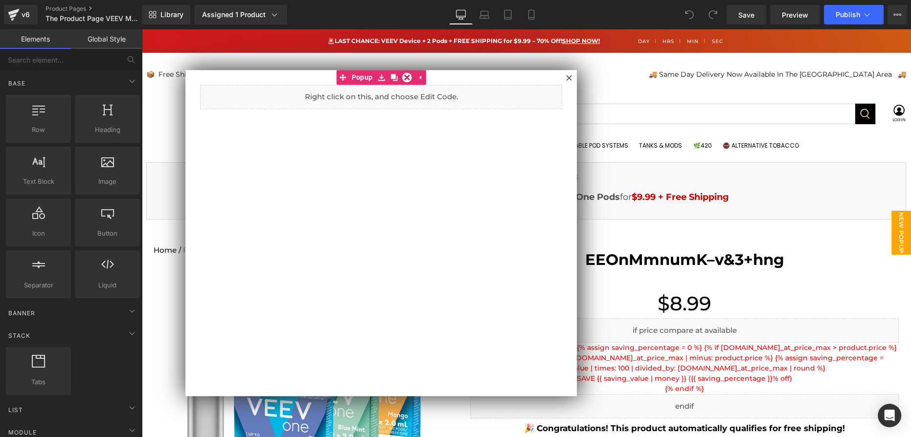
click at [599, 112] on div at bounding box center [526, 233] width 770 height 408
click at [599, 112] on input "text" at bounding box center [567, 114] width 576 height 21
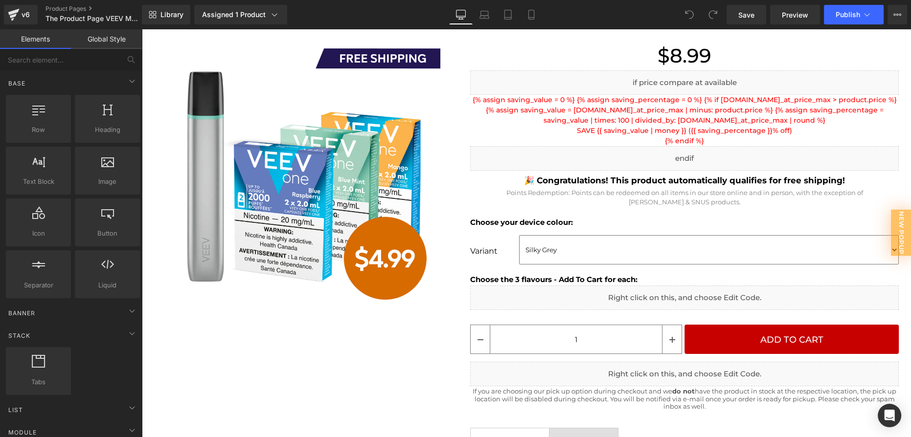
scroll to position [311, 0]
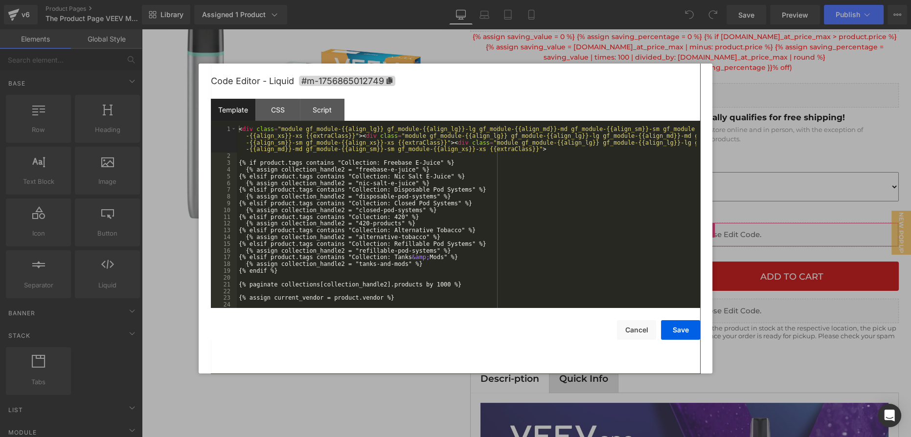
click at [657, 0] on div "You are previewing how the will restyle your page. You can not edit Elements in…" at bounding box center [455, 0] width 911 height 0
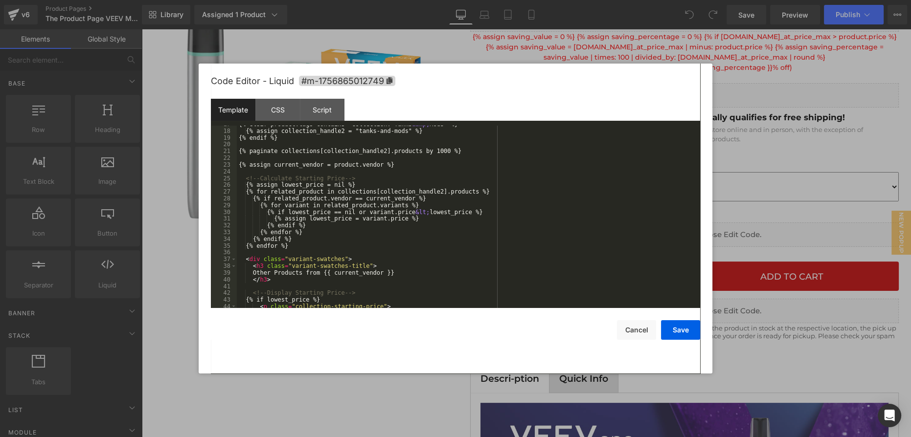
scroll to position [213, 0]
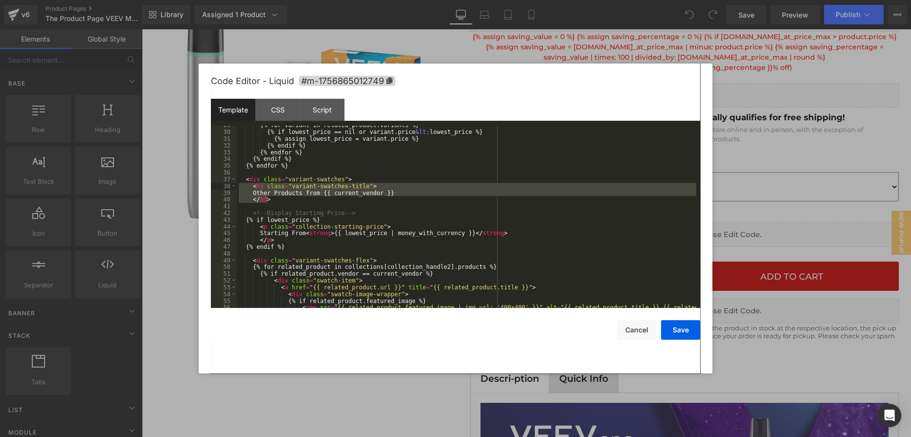
drag, startPoint x: 278, startPoint y: 199, endPoint x: 220, endPoint y: 187, distance: 59.0
click at [220, 187] on pre "29 30 31 32 33 34 35 36 37 38 39 40 41 42 43 44 45 46 47 48 49 50 51 52 53 54 5…" at bounding box center [455, 217] width 489 height 183
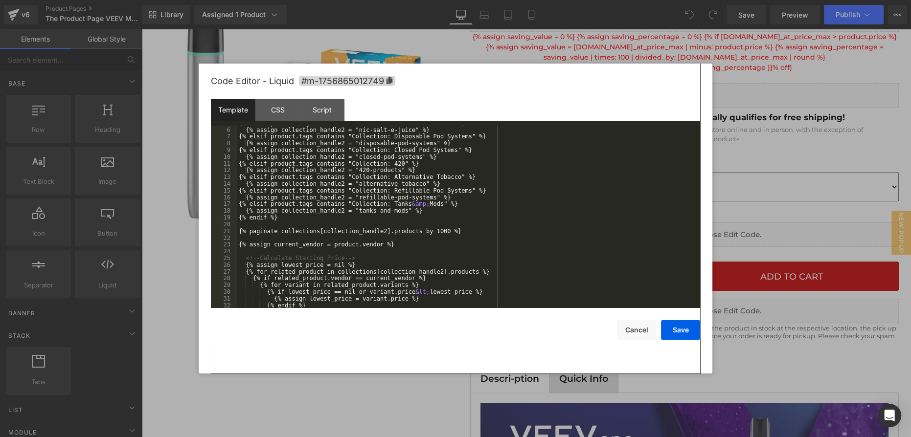
scroll to position [26, 0]
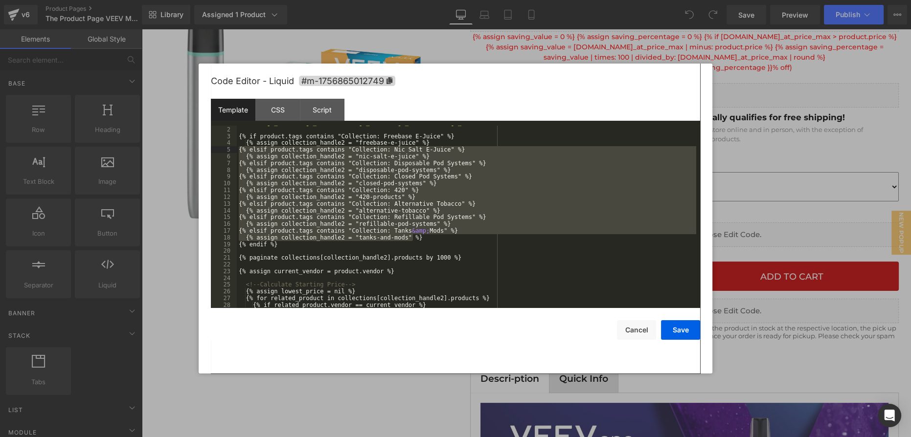
drag, startPoint x: 425, startPoint y: 232, endPoint x: 230, endPoint y: 148, distance: 212.6
click at [230, 148] on pre "1 2 3 4 5 6 7 8 9 10 11 12 13 14 15 16 17 18 19 20 21 22 23 24 25 26 27 28 29 3…" at bounding box center [455, 217] width 489 height 183
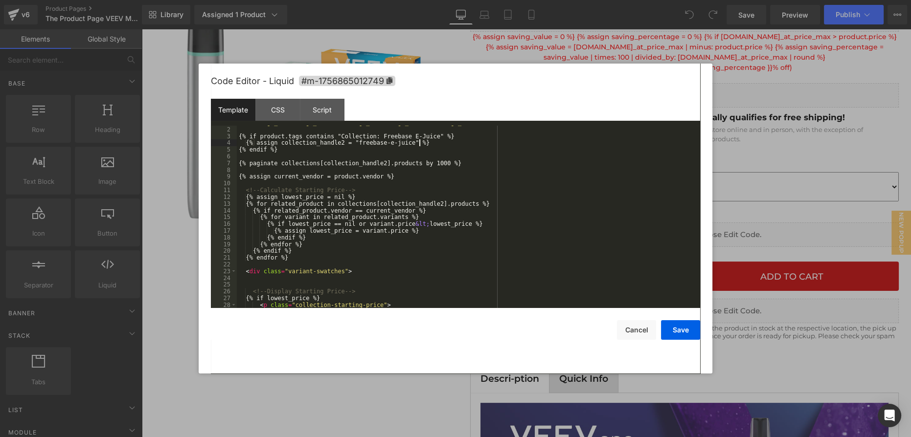
click at [488, 167] on div "< div class = "module gf_module-{{align_lg}} gf_module-{{align_lg}}-lg gf_modul…" at bounding box center [466, 207] width 459 height 216
click at [371, 165] on div "< div class = "module gf_module-{{align_lg}} gf_module-{{align_lg}}-lg gf_modul…" at bounding box center [466, 207] width 459 height 216
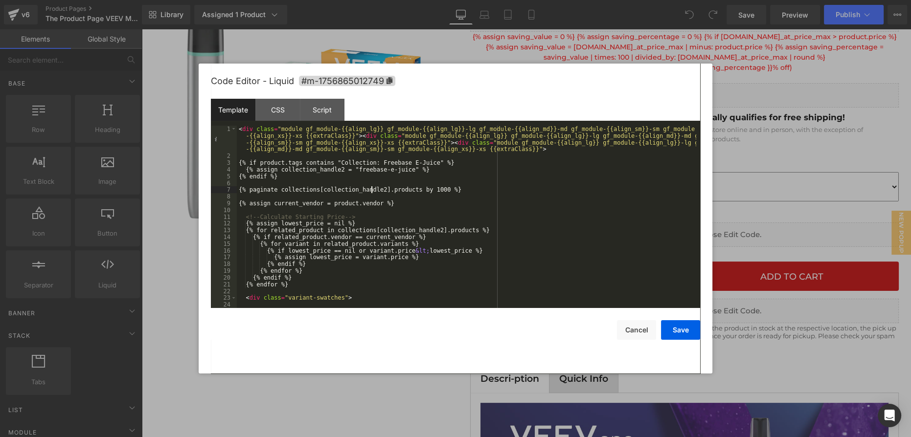
scroll to position [0, 0]
drag, startPoint x: 338, startPoint y: 163, endPoint x: 430, endPoint y: 161, distance: 92.0
click at [430, 161] on div "< div class = "module gf_module-{{align_lg}} gf_module-{{align_lg}}-lg gf_modul…" at bounding box center [466, 234] width 459 height 216
drag, startPoint x: 356, startPoint y: 169, endPoint x: 408, endPoint y: 169, distance: 52.4
click at [408, 169] on div "< div class = "module gf_module-{{align_lg}} gf_module-{{align_lg}}-lg gf_modul…" at bounding box center [466, 234] width 459 height 216
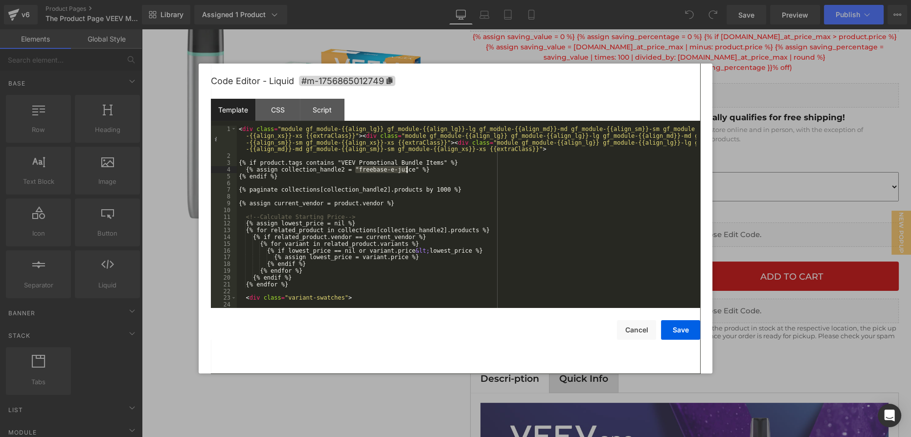
paste textarea
click at [368, 169] on div "< div class = "module gf_module-{{align_lg}} gf_module-{{align_lg}}-lg gf_modul…" at bounding box center [466, 234] width 459 height 216
drag, startPoint x: 355, startPoint y: 170, endPoint x: 368, endPoint y: 170, distance: 13.7
click at [368, 170] on div "< div class = "module gf_module-{{align_lg}} gf_module-{{align_lg}}-lg gf_modul…" at bounding box center [466, 234] width 459 height 216
click at [371, 170] on div "< div class = "module gf_module-{{align_lg}} gf_module-{{align_lg}}-lg gf_modul…" at bounding box center [466, 234] width 459 height 216
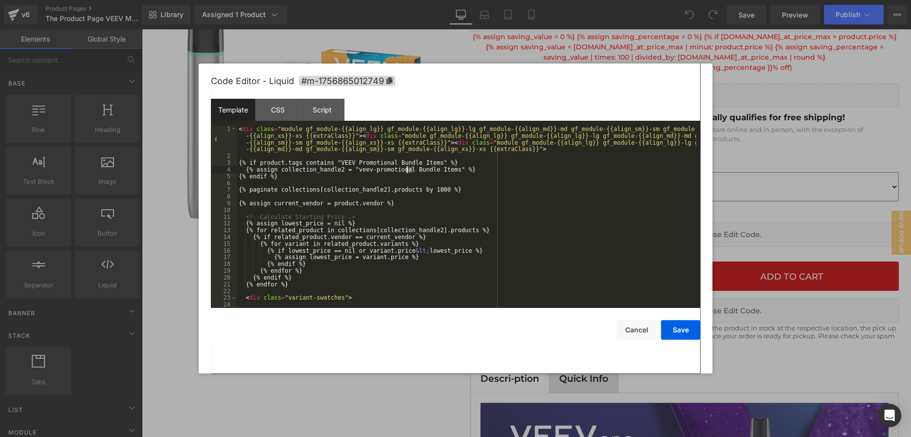
drag, startPoint x: 412, startPoint y: 169, endPoint x: 407, endPoint y: 168, distance: 5.9
click at [407, 168] on div "< div class = "module gf_module-{{align_lg}} gf_module-{{align_lg}}-lg gf_modul…" at bounding box center [466, 234] width 459 height 216
drag, startPoint x: 435, startPoint y: 169, endPoint x: 429, endPoint y: 170, distance: 5.9
click at [429, 170] on div "< div class = "module gf_module-{{align_lg}} gf_module-{{align_lg}}-lg gf_modul…" at bounding box center [466, 234] width 459 height 216
click at [678, 334] on button "Save" at bounding box center [680, 330] width 39 height 20
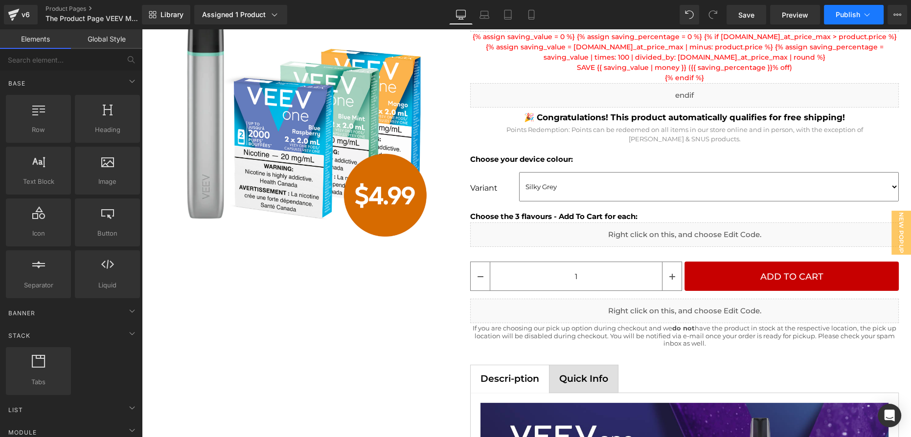
click at [871, 13] on icon at bounding box center [867, 15] width 10 height 10
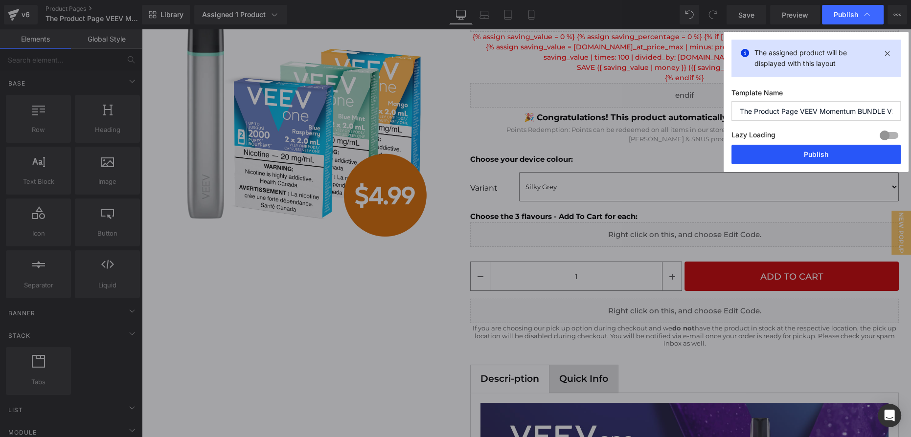
click at [841, 147] on button "Publish" at bounding box center [816, 155] width 169 height 20
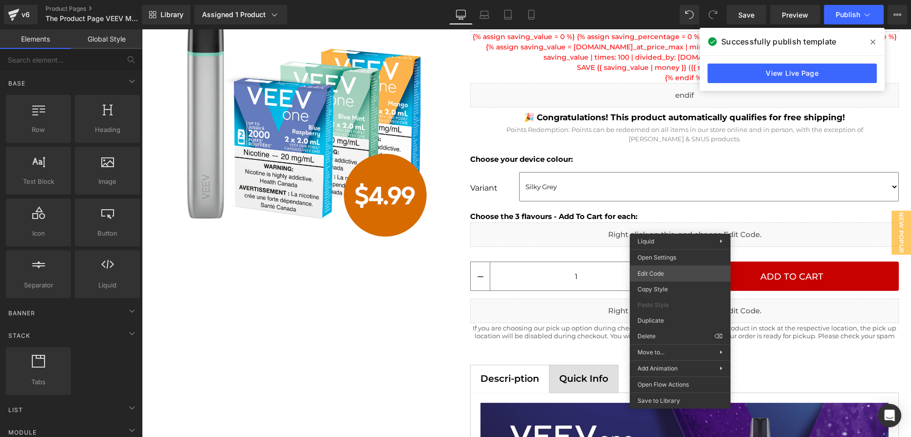
click at [672, 0] on div "You are previewing how the will restyle your page. You can not edit Elements in…" at bounding box center [455, 0] width 911 height 0
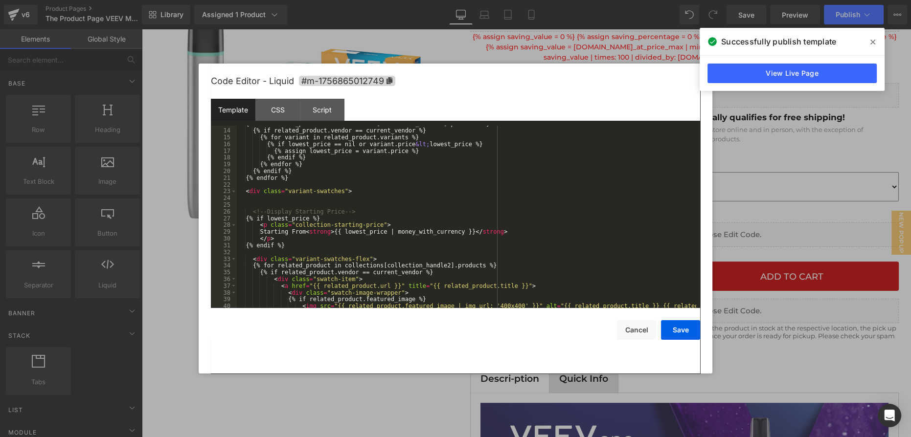
scroll to position [26, 0]
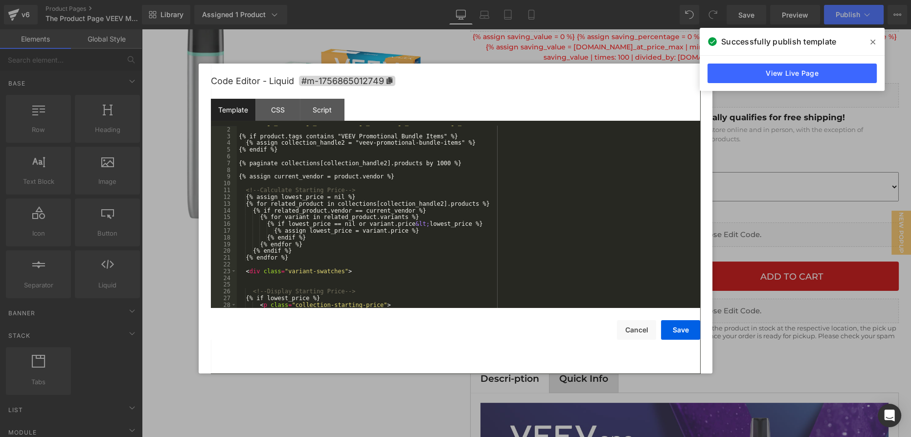
click at [432, 180] on div "< div class = "module gf_module-{{align_lg}} gf_module-{{align_lg}}-lg gf_modul…" at bounding box center [466, 207] width 459 height 216
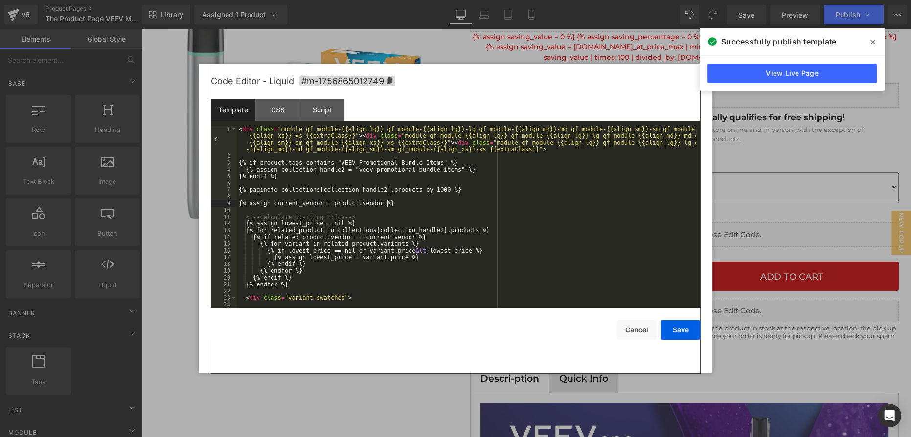
click at [305, 176] on div "< div class = "module gf_module-{{align_lg}} gf_module-{{align_lg}}-lg gf_modul…" at bounding box center [466, 234] width 459 height 216
drag, startPoint x: 338, startPoint y: 161, endPoint x: 432, endPoint y: 163, distance: 93.5
click at [432, 163] on div "< div class = "module gf_module-{{align_lg}} gf_module-{{align_lg}}-lg gf_modul…" at bounding box center [466, 234] width 459 height 216
click at [349, 156] on div "< div class = "module gf_module-{{align_lg}} gf_module-{{align_lg}}-lg gf_modul…" at bounding box center [466, 234] width 459 height 216
drag, startPoint x: 290, startPoint y: 162, endPoint x: 301, endPoint y: 159, distance: 11.8
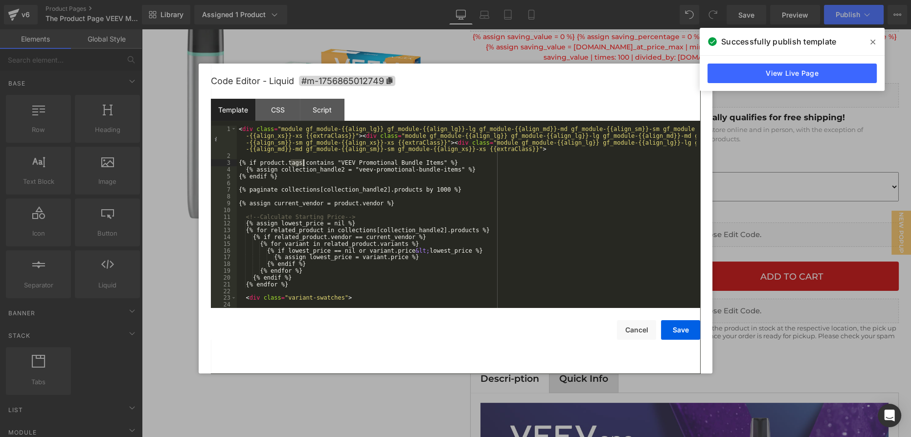
click at [303, 162] on div "< div class = "module gf_module-{{align_lg}} gf_module-{{align_lg}}-lg gf_modul…" at bounding box center [466, 234] width 459 height 216
drag, startPoint x: 342, startPoint y: 161, endPoint x: 435, endPoint y: 161, distance: 93.9
click at [435, 161] on div "< div class = "module gf_module-{{align_lg}} gf_module-{{align_lg}}-lg gf_modul…" at bounding box center [466, 234] width 459 height 216
click at [672, 332] on button "Save" at bounding box center [680, 330] width 39 height 20
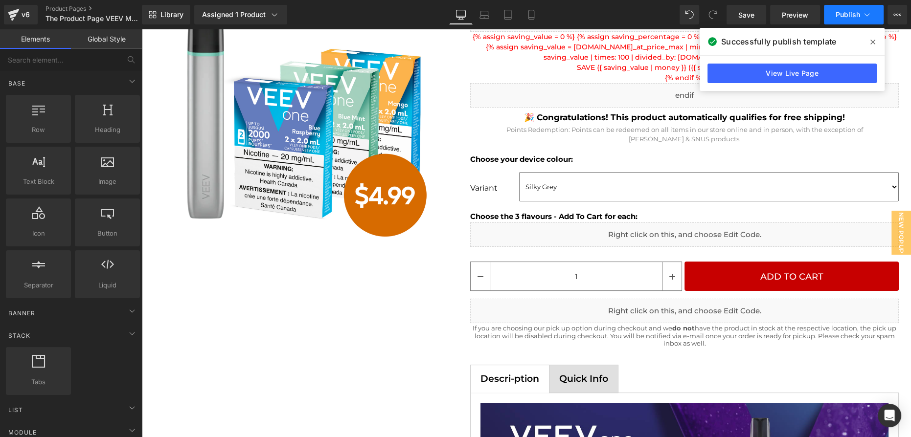
click at [836, 17] on span "Publish" at bounding box center [848, 15] width 24 height 8
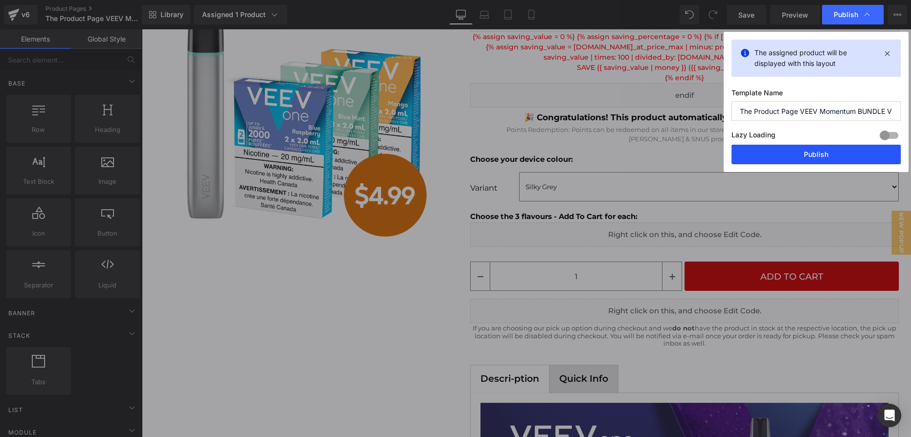
click at [817, 152] on button "Publish" at bounding box center [816, 155] width 169 height 20
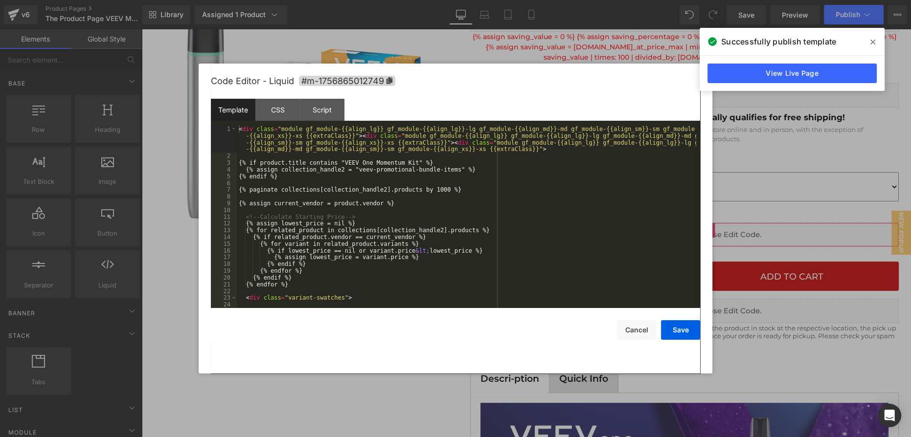
click at [663, 0] on div "You are previewing how the will restyle your page. You can not edit Elements in…" at bounding box center [455, 0] width 911 height 0
click at [515, 228] on div "< div class = "module gf_module-{{align_lg}} gf_module-{{align_lg}}-lg gf_modul…" at bounding box center [466, 234] width 459 height 216
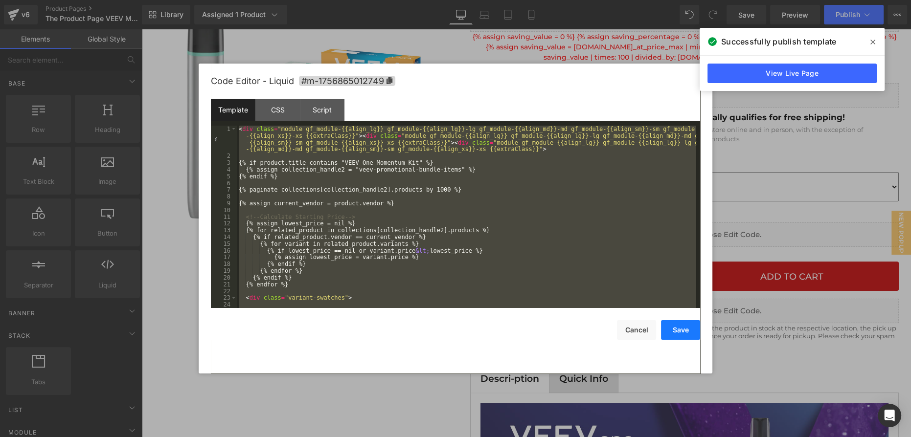
click at [686, 329] on button "Save" at bounding box center [680, 330] width 39 height 20
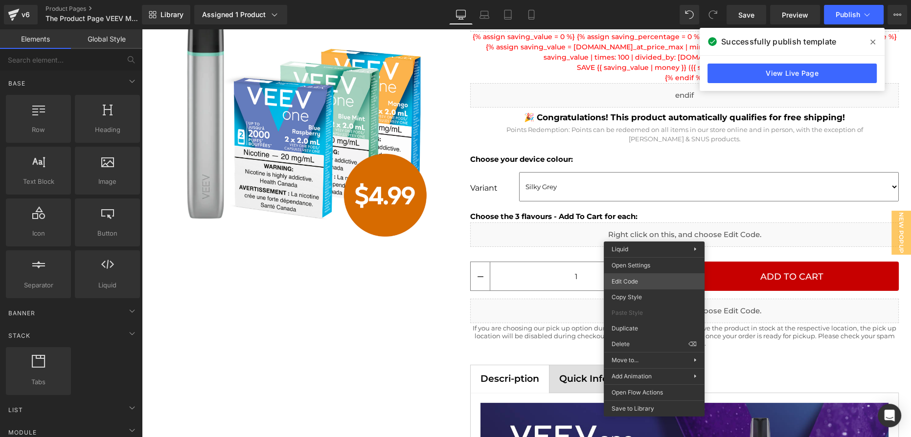
click at [643, 0] on div "You are previewing how the will restyle your page. You can not edit Elements in…" at bounding box center [455, 0] width 911 height 0
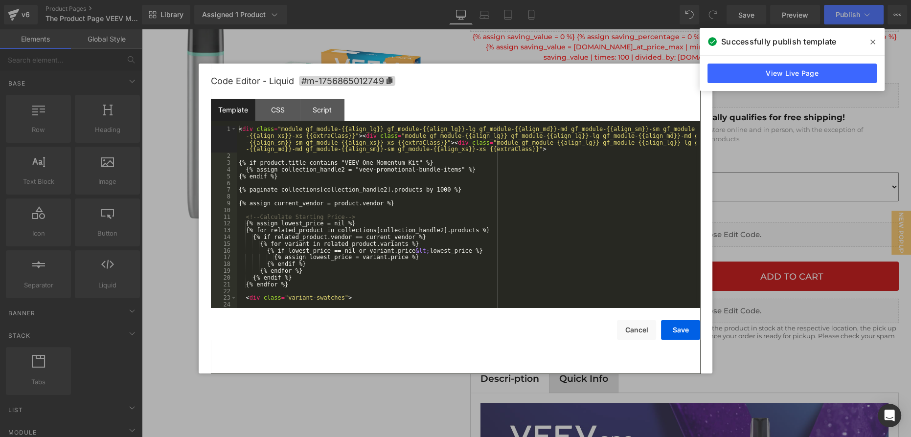
click at [526, 228] on div "< div class = "module gf_module-{{align_lg}} gf_module-{{align_lg}}-lg gf_modul…" at bounding box center [466, 234] width 459 height 216
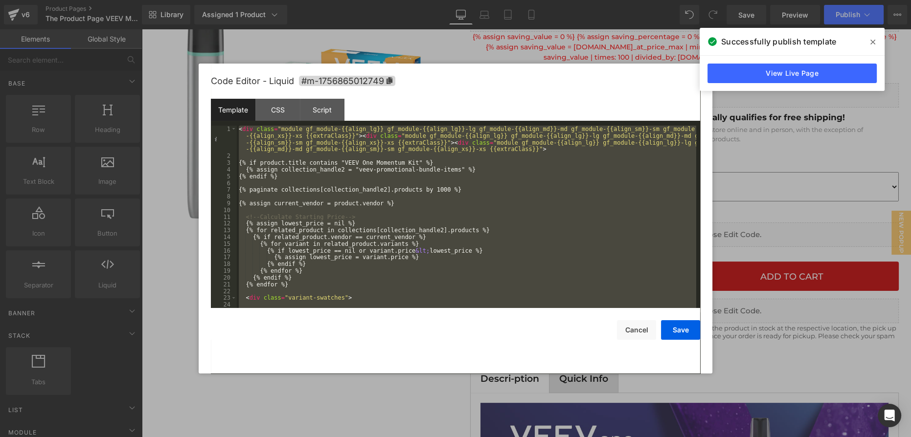
scroll to position [588, 0]
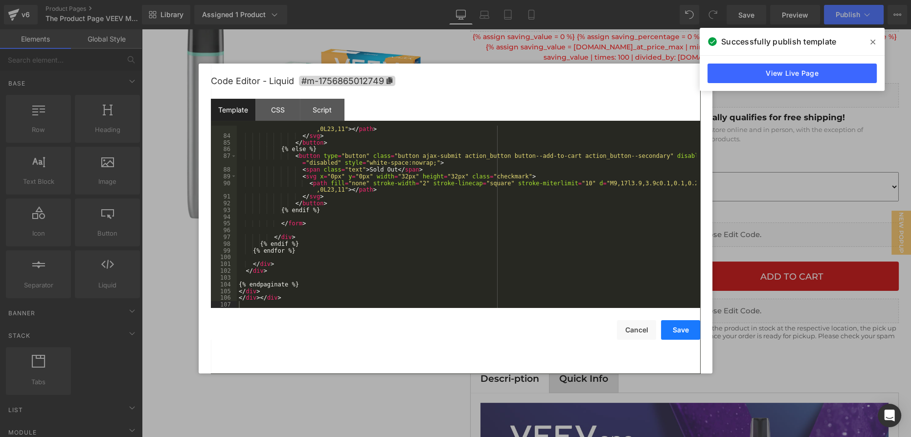
click at [681, 326] on button "Save" at bounding box center [680, 330] width 39 height 20
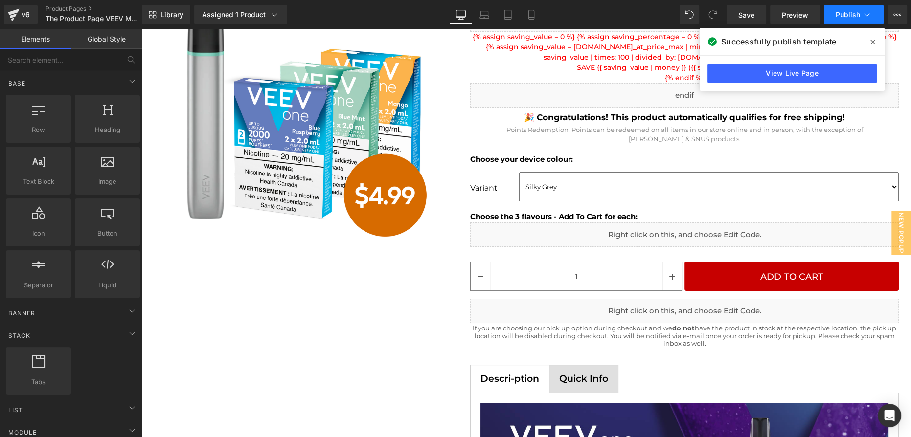
click at [858, 14] on span "Publish" at bounding box center [848, 15] width 24 height 8
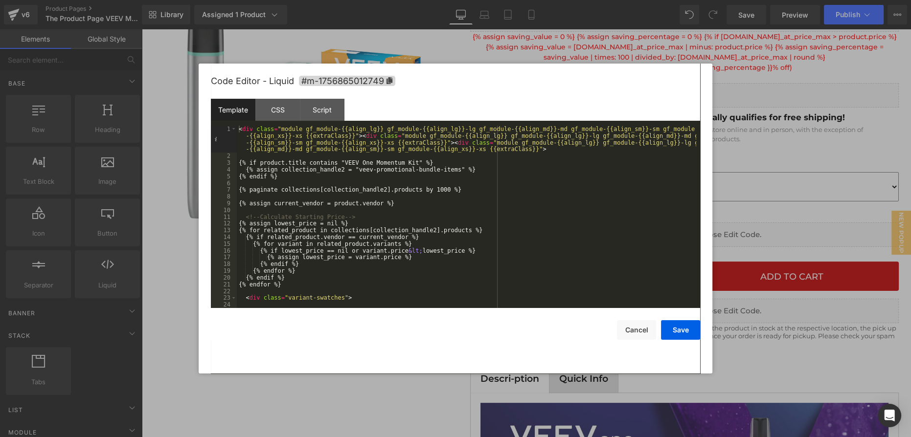
drag, startPoint x: 549, startPoint y: 205, endPoint x: 756, endPoint y: 238, distance: 209.6
click at [756, 238] on div at bounding box center [455, 218] width 911 height 437
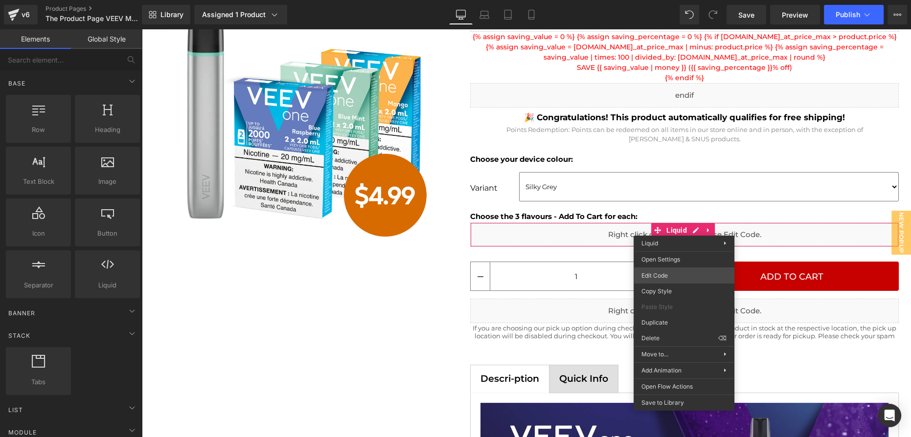
click at [675, 0] on div "You are previewing how the will restyle your page. You can not edit Elements in…" at bounding box center [455, 0] width 911 height 0
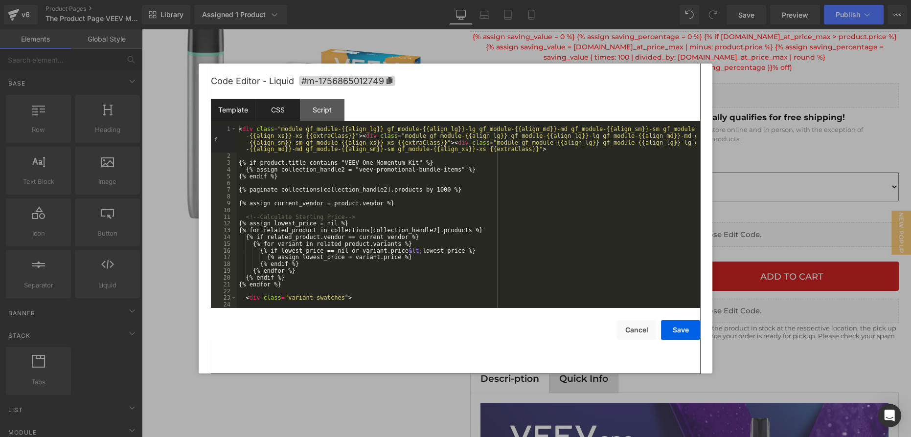
click at [295, 120] on div "CSS" at bounding box center [277, 110] width 45 height 22
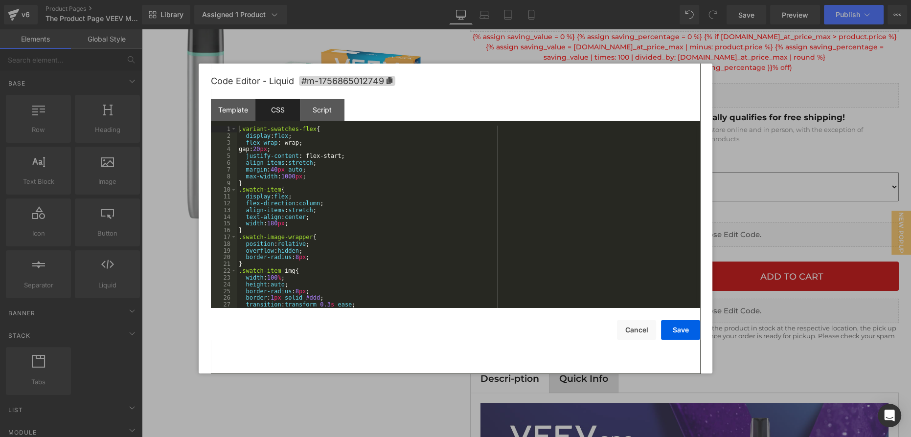
click at [392, 206] on div ".variant-swatches-flex { display : flex ; flex-wrap : wrap; gap: 20 px ; justif…" at bounding box center [466, 224] width 459 height 196
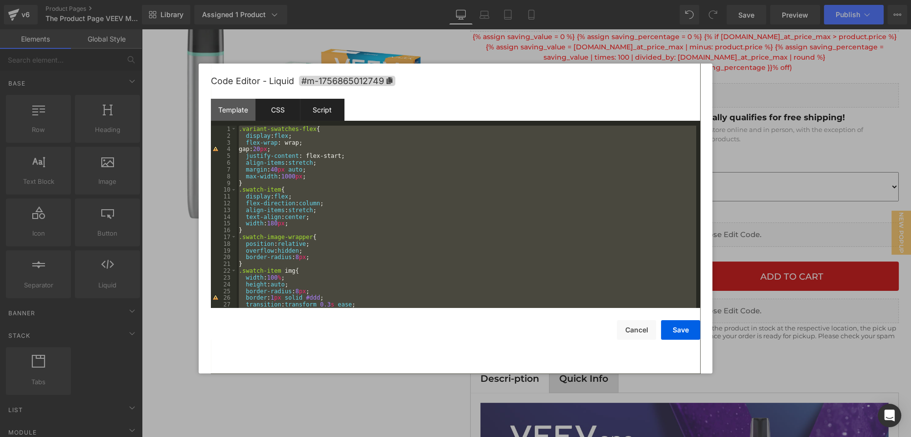
click at [326, 113] on div "Script" at bounding box center [322, 110] width 45 height 22
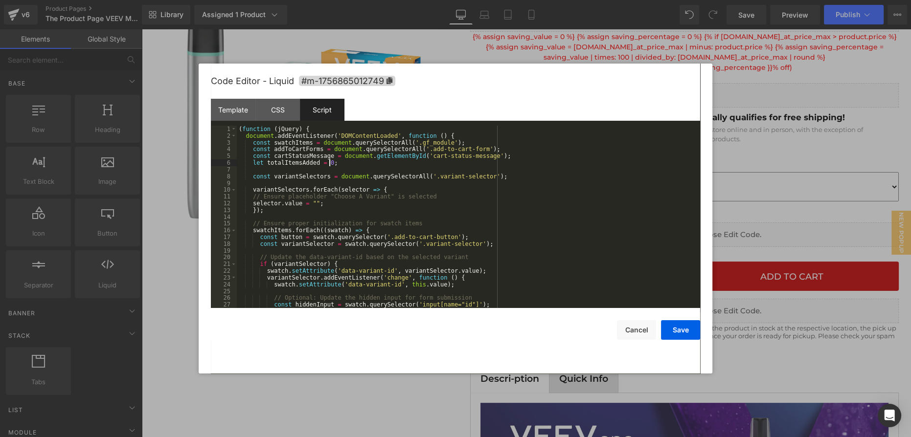
click at [364, 165] on div "( function ( jQuery ) { document . addEventListener ( 'DOMContentLoaded' , func…" at bounding box center [466, 224] width 459 height 196
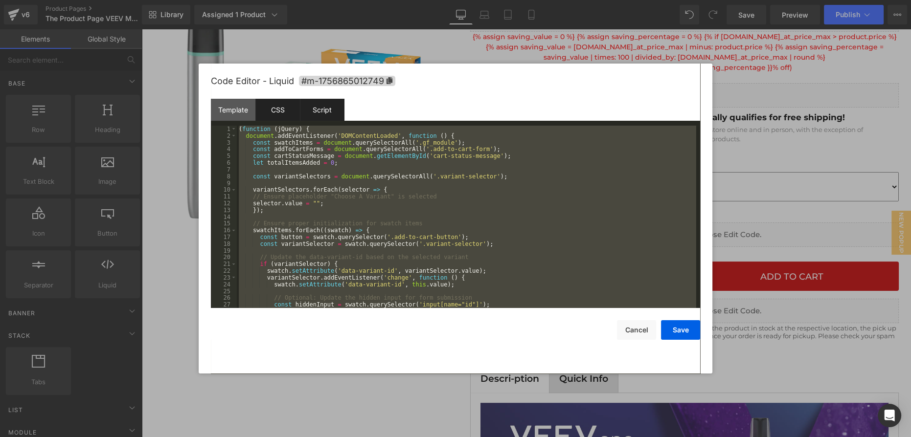
click at [284, 113] on div "CSS" at bounding box center [277, 110] width 45 height 22
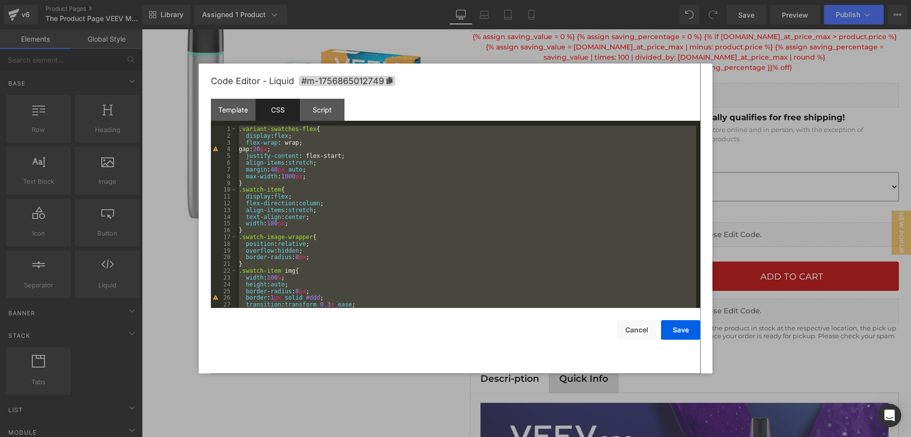
click at [349, 166] on div ".variant-swatches-flex { display : flex ; flex-wrap : wrap; gap: 20 px ; justif…" at bounding box center [466, 217] width 459 height 183
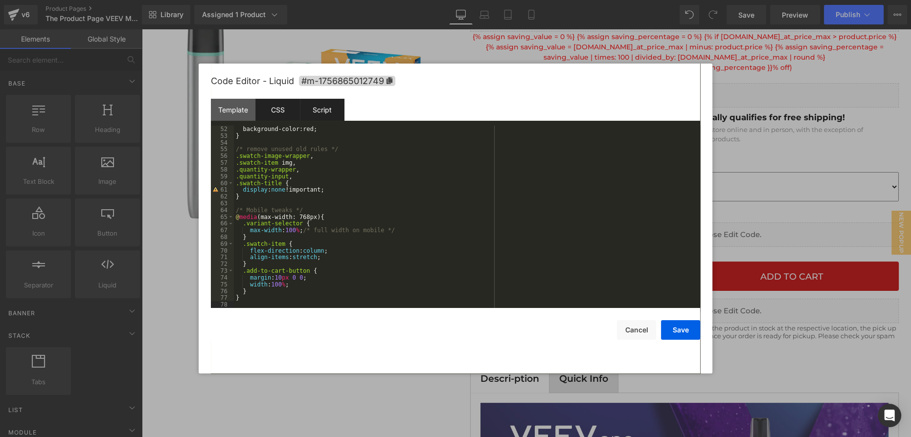
click at [334, 114] on div "Script" at bounding box center [322, 110] width 45 height 22
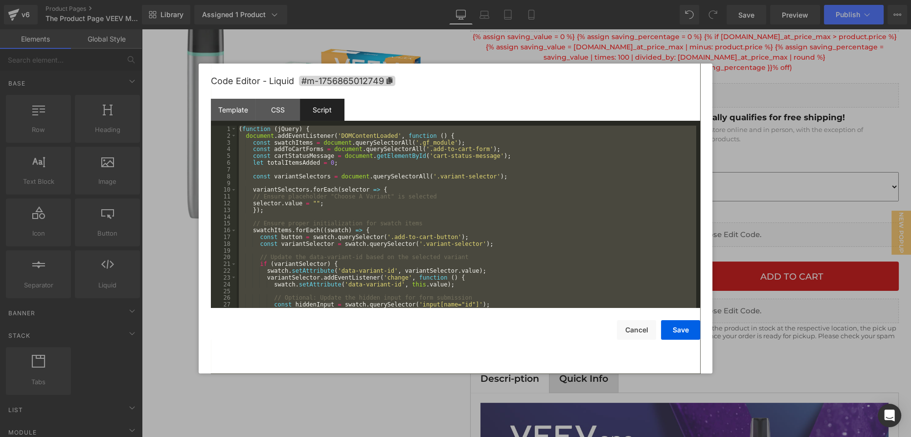
click at [374, 170] on div "( function ( jQuery ) { document . addEventListener ( 'DOMContentLoaded' , func…" at bounding box center [466, 217] width 459 height 183
click at [681, 332] on button "Save" at bounding box center [680, 330] width 39 height 20
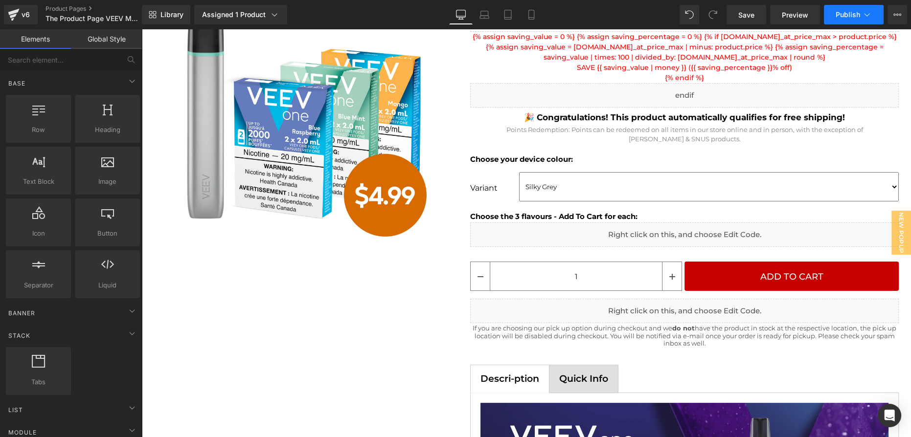
click at [847, 18] on span "Publish" at bounding box center [848, 15] width 24 height 8
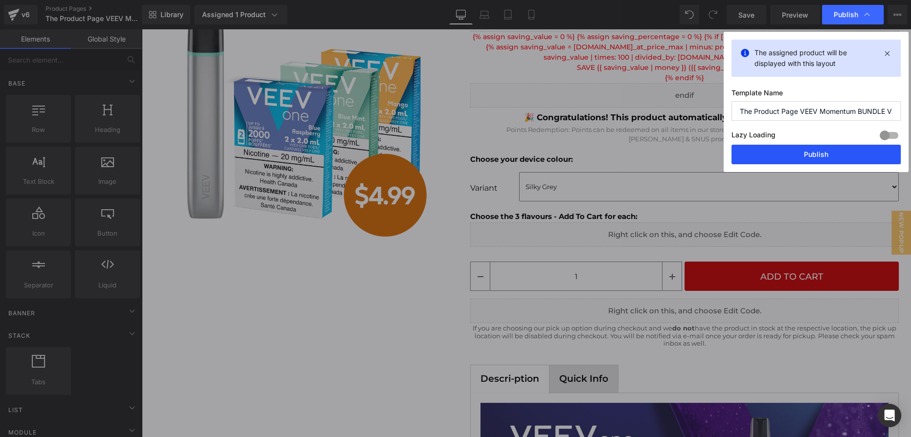
click at [829, 150] on button "Publish" at bounding box center [816, 155] width 169 height 20
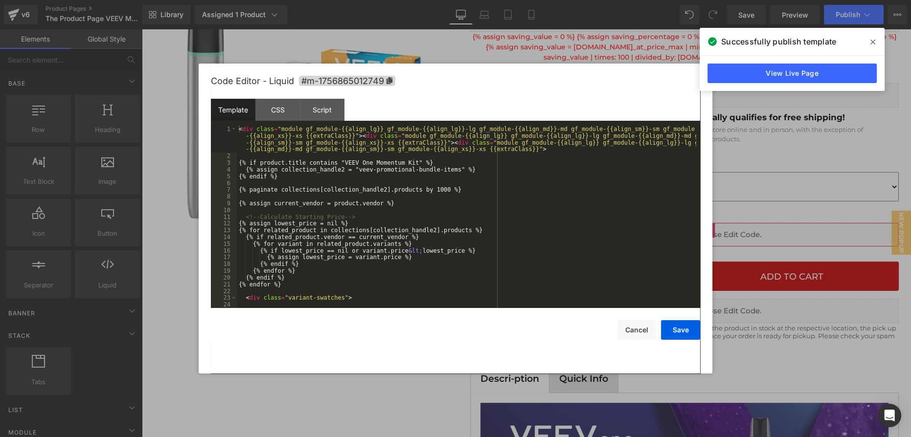
click at [652, 0] on div "You are previewing how the will restyle your page. You can not edit Elements in…" at bounding box center [455, 0] width 911 height 0
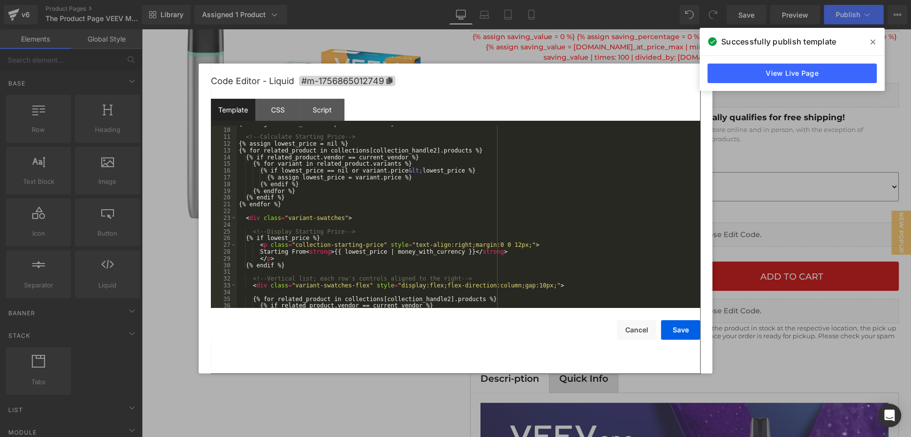
scroll to position [107, 0]
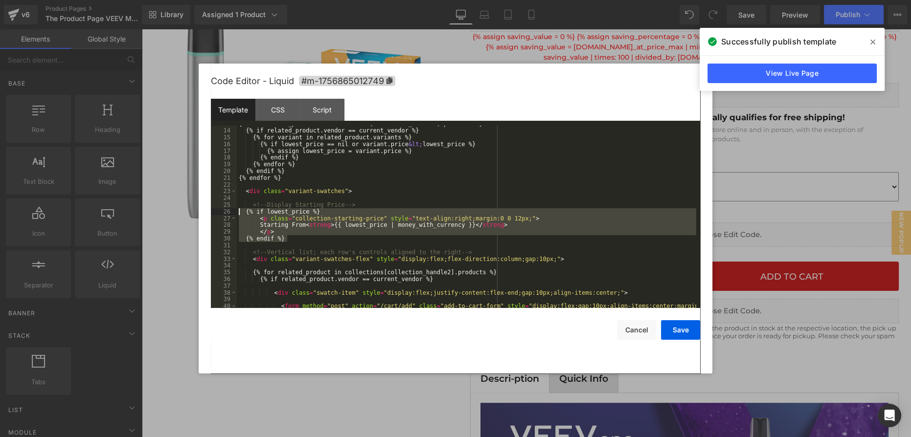
drag, startPoint x: 307, startPoint y: 238, endPoint x: 233, endPoint y: 211, distance: 78.2
click at [233, 211] on pre "13 14 15 16 17 18 19 20 21 22 23 24 25 26 27 28 29 30 31 32 33 34 35 36 37 38 3…" at bounding box center [455, 217] width 489 height 183
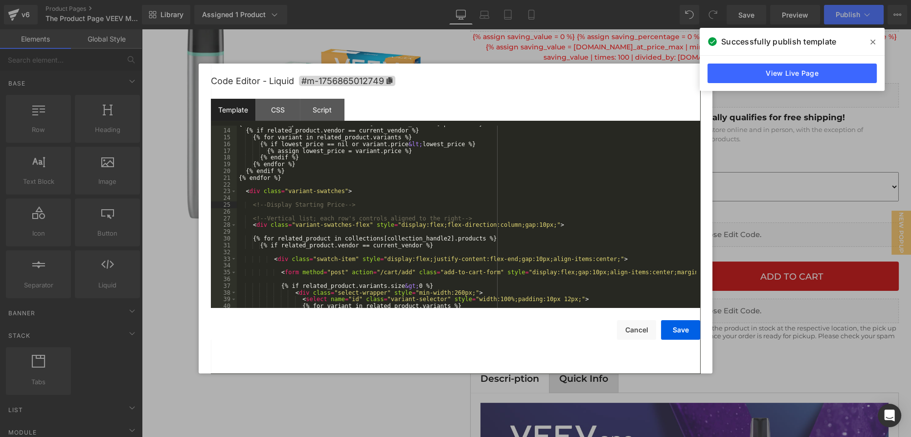
click at [296, 207] on div "{% for related_product in collections[collection_handle2].products %} {% if rel…" at bounding box center [466, 218] width 459 height 196
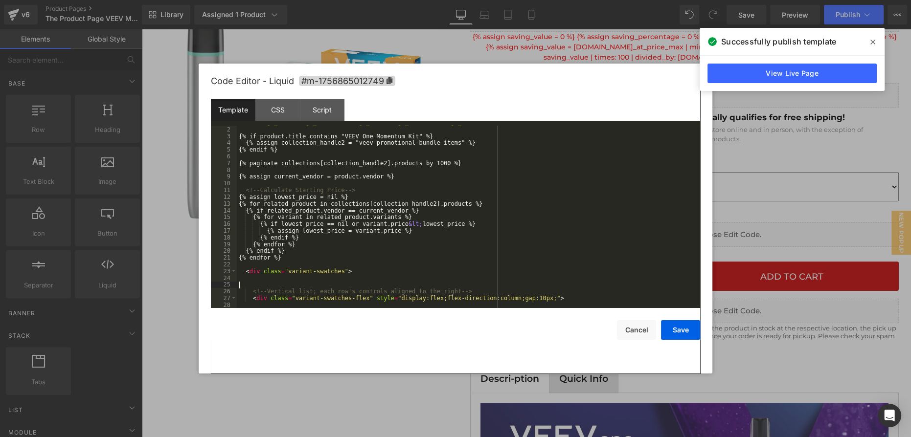
scroll to position [26, 0]
click at [669, 338] on button "Save" at bounding box center [680, 330] width 39 height 20
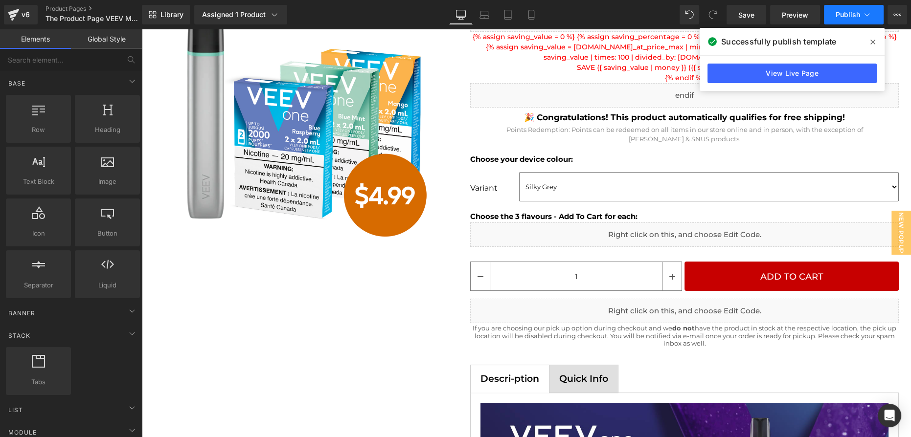
click at [843, 14] on span "Publish" at bounding box center [848, 15] width 24 height 8
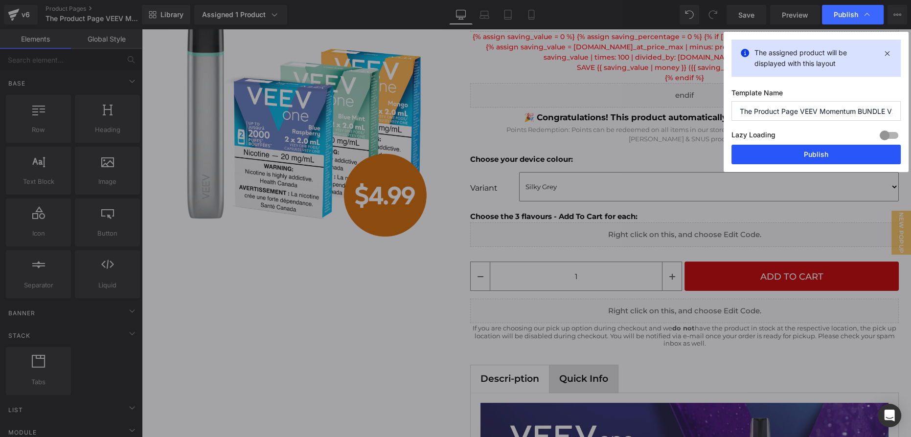
click at [831, 152] on button "Publish" at bounding box center [816, 155] width 169 height 20
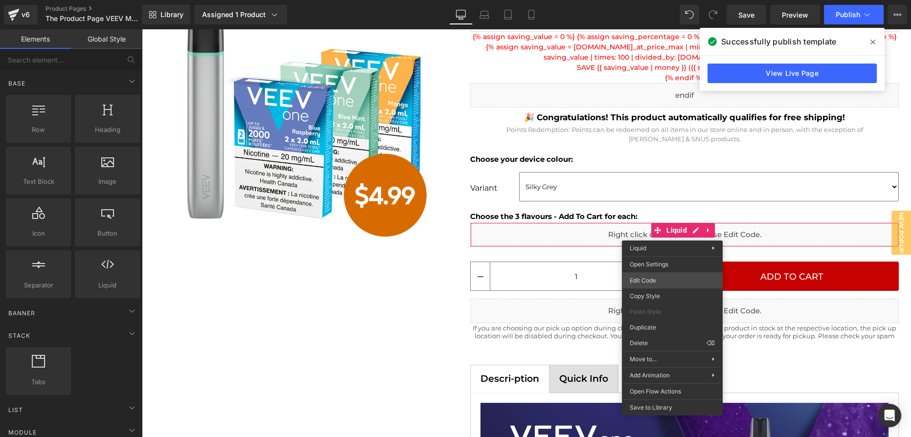
click at [663, 0] on div "You are previewing how the will restyle your page. You can not edit Elements in…" at bounding box center [455, 0] width 911 height 0
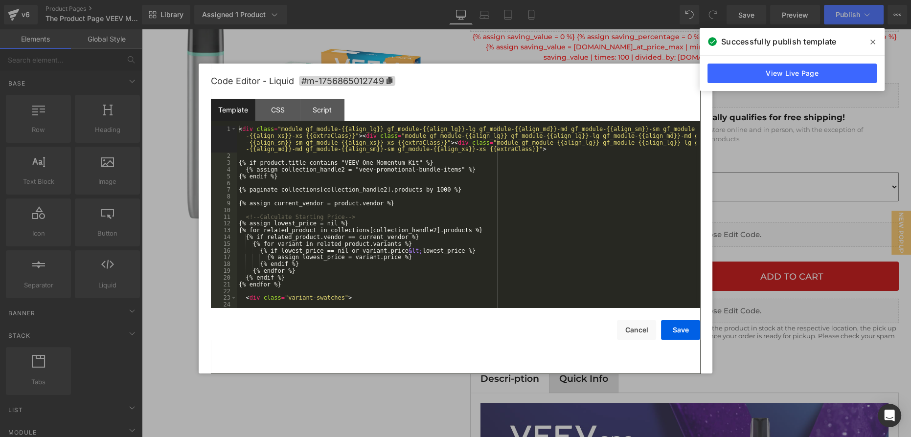
click at [363, 206] on div "< div class = "module gf_module-{{align_lg}} gf_module-{{align_lg}}-lg gf_modul…" at bounding box center [466, 234] width 459 height 216
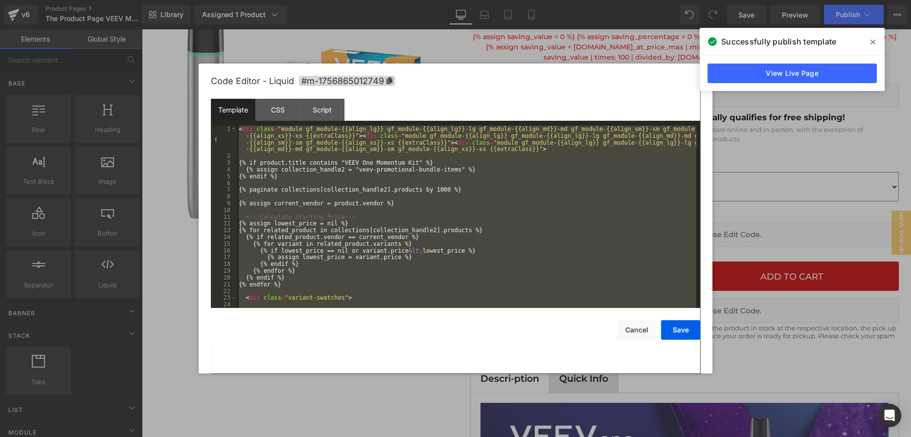
scroll to position [716, 0]
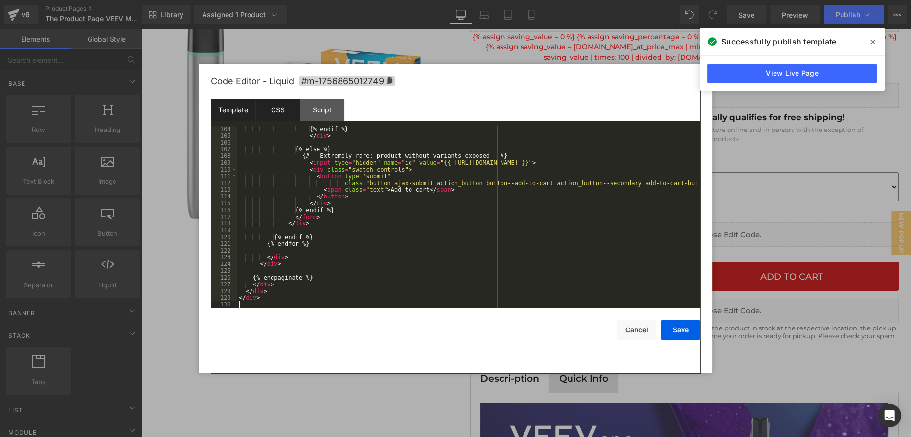
click at [283, 114] on div "CSS" at bounding box center [277, 110] width 45 height 22
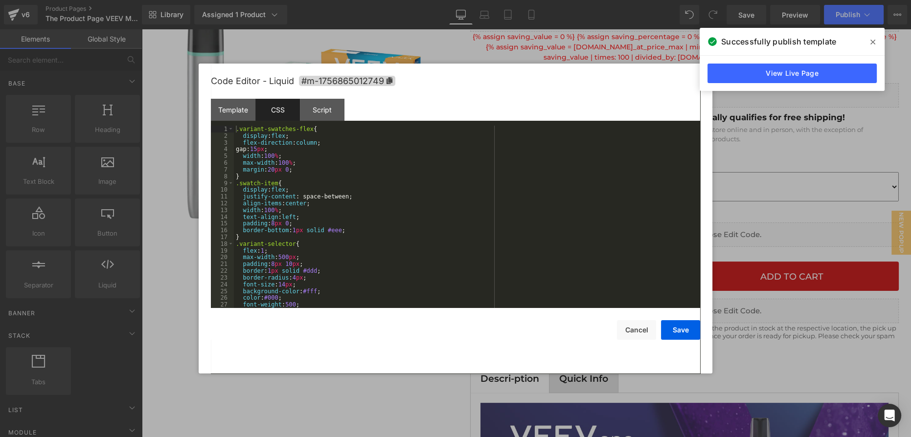
click at [359, 176] on div ".variant-swatches-flex { display : flex ; flex-direction : column ; gap: 15 px …" at bounding box center [465, 224] width 462 height 196
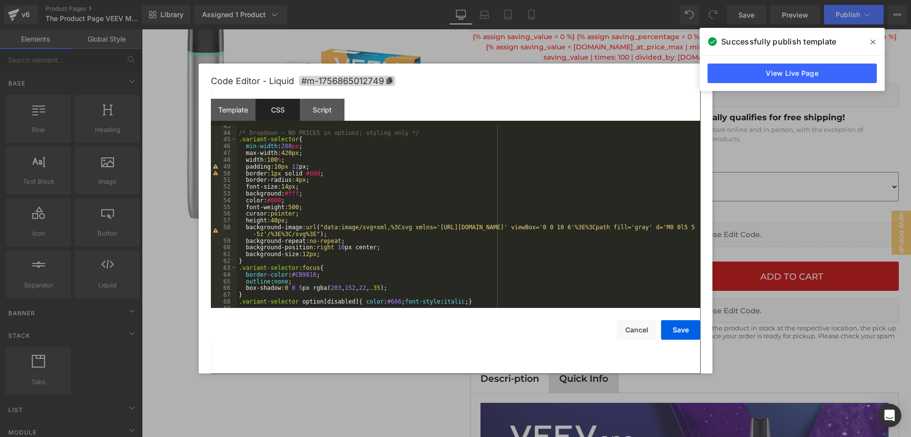
scroll to position [127, 0]
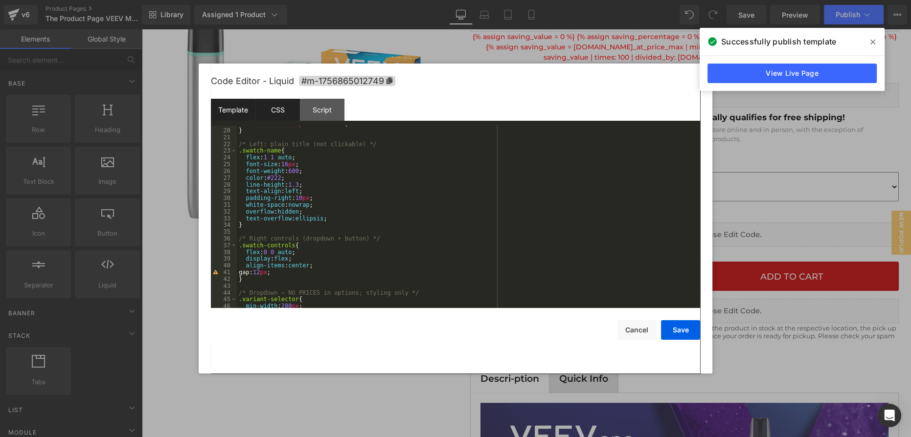
click at [235, 111] on div "Template" at bounding box center [233, 110] width 45 height 22
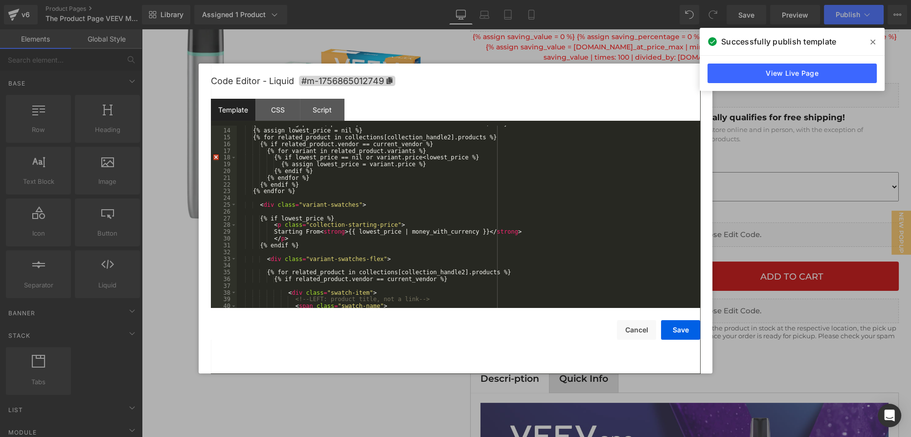
scroll to position [107, 0]
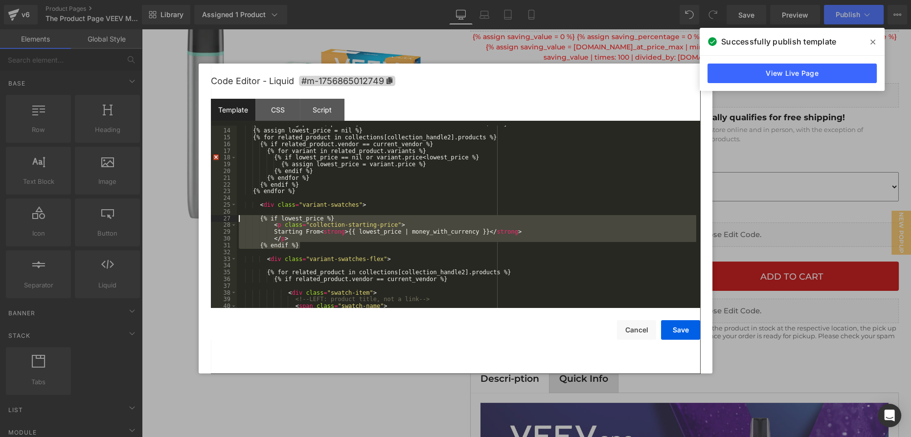
drag, startPoint x: 309, startPoint y: 240, endPoint x: 204, endPoint y: 219, distance: 107.7
click at [204, 219] on div "Code Editor - Liquid #m-1756865012749 Template CSS Script Data 13 14 15 16 17 1…" at bounding box center [456, 219] width 514 height 310
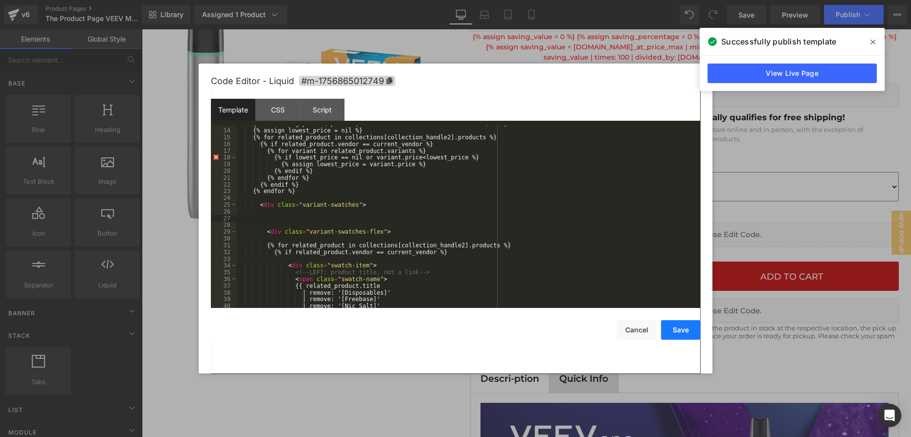
click at [682, 330] on button "Save" at bounding box center [680, 330] width 39 height 20
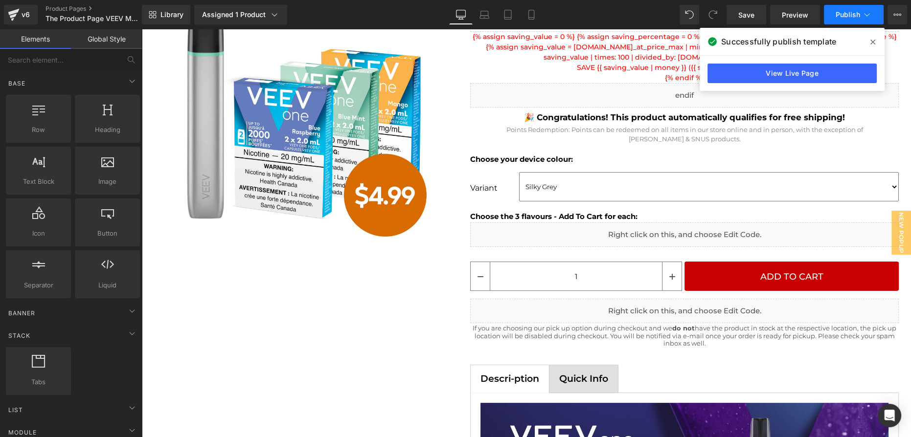
click at [851, 18] on span "Publish" at bounding box center [848, 15] width 24 height 8
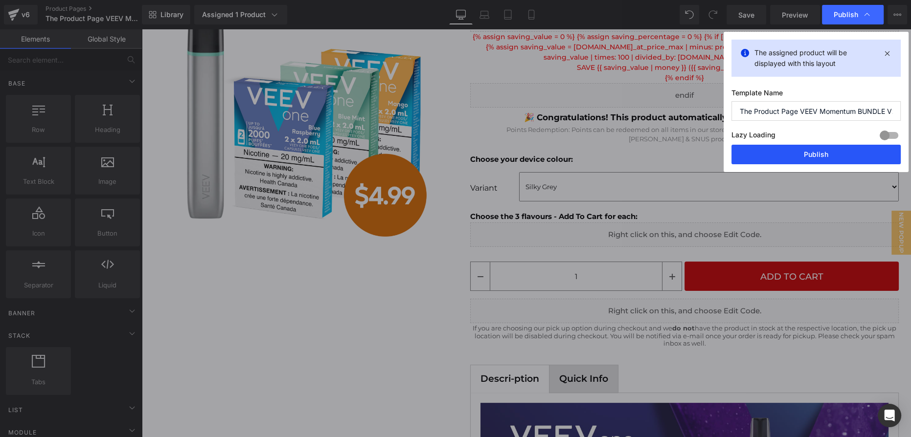
click at [825, 149] on button "Publish" at bounding box center [816, 155] width 169 height 20
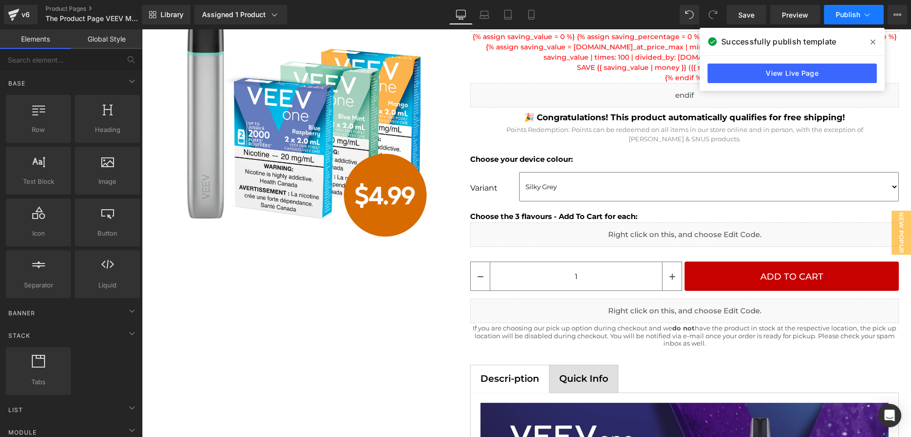
click at [848, 17] on span "Publish" at bounding box center [848, 15] width 24 height 8
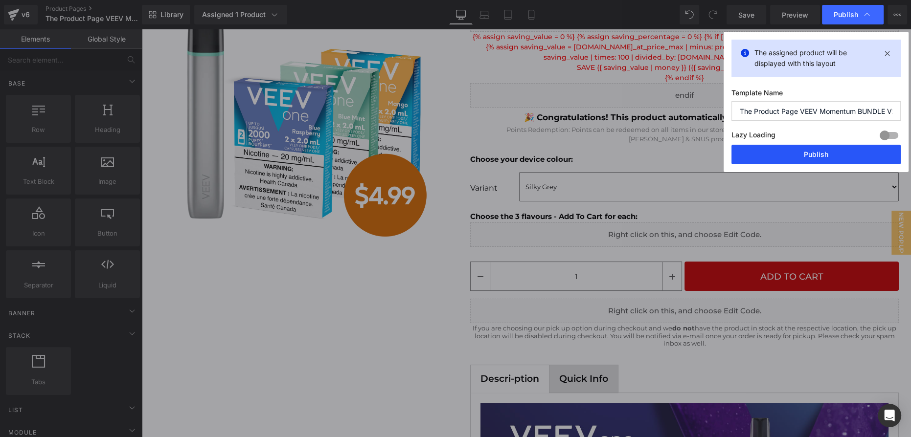
drag, startPoint x: 822, startPoint y: 158, endPoint x: 680, endPoint y: 129, distance: 144.4
click at [822, 158] on button "Publish" at bounding box center [816, 155] width 169 height 20
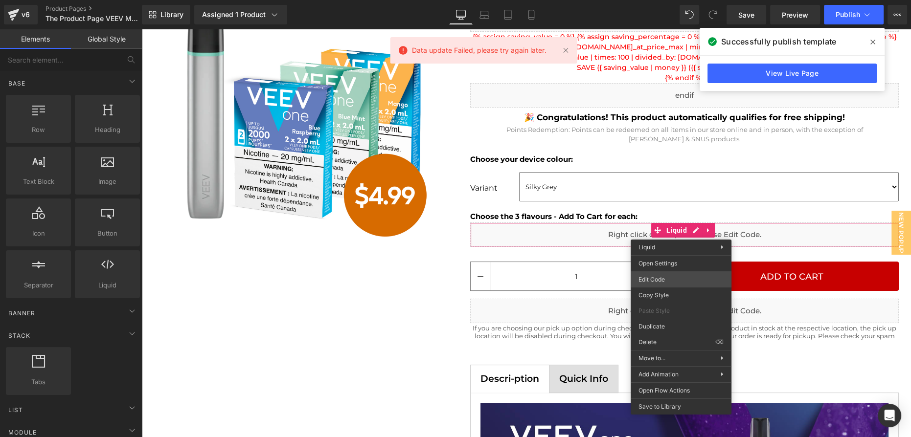
click at [667, 0] on div "You are previewing how the will restyle your page. You can not edit Elements in…" at bounding box center [455, 0] width 911 height 0
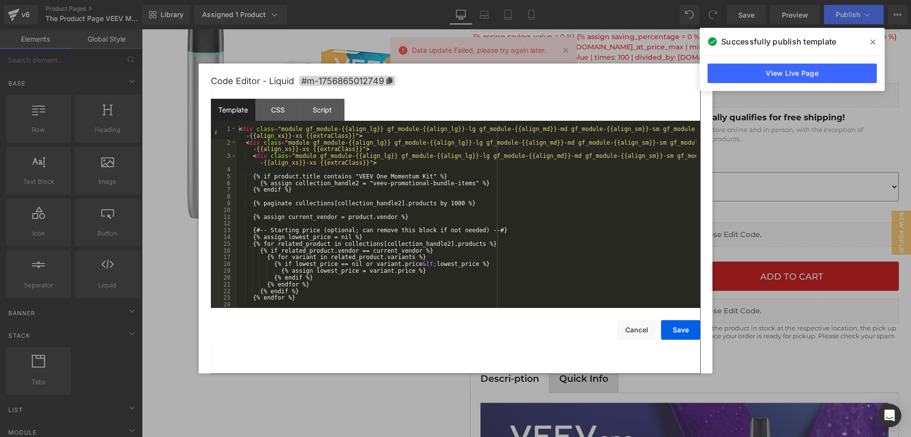
click at [499, 217] on div "< div class = "module gf_module-{{align_lg}} gf_module-{{align_lg}}-lg gf_modul…" at bounding box center [466, 227] width 459 height 203
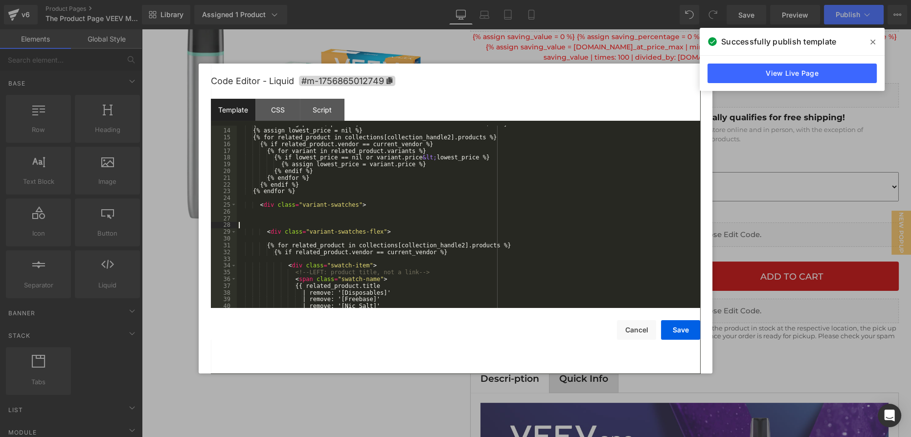
click at [369, 227] on div "{#-- Starting price (optional; can remove this block if not needed) --#} {% ass…" at bounding box center [466, 218] width 459 height 196
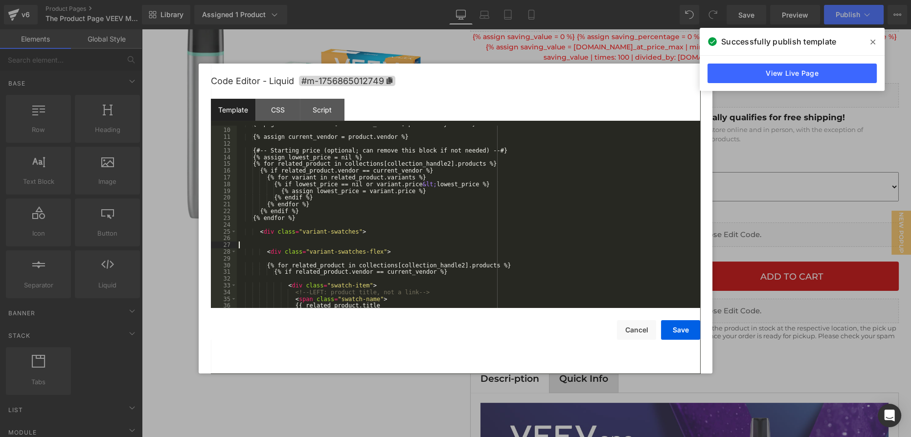
scroll to position [26, 0]
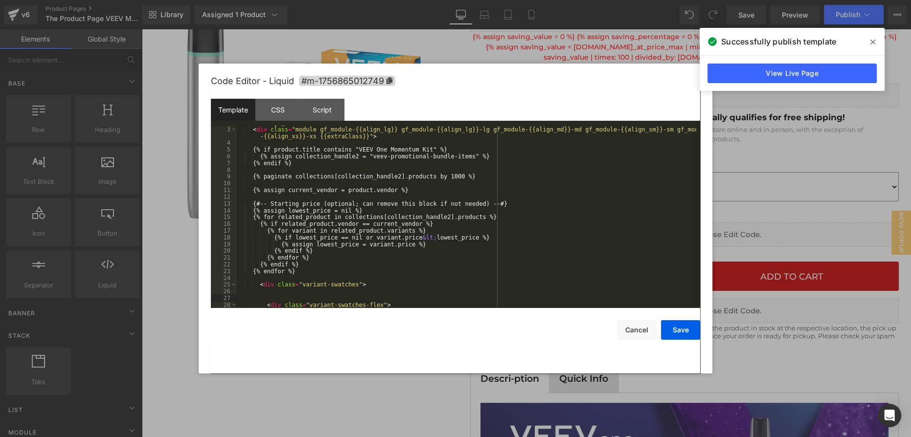
click at [326, 175] on div "< div class = "module gf_module-{{align_lg}} gf_module-{{align_lg}}-lg gf_modul…" at bounding box center [466, 214] width 459 height 203
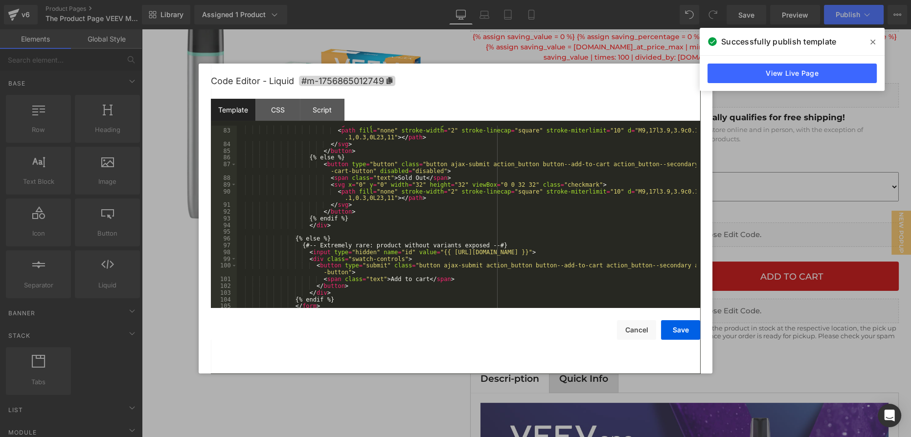
scroll to position [676, 0]
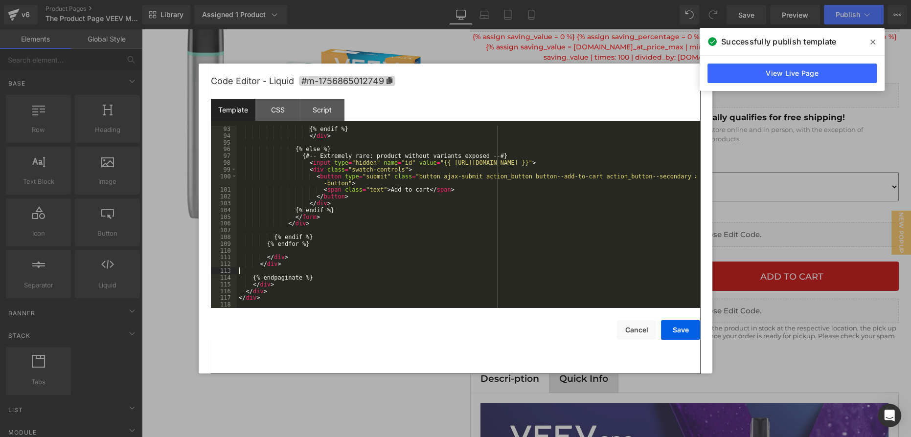
click at [287, 274] on div "{% endif %} </ div > {% else %} {#-- Extremely rare: product without variants e…" at bounding box center [466, 224] width 459 height 196
click at [287, 276] on div "{% endif %} </ div > {% else %} {#-- Extremely rare: product without variants e…" at bounding box center [466, 224] width 459 height 196
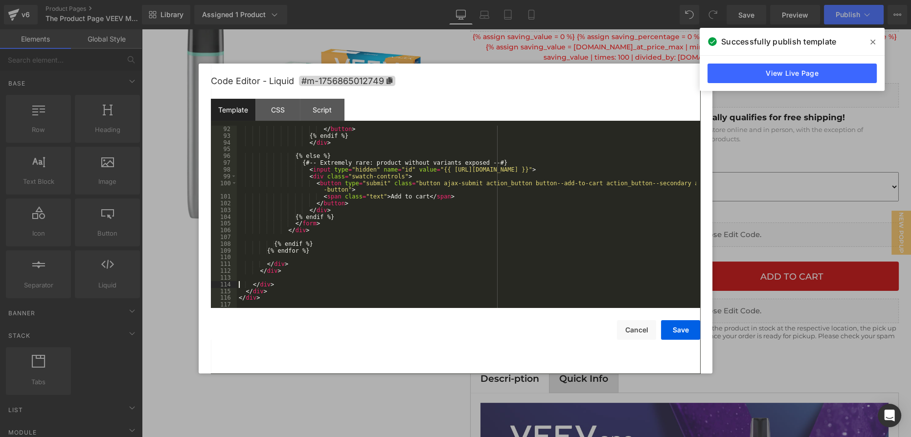
scroll to position [669, 0]
click at [686, 332] on button "Save" at bounding box center [680, 330] width 39 height 20
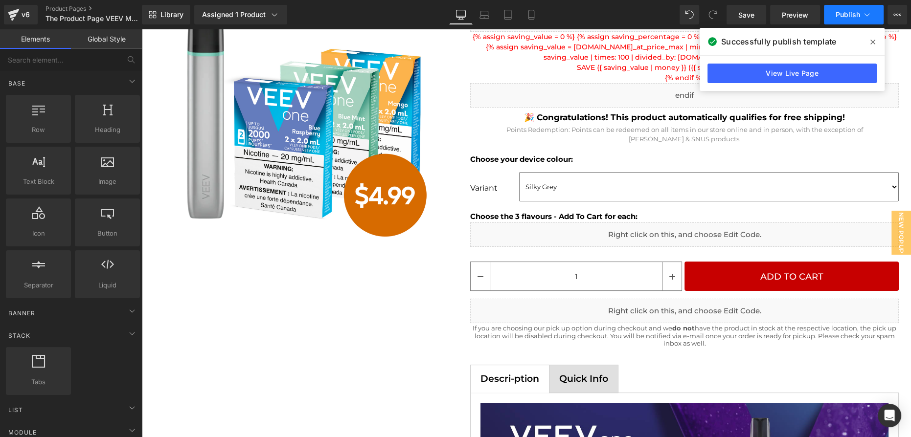
click at [846, 19] on span "Publish" at bounding box center [848, 15] width 24 height 8
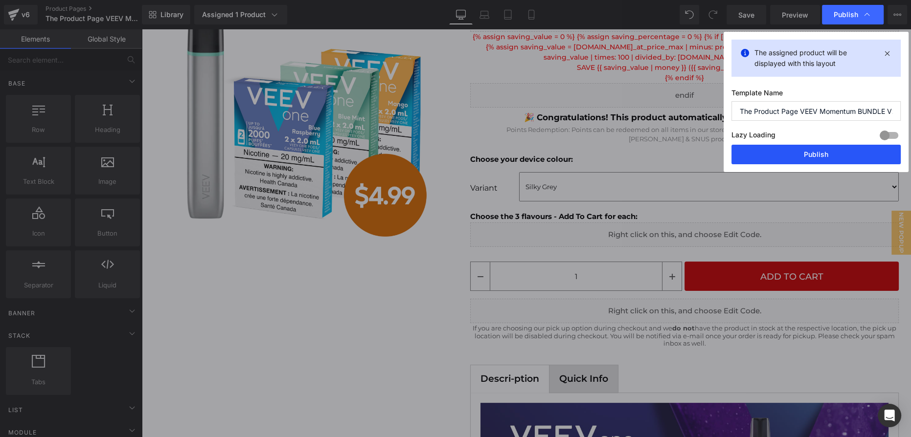
click at [814, 152] on button "Publish" at bounding box center [816, 155] width 169 height 20
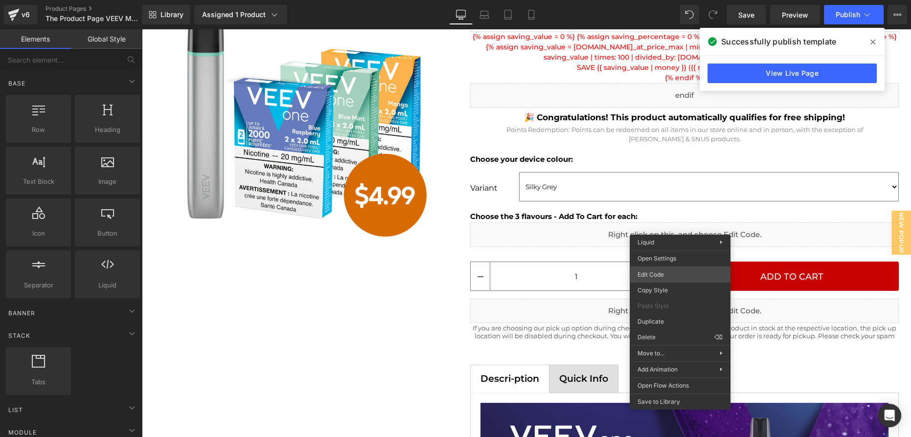
click at [675, 0] on div "You are previewing how the will restyle your page. You can not edit Elements in…" at bounding box center [455, 0] width 911 height 0
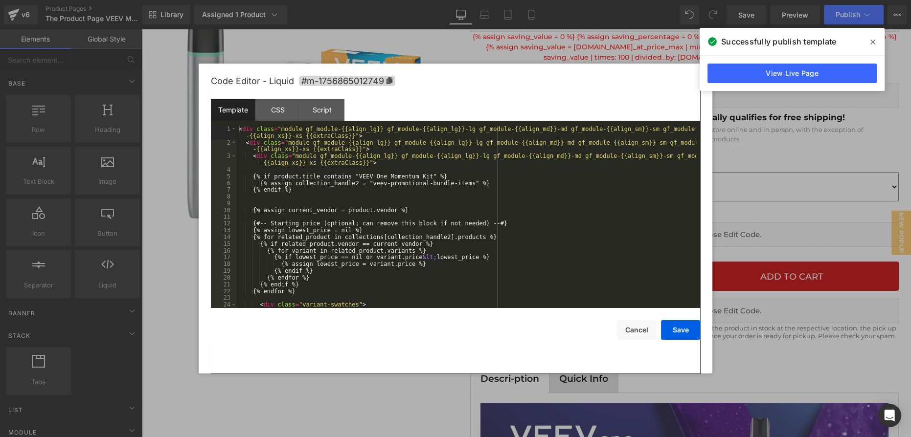
click at [512, 209] on div "< div class = "module gf_module-{{align_lg}} gf_module-{{align_lg}}-lg gf_modul…" at bounding box center [466, 227] width 459 height 203
click at [629, 328] on button "Cancel" at bounding box center [636, 330] width 39 height 20
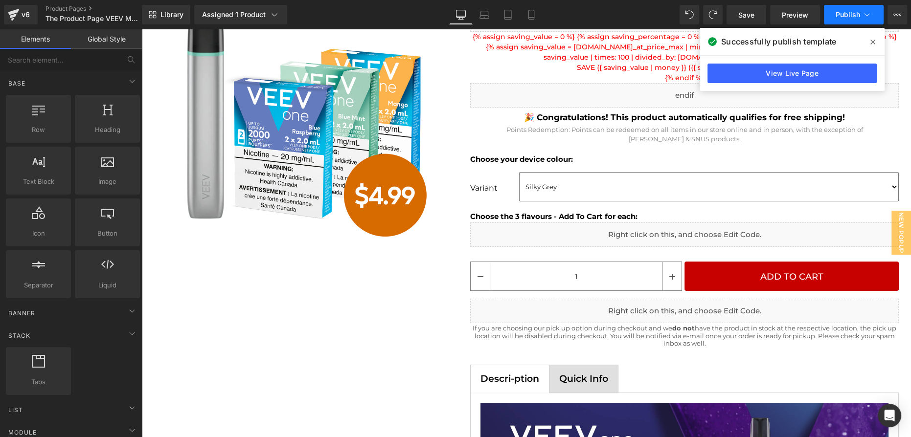
click at [839, 15] on span "Publish" at bounding box center [848, 15] width 24 height 8
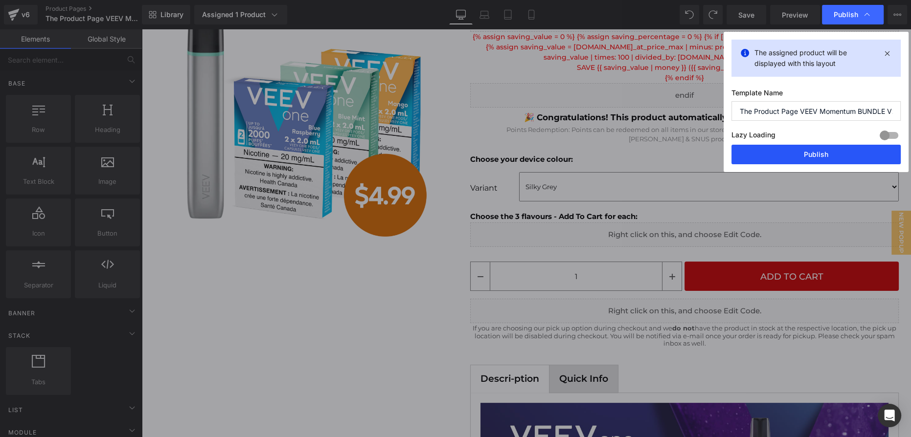
click at [822, 153] on button "Publish" at bounding box center [816, 155] width 169 height 20
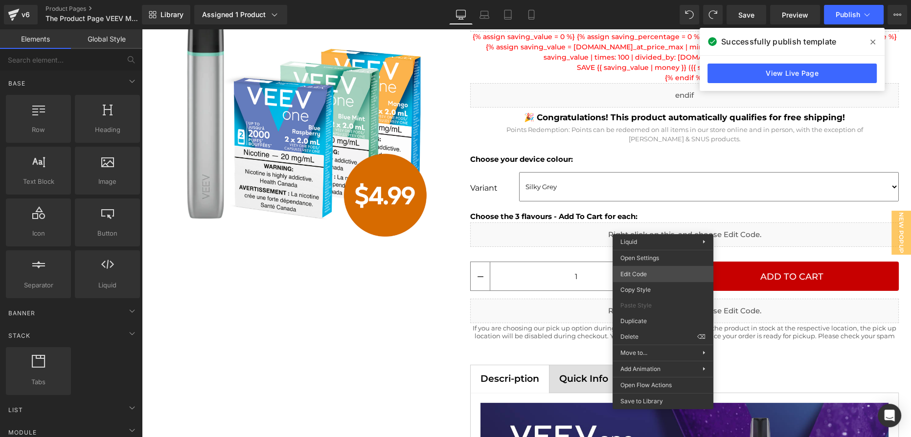
click at [657, 0] on div "You are previewing how the will restyle your page. You can not edit Elements in…" at bounding box center [455, 0] width 911 height 0
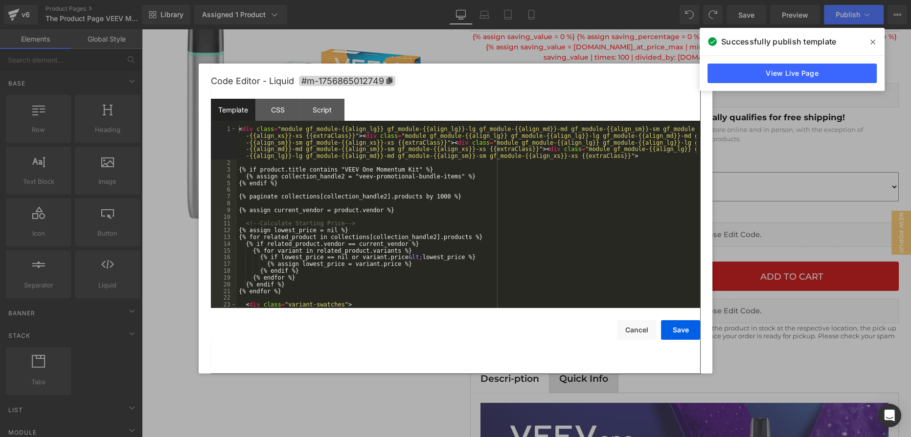
click at [518, 219] on div "< div class = "module gf_module-{{align_lg}} gf_module-{{align_lg}}-lg gf_modul…" at bounding box center [466, 237] width 459 height 223
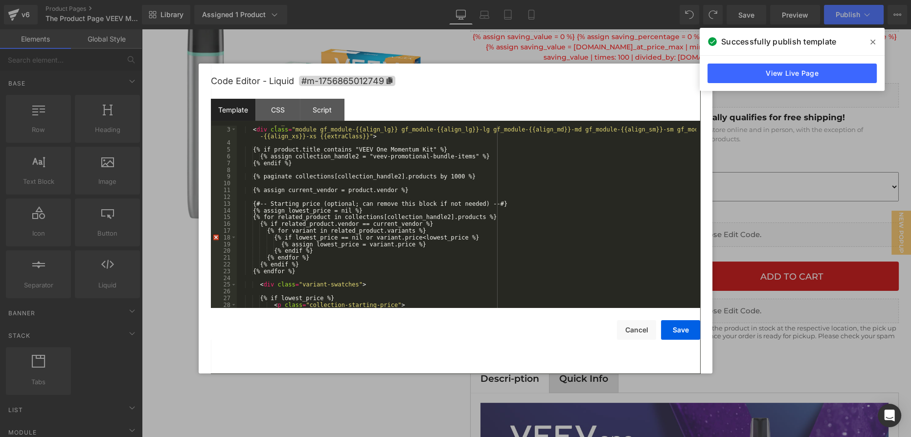
scroll to position [26, 0]
click at [682, 329] on button "Save" at bounding box center [680, 330] width 39 height 20
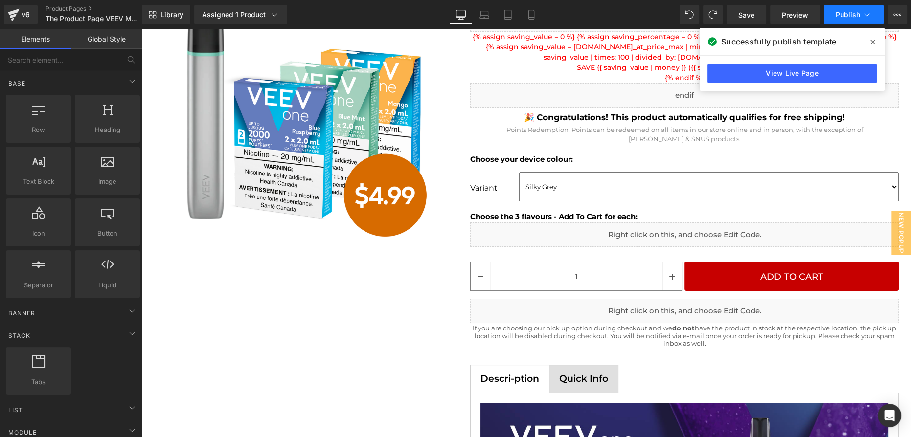
click at [852, 11] on span "Publish" at bounding box center [848, 15] width 24 height 8
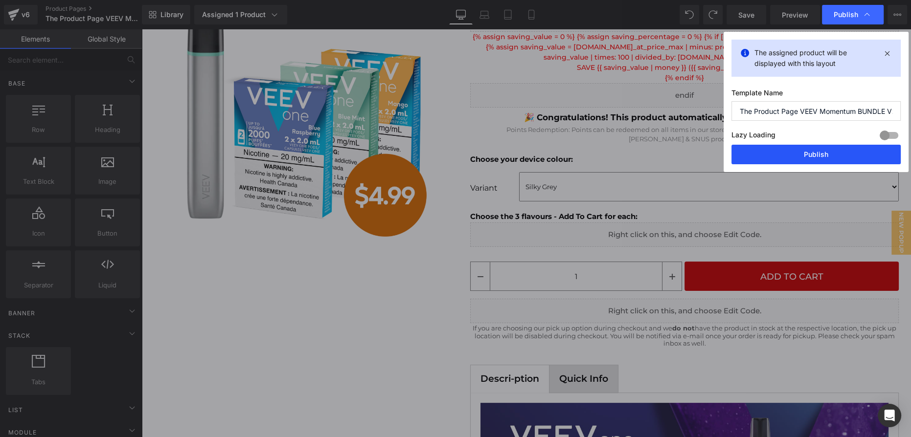
click at [820, 154] on button "Publish" at bounding box center [816, 155] width 169 height 20
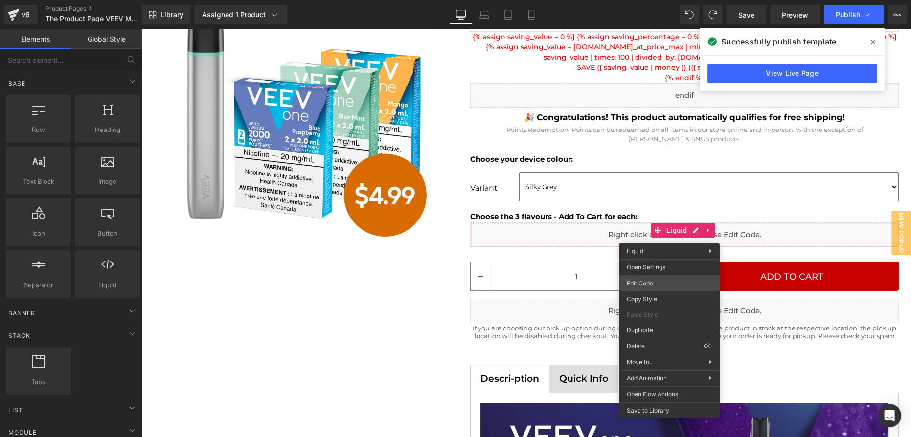
click at [662, 0] on div "You are previewing how the will restyle your page. You can not edit Elements in…" at bounding box center [455, 0] width 911 height 0
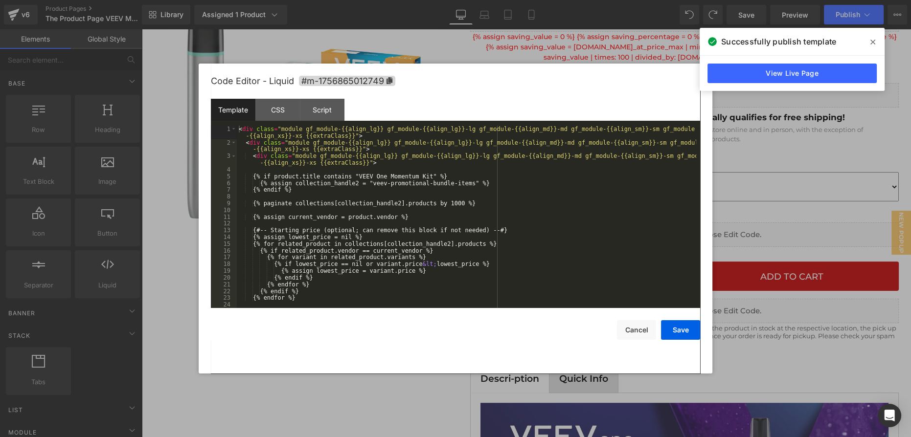
click at [555, 242] on div "< div class = "module gf_module-{{align_lg}} gf_module-{{align_lg}}-lg gf_modul…" at bounding box center [466, 227] width 459 height 203
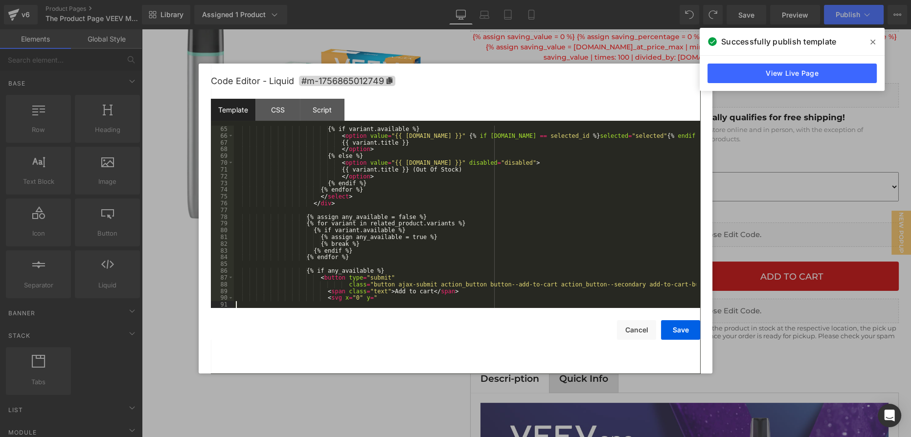
scroll to position [453, 0]
click at [677, 331] on button "Save" at bounding box center [680, 330] width 39 height 20
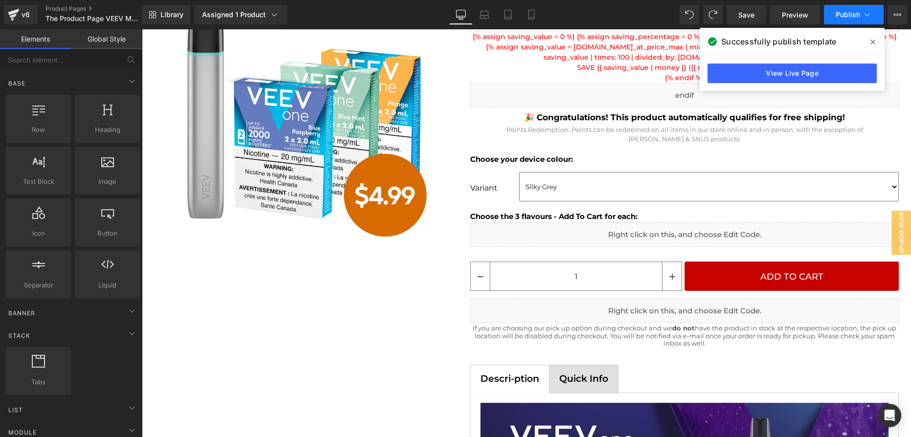
click at [853, 16] on span "Publish" at bounding box center [848, 15] width 24 height 8
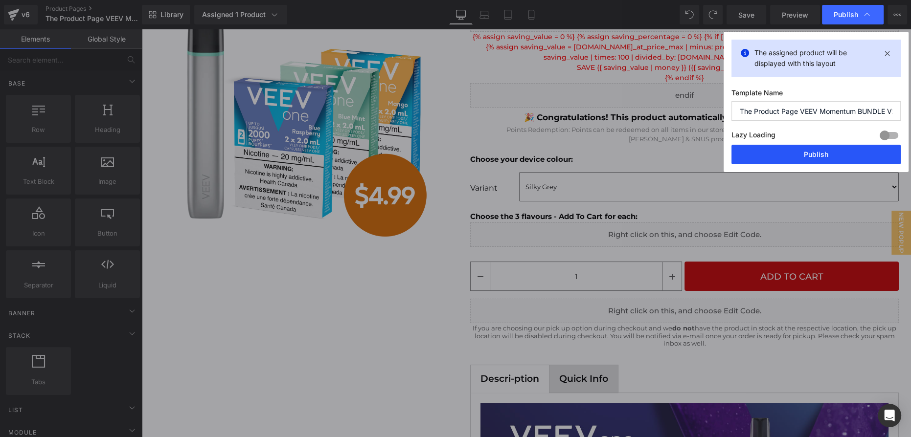
click at [798, 152] on button "Publish" at bounding box center [816, 155] width 169 height 20
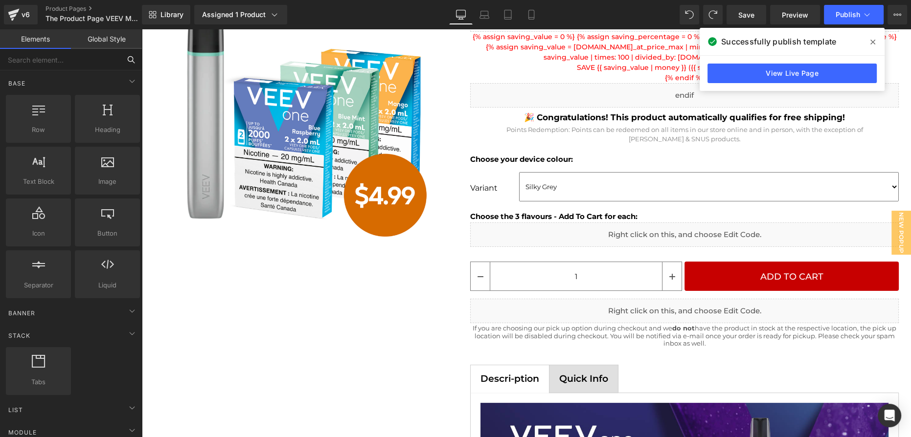
click at [82, 56] on input "text" at bounding box center [60, 60] width 120 height 22
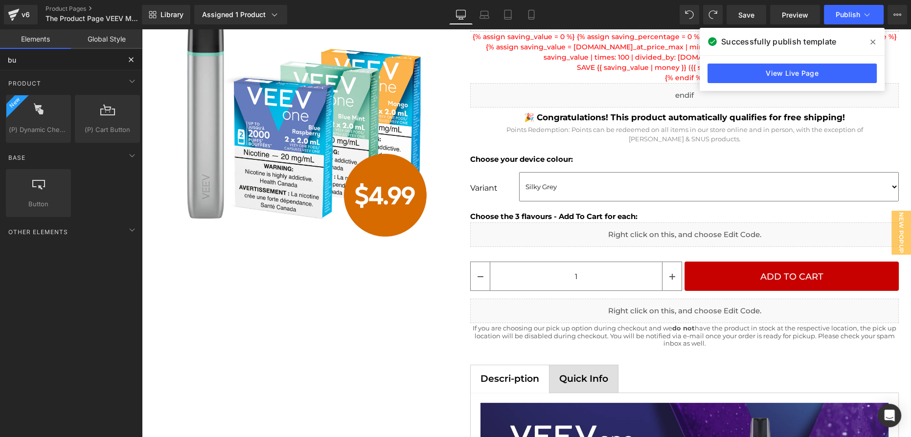
type input "b"
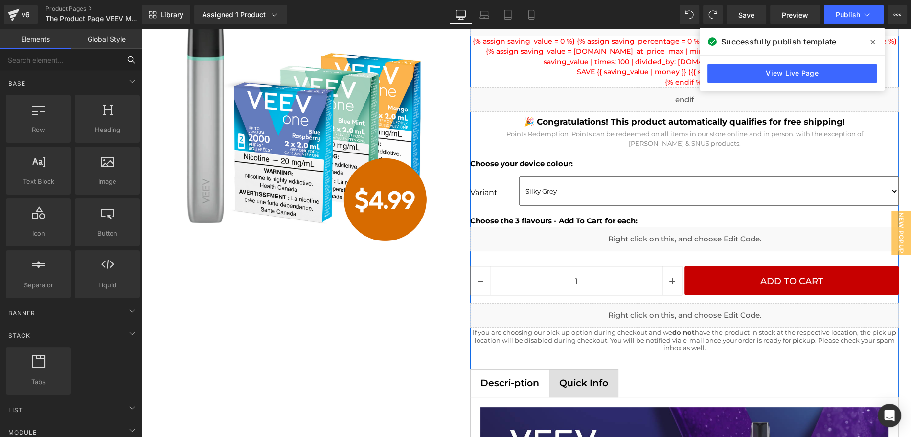
scroll to position [356, 0]
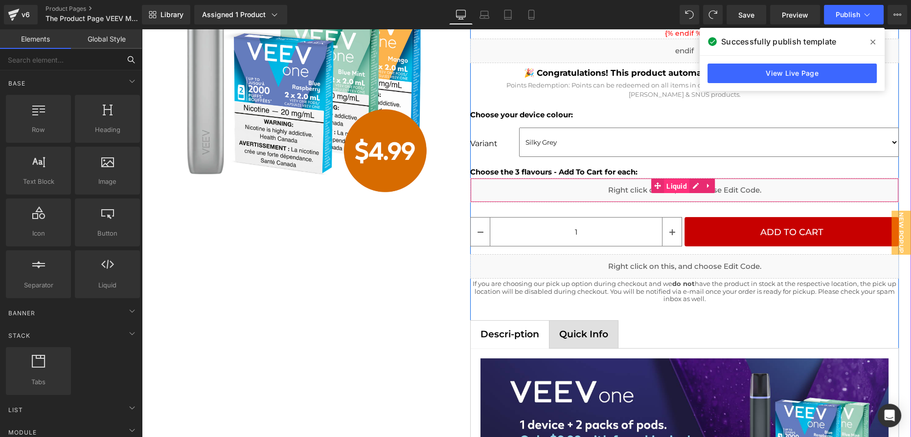
click at [680, 183] on span "Liquid" at bounding box center [676, 186] width 25 height 15
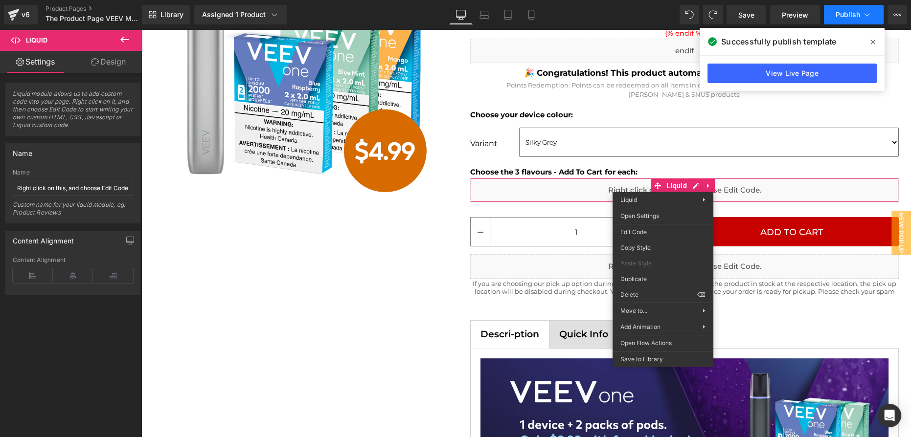
click at [849, 16] on span "Publish" at bounding box center [848, 15] width 24 height 8
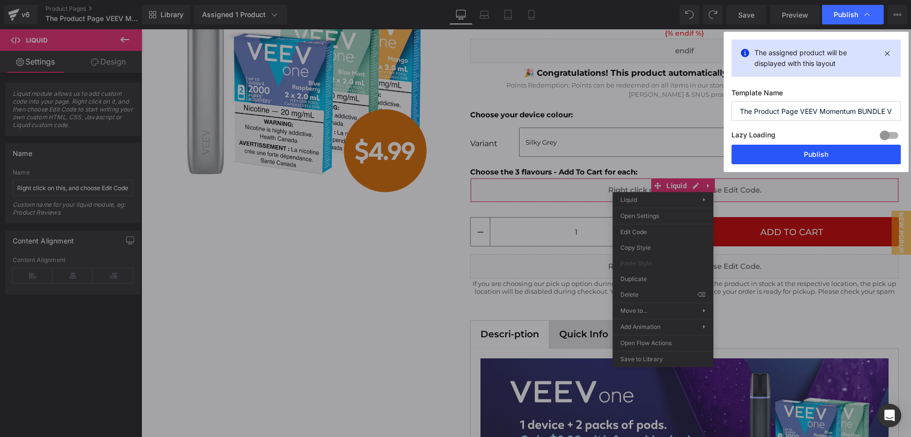
click at [832, 155] on button "Publish" at bounding box center [816, 155] width 169 height 20
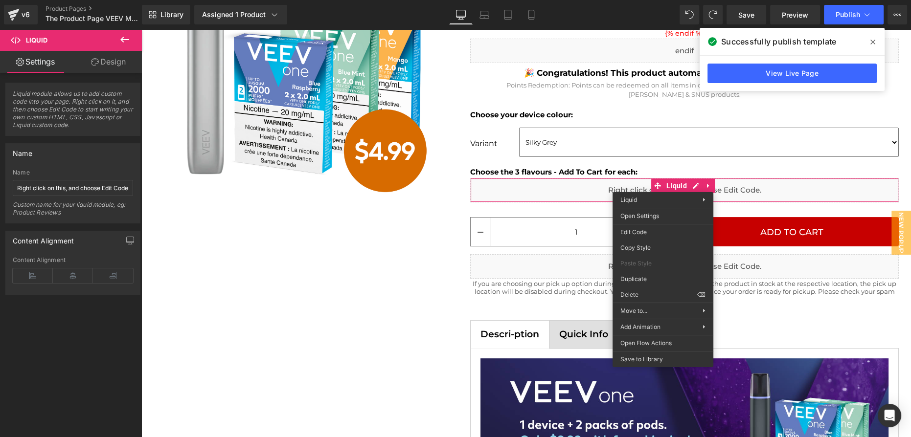
click at [130, 39] on button at bounding box center [125, 40] width 34 height 22
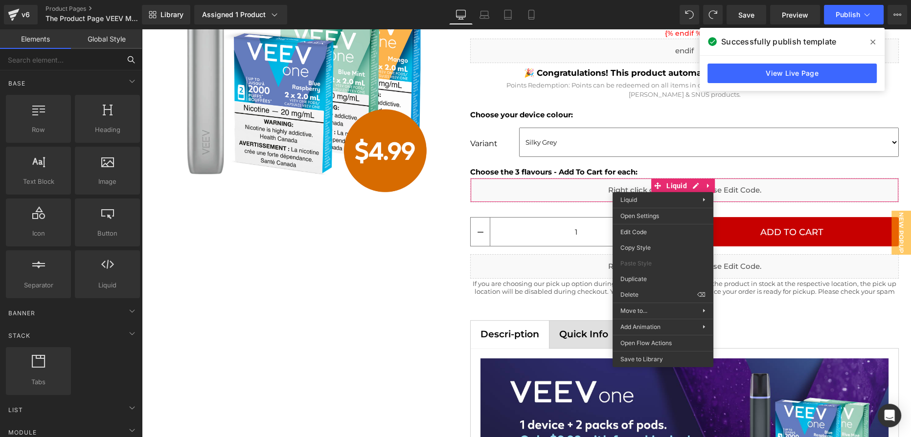
click at [77, 65] on input "text" at bounding box center [60, 60] width 120 height 22
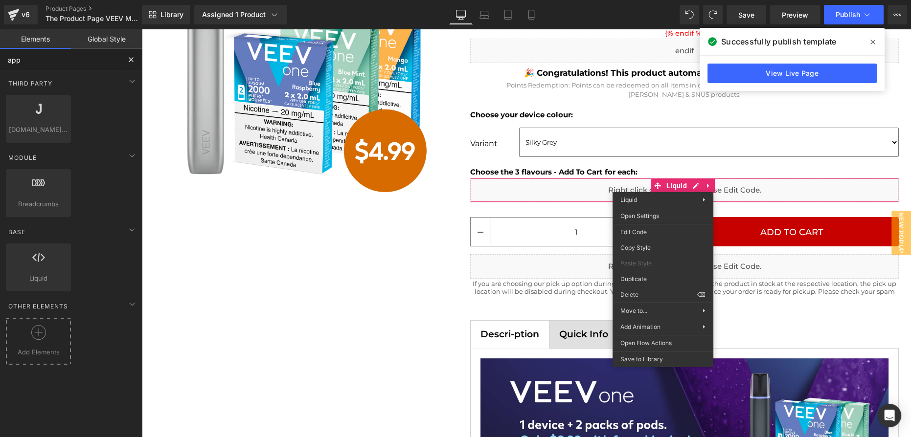
click at [34, 352] on span "Add Elements" at bounding box center [38, 352] width 60 height 10
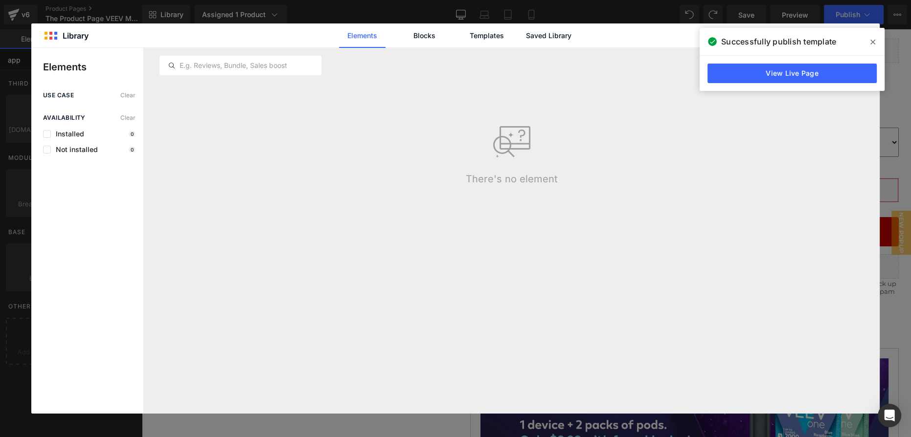
type input "app"
click at [219, 76] on div "Latest First Most View Latest First Sort: Latest First" at bounding box center [512, 65] width 705 height 35
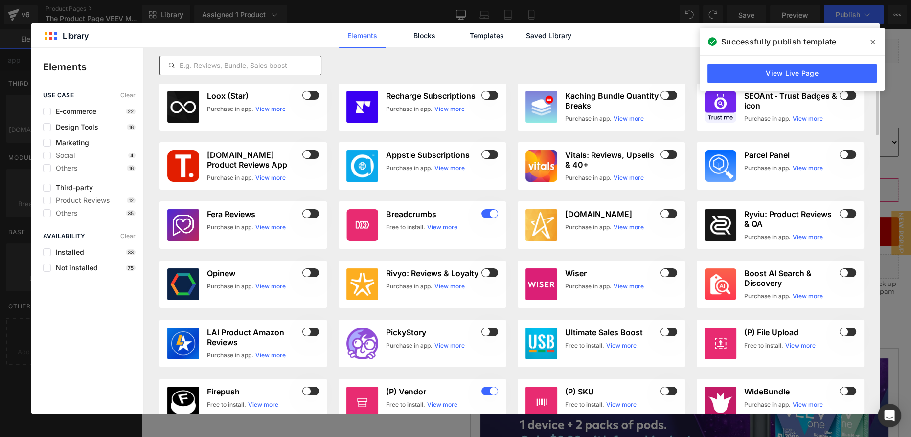
click at [221, 71] on input "text" at bounding box center [240, 66] width 161 height 12
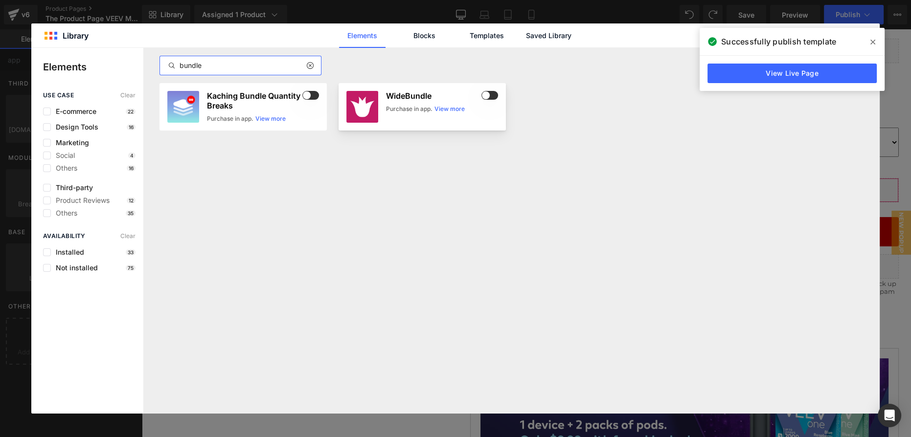
type input "bundle"
click at [482, 97] on span at bounding box center [489, 95] width 17 height 9
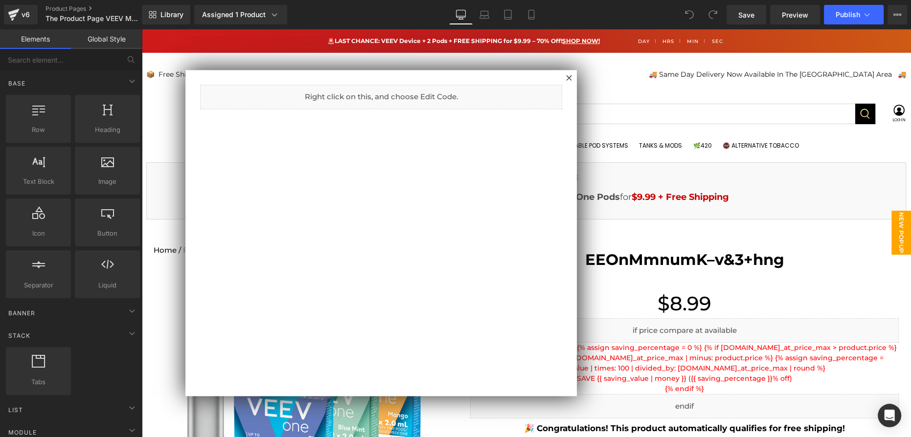
click at [802, 170] on div at bounding box center [526, 233] width 770 height 408
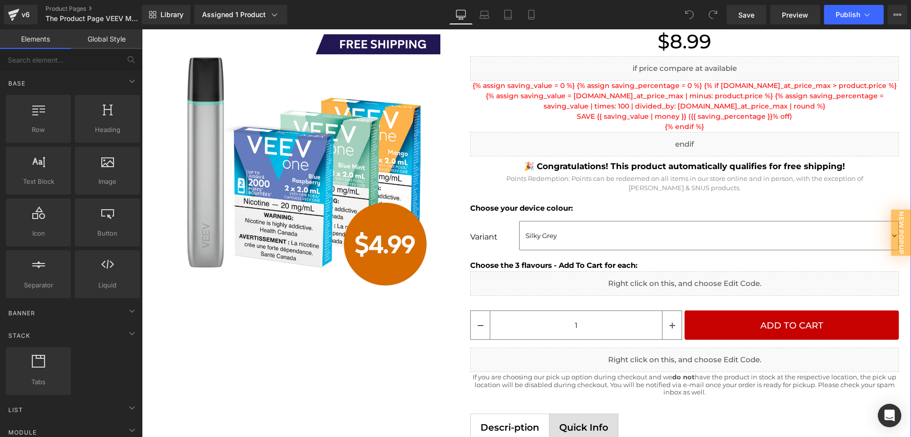
scroll to position [311, 0]
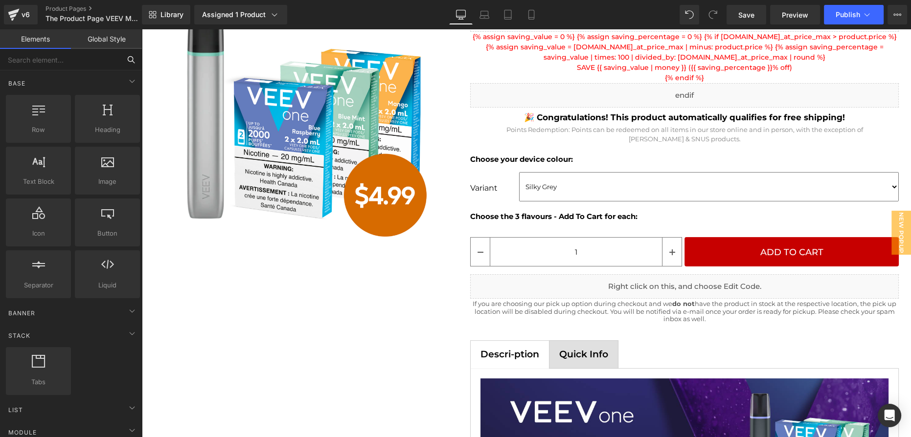
click at [73, 61] on input "text" at bounding box center [60, 60] width 120 height 22
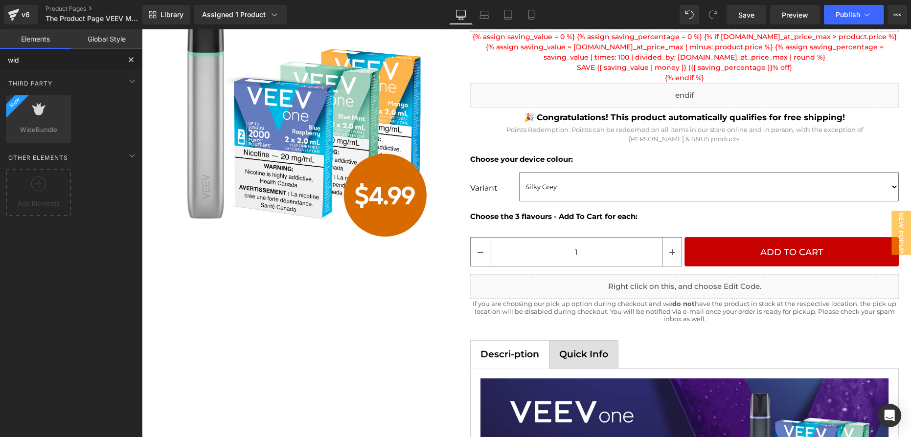
type input "wide"
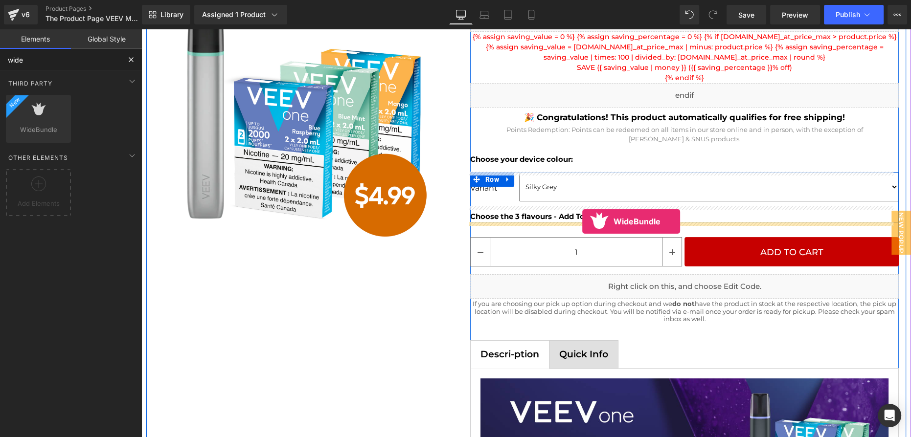
drag, startPoint x: 161, startPoint y: 134, endPoint x: 582, endPoint y: 221, distance: 429.8
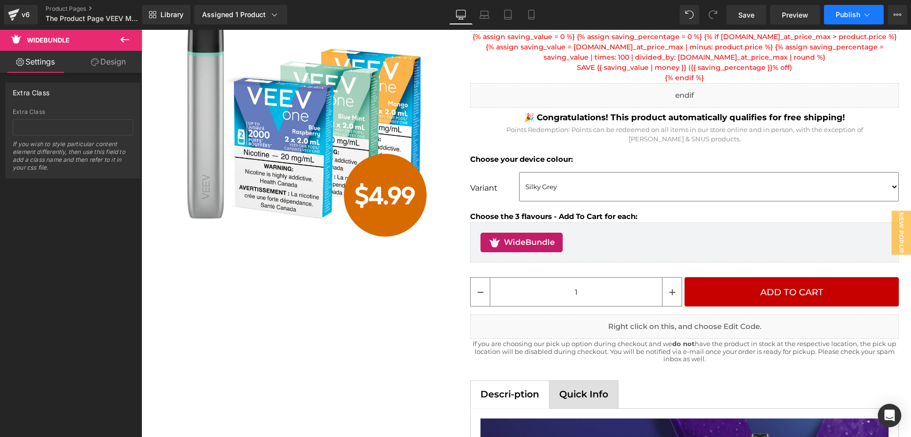
click at [869, 16] on icon at bounding box center [867, 15] width 10 height 10
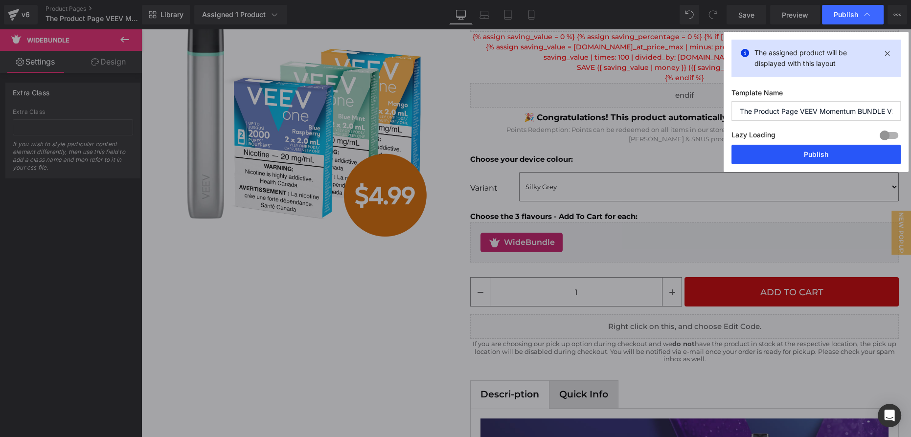
click at [833, 152] on button "Publish" at bounding box center [816, 155] width 169 height 20
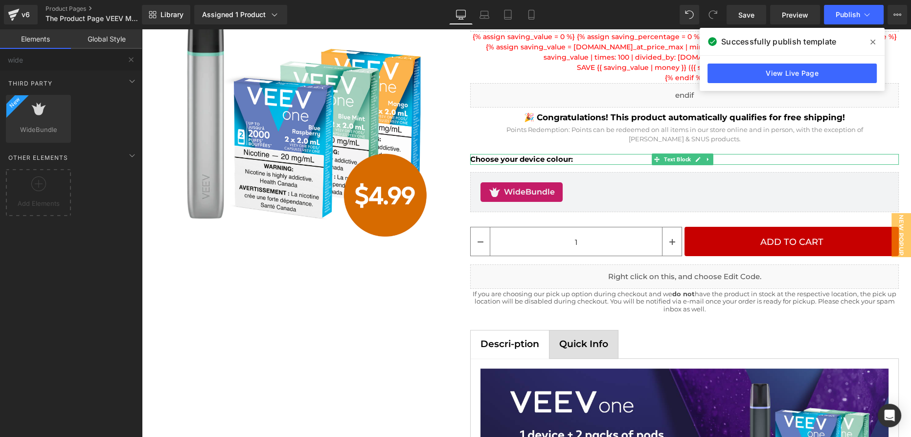
drag, startPoint x: 766, startPoint y: 295, endPoint x: 624, endPoint y: 266, distance: 144.9
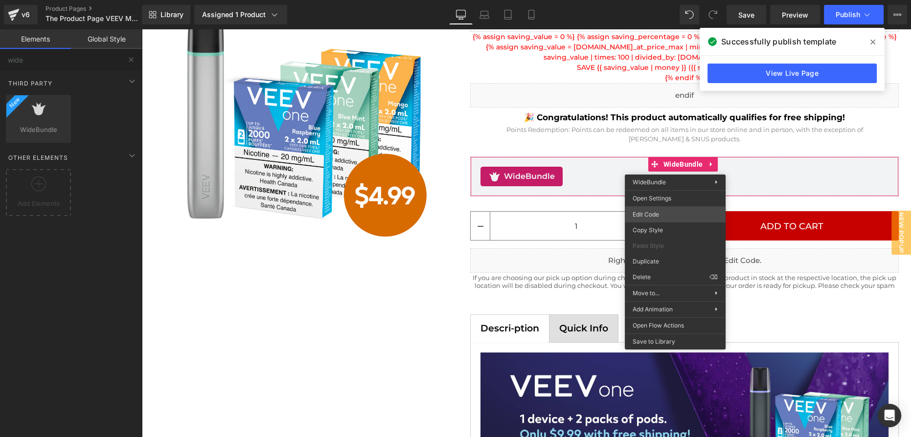
click at [661, 0] on div "WideBundle You are previewing how the will restyle your page. You can not edit …" at bounding box center [455, 0] width 911 height 0
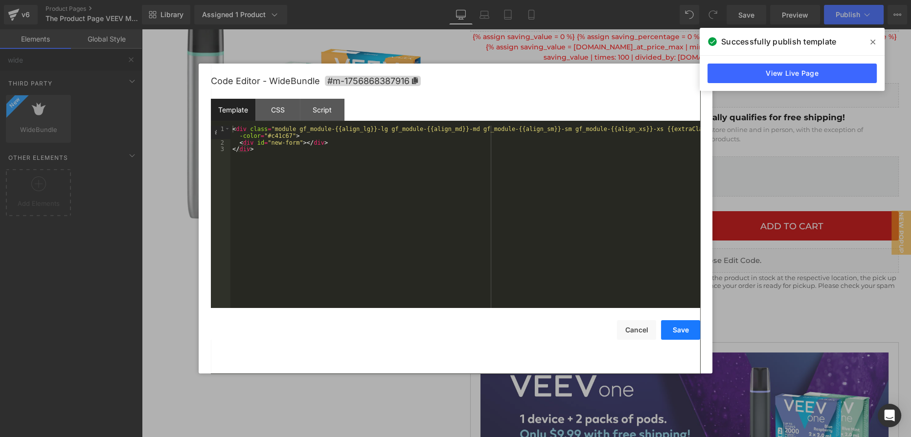
click at [670, 330] on button "Save" at bounding box center [680, 330] width 39 height 20
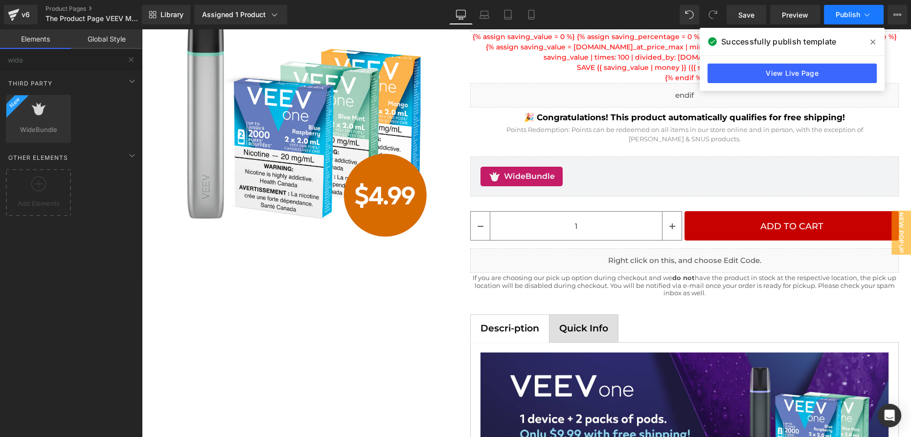
click at [846, 17] on span "Publish" at bounding box center [848, 15] width 24 height 8
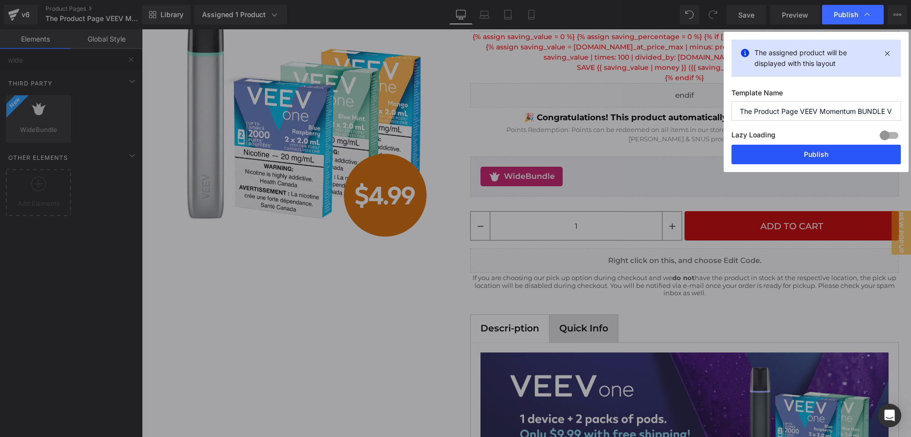
click at [830, 155] on button "Publish" at bounding box center [816, 155] width 169 height 20
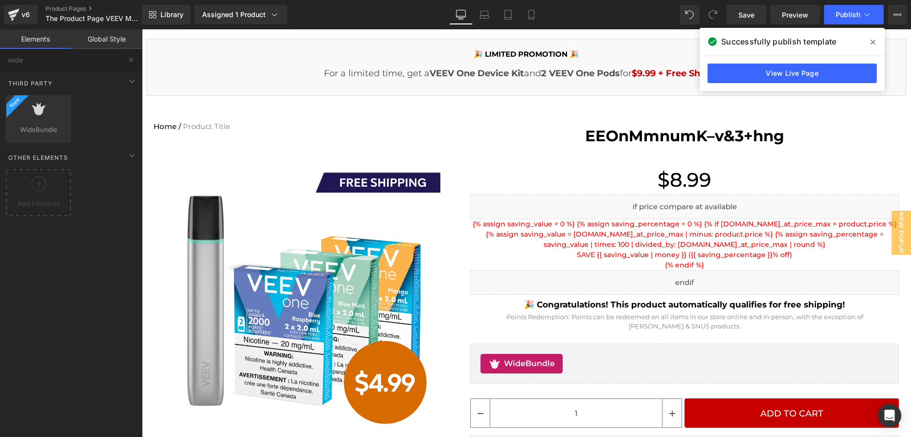
scroll to position [44, 0]
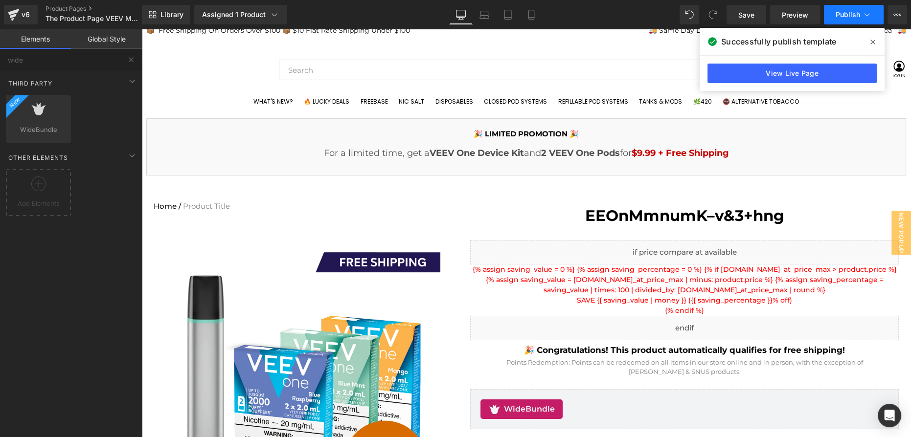
click at [860, 19] on button "Publish" at bounding box center [854, 15] width 60 height 20
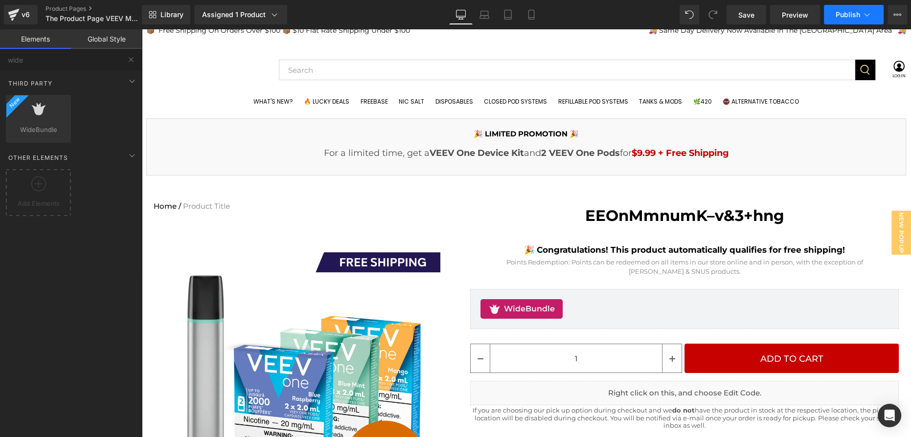
click at [853, 14] on span "Publish" at bounding box center [848, 15] width 24 height 8
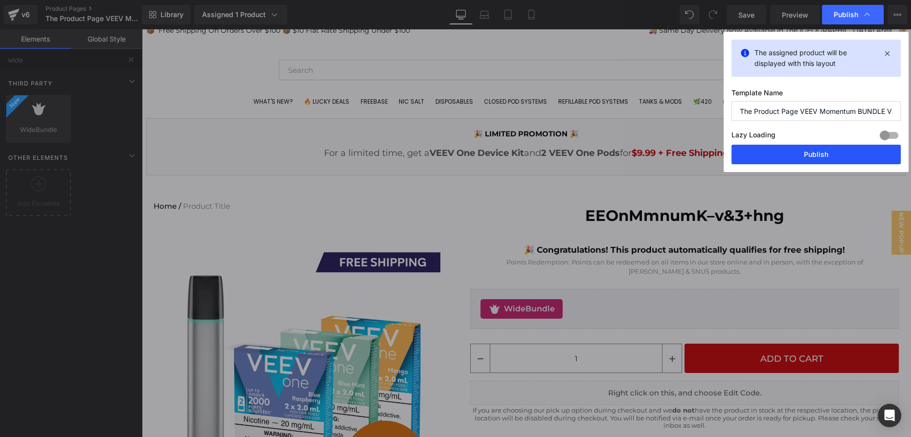
click at [797, 156] on button "Publish" at bounding box center [816, 155] width 169 height 20
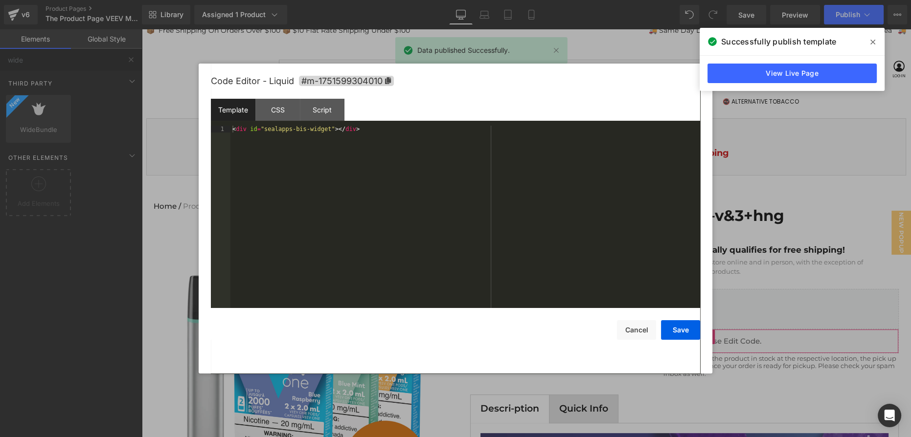
click at [664, 0] on div "WideBundle You are previewing how the will restyle your page. You can not edit …" at bounding box center [455, 0] width 911 height 0
click at [680, 328] on button "Save" at bounding box center [680, 330] width 39 height 20
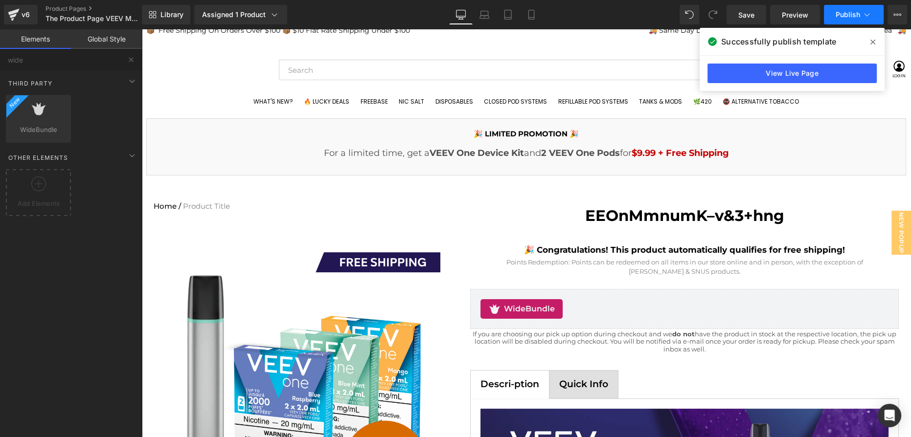
click at [853, 15] on span "Publish" at bounding box center [848, 15] width 24 height 8
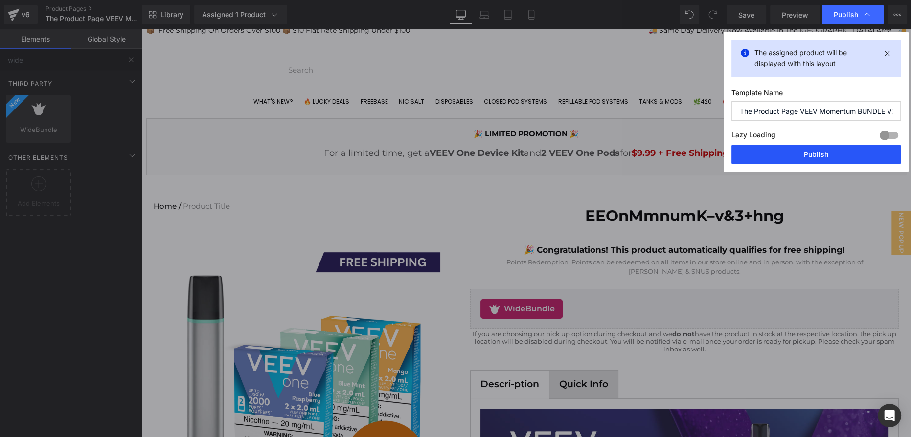
drag, startPoint x: 829, startPoint y: 154, endPoint x: 673, endPoint y: 119, distance: 160.0
click at [829, 154] on button "Publish" at bounding box center [816, 155] width 169 height 20
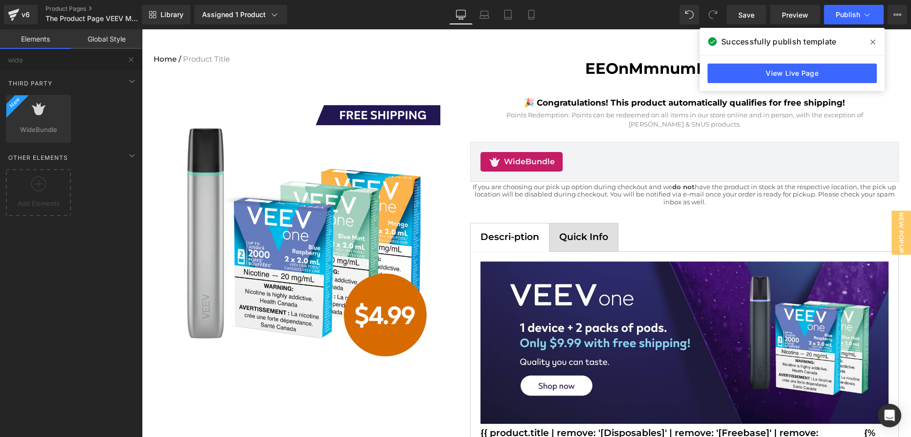
scroll to position [267, 0]
